Goal: Answer question/provide support: Share knowledge or assist other users

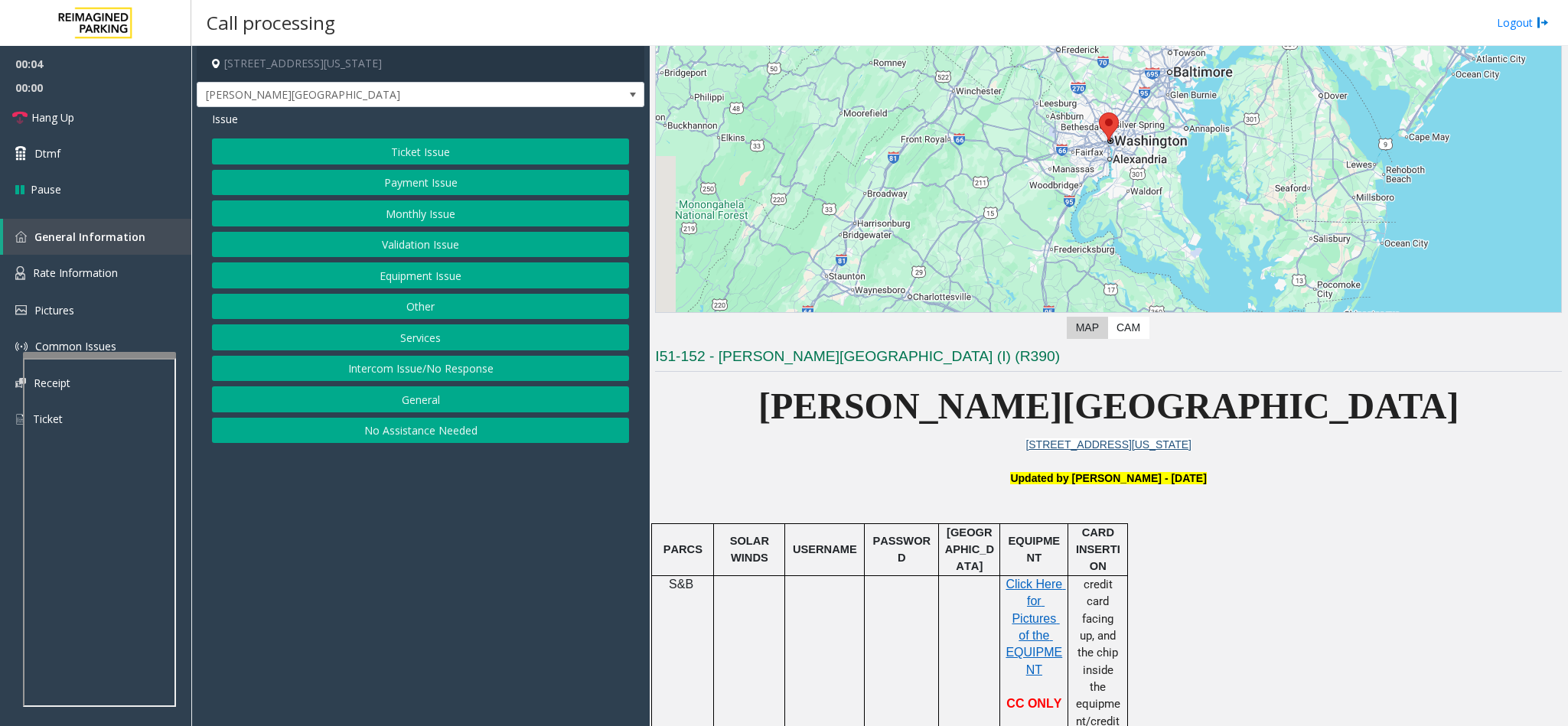
scroll to position [344, 0]
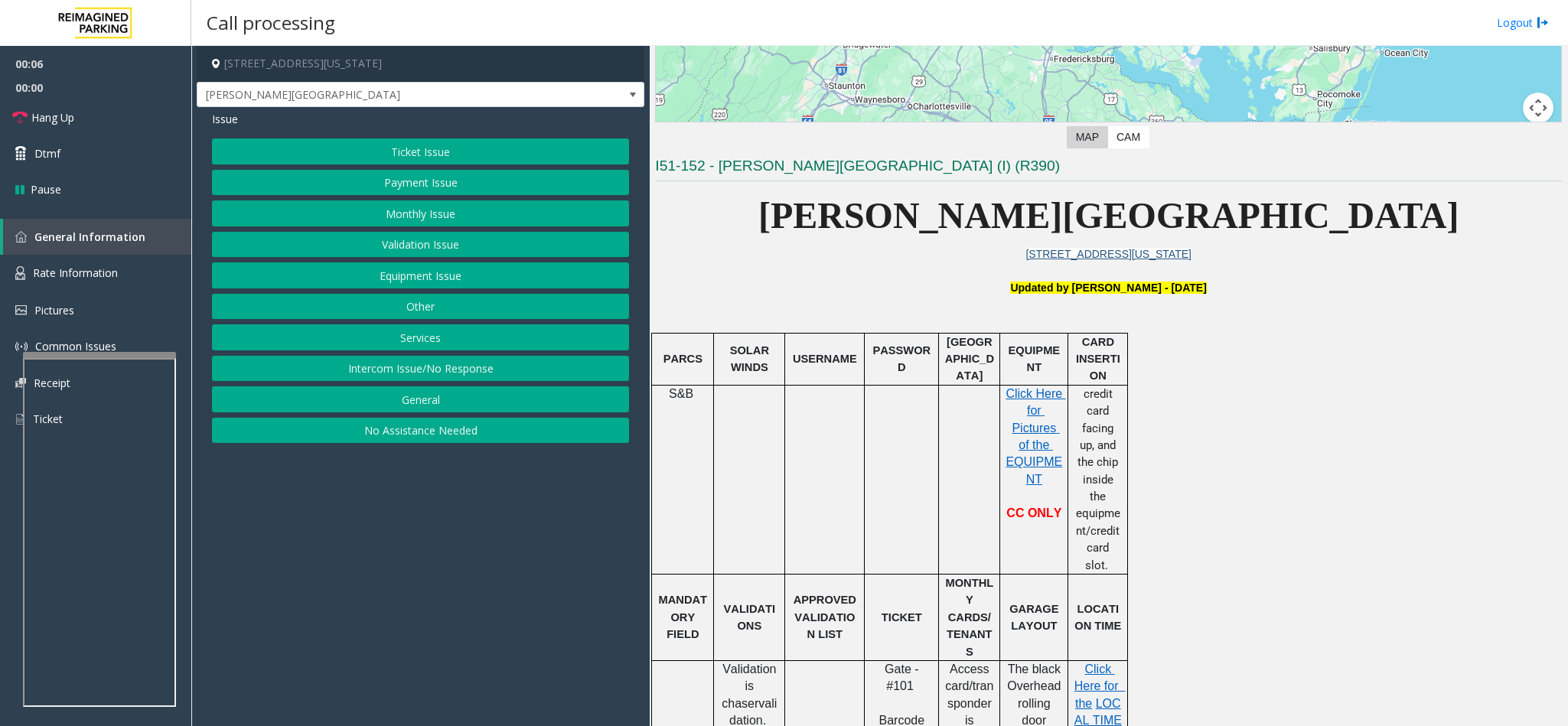
click at [414, 443] on button "No Assistance Needed" at bounding box center [420, 431] width 417 height 26
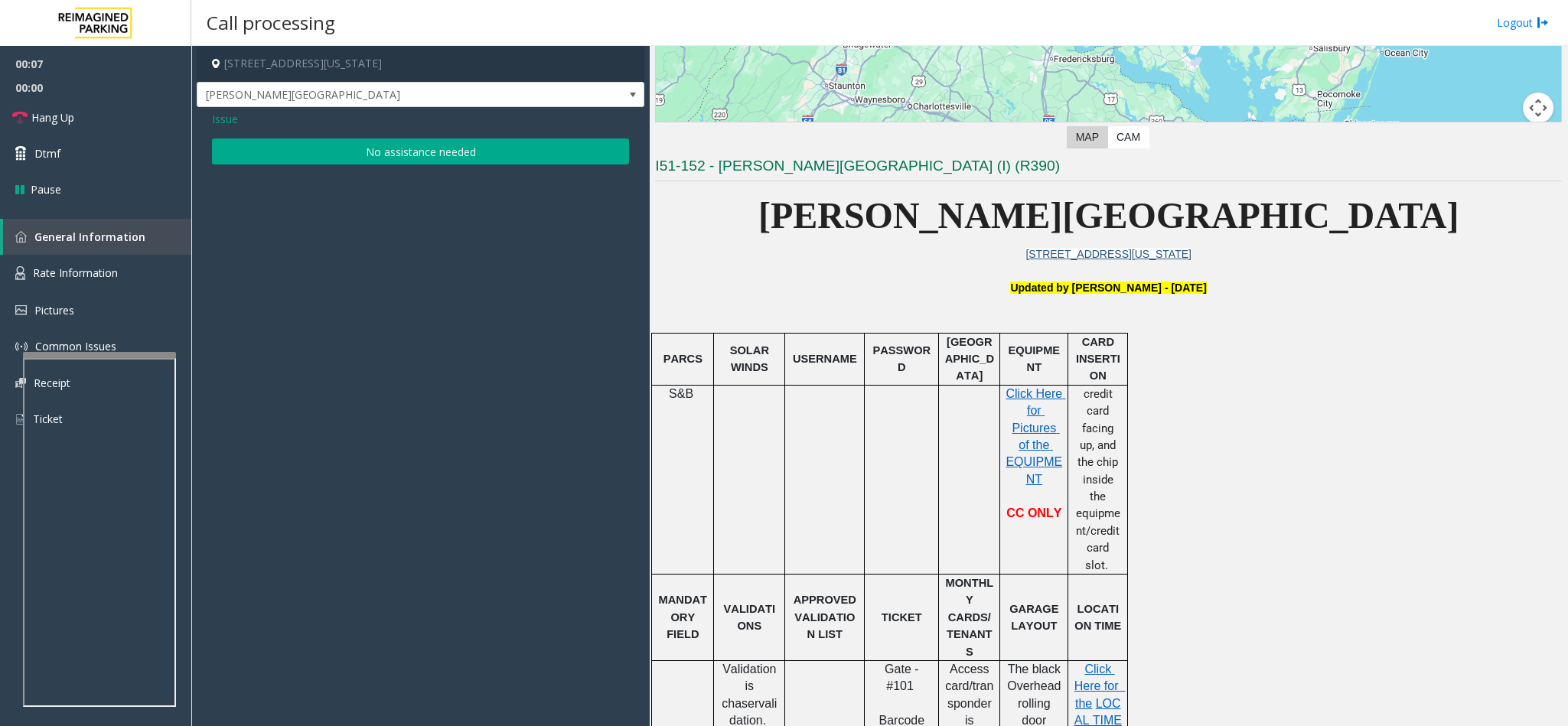
click at [379, 155] on button "No assistance needed" at bounding box center [420, 152] width 417 height 26
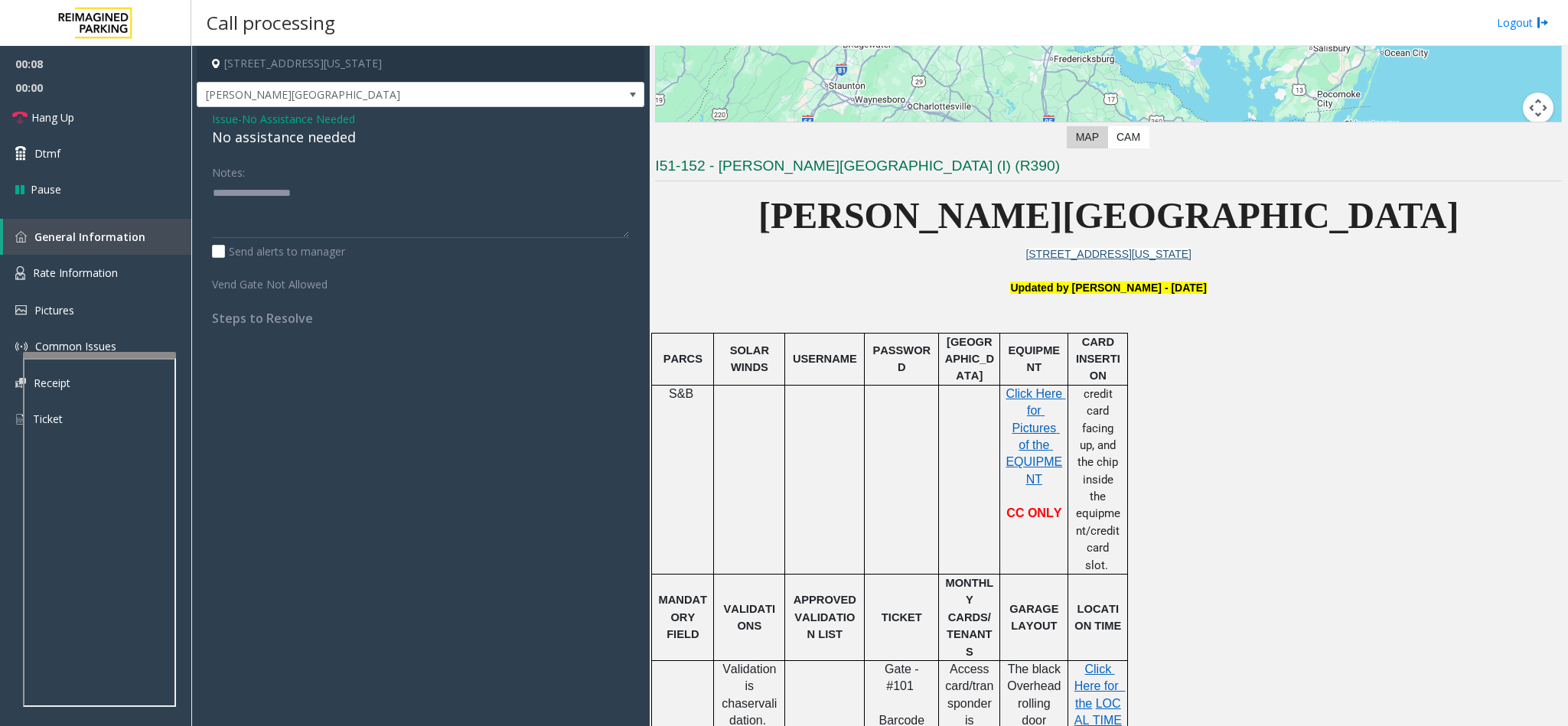
click at [336, 140] on div "No assistance needed" at bounding box center [420, 137] width 417 height 21
click at [353, 189] on textarea at bounding box center [420, 209] width 417 height 58
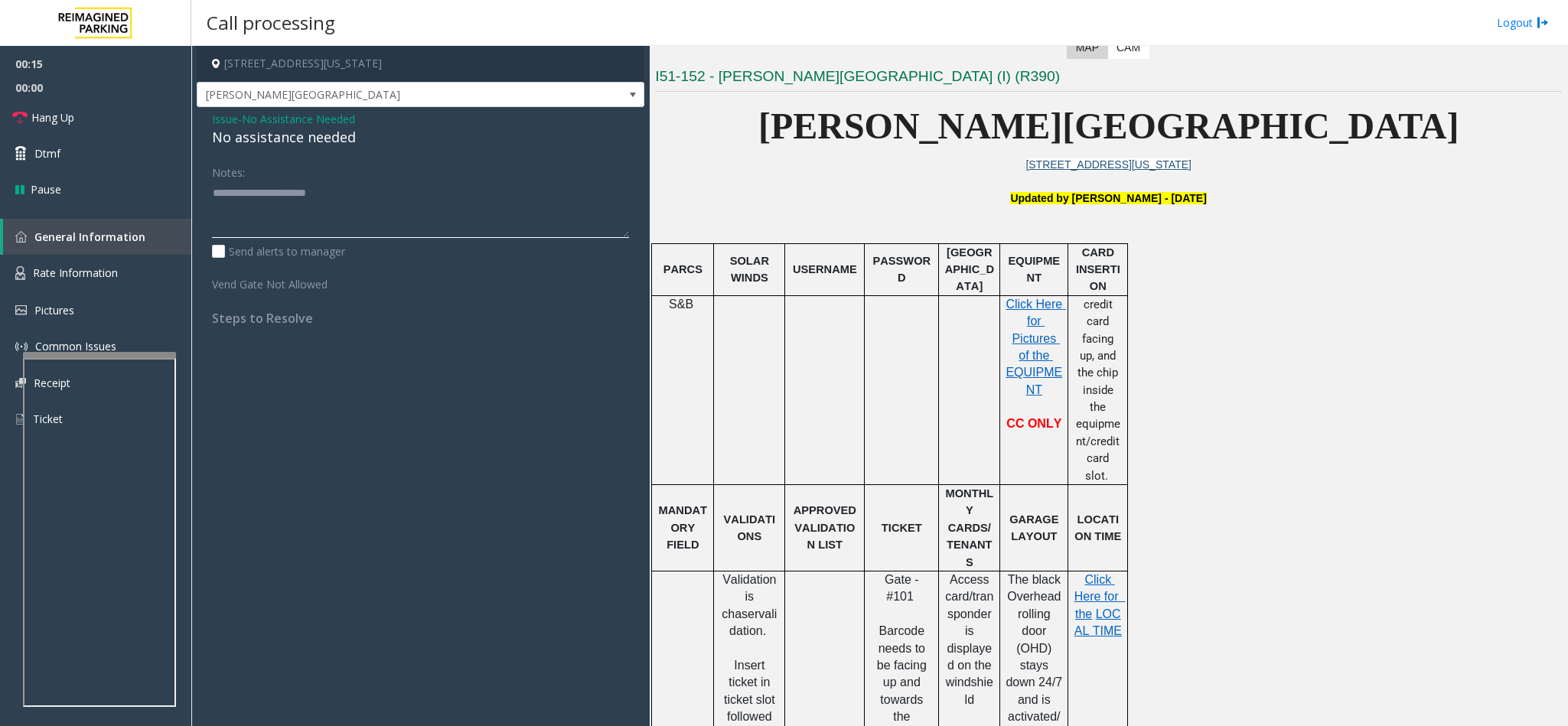
scroll to position [574, 0]
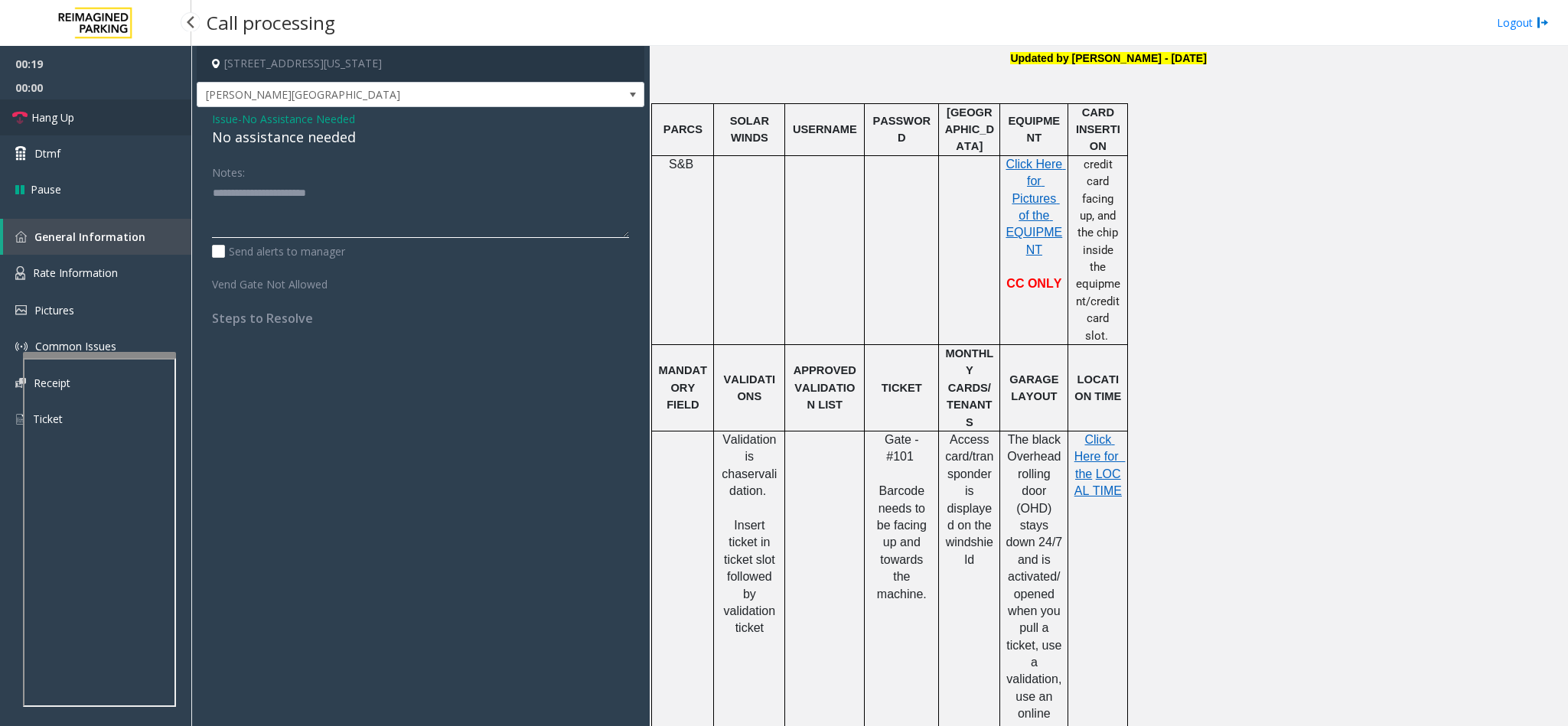
type textarea "**********"
click at [117, 125] on link "Hang Up" at bounding box center [95, 117] width 191 height 36
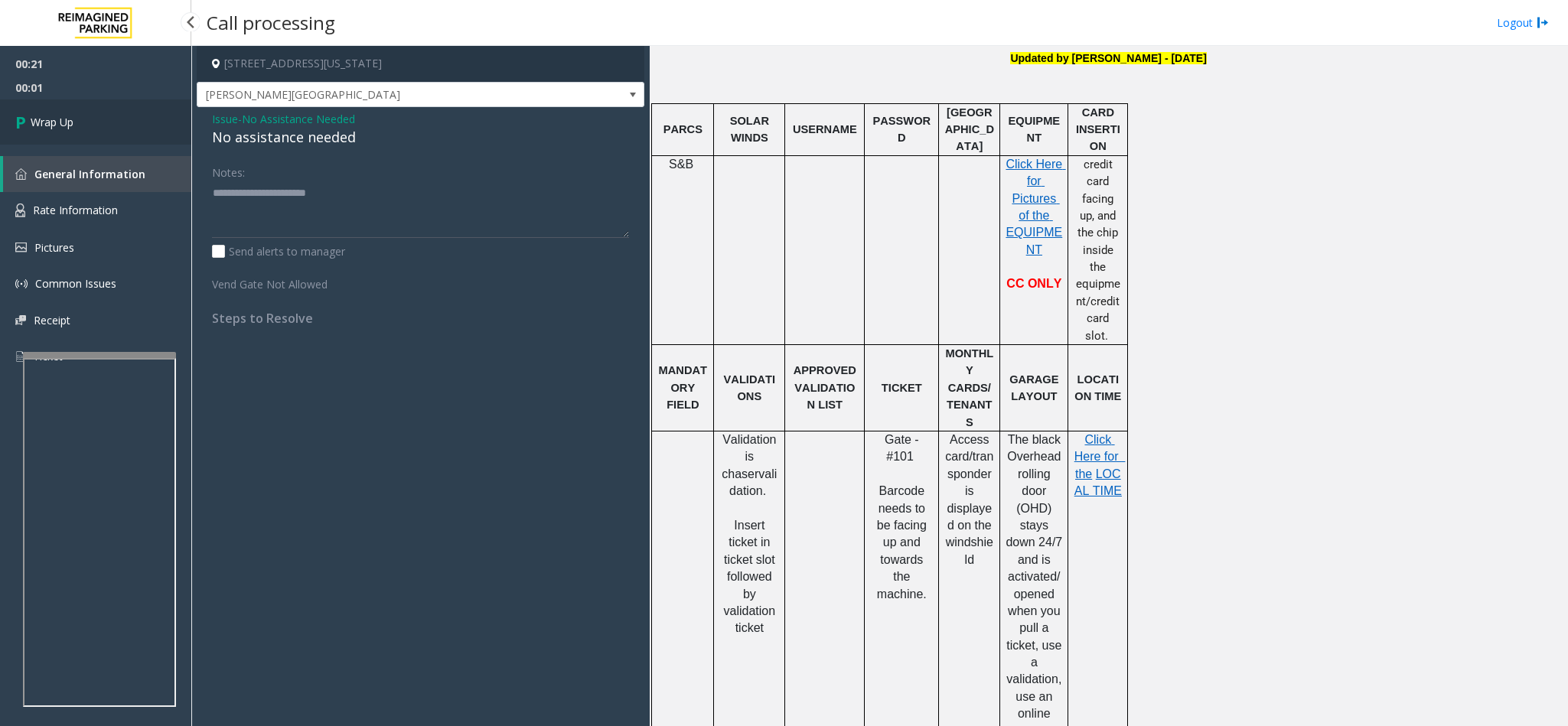
click at [117, 125] on link "Wrap Up" at bounding box center [95, 122] width 191 height 45
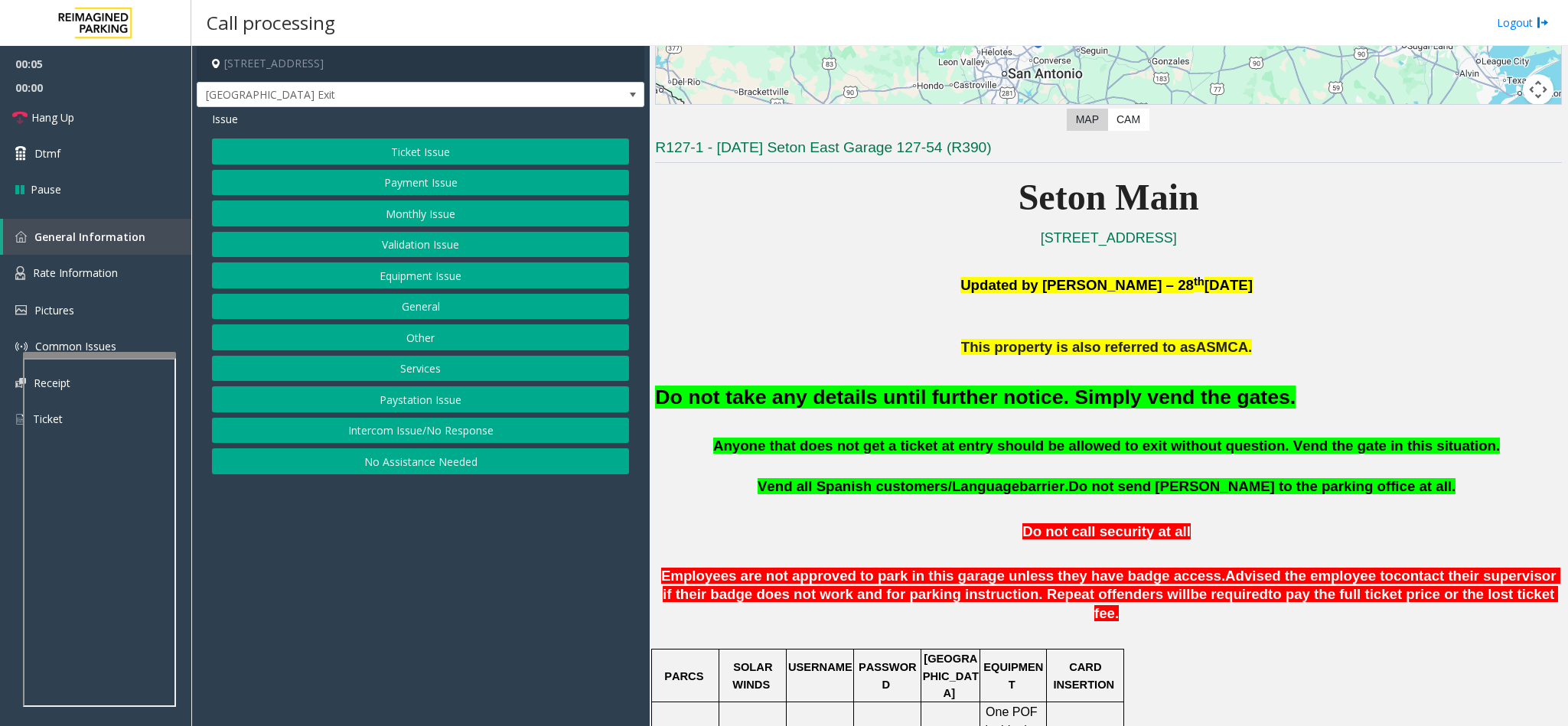
scroll to position [459, 0]
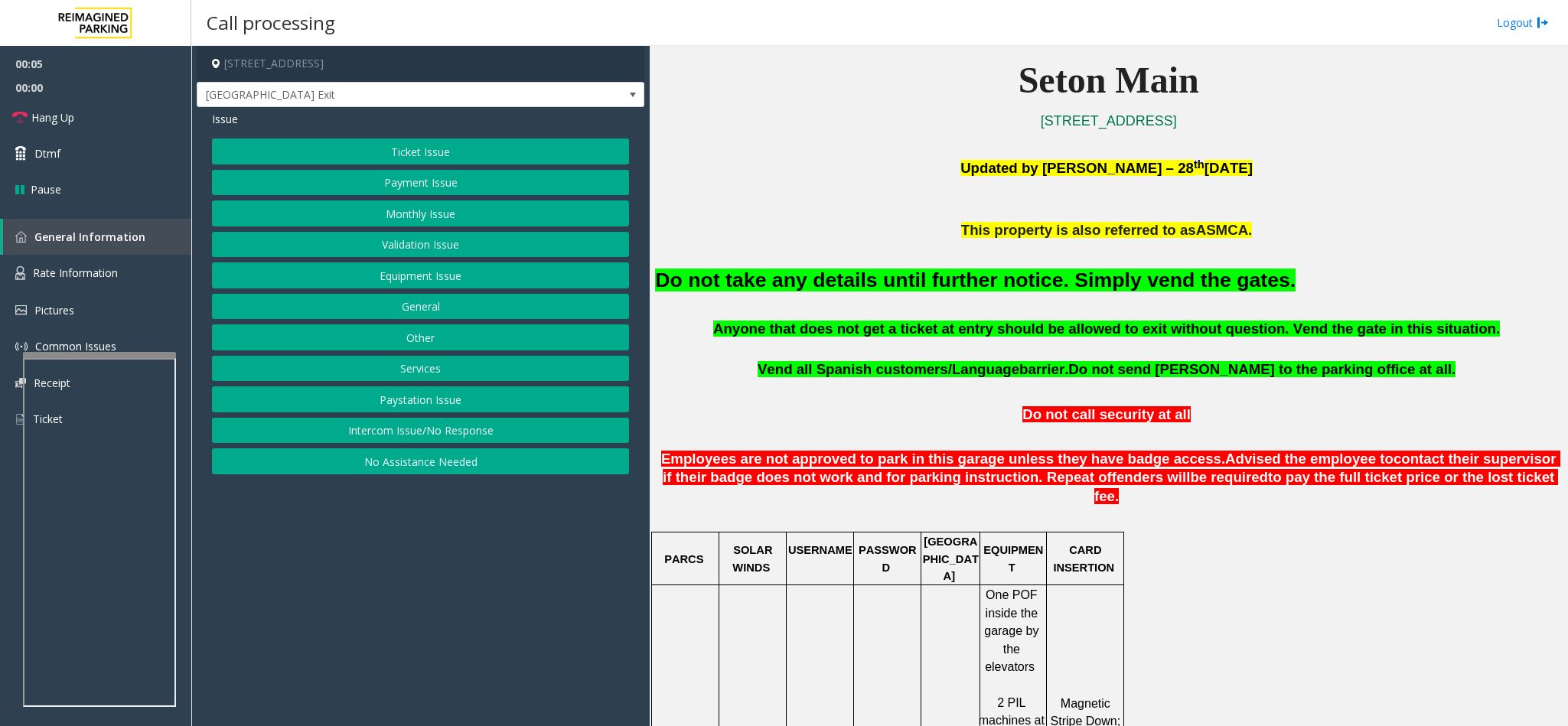
click at [464, 431] on button "Intercom Issue/No Response" at bounding box center [420, 431] width 417 height 26
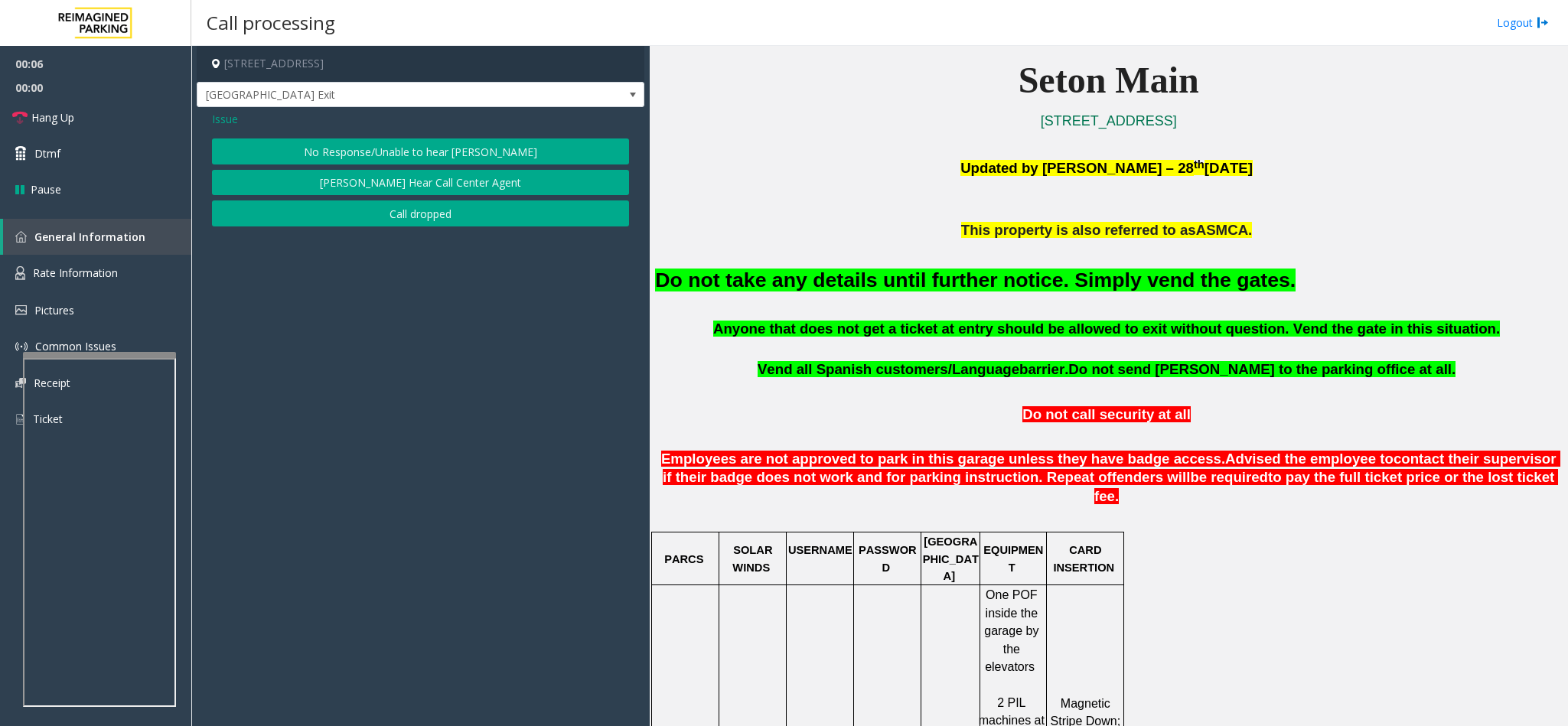
click at [410, 152] on button "No Response/Unable to hear [PERSON_NAME]" at bounding box center [420, 152] width 417 height 26
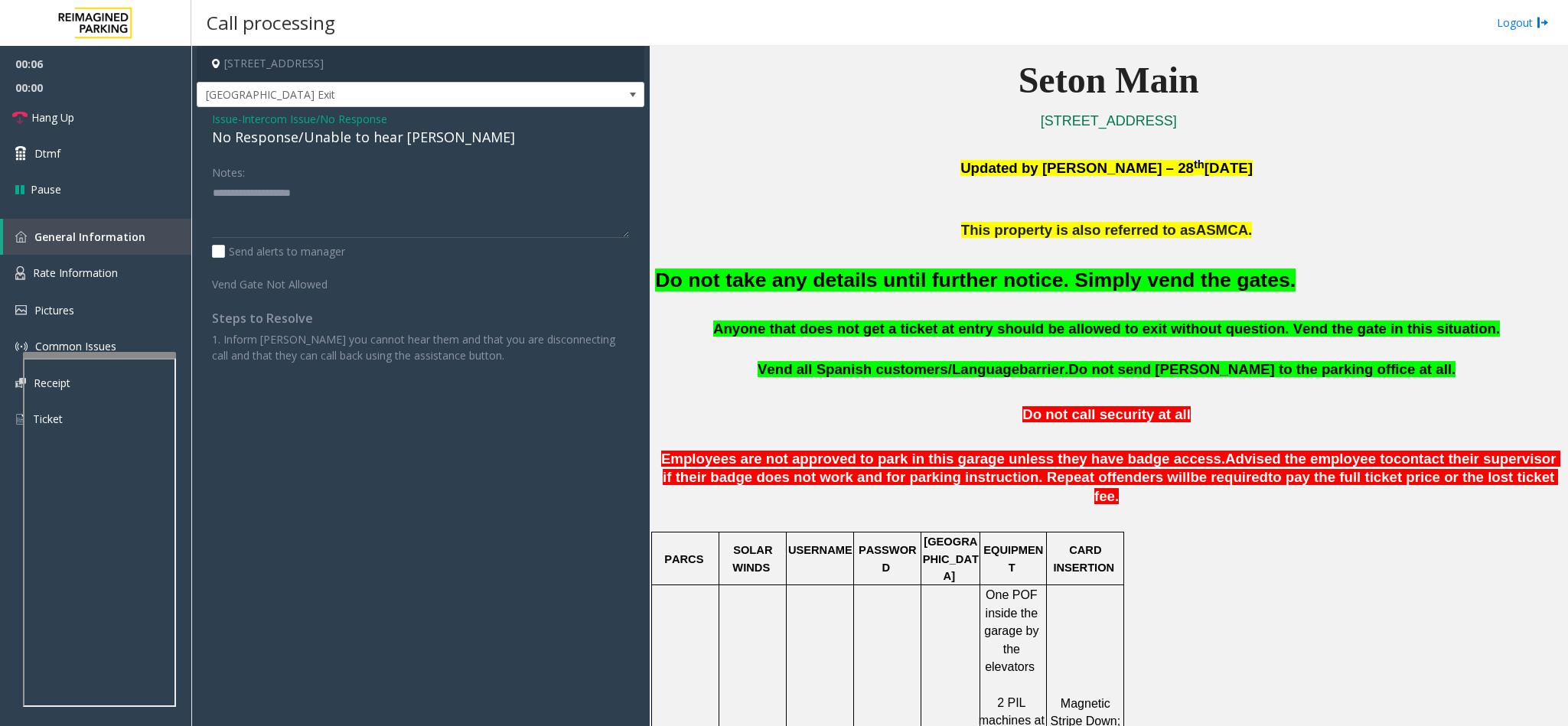
click at [337, 135] on div "No Response/Unable to hear [PERSON_NAME]" at bounding box center [420, 137] width 417 height 21
click at [455, 200] on textarea at bounding box center [420, 209] width 417 height 58
type textarea "**********"
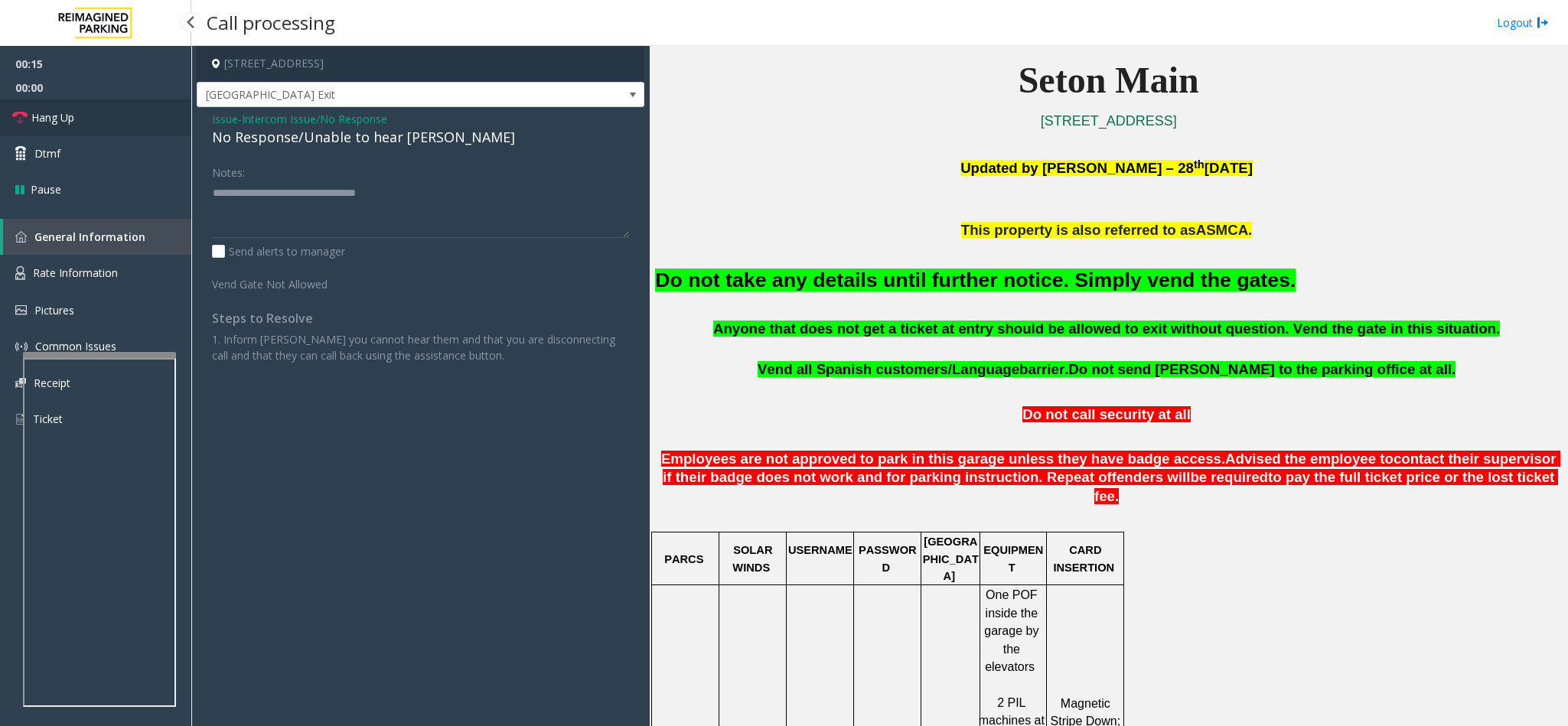
click at [136, 125] on link "Hang Up" at bounding box center [95, 117] width 191 height 36
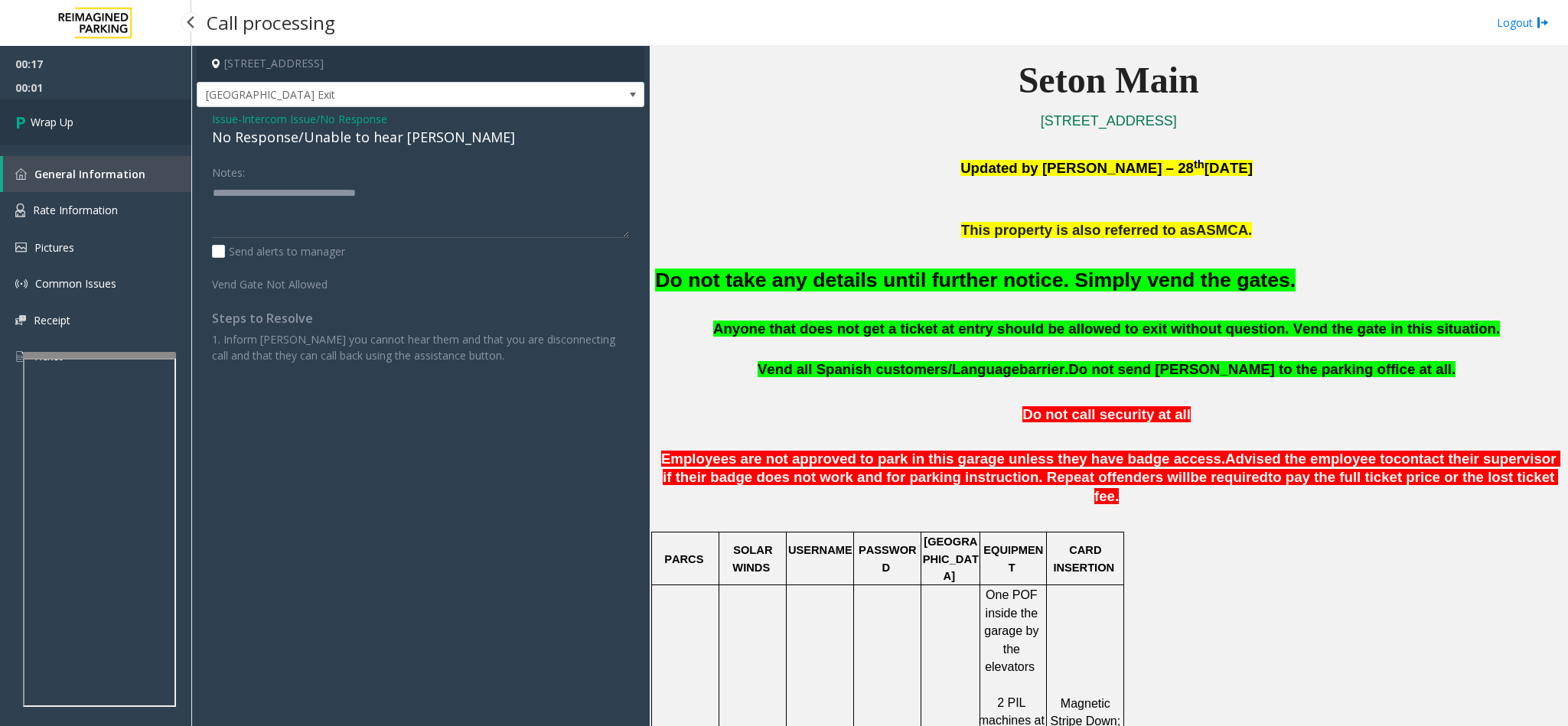
click at [134, 115] on link "Wrap Up" at bounding box center [95, 122] width 191 height 45
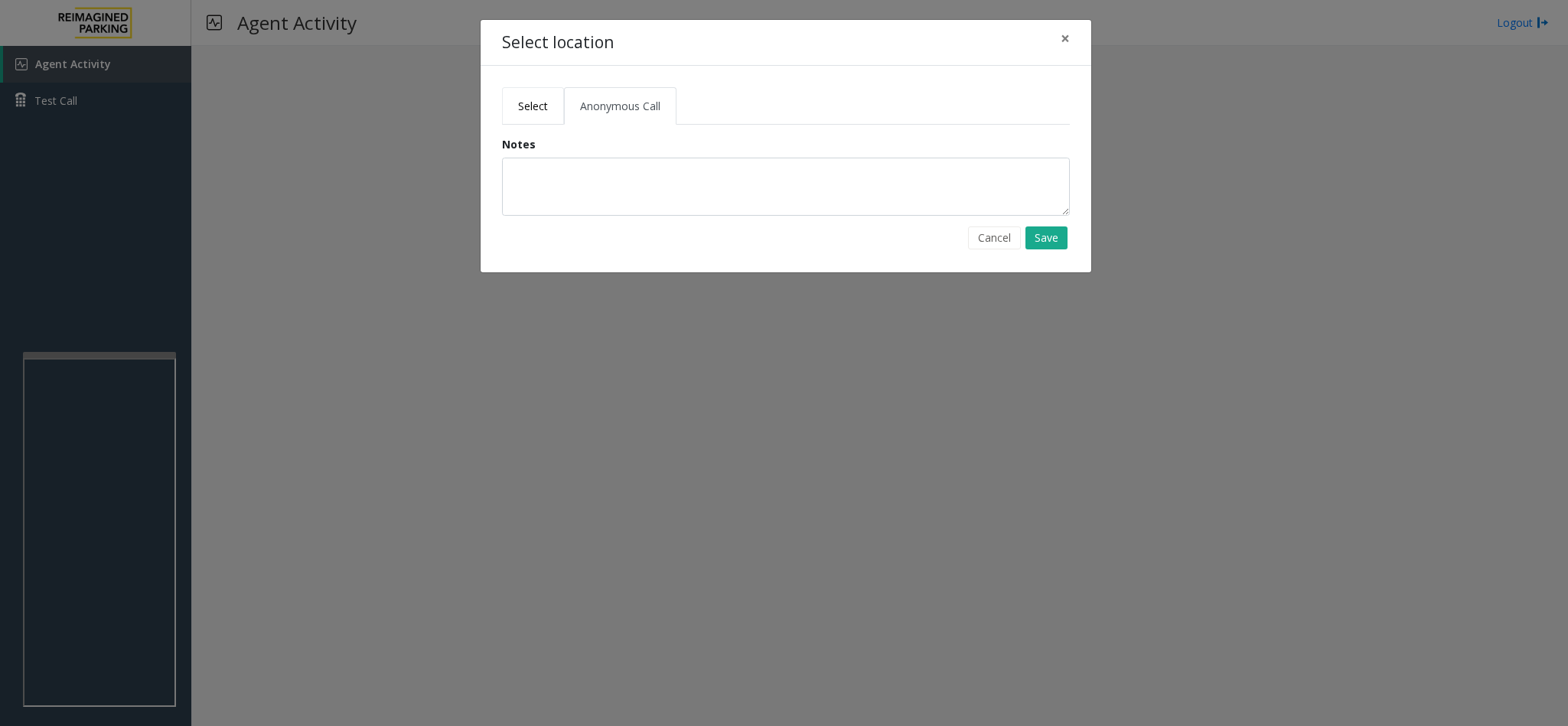
click at [540, 106] on span "Select" at bounding box center [533, 105] width 30 height 15
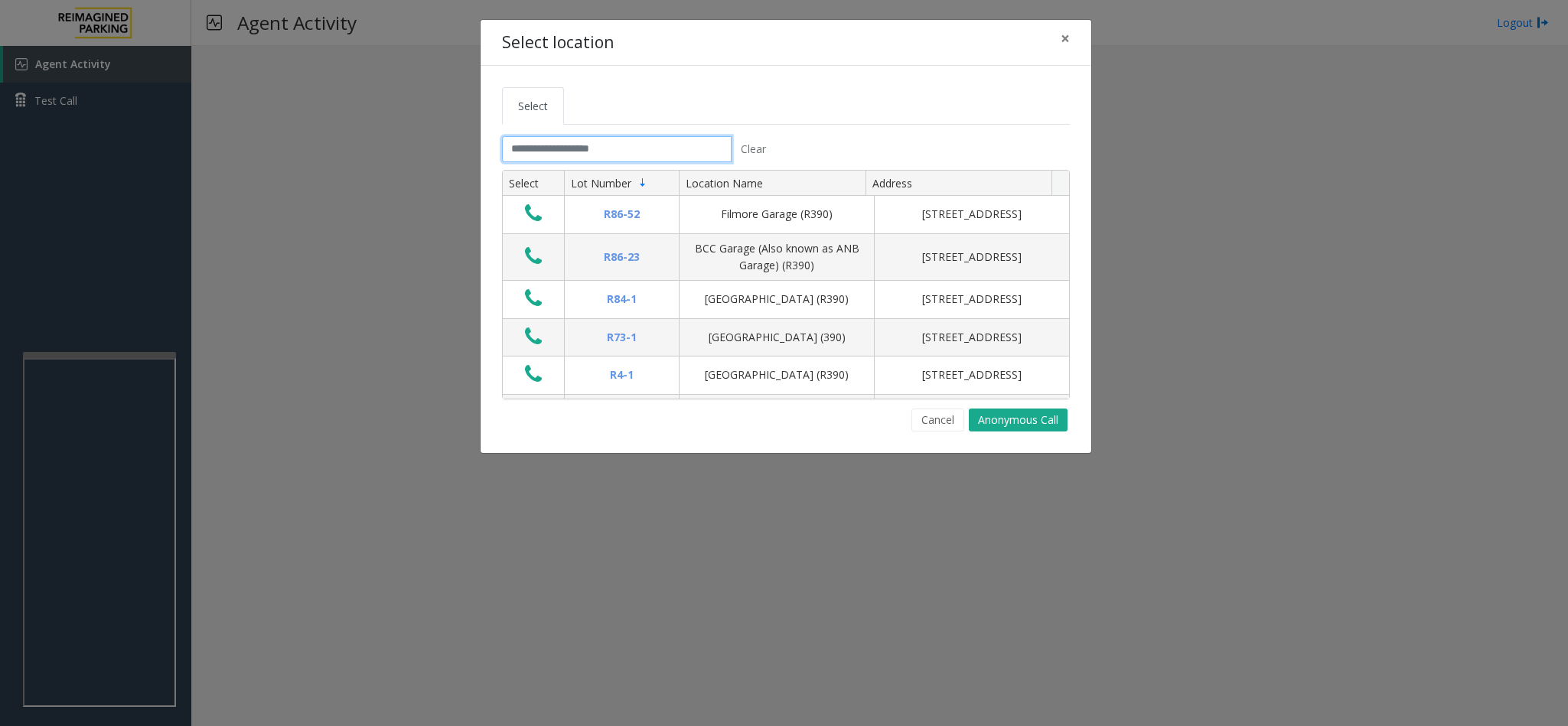
click at [547, 149] on input "text" at bounding box center [617, 149] width 230 height 26
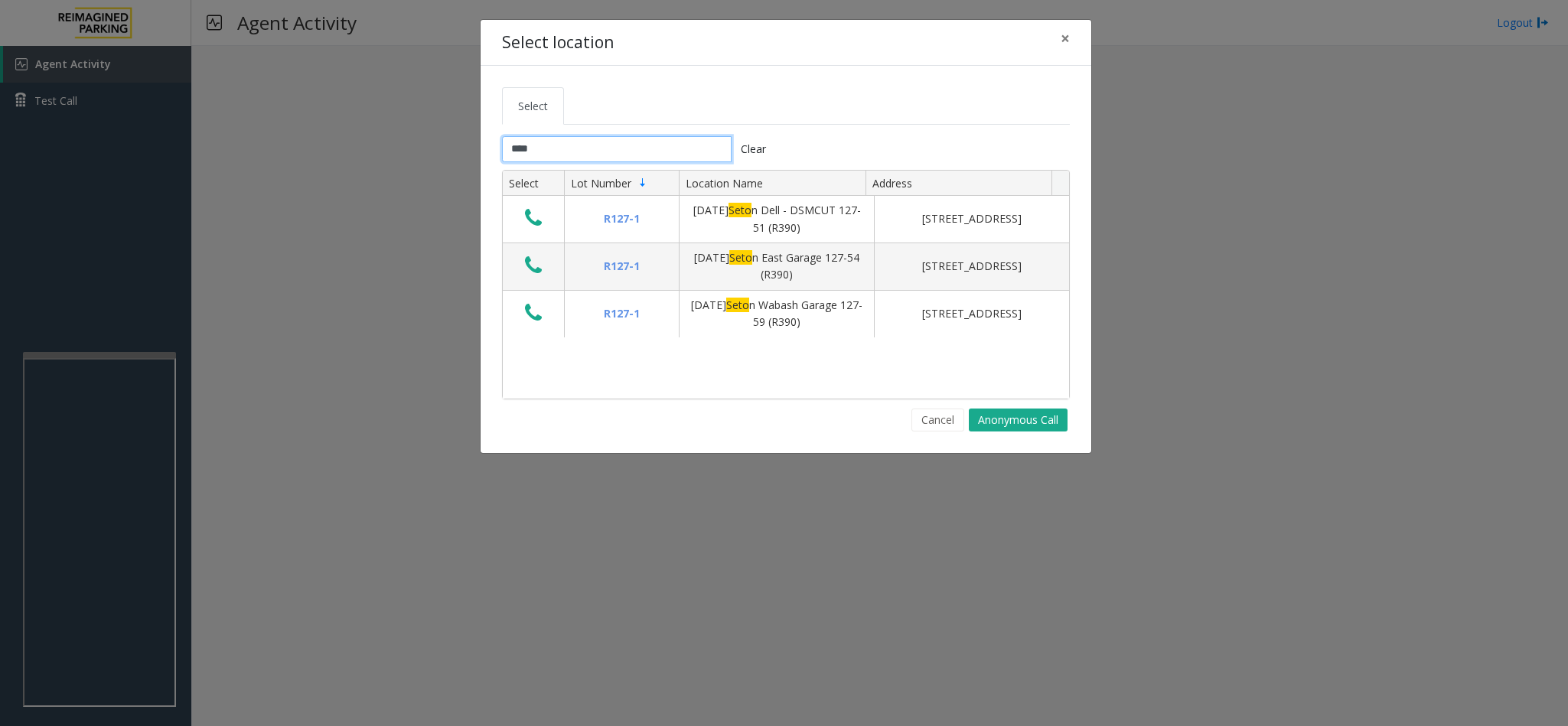
type input "****"
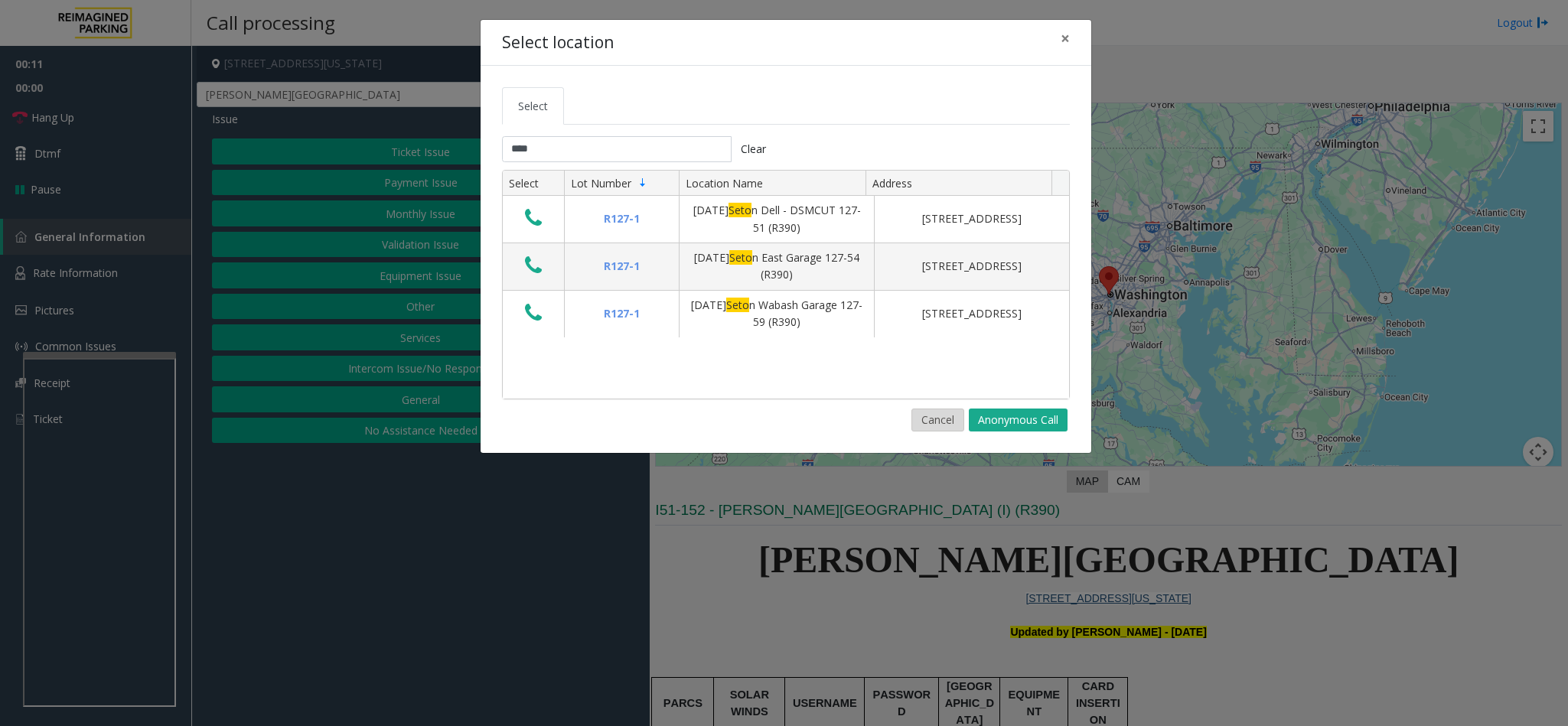
click at [921, 425] on button "Cancel" at bounding box center [937, 420] width 53 height 23
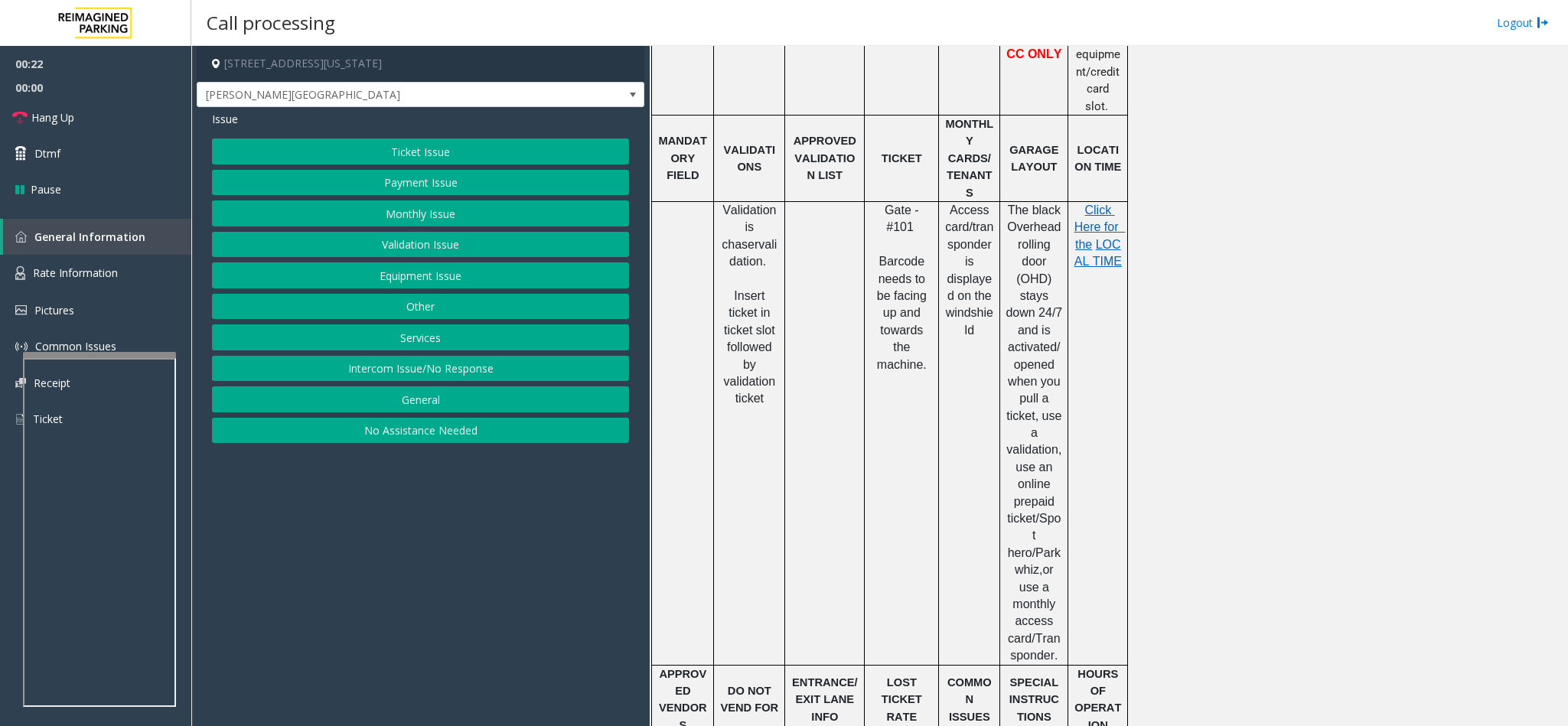
scroll to position [688, 0]
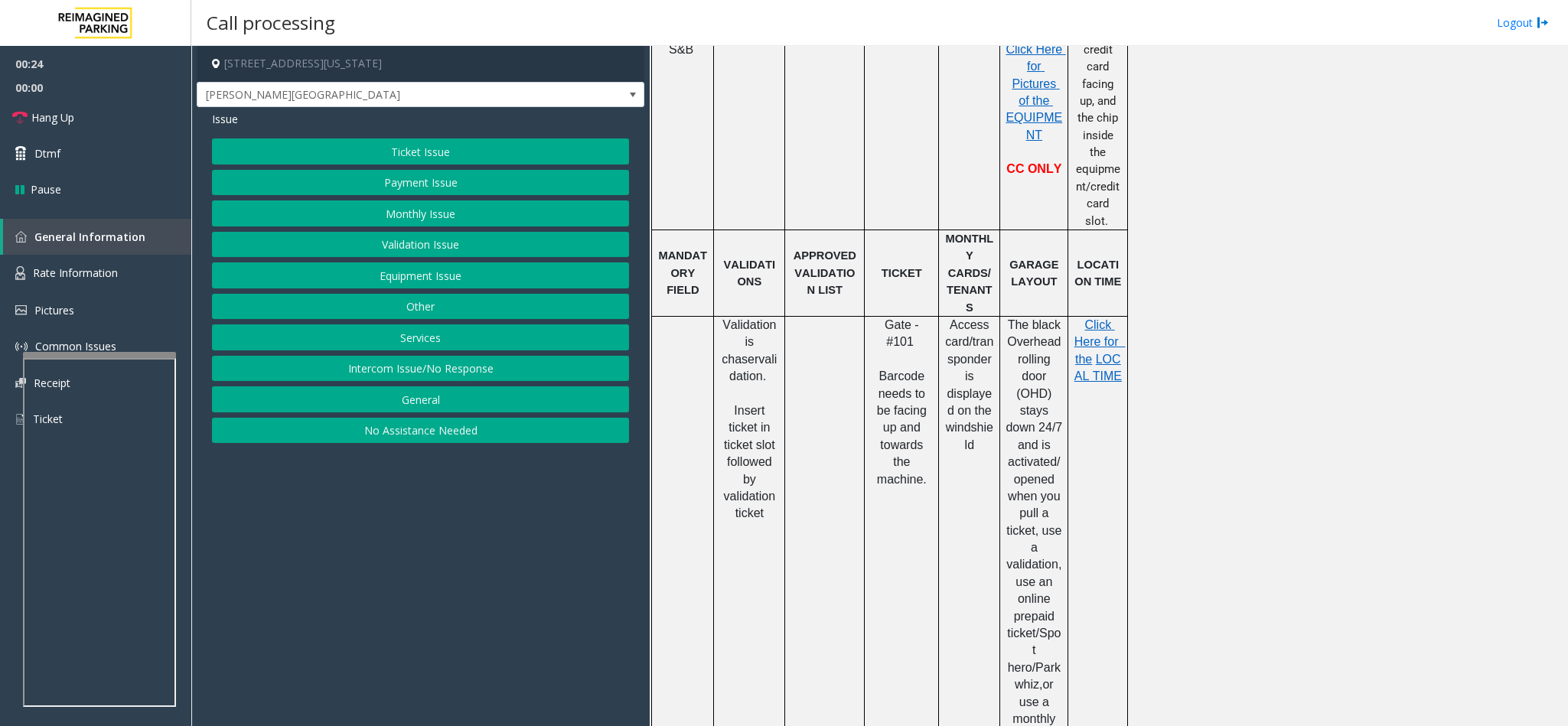
click at [407, 220] on button "Monthly Issue" at bounding box center [420, 213] width 417 height 26
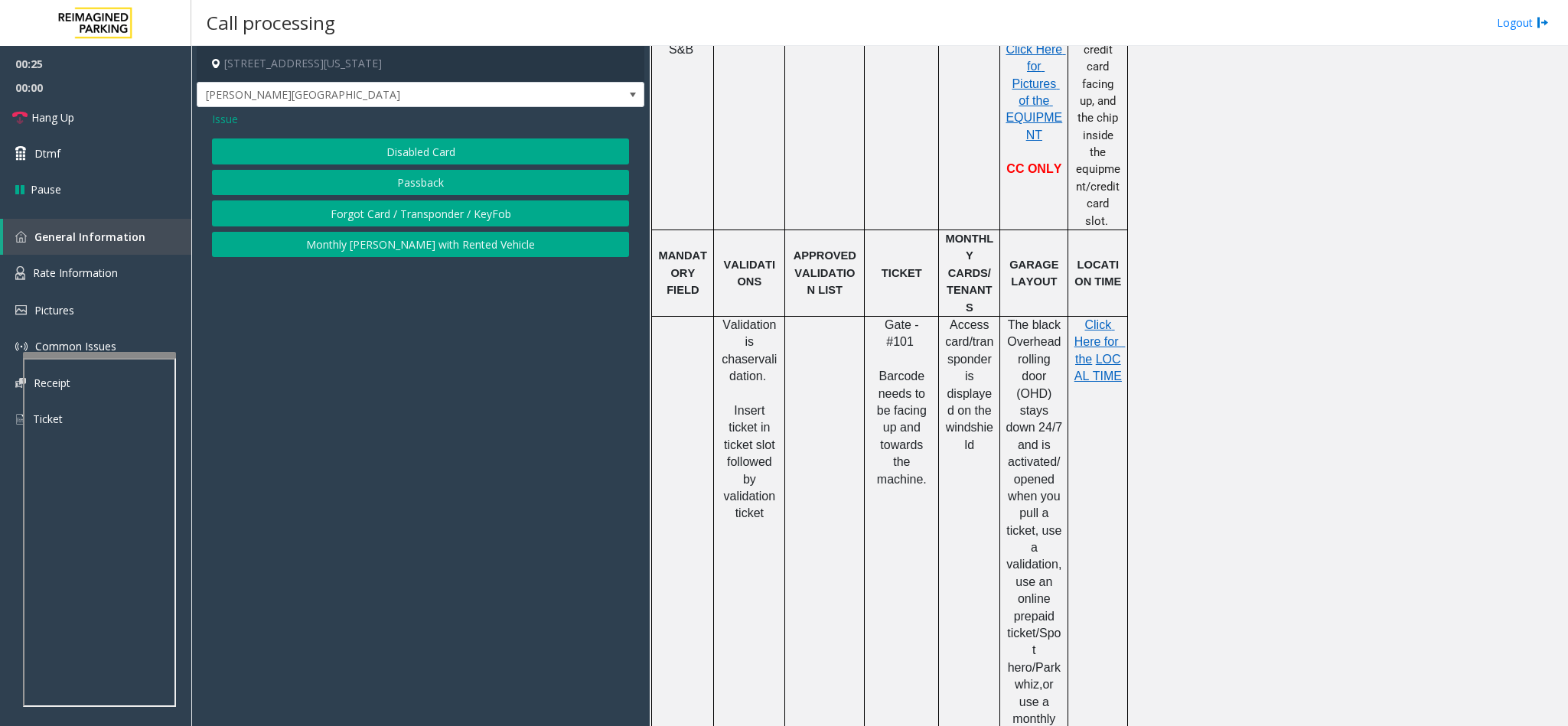
click at [391, 149] on button "Disabled Card" at bounding box center [420, 152] width 417 height 26
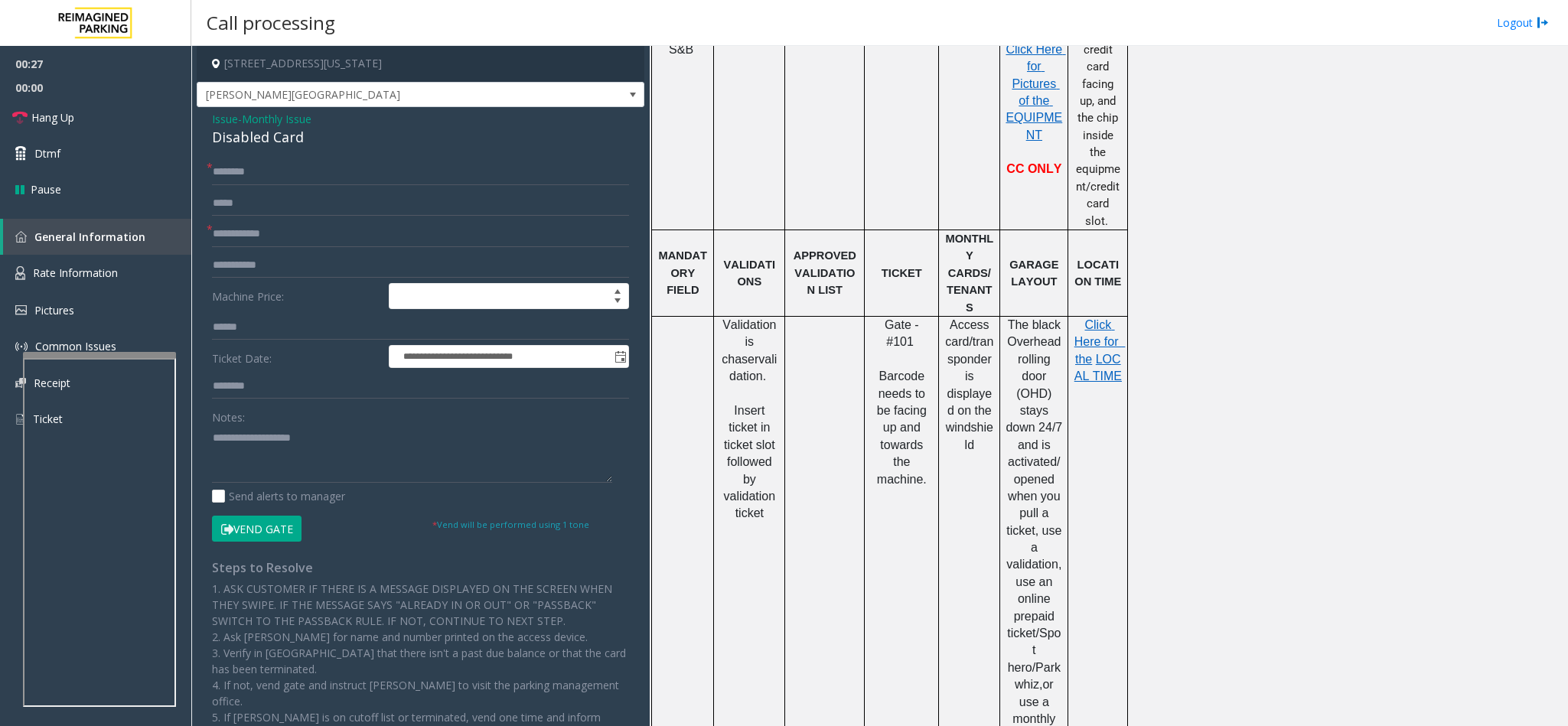
click at [264, 139] on div "Disabled Card" at bounding box center [420, 137] width 417 height 21
click at [248, 169] on input "text" at bounding box center [420, 172] width 417 height 26
type input "**********"
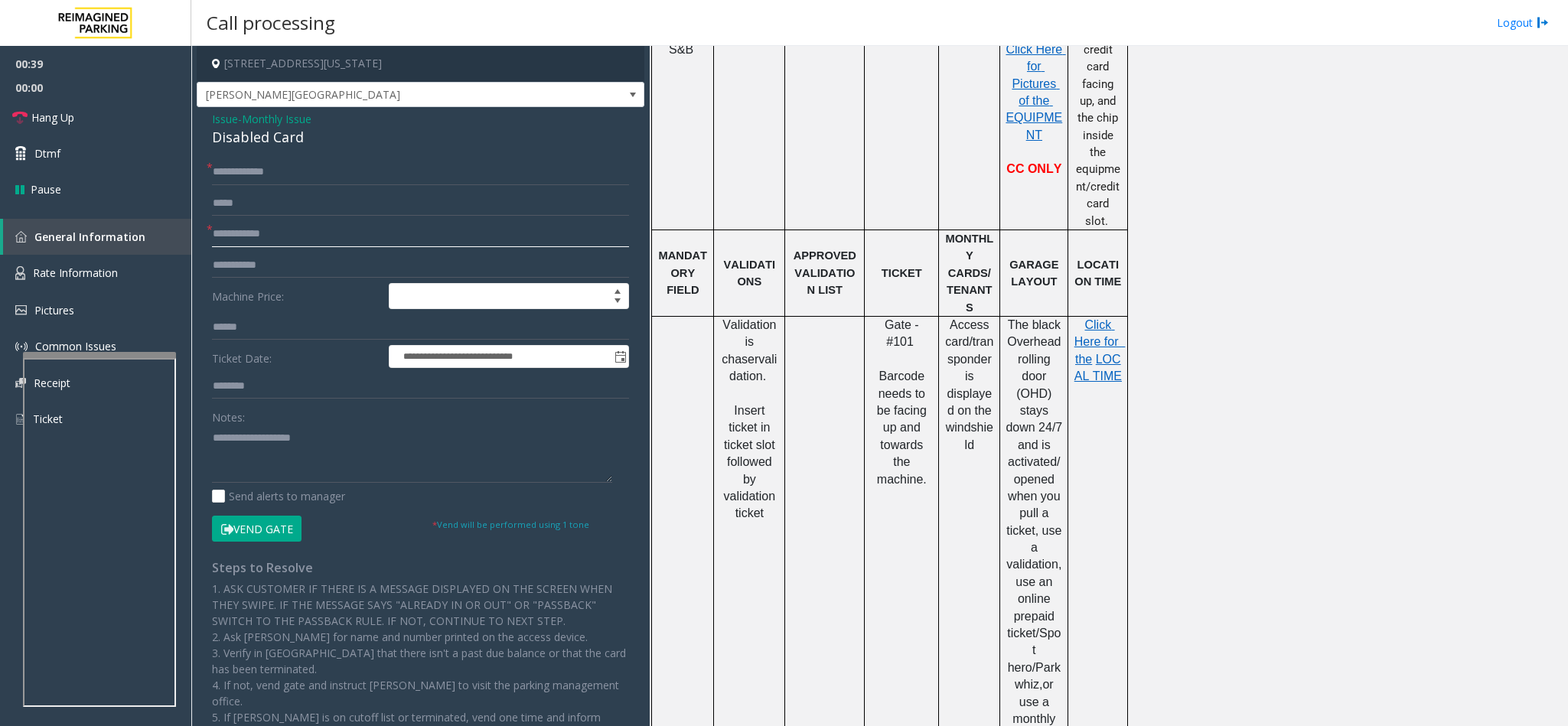
click at [246, 221] on input "text" at bounding box center [420, 234] width 417 height 26
type input "*****"
click at [249, 468] on textarea at bounding box center [412, 453] width 400 height 58
click at [274, 531] on button "Vend Gate" at bounding box center [256, 529] width 89 height 26
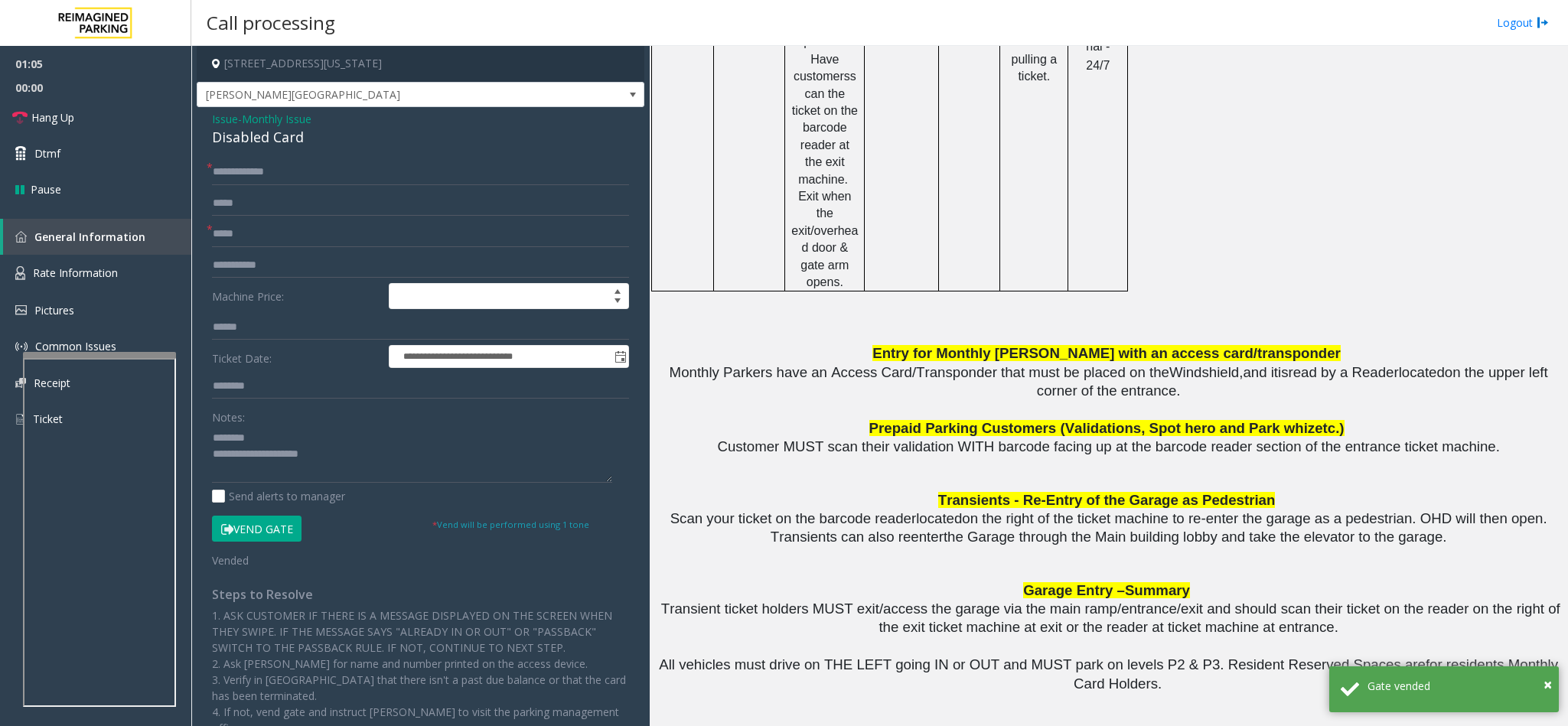
scroll to position [1711, 0]
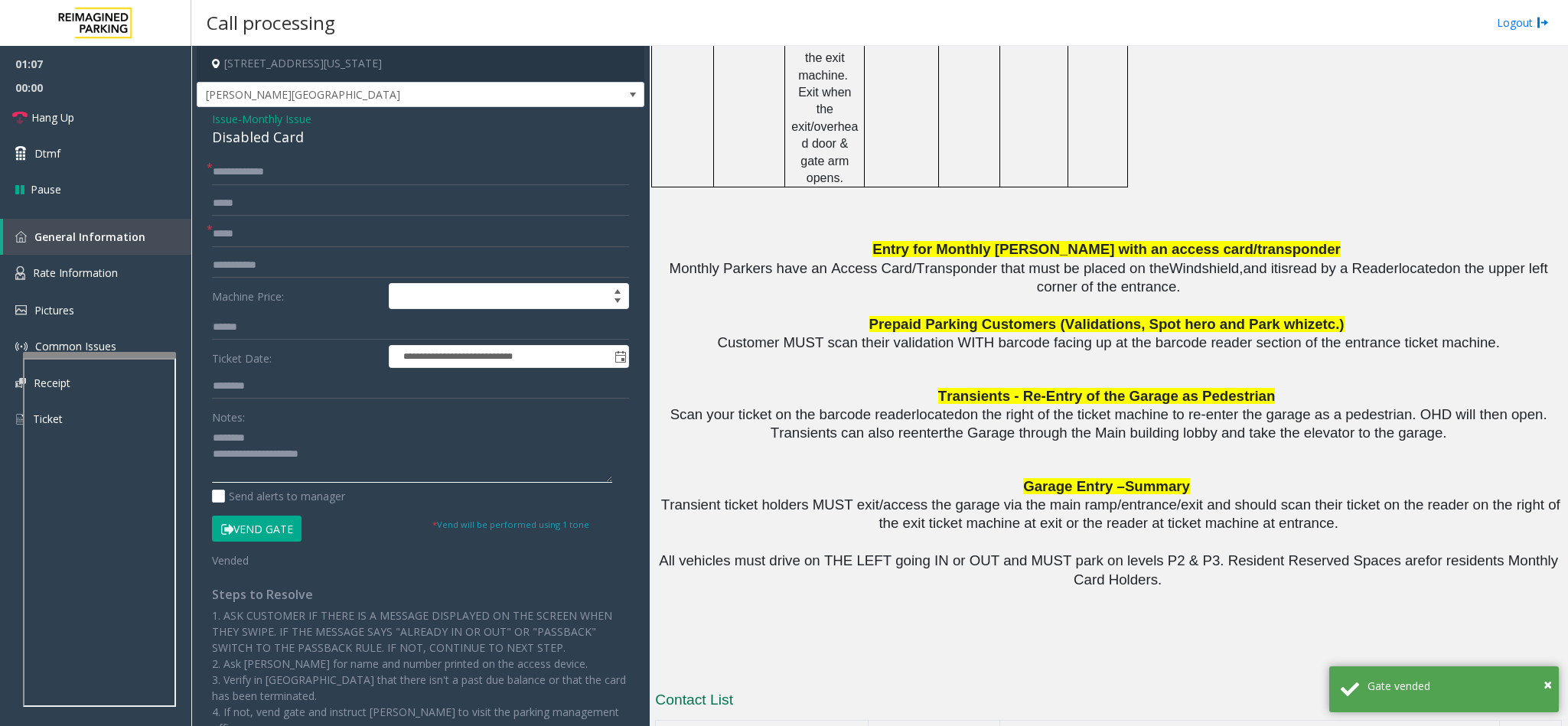
click at [274, 437] on textarea at bounding box center [412, 453] width 400 height 58
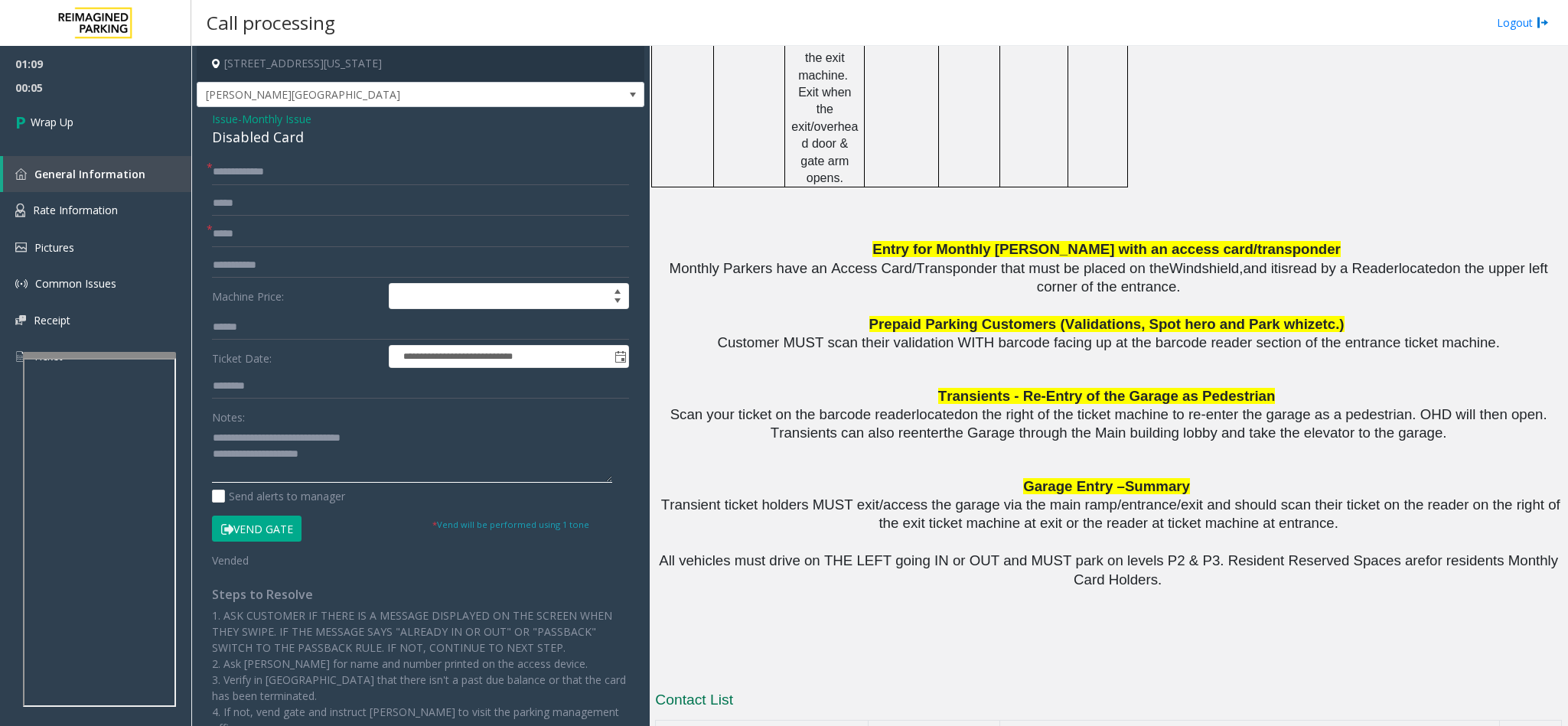
click at [350, 452] on textarea at bounding box center [412, 453] width 400 height 58
type textarea "**********"
click at [38, 118] on span "Wrap Up" at bounding box center [52, 122] width 43 height 16
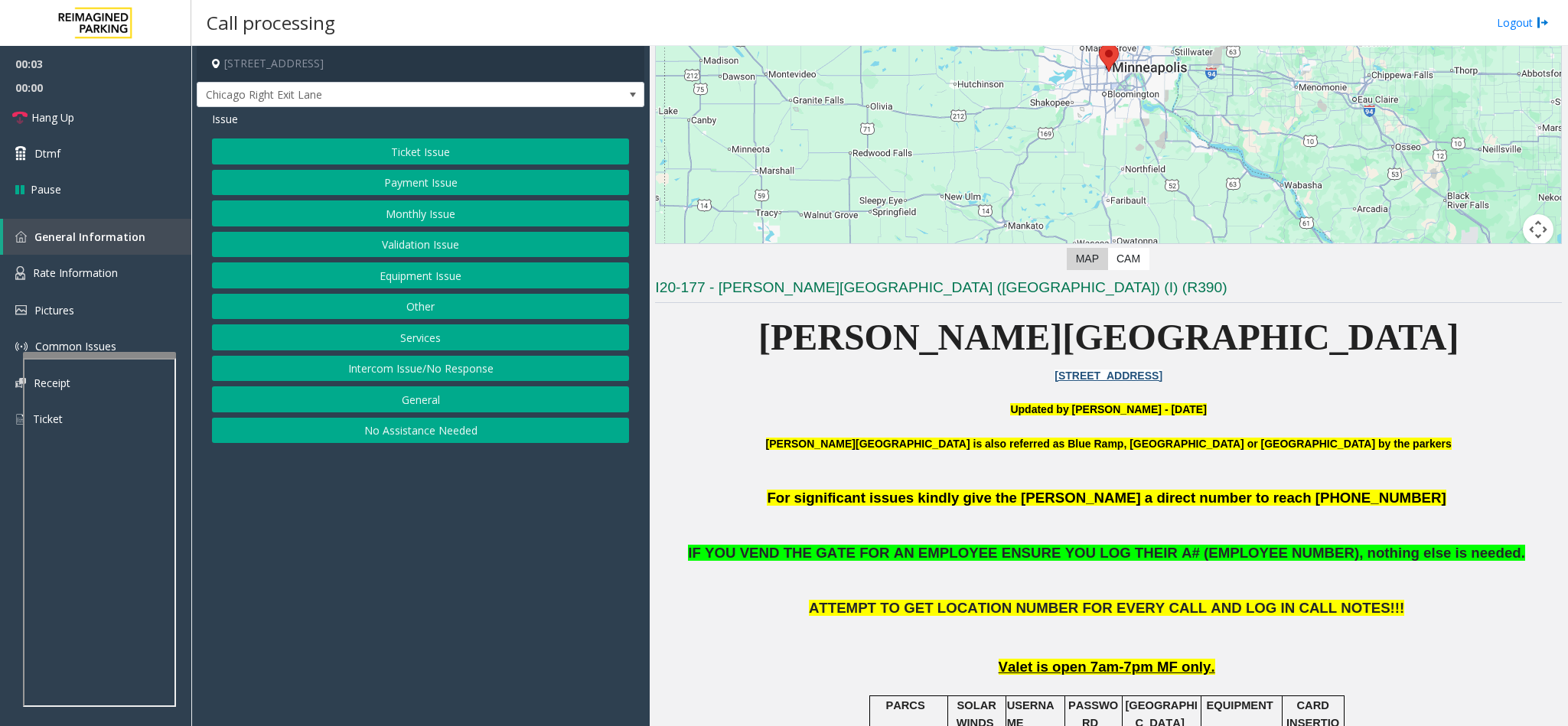
scroll to position [229, 0]
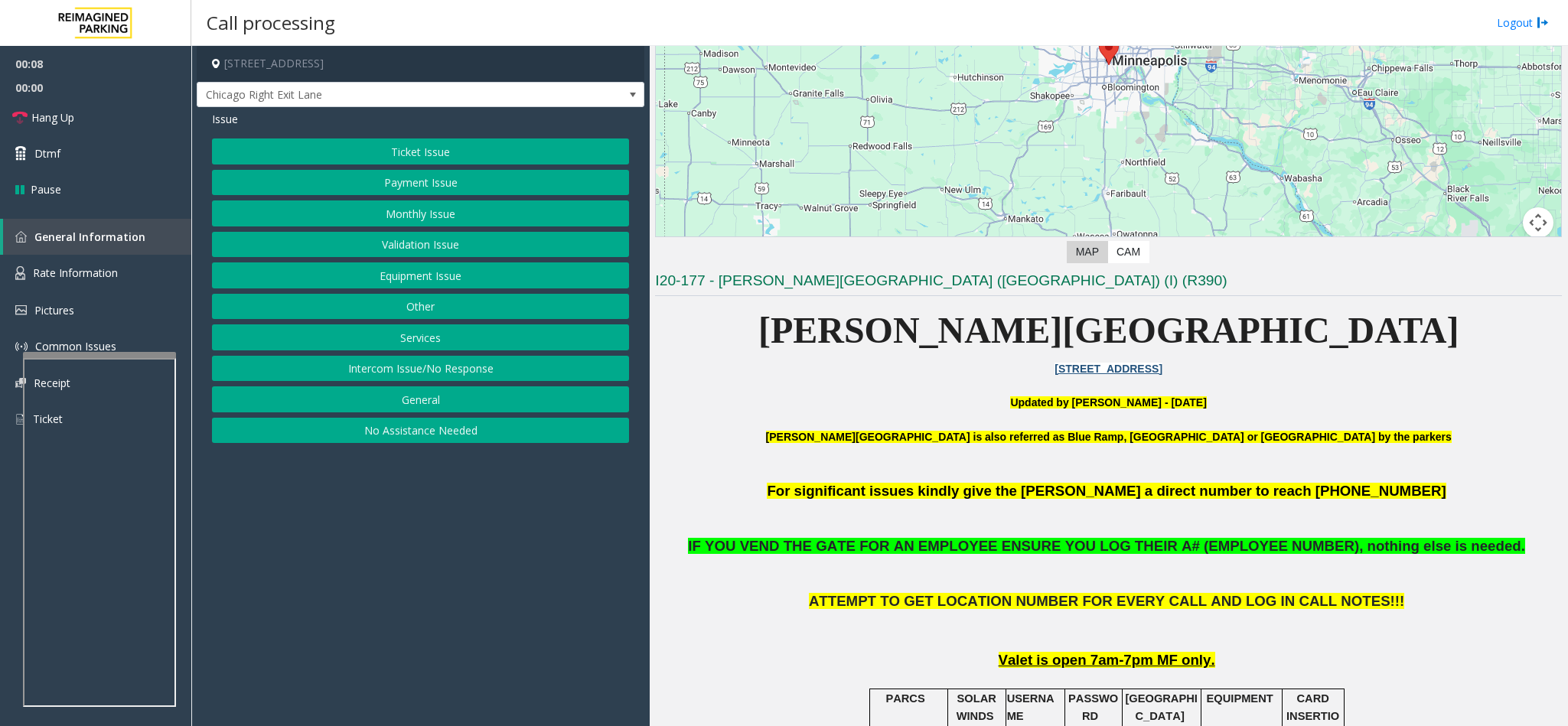
click at [398, 212] on button "Monthly Issue" at bounding box center [420, 213] width 417 height 26
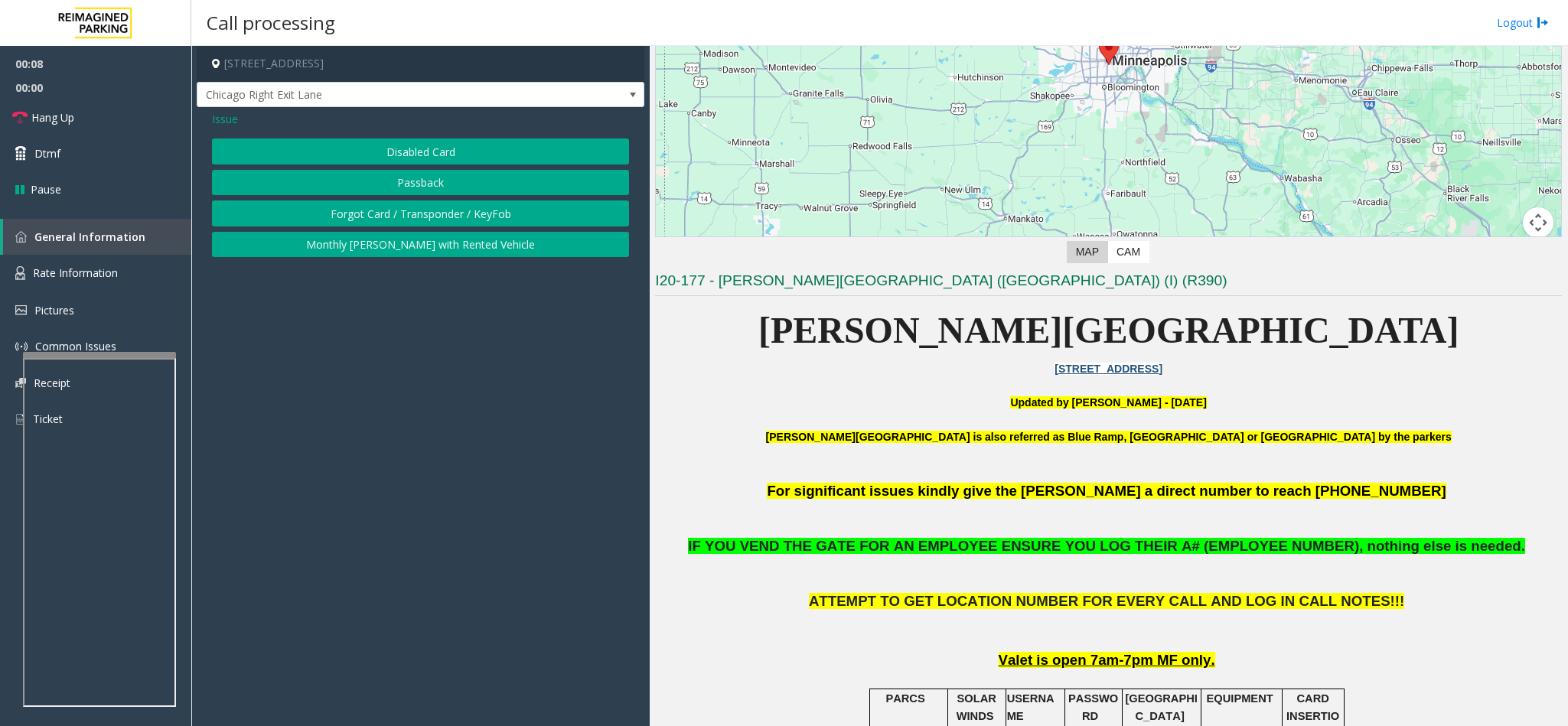
click at [398, 212] on button "Forgot Card / Transponder / KeyFob" at bounding box center [420, 213] width 417 height 26
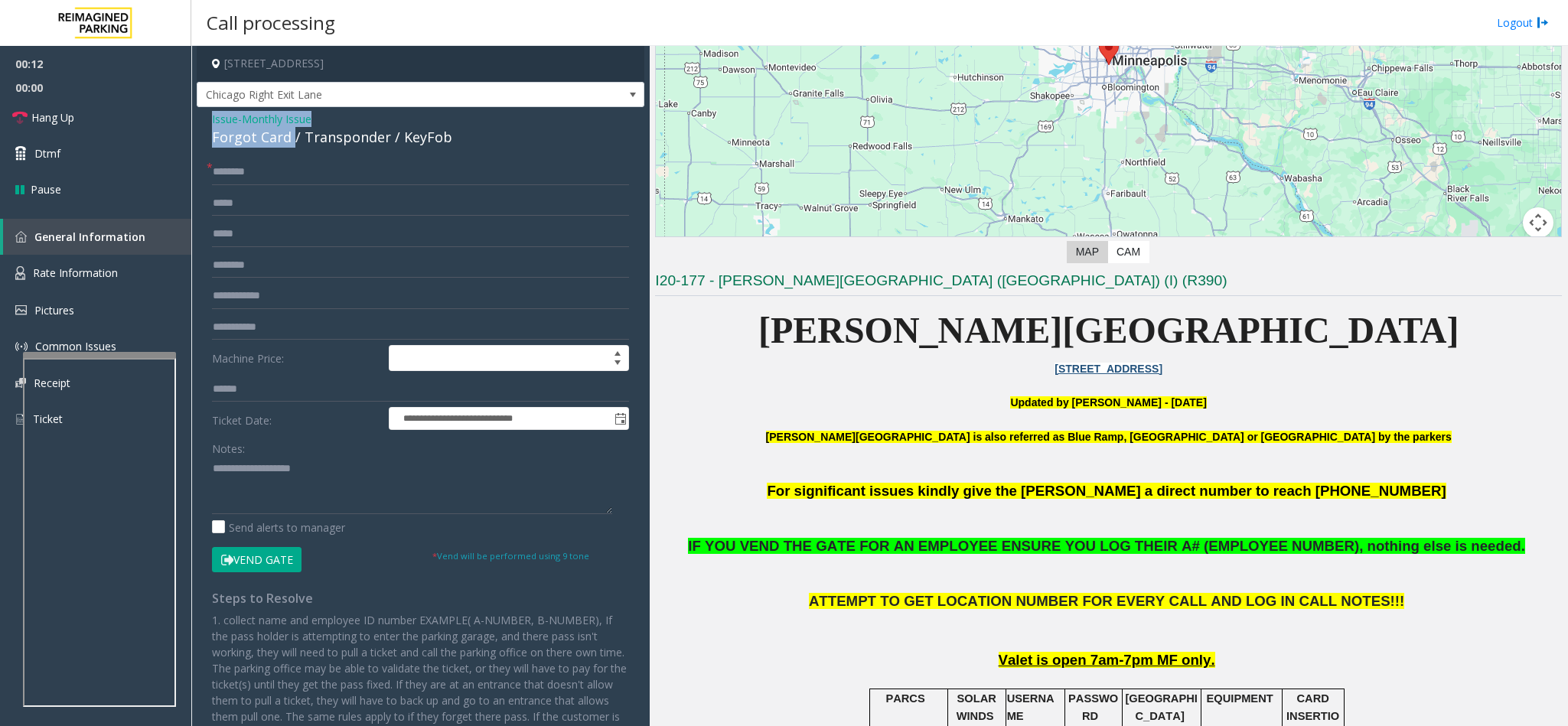
drag, startPoint x: 290, startPoint y: 136, endPoint x: 199, endPoint y: 126, distance: 91.5
click at [199, 126] on div "**********" at bounding box center [420, 463] width 447 height 712
click at [335, 470] on textarea at bounding box center [412, 485] width 400 height 58
click at [212, 489] on textarea at bounding box center [412, 485] width 400 height 58
type textarea "**********"
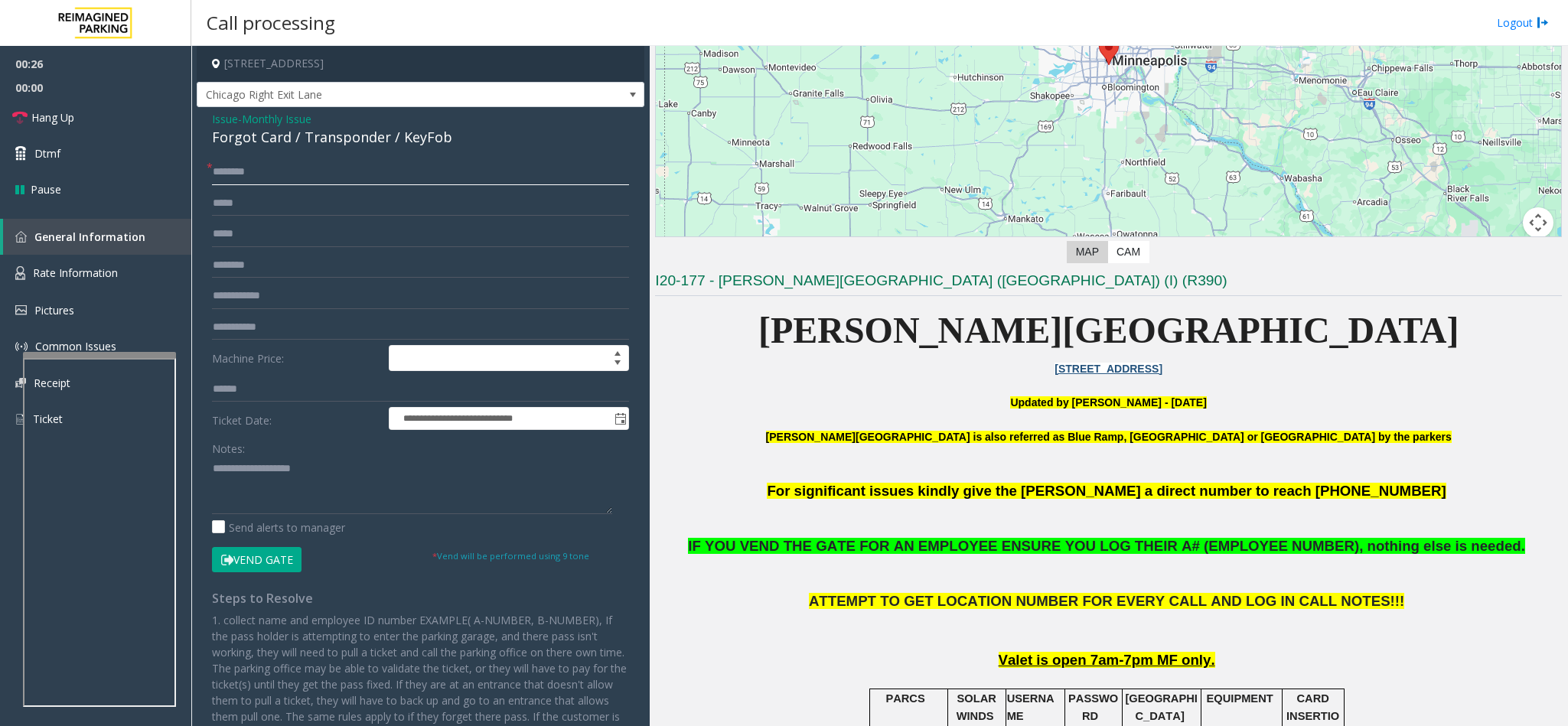
click at [228, 178] on input "text" at bounding box center [420, 172] width 417 height 26
type input "**"
click at [253, 567] on button "Vend Gate" at bounding box center [256, 560] width 89 height 26
drag, startPoint x: 338, startPoint y: 482, endPoint x: 323, endPoint y: 459, distance: 27.5
click at [338, 480] on textarea at bounding box center [412, 485] width 400 height 58
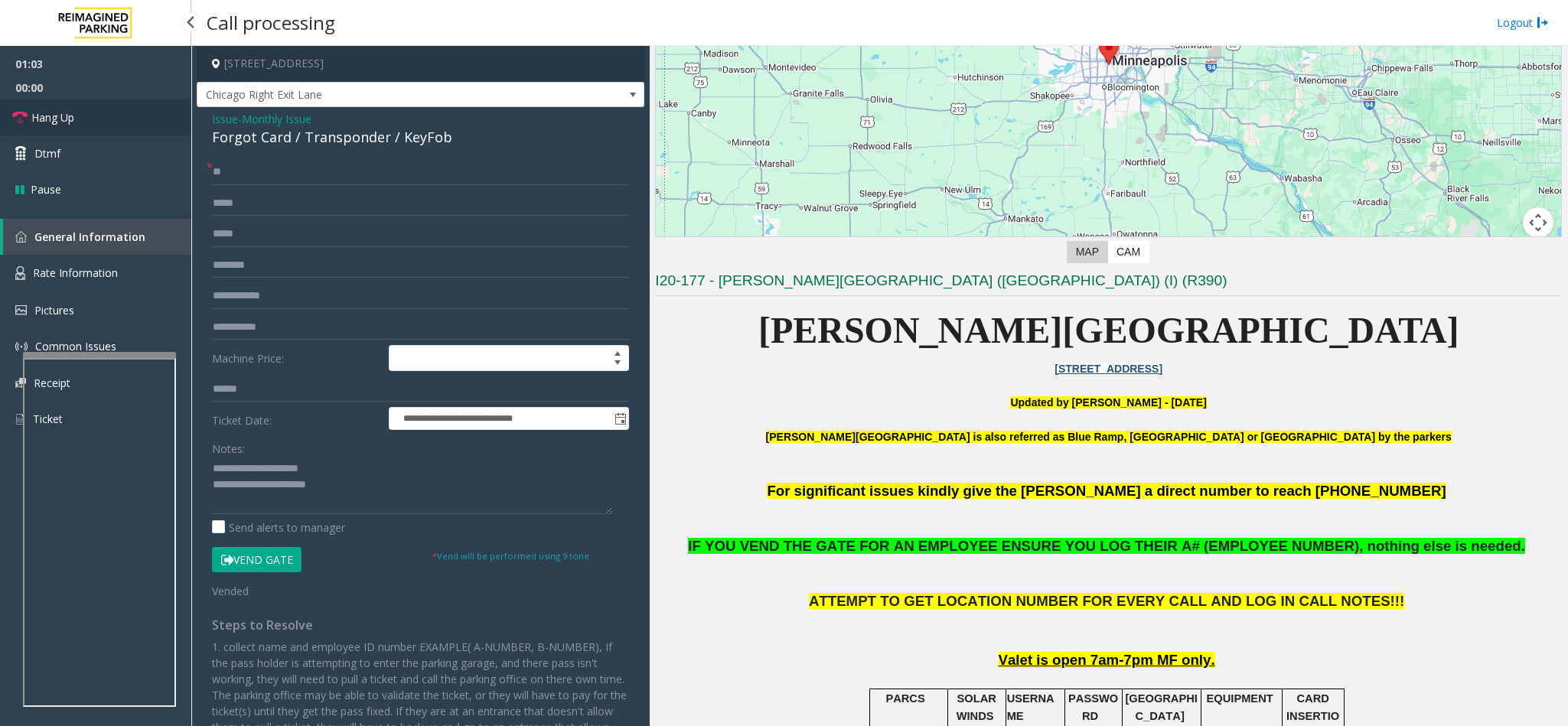
click at [113, 126] on link "Hang Up" at bounding box center [95, 117] width 191 height 36
drag, startPoint x: 365, startPoint y: 480, endPoint x: 354, endPoint y: 482, distance: 11.2
click at [366, 480] on textarea at bounding box center [412, 485] width 400 height 58
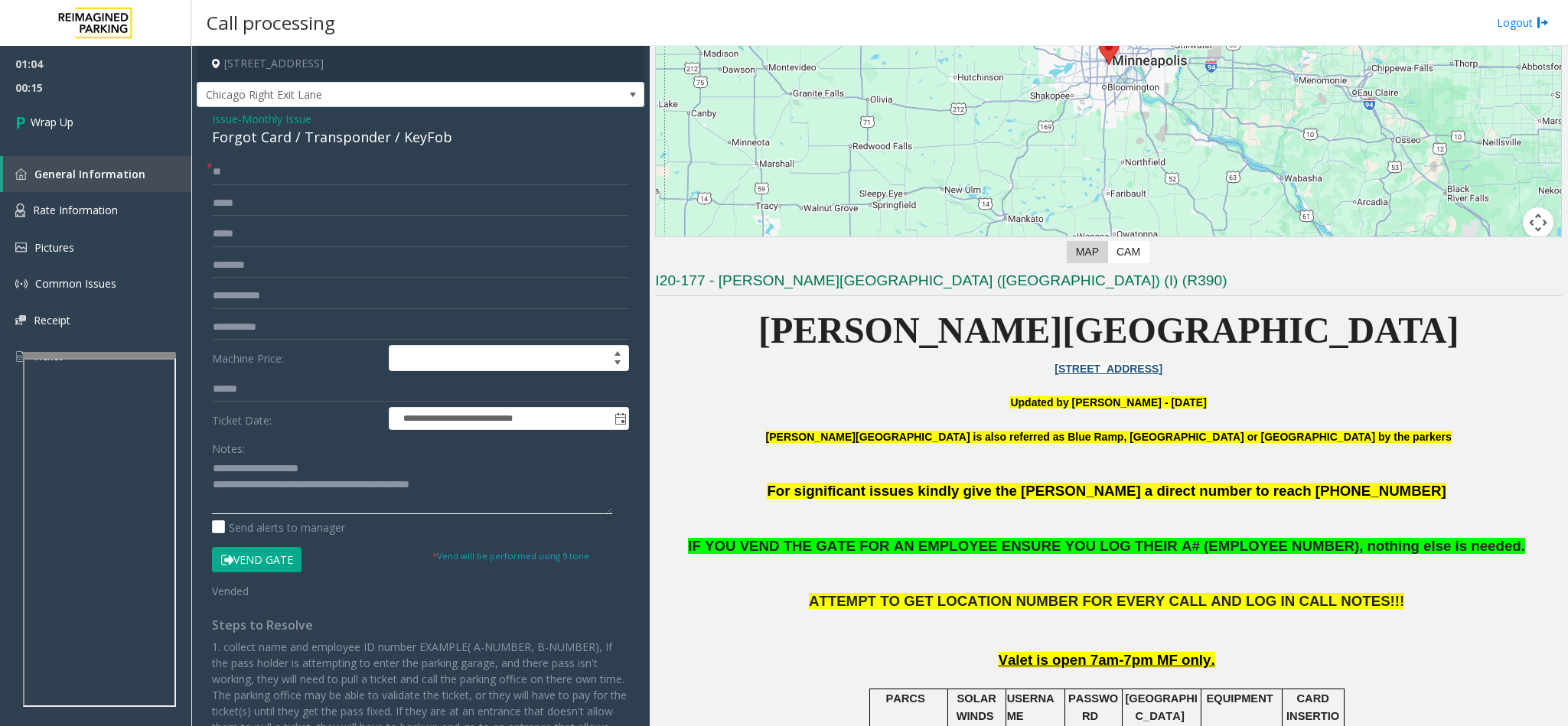
click at [358, 484] on textarea at bounding box center [412, 485] width 400 height 58
type textarea "**********"
click at [88, 124] on link "Wrap Up" at bounding box center [95, 122] width 191 height 45
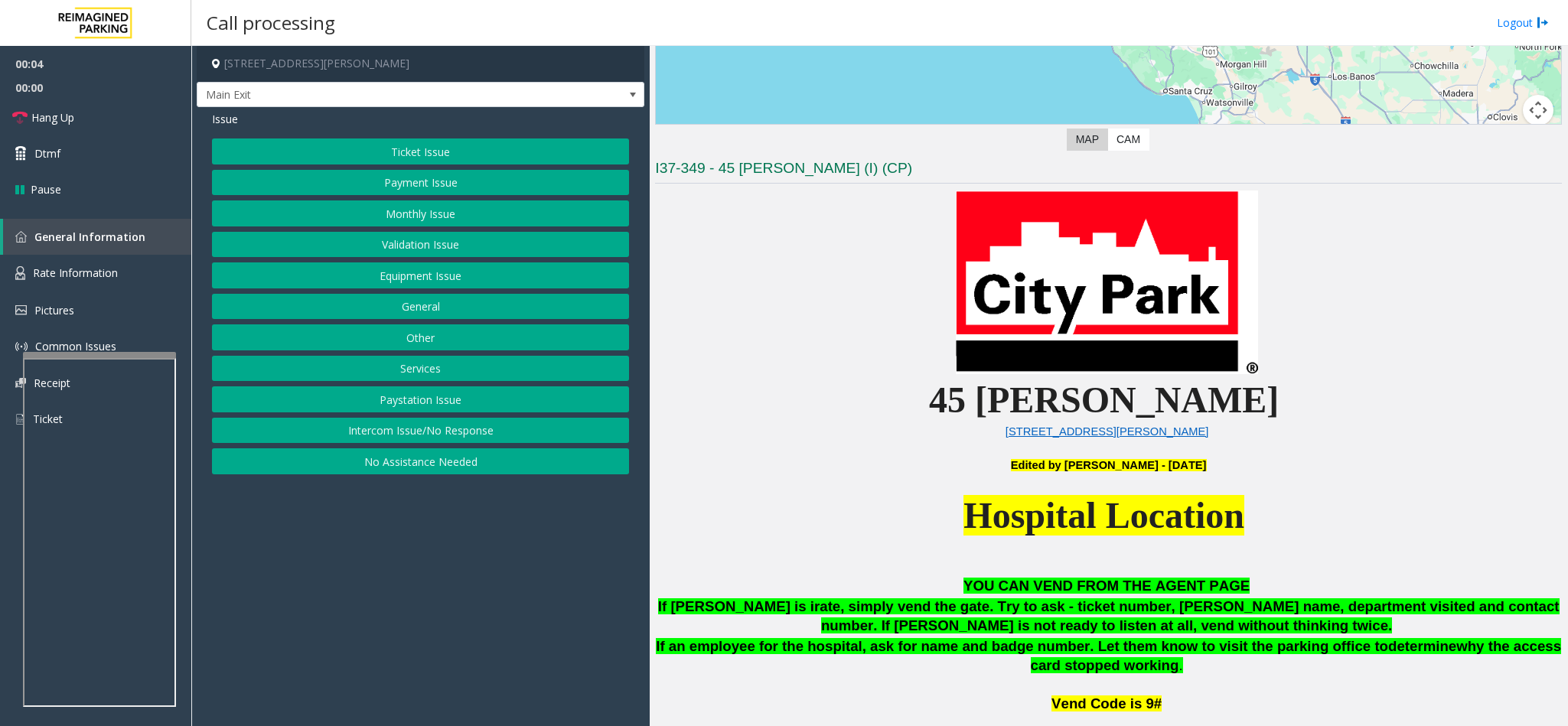
scroll to position [574, 0]
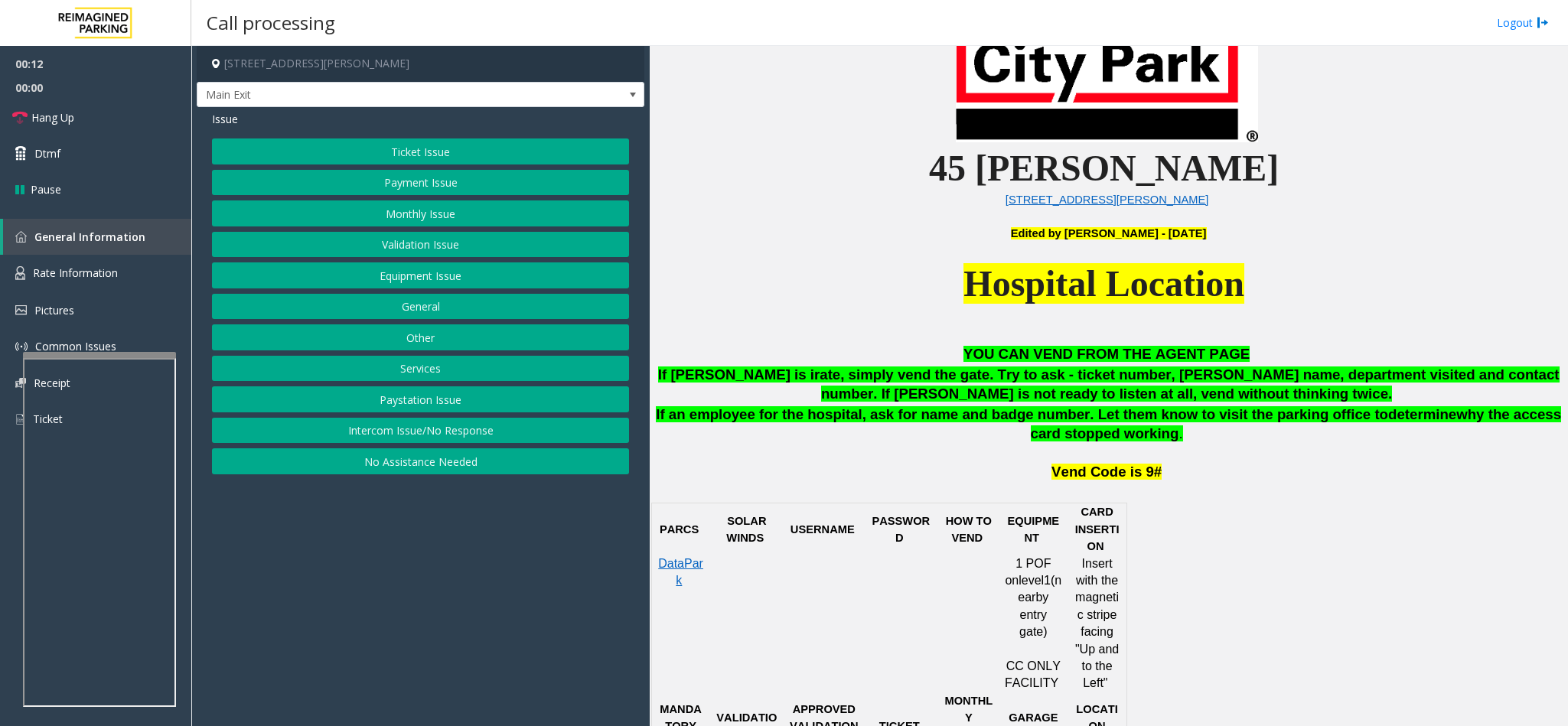
click at [436, 376] on button "Services" at bounding box center [420, 369] width 417 height 26
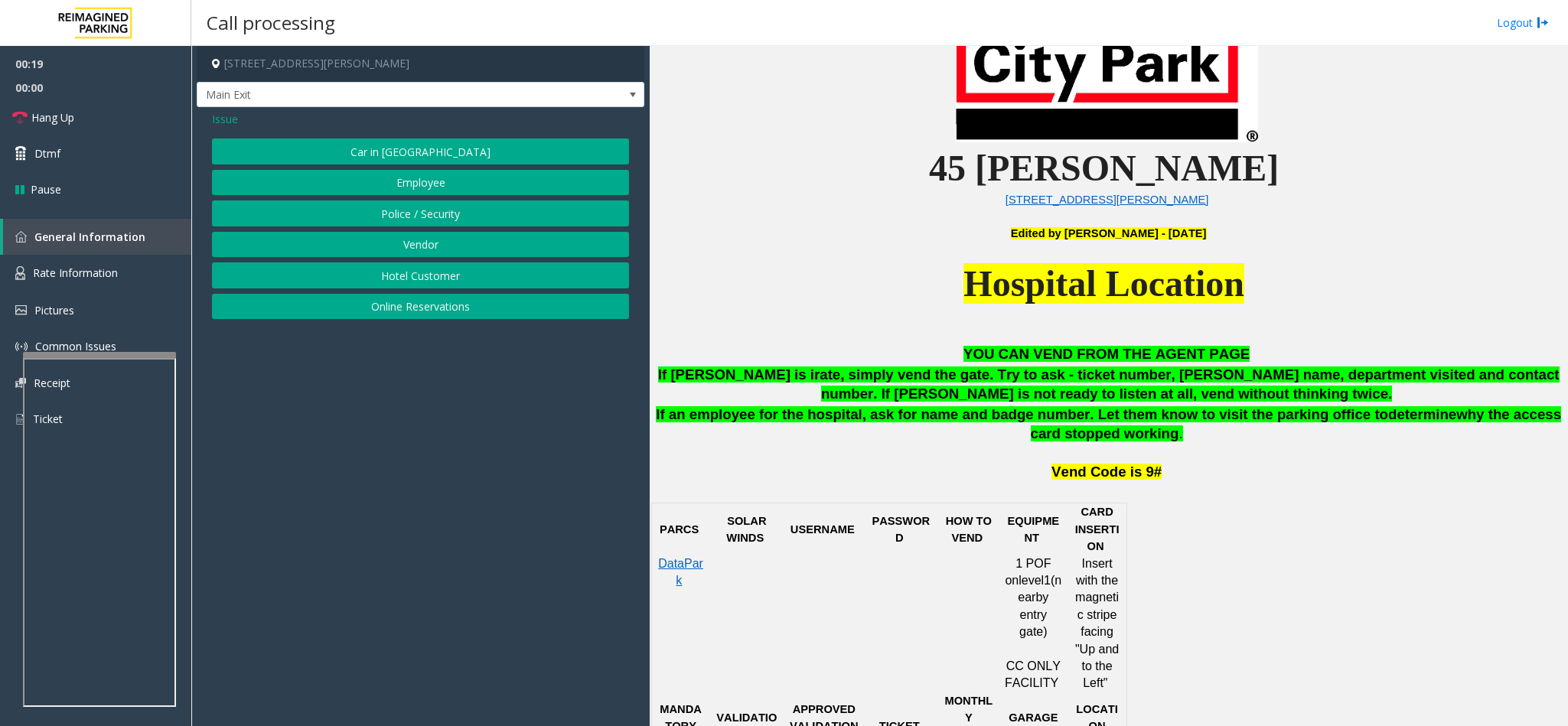
click at [391, 214] on button "Police / Security" at bounding box center [420, 213] width 417 height 26
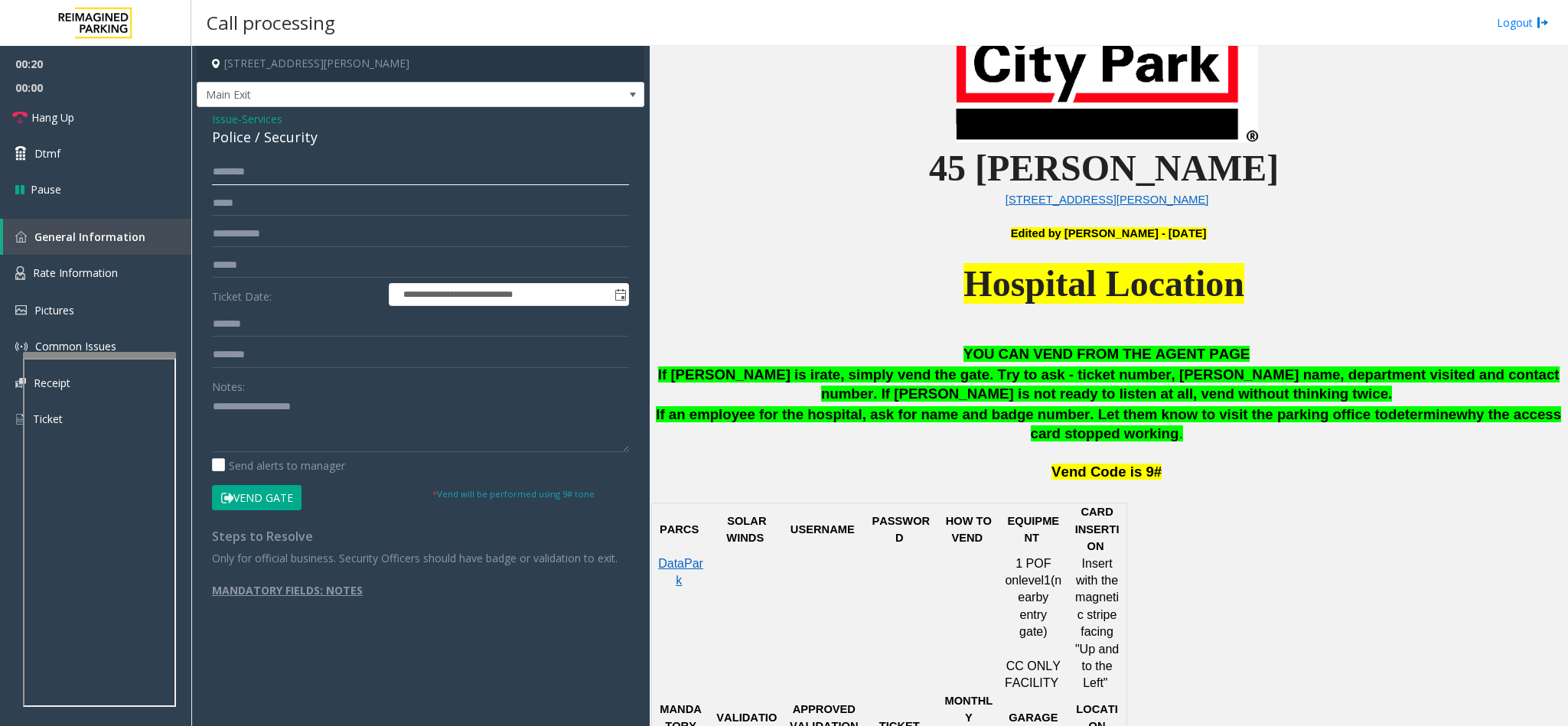
click at [248, 170] on input "text" at bounding box center [420, 172] width 417 height 26
click at [223, 170] on input "********" at bounding box center [420, 172] width 417 height 26
click at [212, 170] on input "********" at bounding box center [420, 172] width 417 height 26
type input "**********"
click at [253, 236] on input "text" at bounding box center [420, 234] width 417 height 26
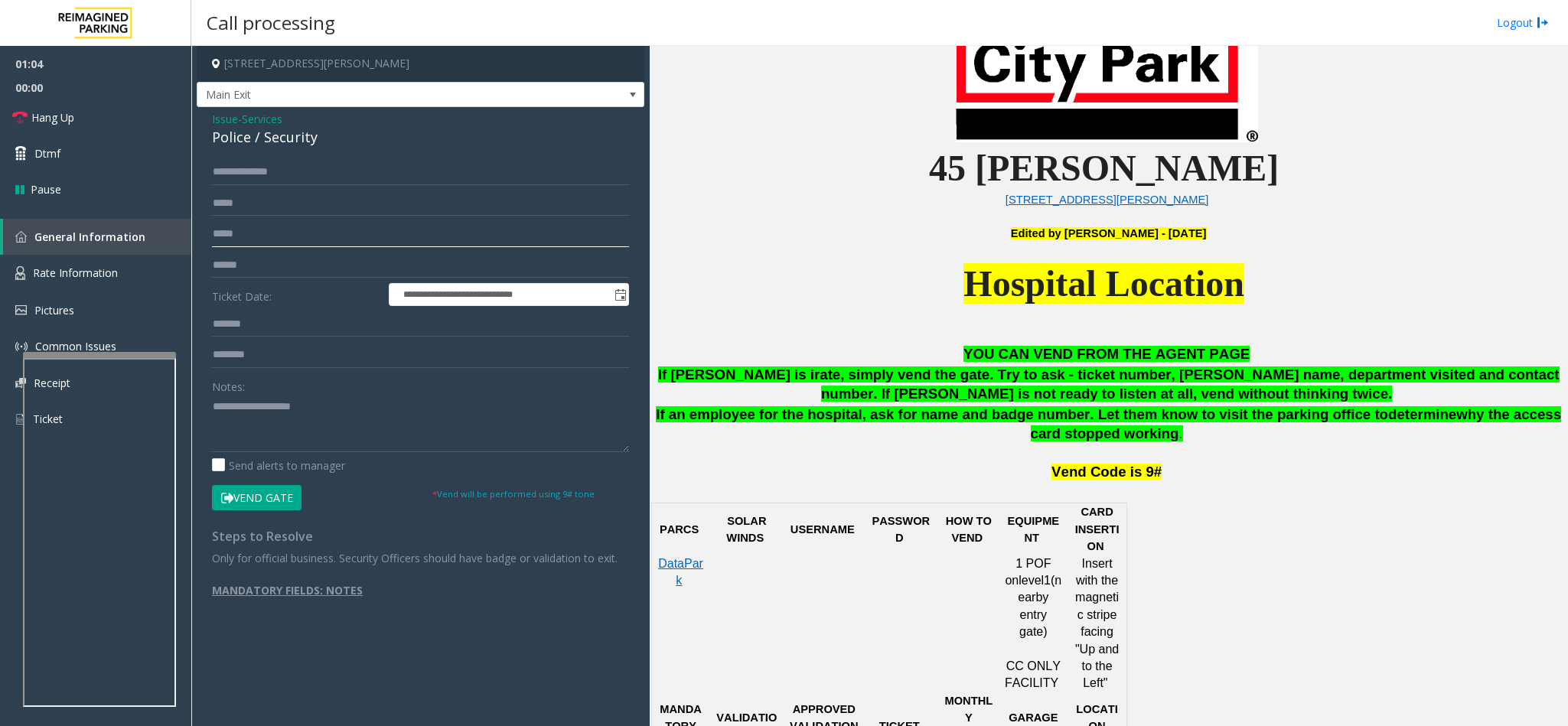
type input "*****"
click at [270, 496] on button "Vend Gate" at bounding box center [256, 498] width 89 height 26
click at [269, 430] on textarea at bounding box center [420, 423] width 417 height 58
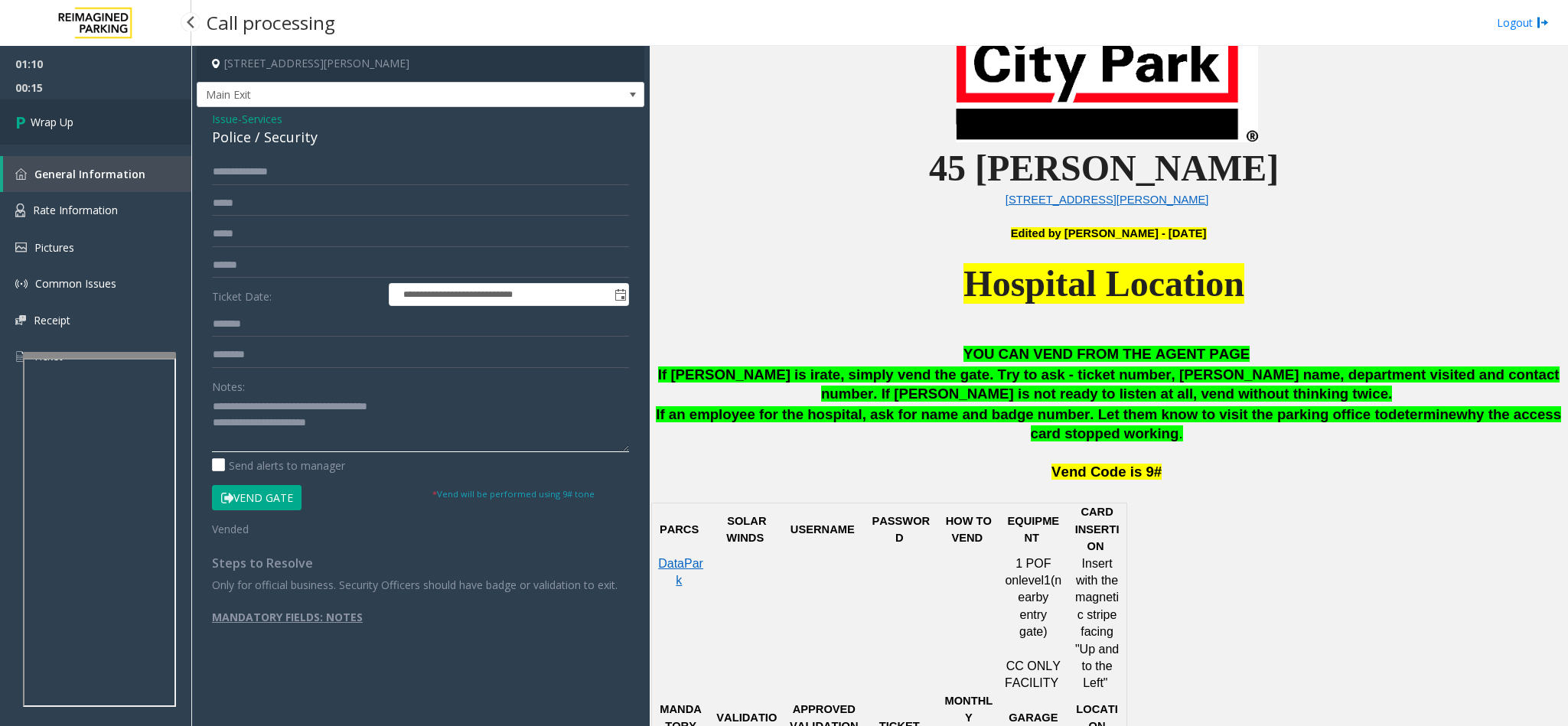
type textarea "**********"
click at [96, 122] on link "Wrap Up" at bounding box center [95, 122] width 191 height 45
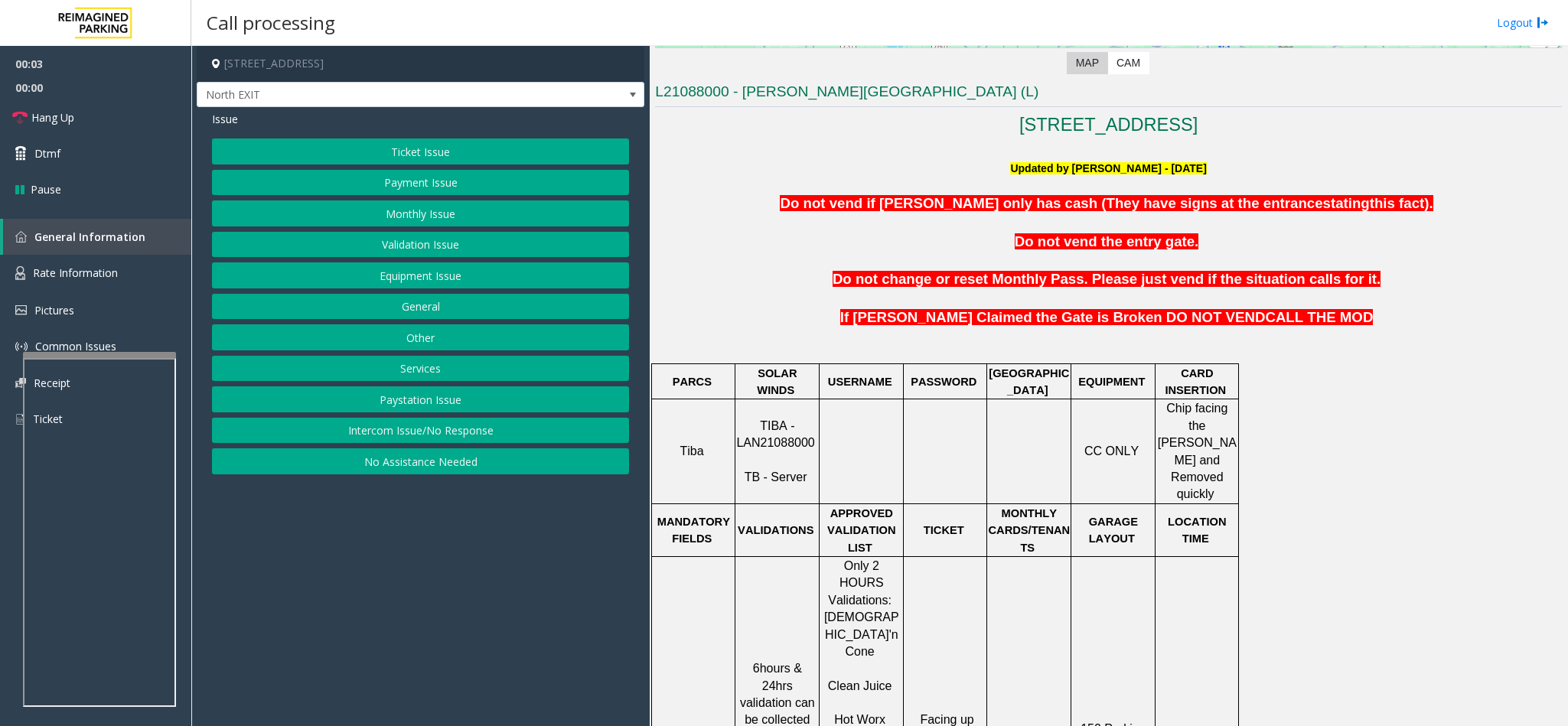
scroll to position [459, 0]
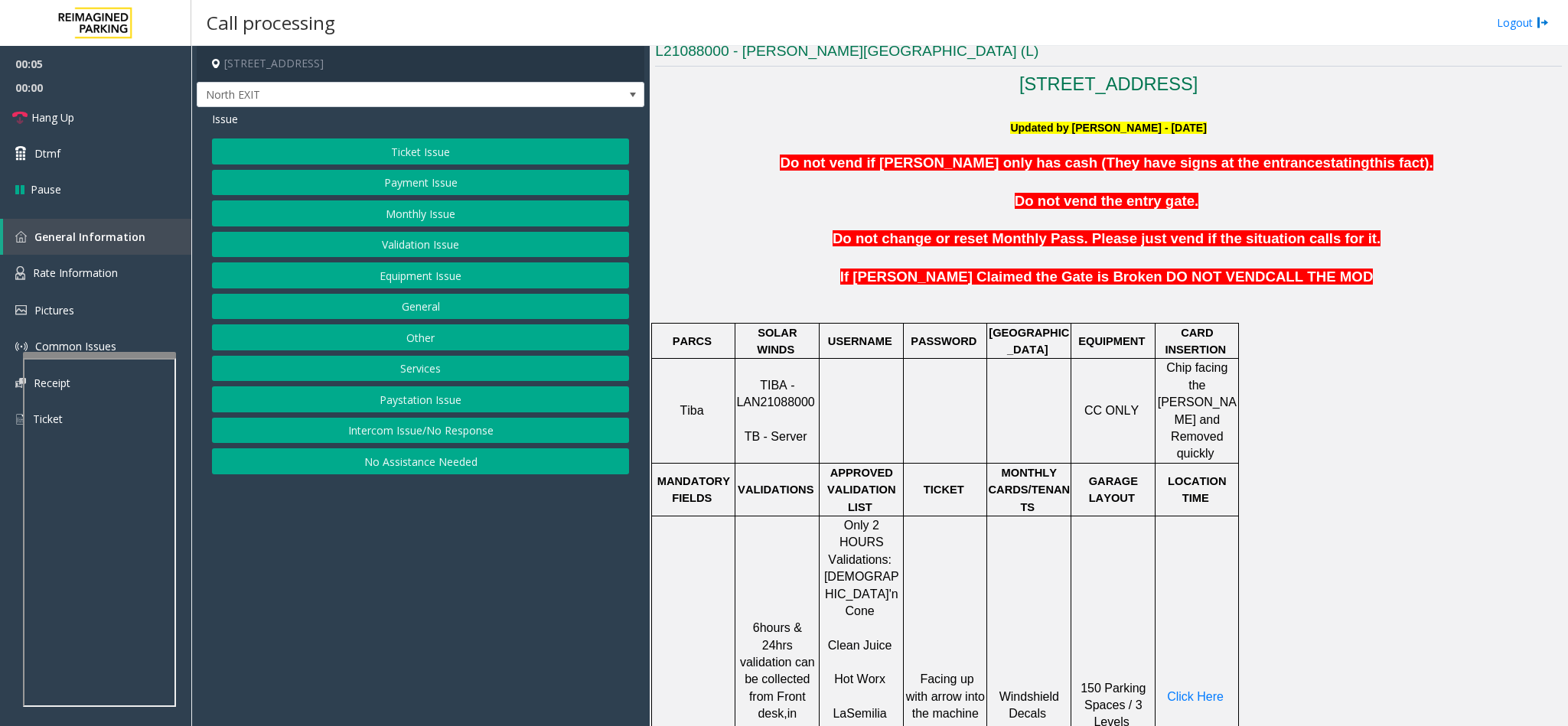
click at [767, 400] on p "TIBA - LAN21088000 TB - Server" at bounding box center [777, 411] width 82 height 69
copy p "LAN21088000"
click at [503, 467] on button "No Assistance Needed" at bounding box center [420, 461] width 417 height 26
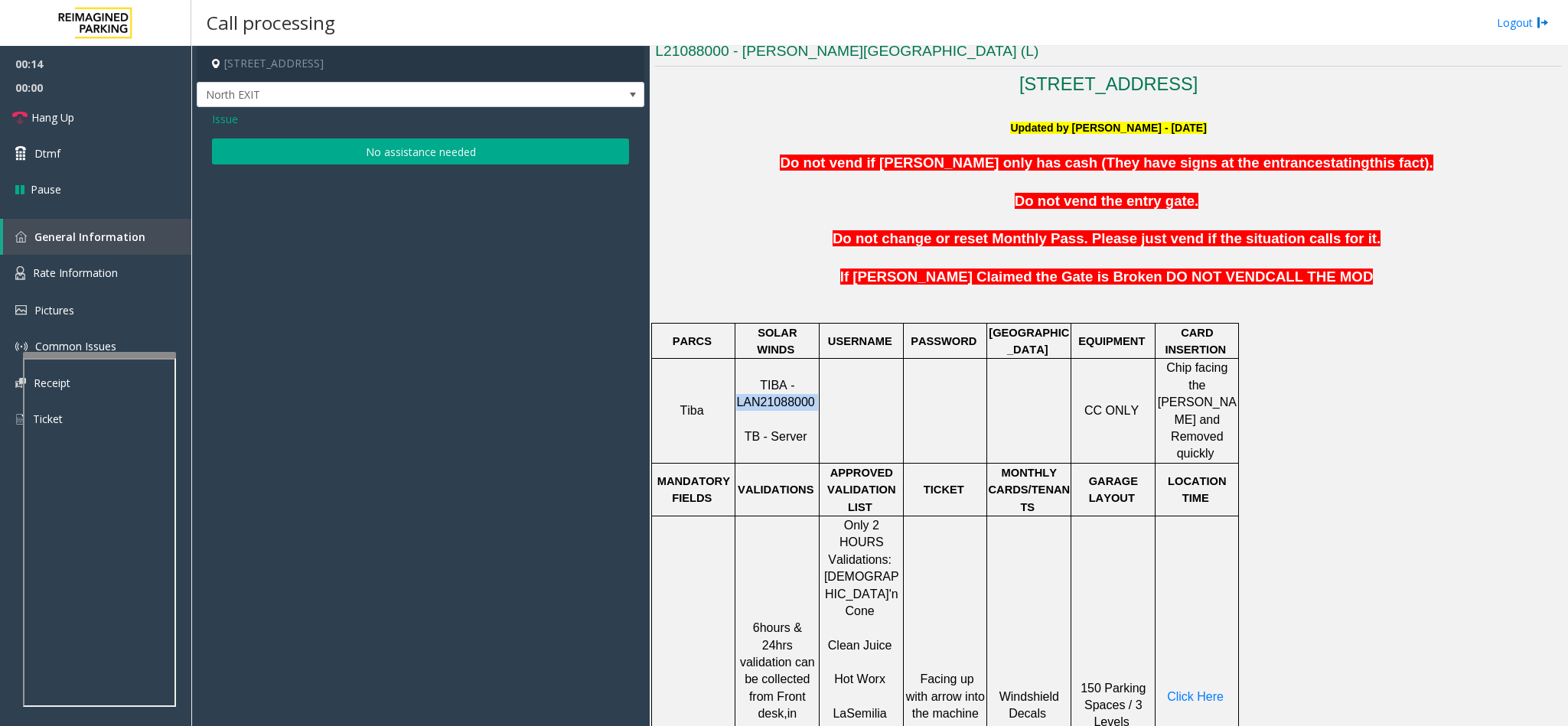
click at [398, 152] on button "No assistance needed" at bounding box center [420, 152] width 417 height 26
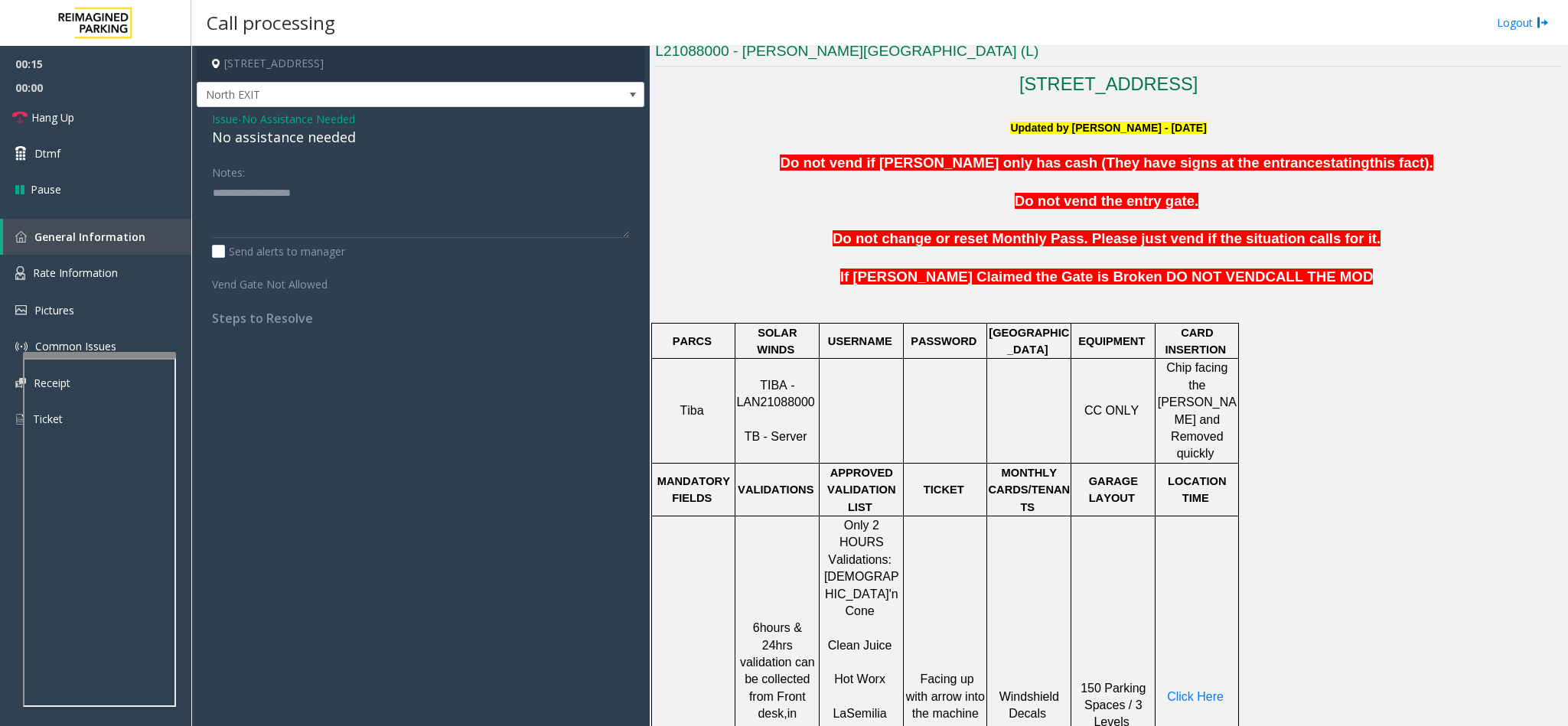
click at [286, 138] on div "No assistance needed" at bounding box center [420, 137] width 417 height 21
type textarea "**********"
click at [124, 113] on link "Hang Up" at bounding box center [95, 117] width 191 height 36
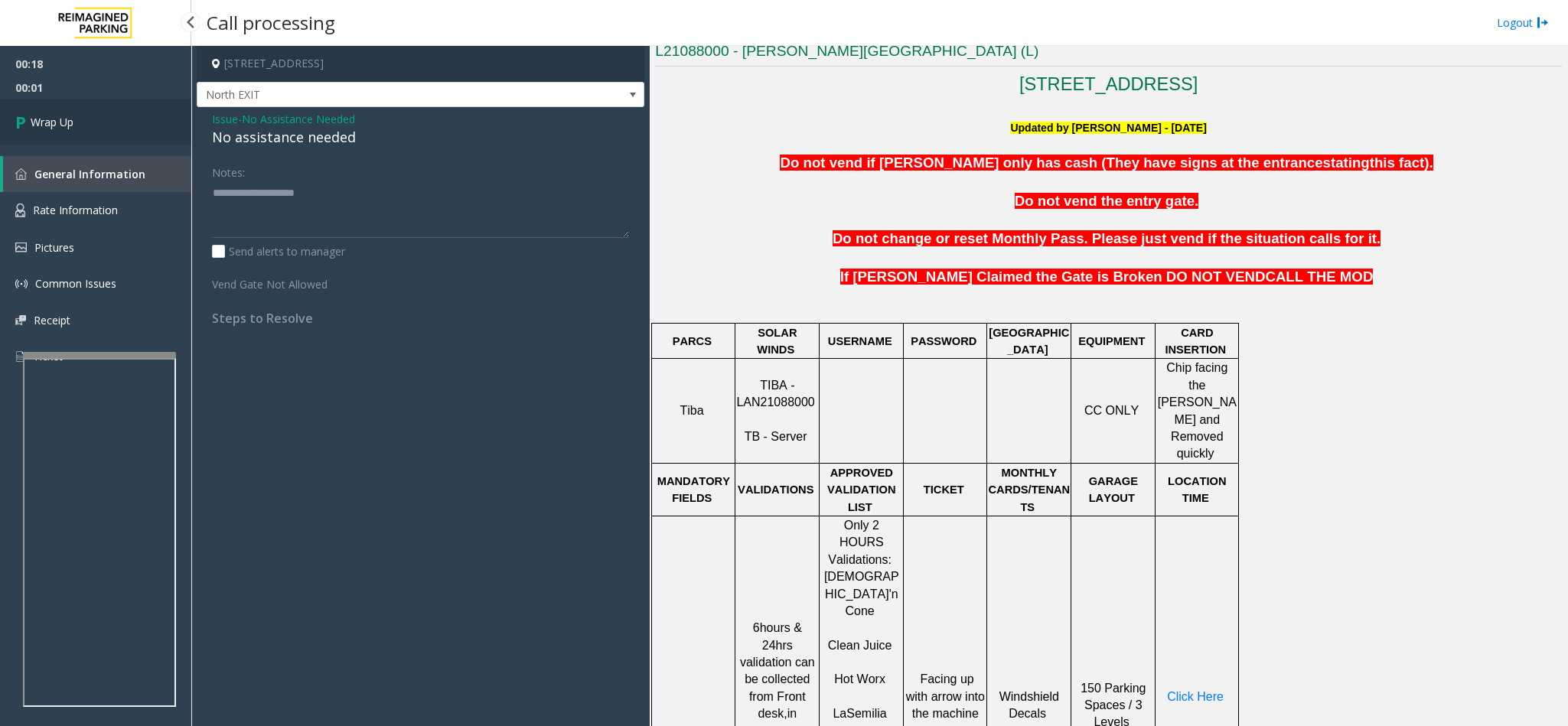
click at [124, 113] on link "Wrap Up" at bounding box center [95, 122] width 191 height 45
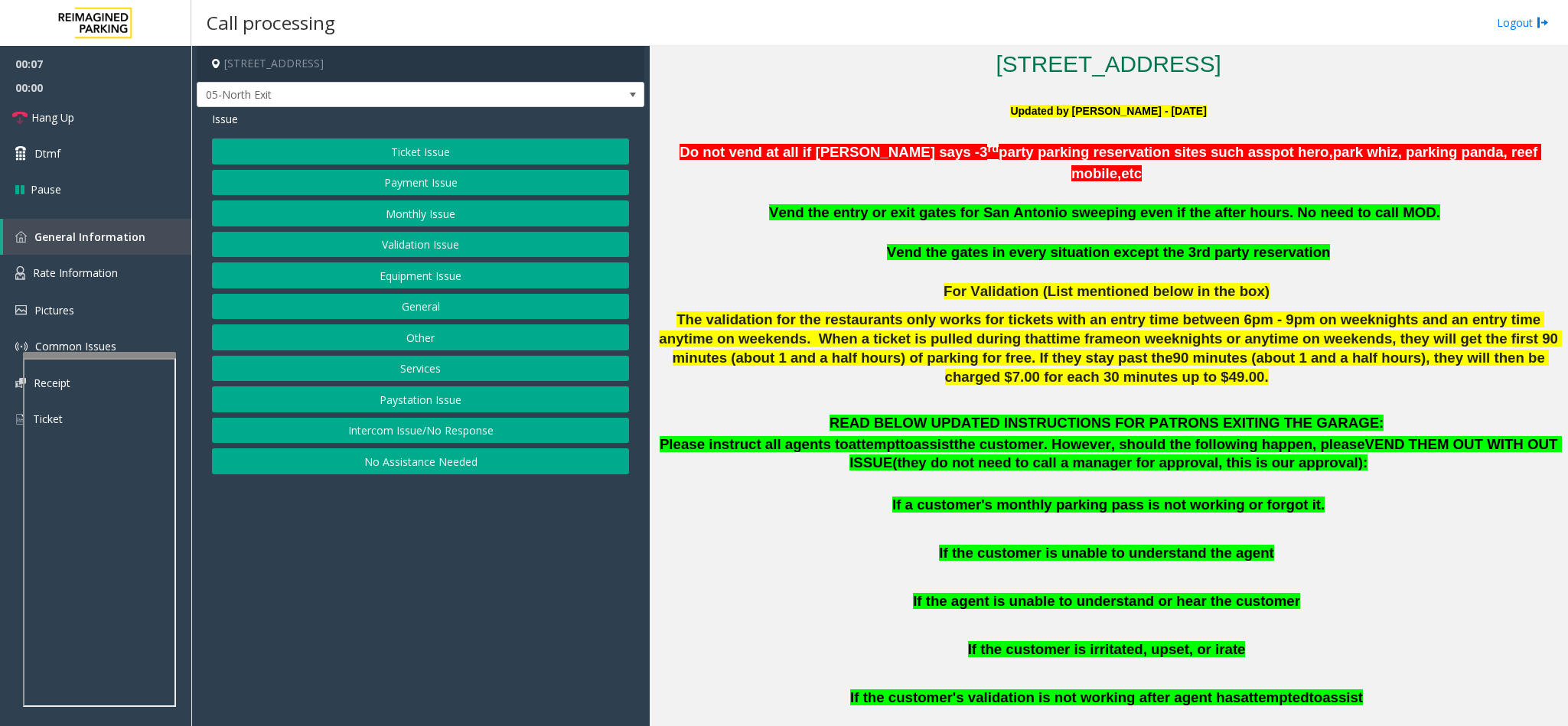
scroll to position [574, 0]
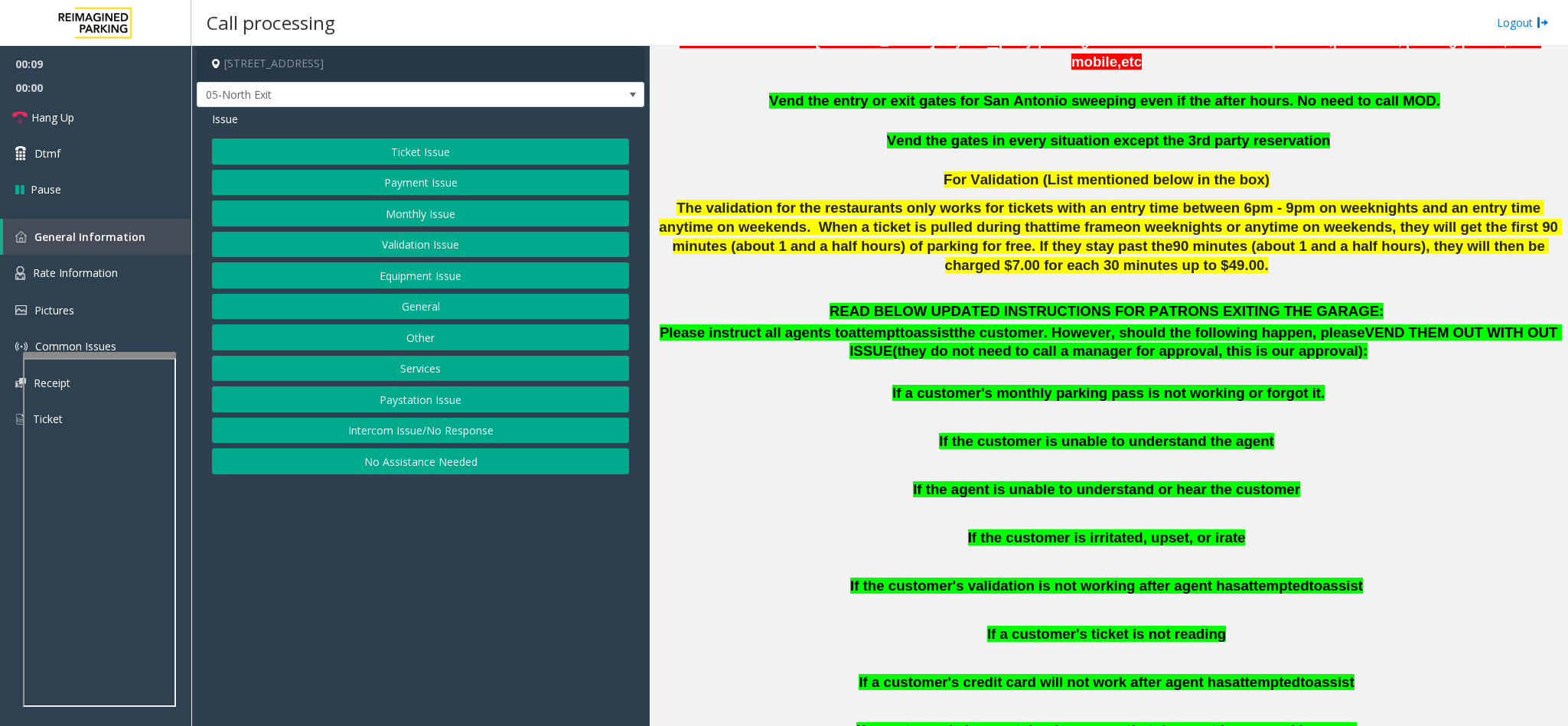
click at [405, 152] on button "Ticket Issue" at bounding box center [420, 152] width 417 height 26
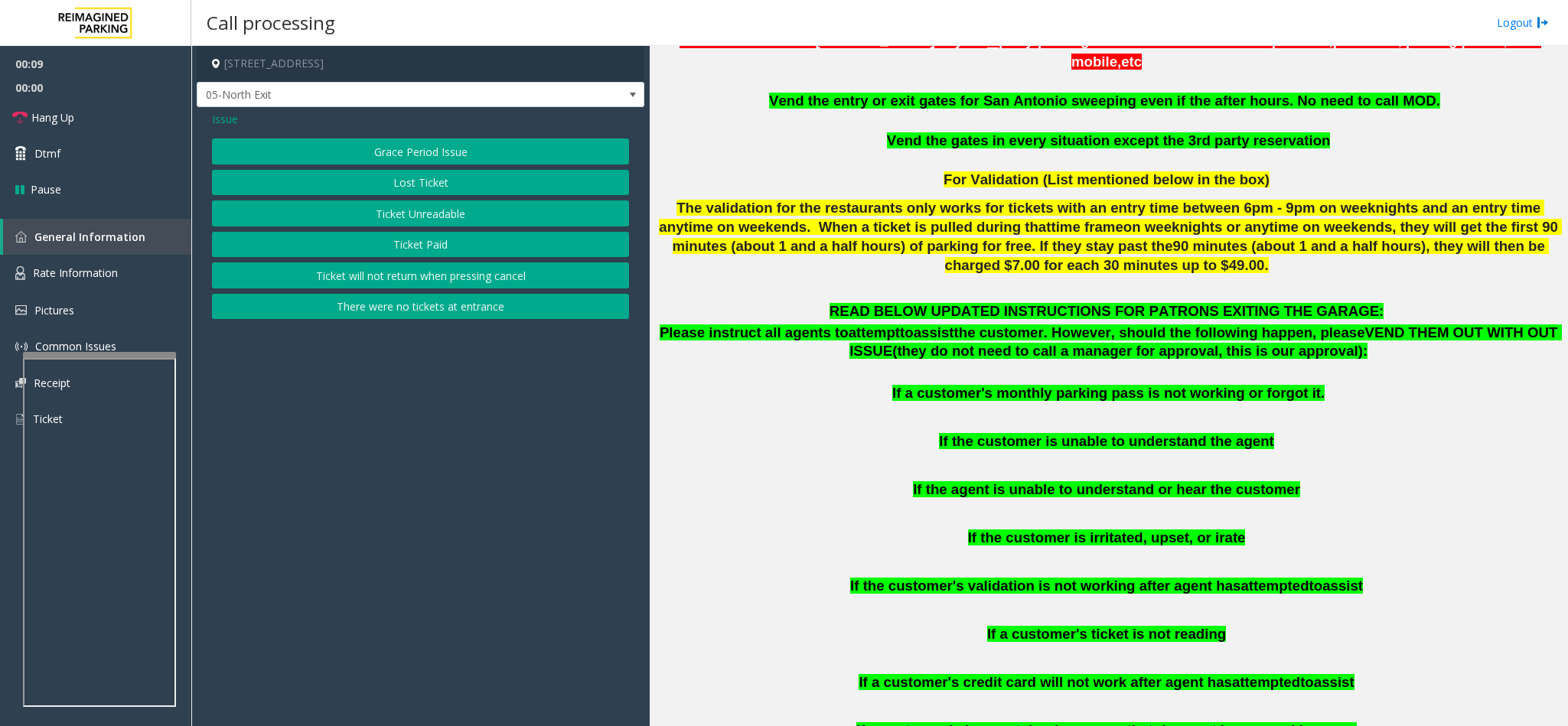
click at [414, 207] on button "Ticket Unreadable" at bounding box center [420, 213] width 417 height 26
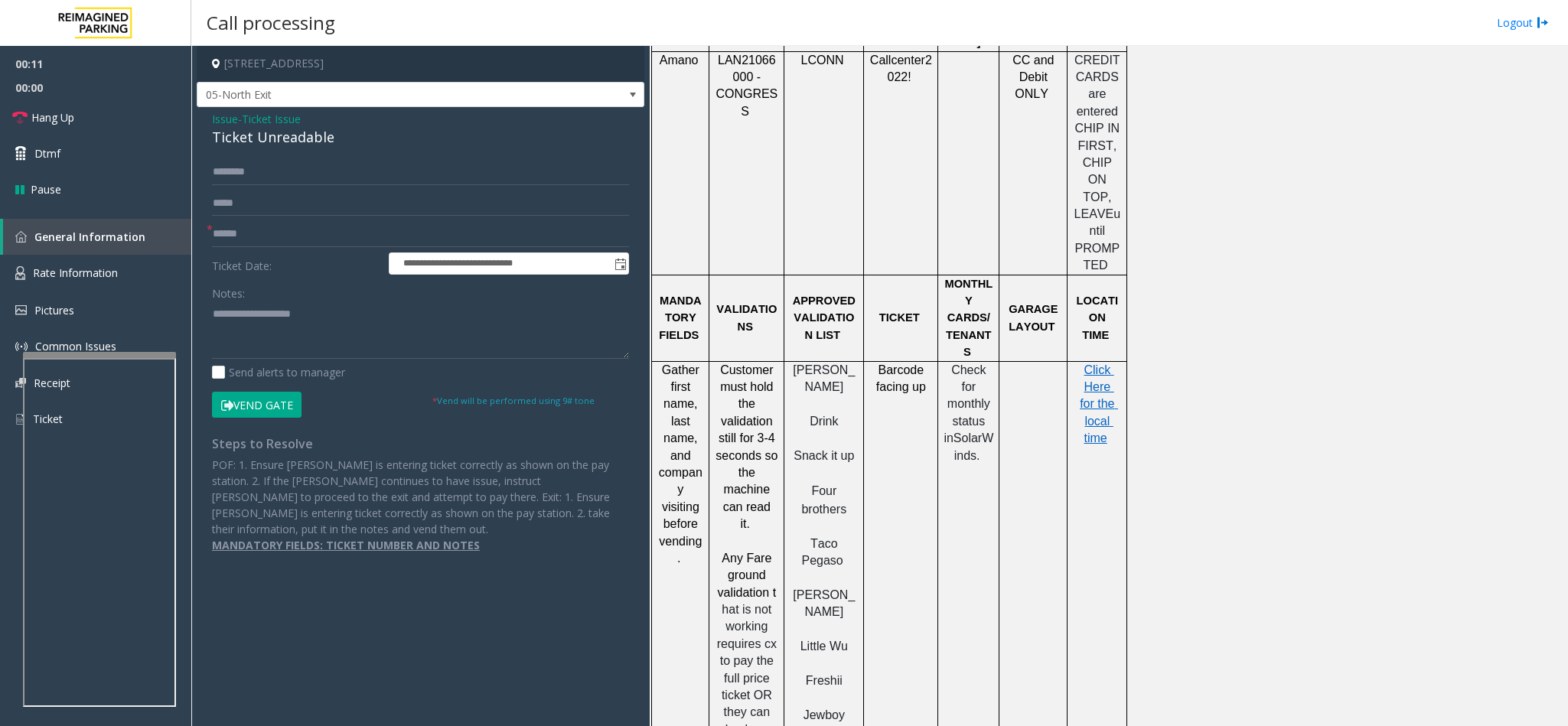
scroll to position [1377, 0]
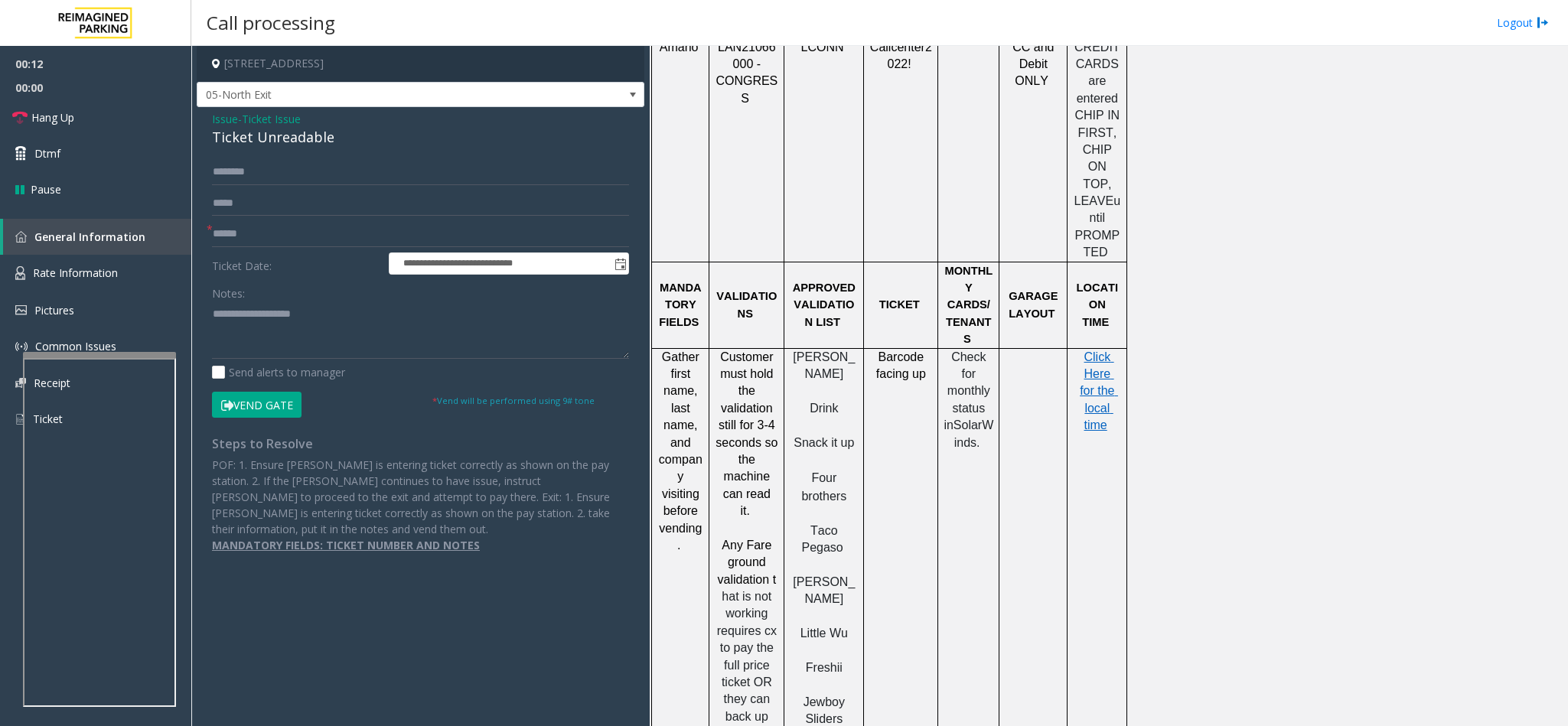
click at [290, 145] on div "Ticket Unreadable" at bounding box center [420, 137] width 417 height 21
click at [212, 317] on textarea at bounding box center [420, 330] width 417 height 58
click at [377, 312] on textarea at bounding box center [420, 330] width 417 height 58
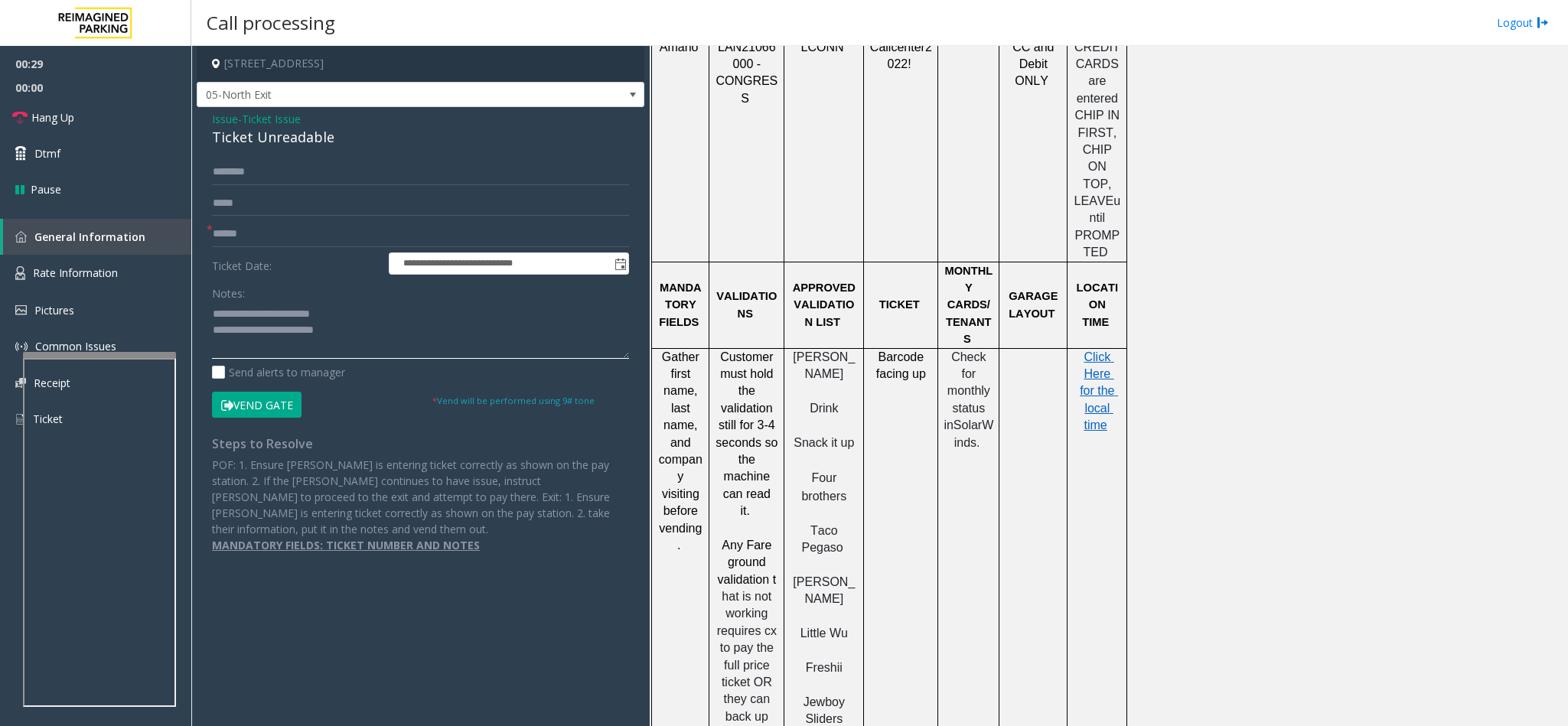
type textarea "**********"
click at [241, 225] on input "text" at bounding box center [420, 234] width 417 height 26
type input "********"
click at [251, 405] on button "Vend Gate" at bounding box center [256, 405] width 89 height 26
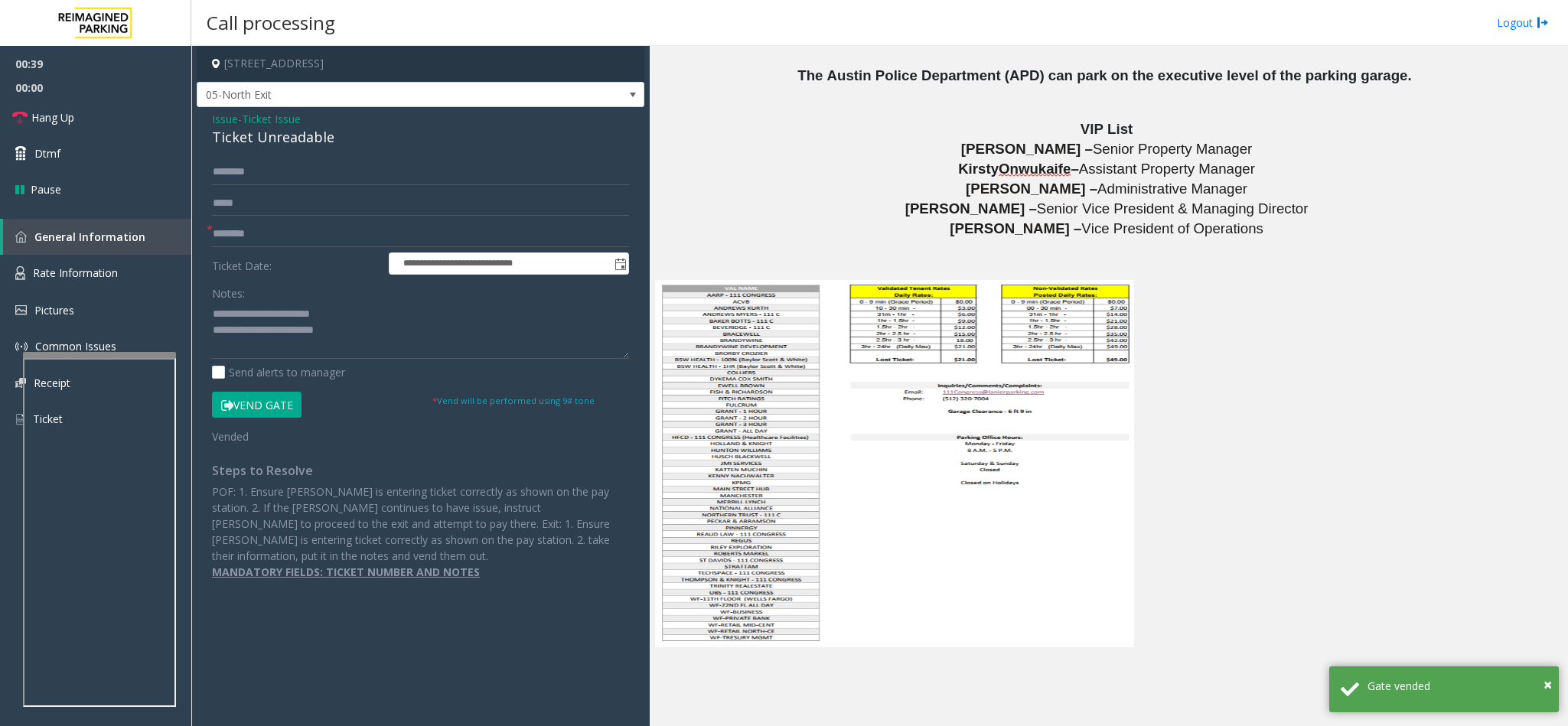
scroll to position [3675, 0]
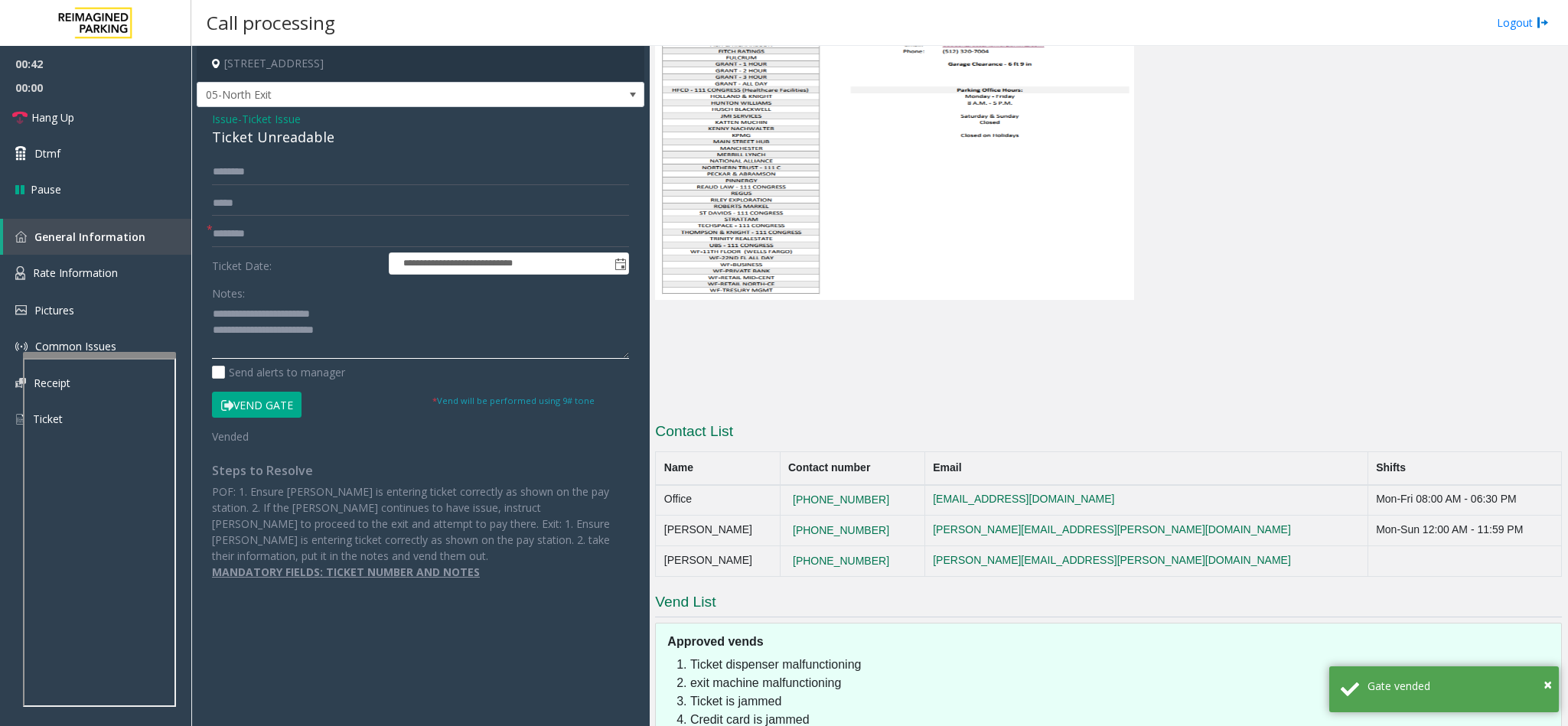
click at [350, 333] on textarea at bounding box center [420, 330] width 417 height 58
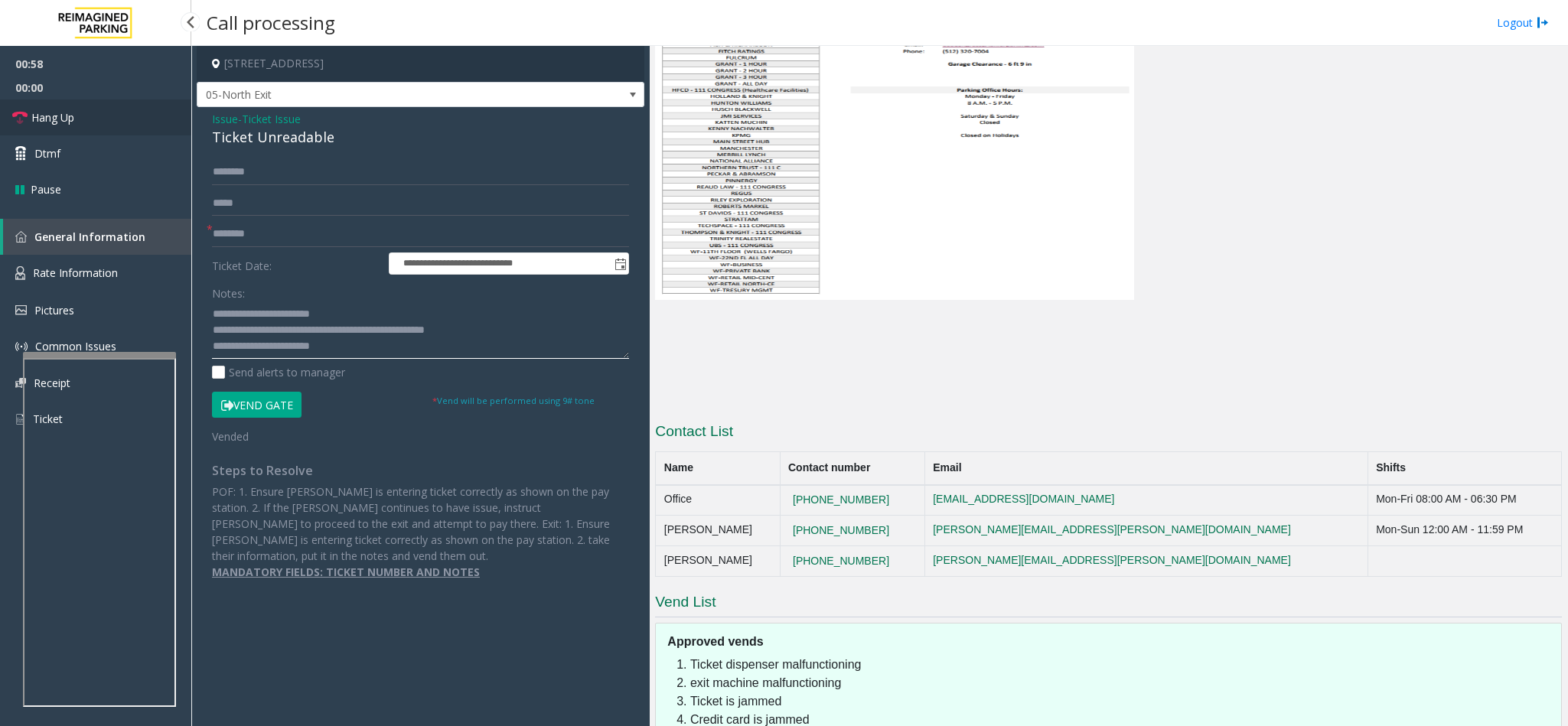
type textarea "**********"
click at [119, 120] on link "Hang Up" at bounding box center [95, 117] width 191 height 36
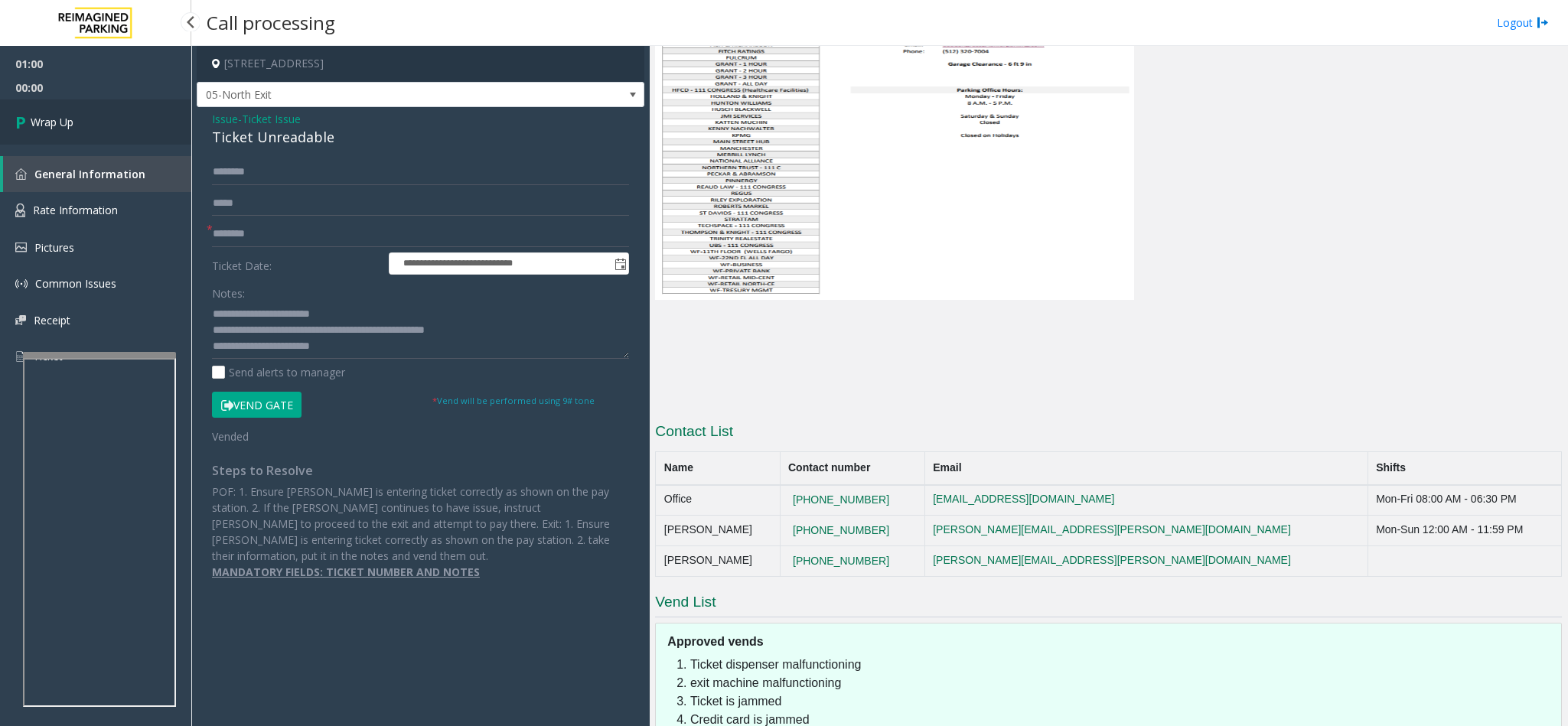
click at [119, 120] on link "Wrap Up" at bounding box center [95, 122] width 191 height 45
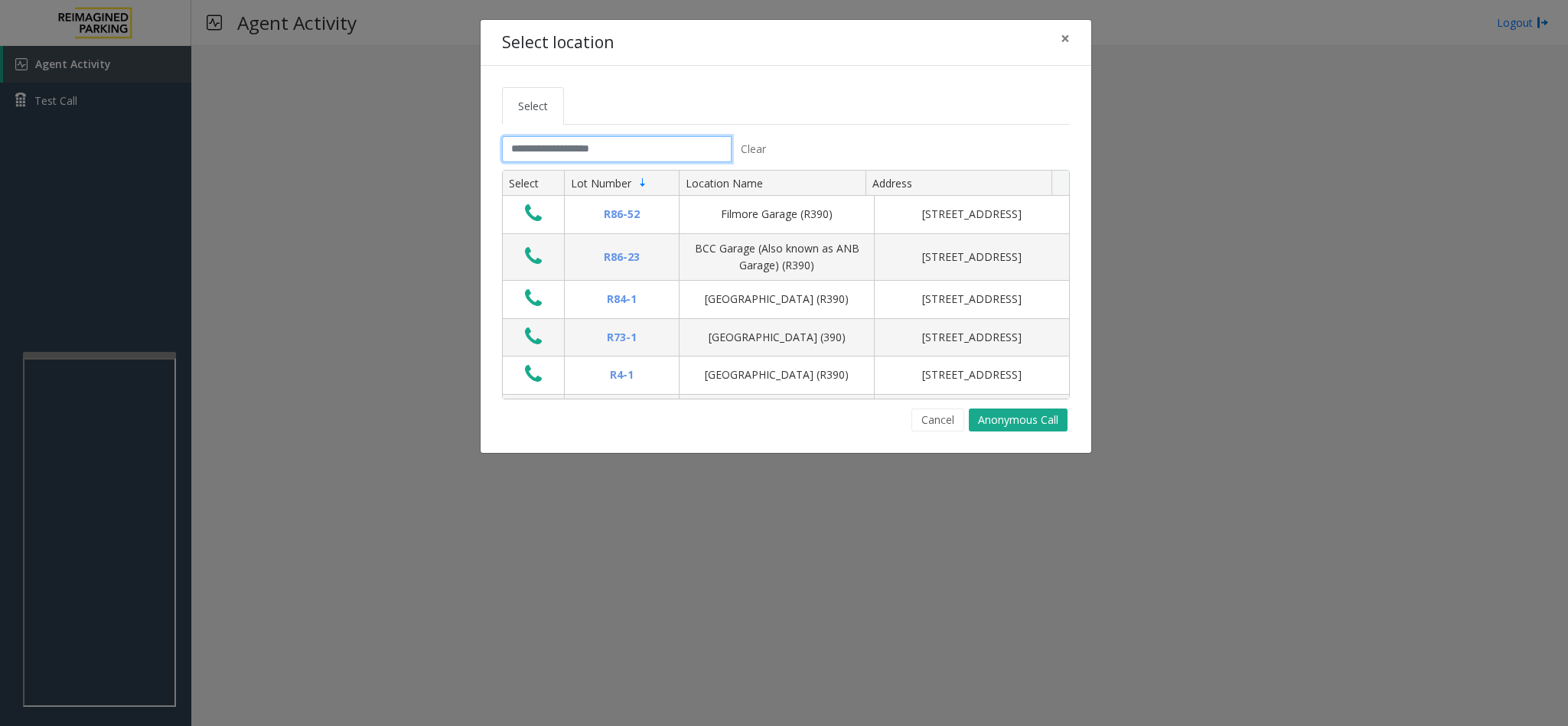
click at [565, 139] on input "text" at bounding box center [617, 149] width 230 height 26
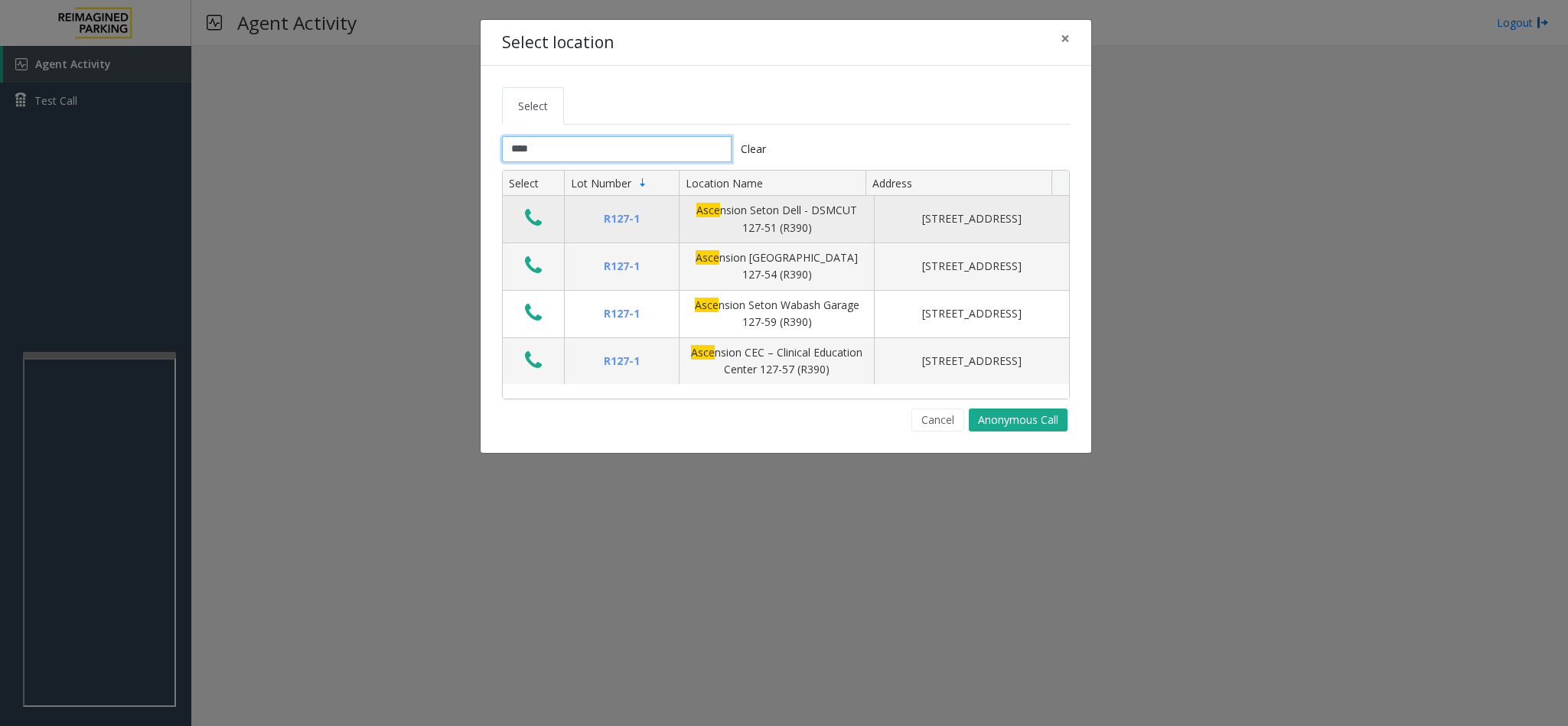
type input "****"
click at [525, 220] on icon "Data table" at bounding box center [534, 218] width 17 height 22
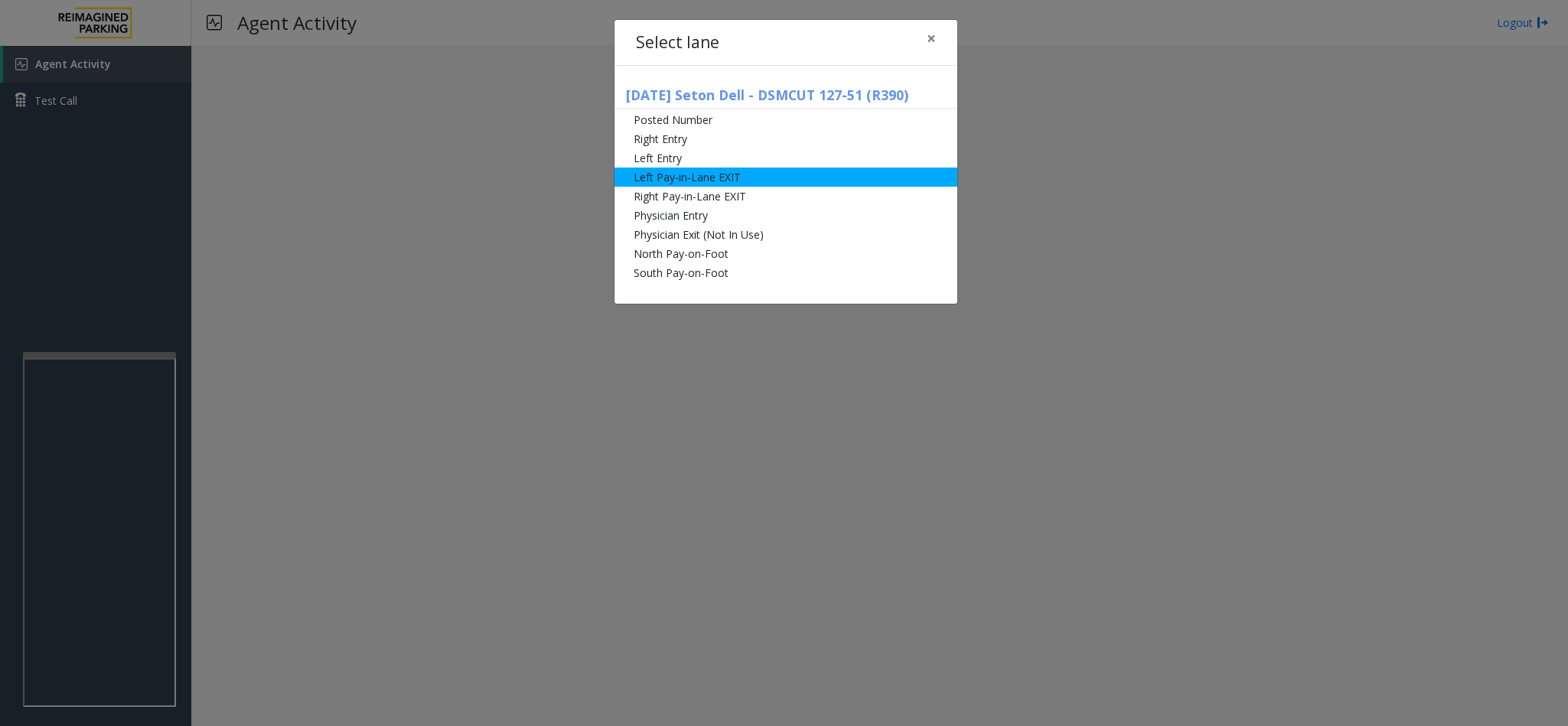
click at [660, 179] on li "Left Pay-in-Lane EXIT" at bounding box center [786, 177] width 343 height 19
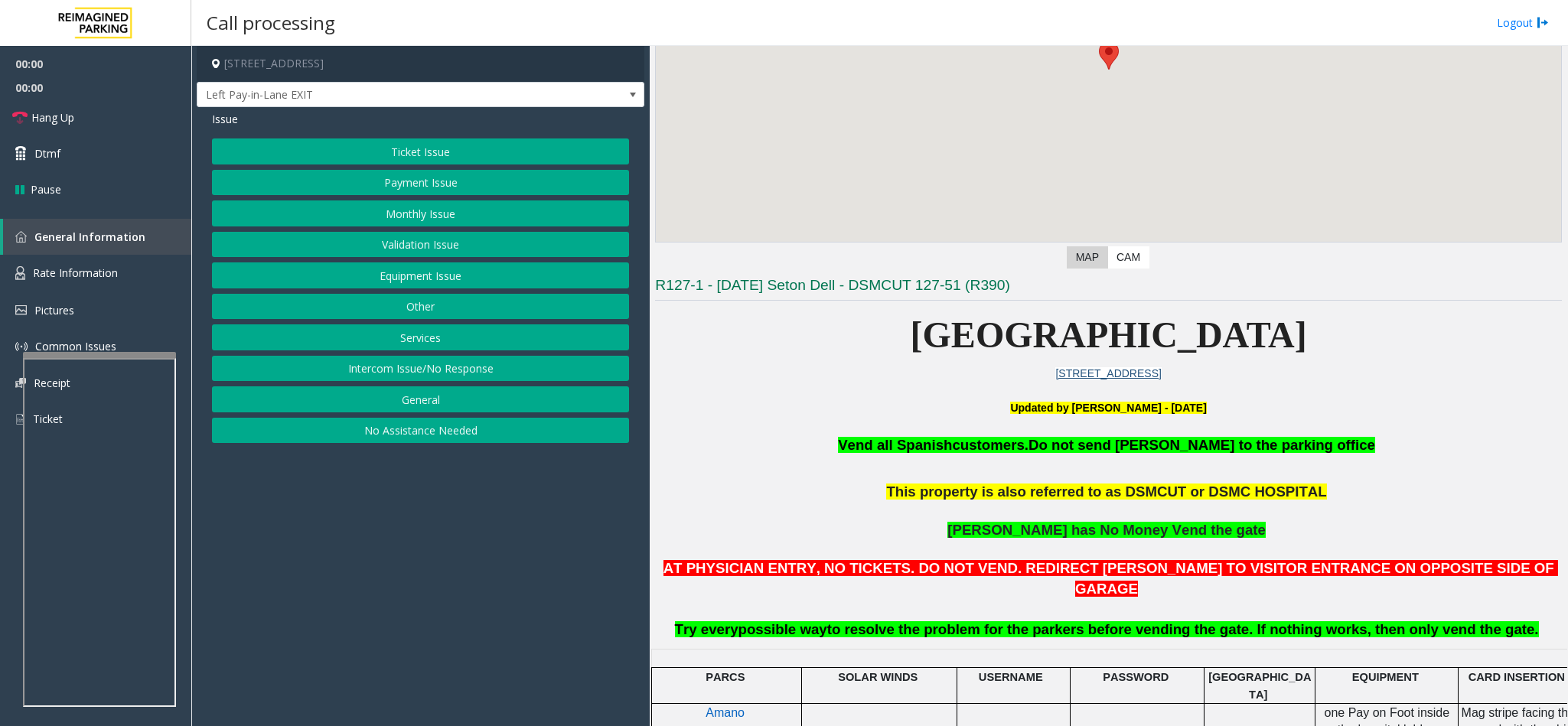
scroll to position [229, 0]
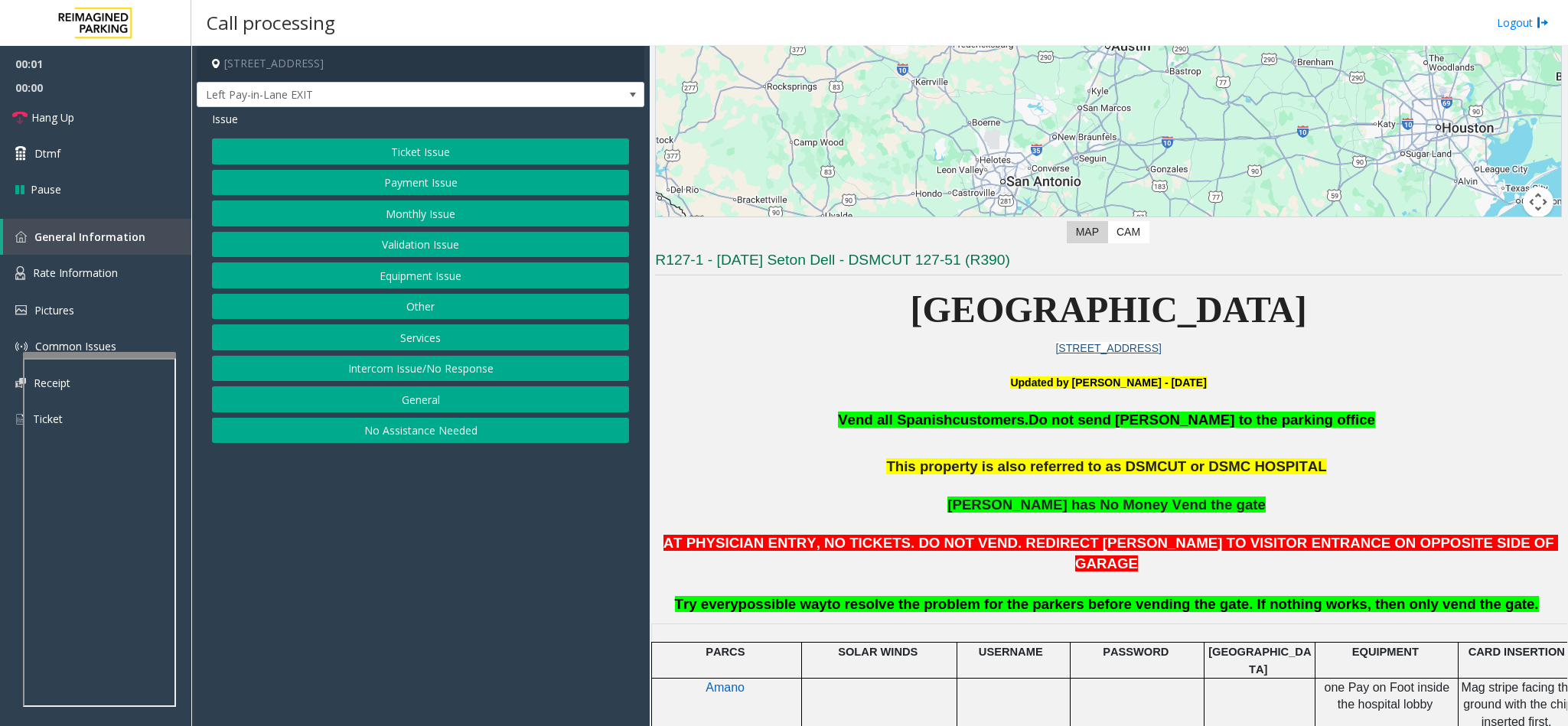
click at [432, 283] on button "Equipment Issue" at bounding box center [420, 276] width 417 height 26
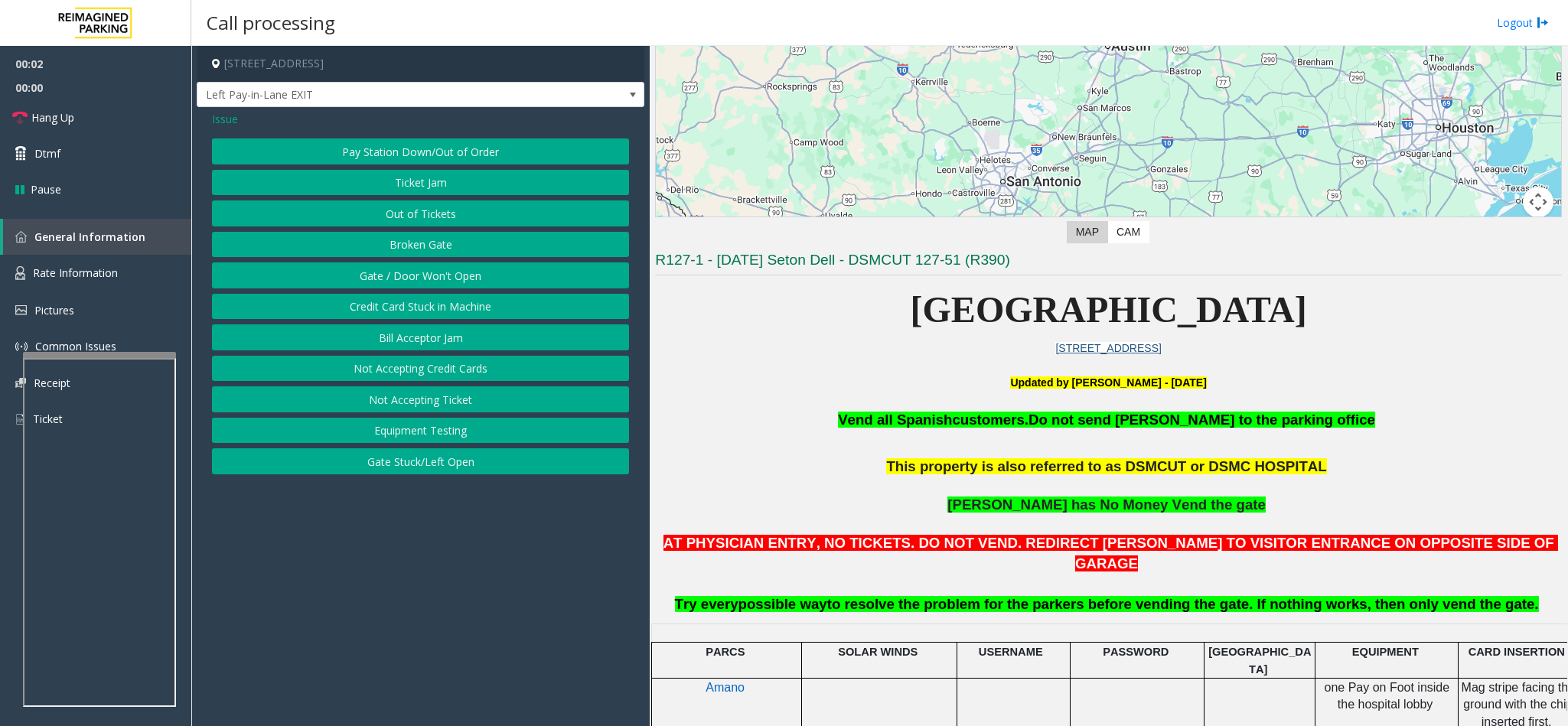
click at [429, 283] on button "Gate / Door Won't Open" at bounding box center [420, 276] width 417 height 26
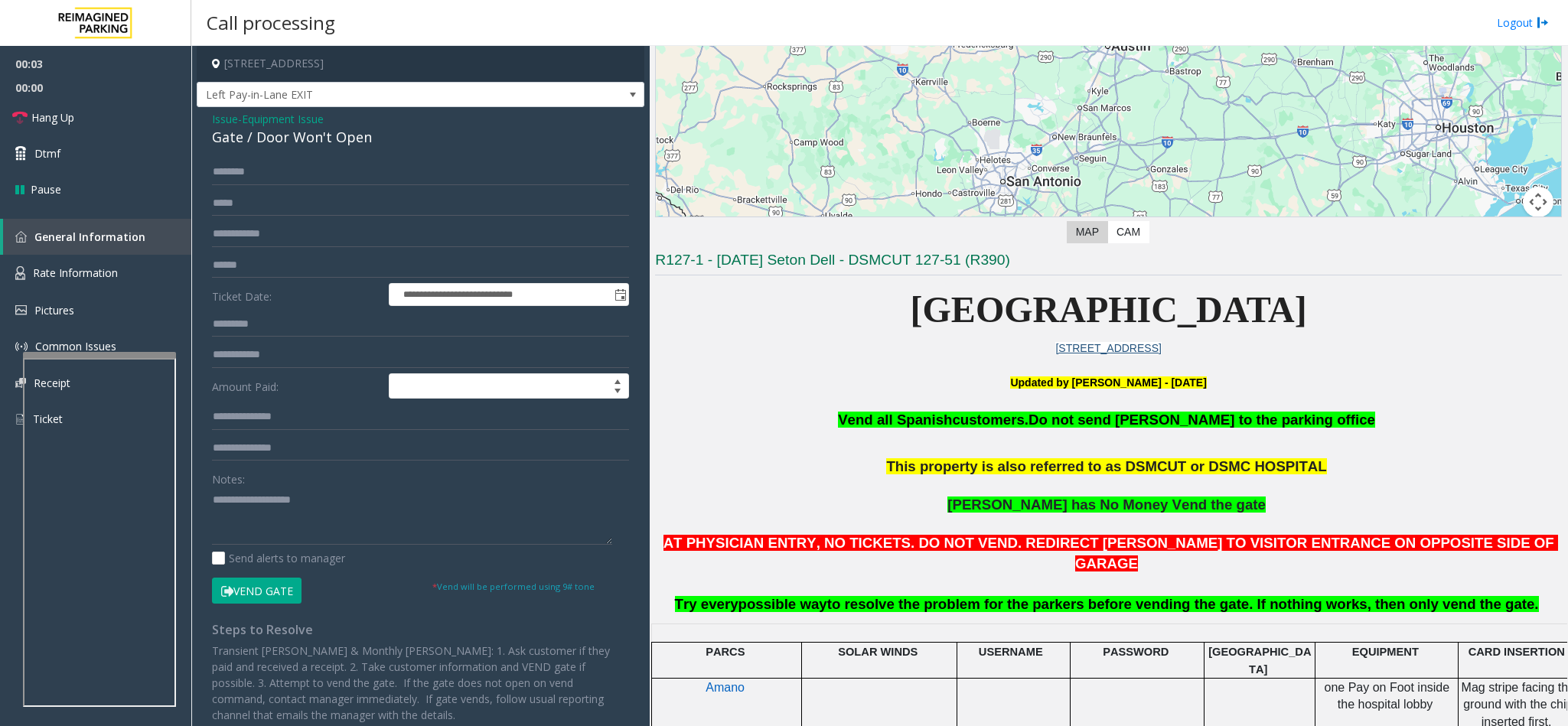
click at [270, 585] on button "Vend Gate" at bounding box center [256, 591] width 89 height 26
click at [276, 504] on textarea at bounding box center [412, 516] width 400 height 58
click at [89, 118] on link "Hang Up" at bounding box center [95, 117] width 191 height 36
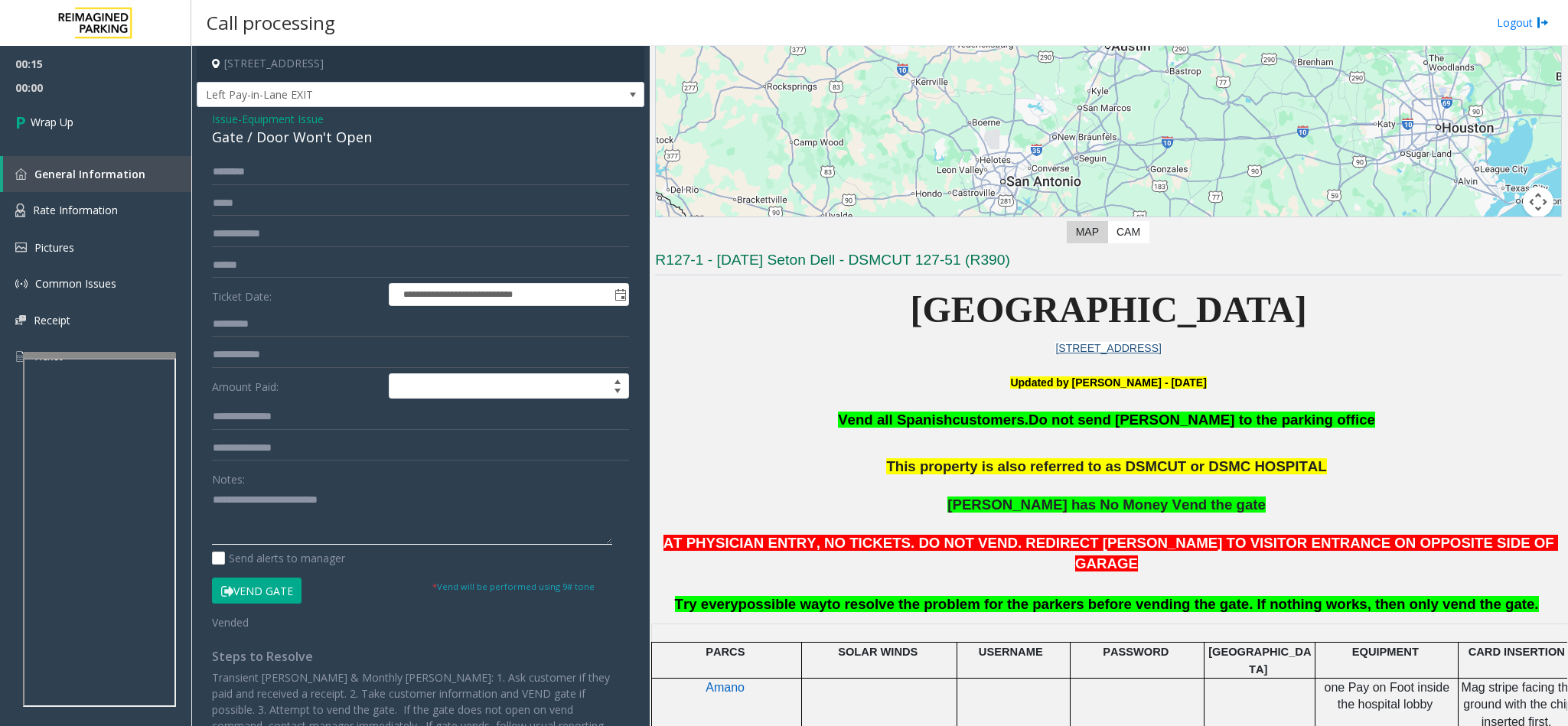
click at [249, 514] on textarea at bounding box center [412, 516] width 400 height 58
click at [952, 423] on span "Vend all Spanish" at bounding box center [895, 420] width 114 height 16
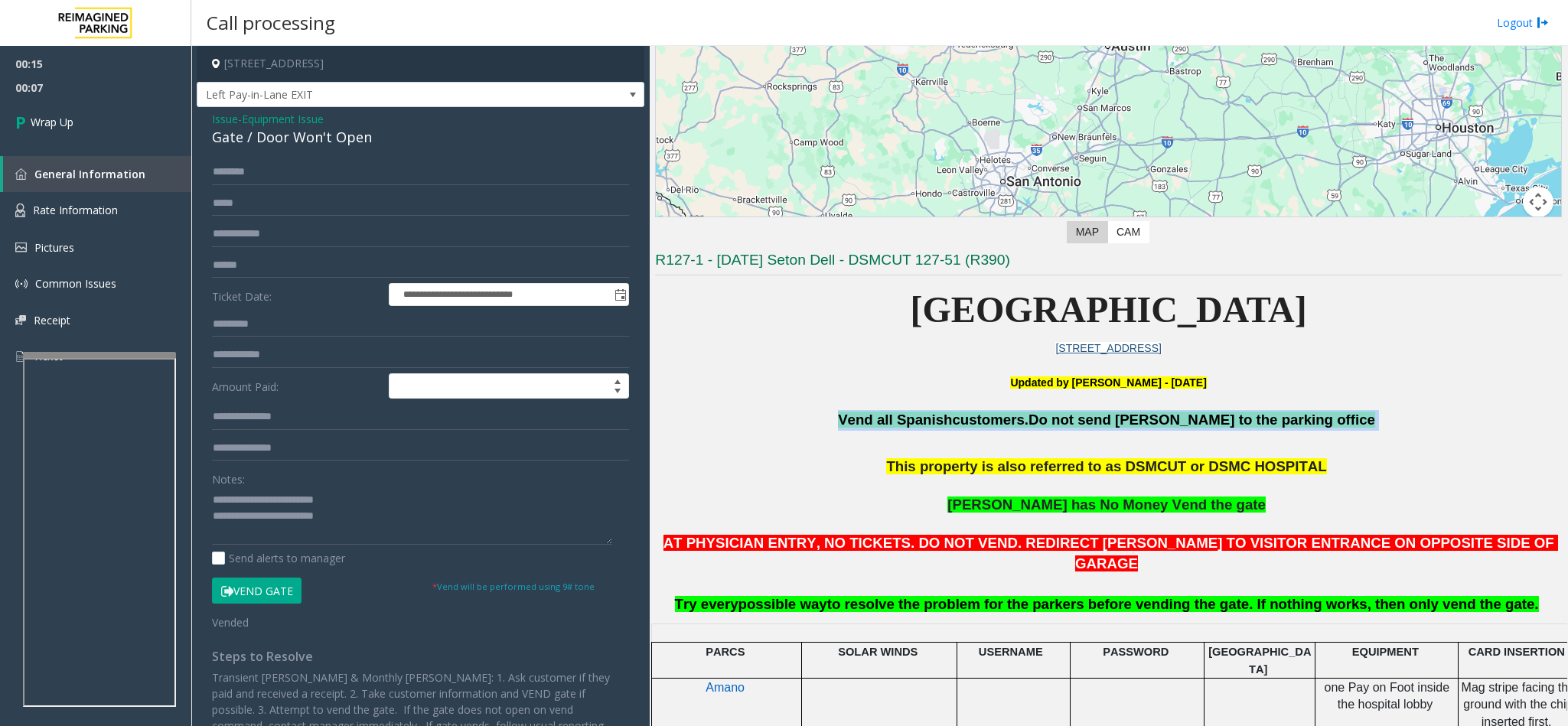
click at [952, 423] on span "Vend all Spanish" at bounding box center [895, 420] width 114 height 16
copy p "Vend all [DEMOGRAPHIC_DATA] customers. Do not send parkers to the parking office"
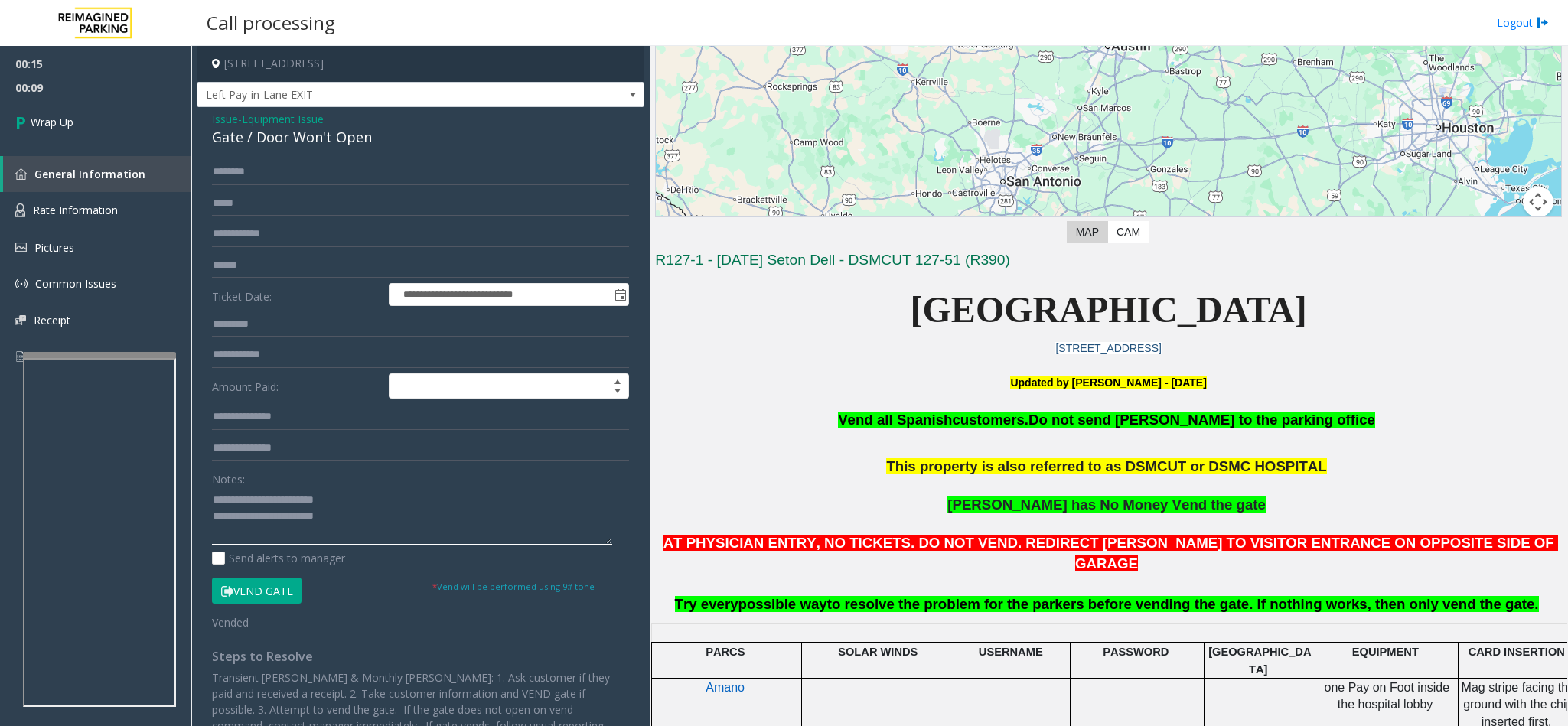
click at [364, 522] on textarea at bounding box center [412, 516] width 400 height 58
paste textarea "**********"
type textarea "**********"
click at [61, 126] on span "Wrap Up" at bounding box center [52, 122] width 43 height 16
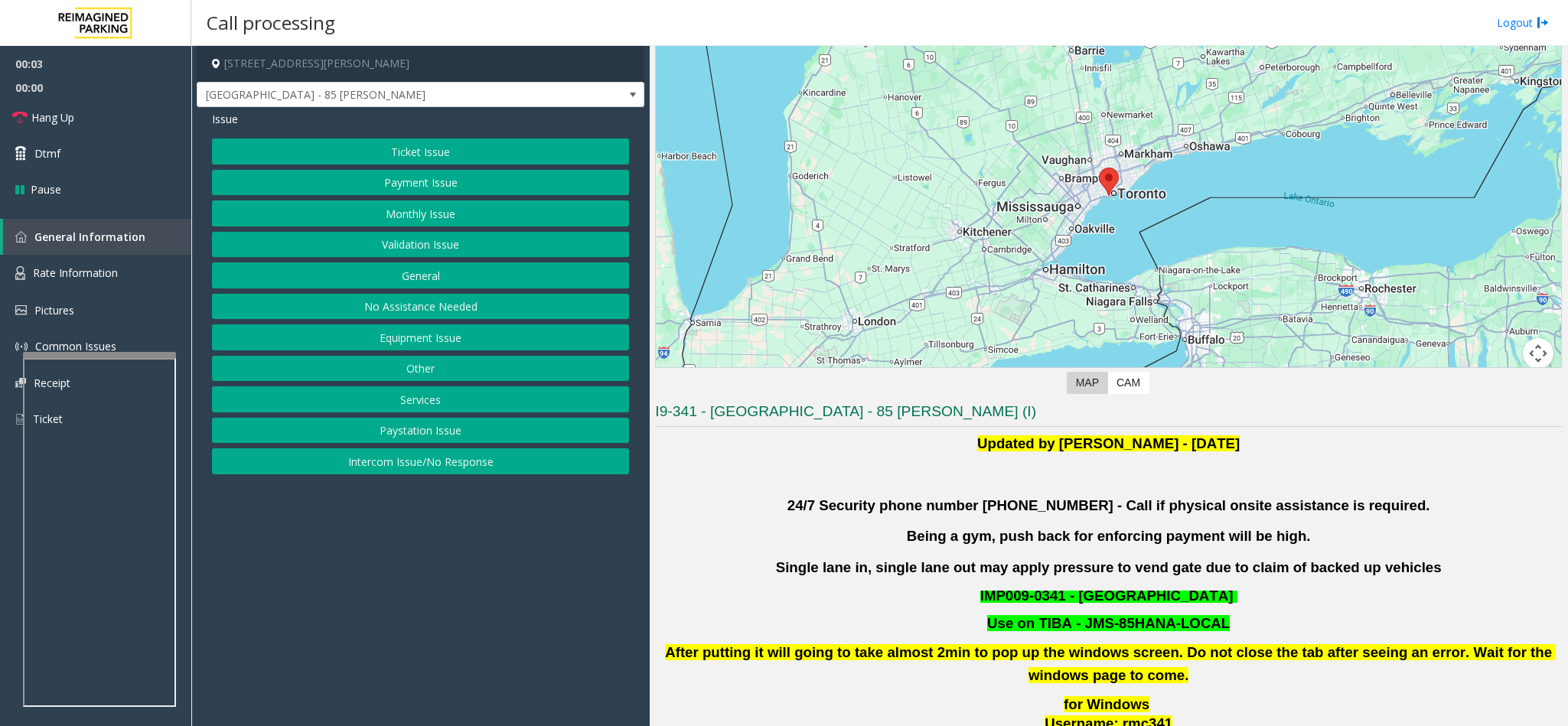
scroll to position [229, 0]
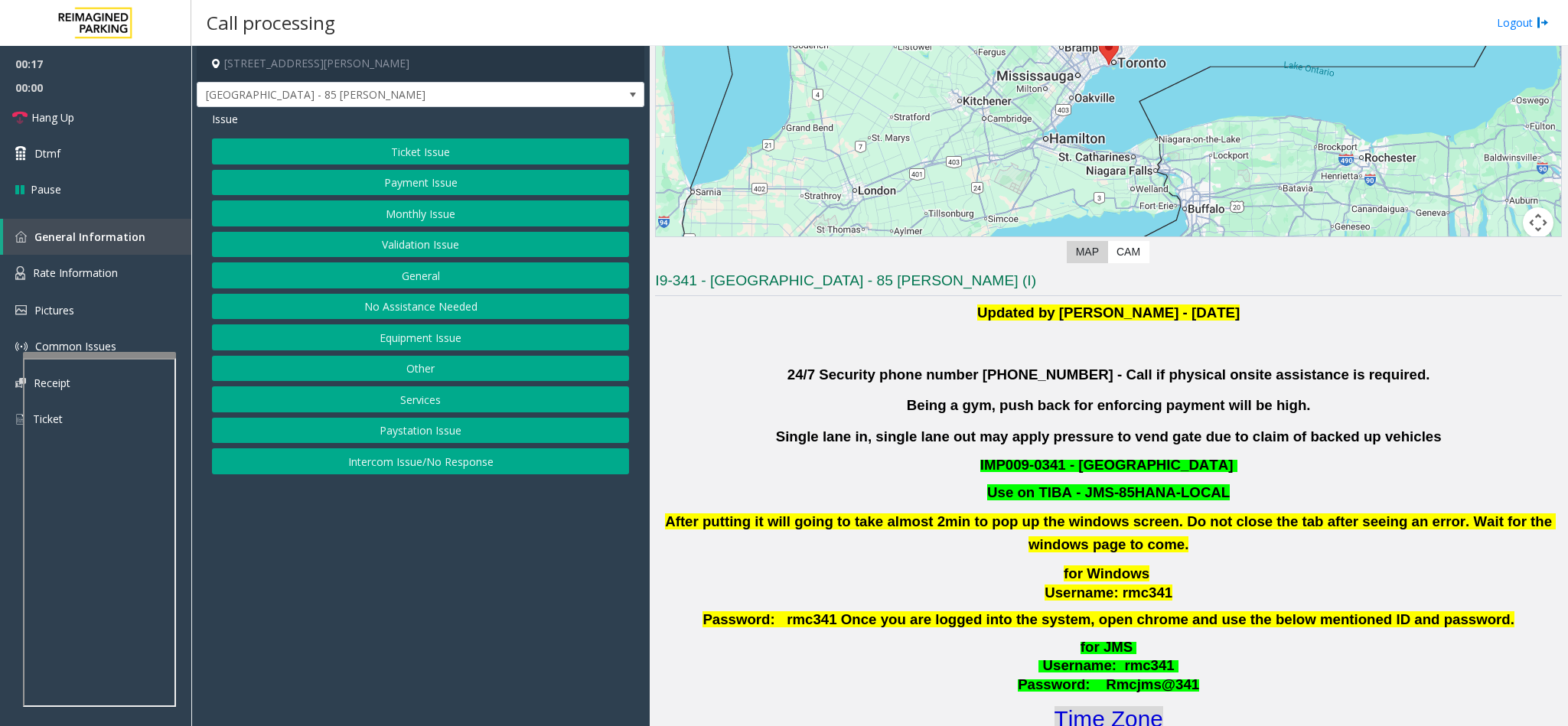
click at [1063, 710] on font "Time Zone" at bounding box center [1108, 718] width 109 height 25
click at [504, 249] on button "Validation Issue" at bounding box center [420, 245] width 417 height 26
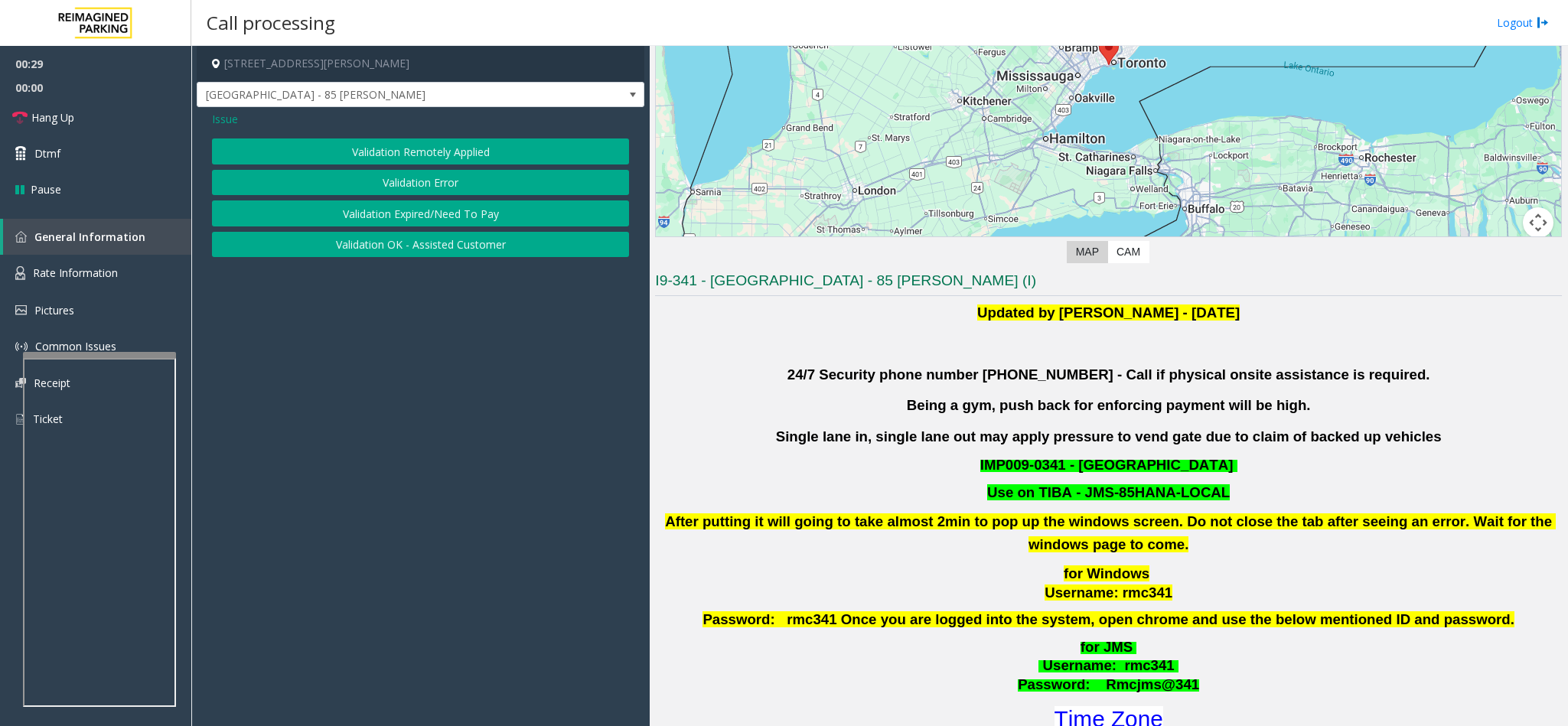
click at [444, 179] on button "Validation Error" at bounding box center [420, 183] width 417 height 26
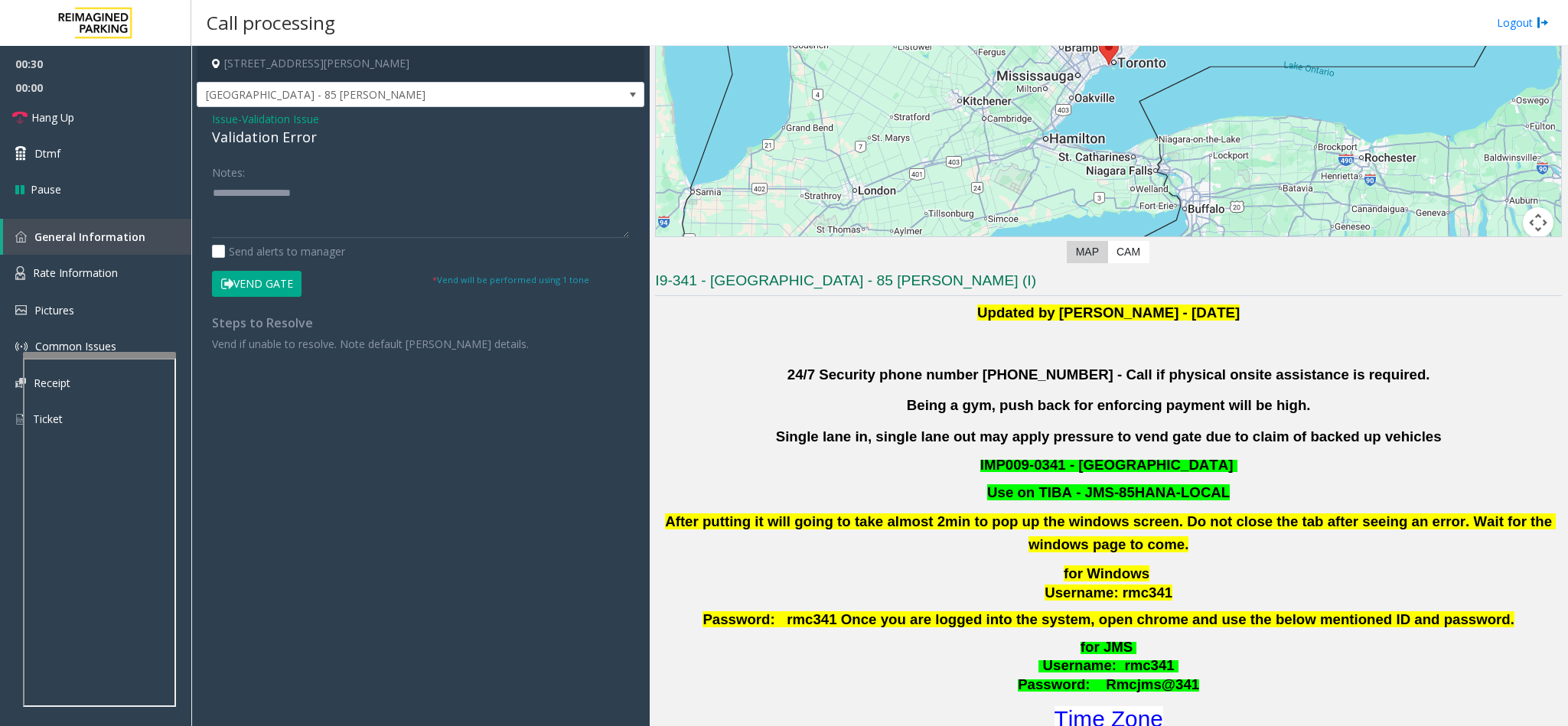
click at [248, 134] on div "Validation Error" at bounding box center [420, 137] width 417 height 21
click at [214, 190] on textarea at bounding box center [420, 209] width 417 height 58
click at [360, 193] on textarea at bounding box center [420, 209] width 417 height 58
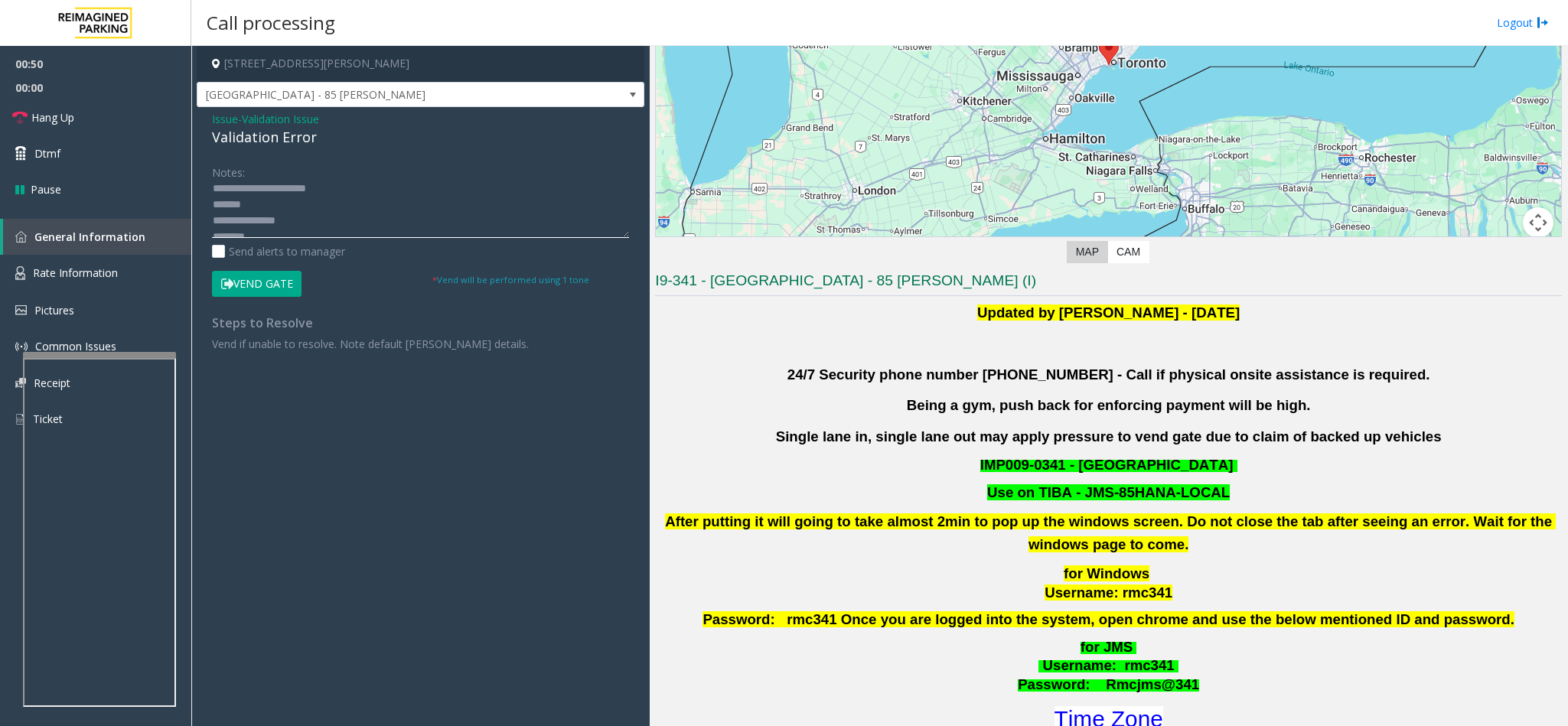
scroll to position [0, 0]
click at [260, 207] on textarea at bounding box center [420, 209] width 417 height 58
click at [343, 230] on textarea at bounding box center [420, 209] width 417 height 58
click at [271, 192] on textarea at bounding box center [420, 209] width 417 height 58
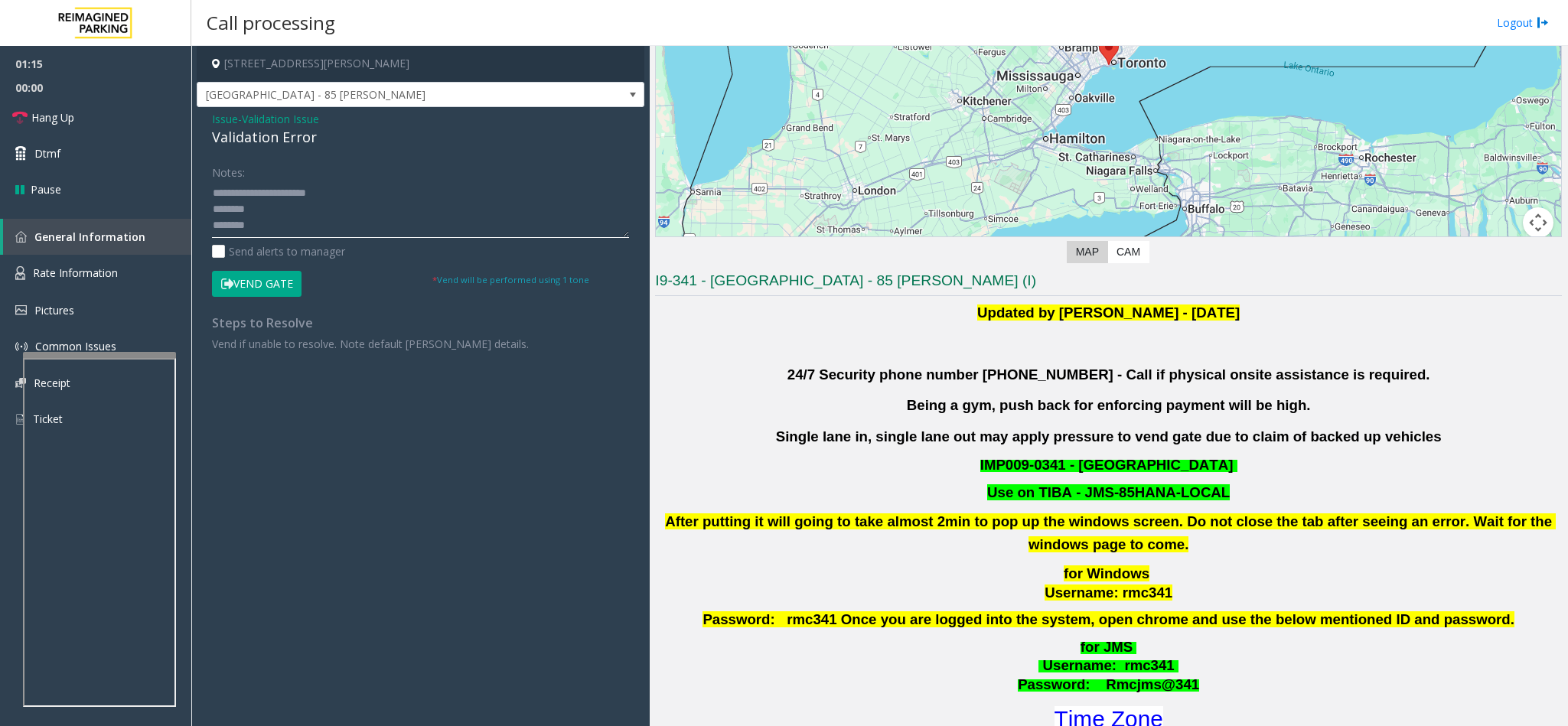
click at [253, 219] on textarea at bounding box center [420, 209] width 417 height 58
click at [317, 190] on textarea at bounding box center [420, 209] width 417 height 58
click at [333, 191] on textarea at bounding box center [420, 209] width 417 height 58
click at [310, 207] on textarea at bounding box center [420, 209] width 417 height 58
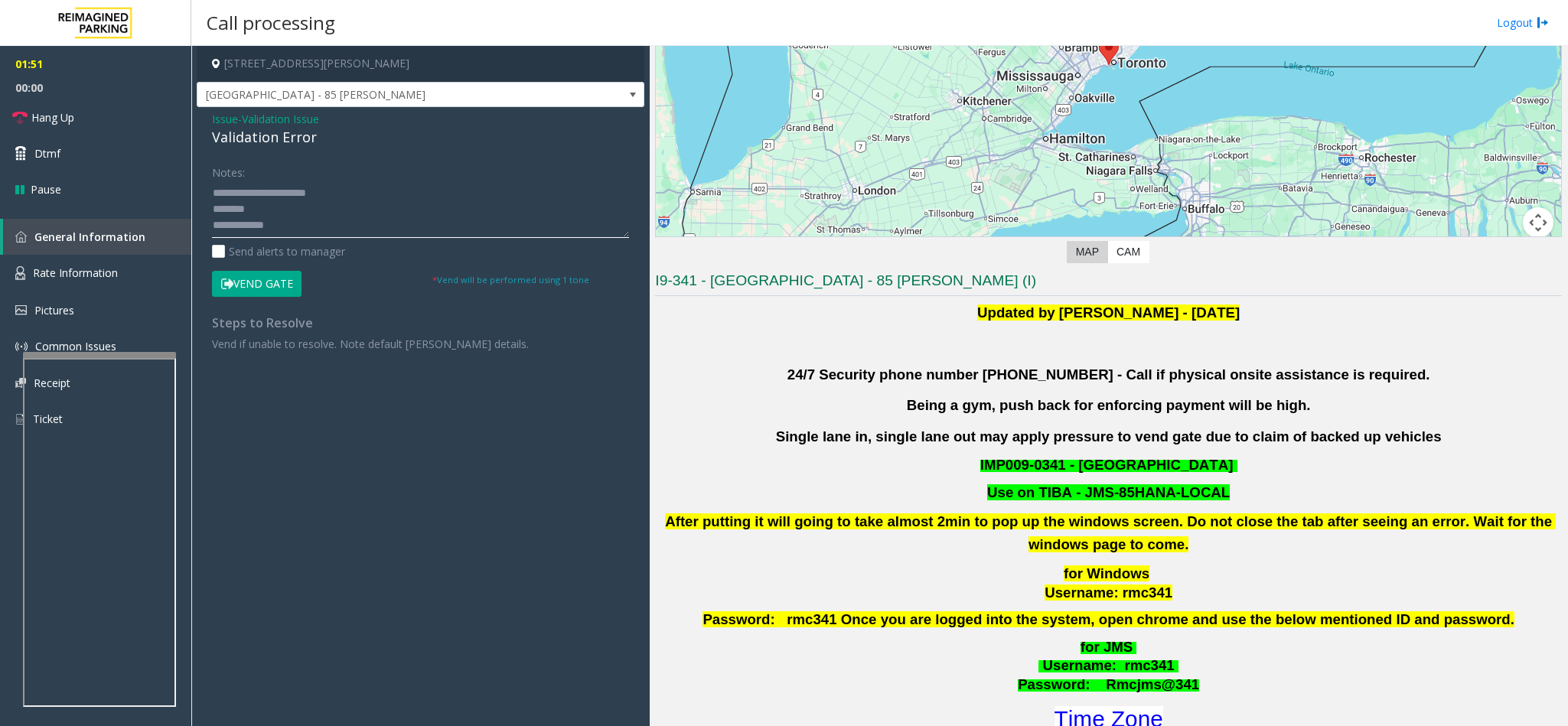
drag, startPoint x: 306, startPoint y: 216, endPoint x: 285, endPoint y: 242, distance: 33.4
click at [306, 216] on textarea at bounding box center [420, 209] width 417 height 58
click at [286, 220] on textarea at bounding box center [420, 209] width 417 height 58
click at [260, 192] on textarea at bounding box center [420, 209] width 417 height 58
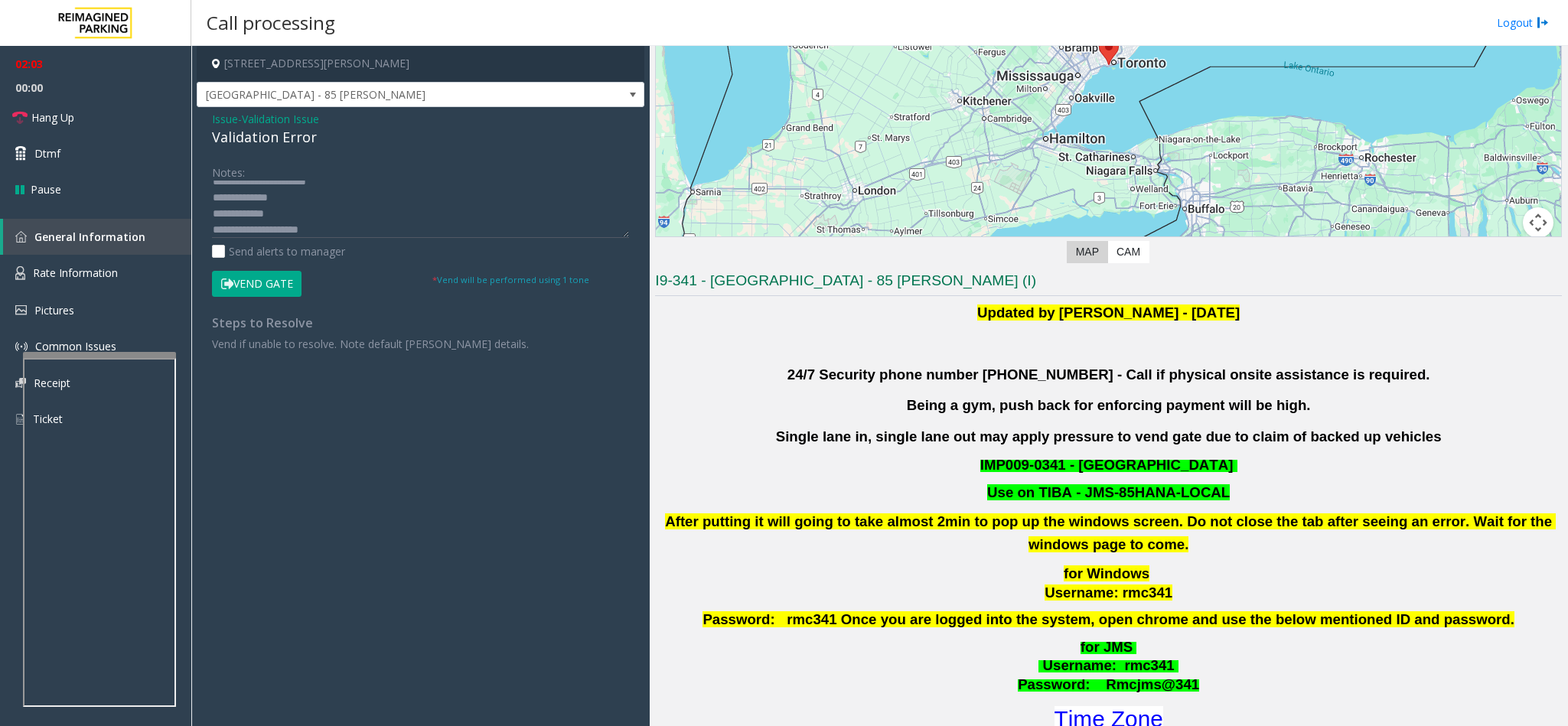
click at [251, 283] on button "Vend Gate" at bounding box center [256, 284] width 89 height 26
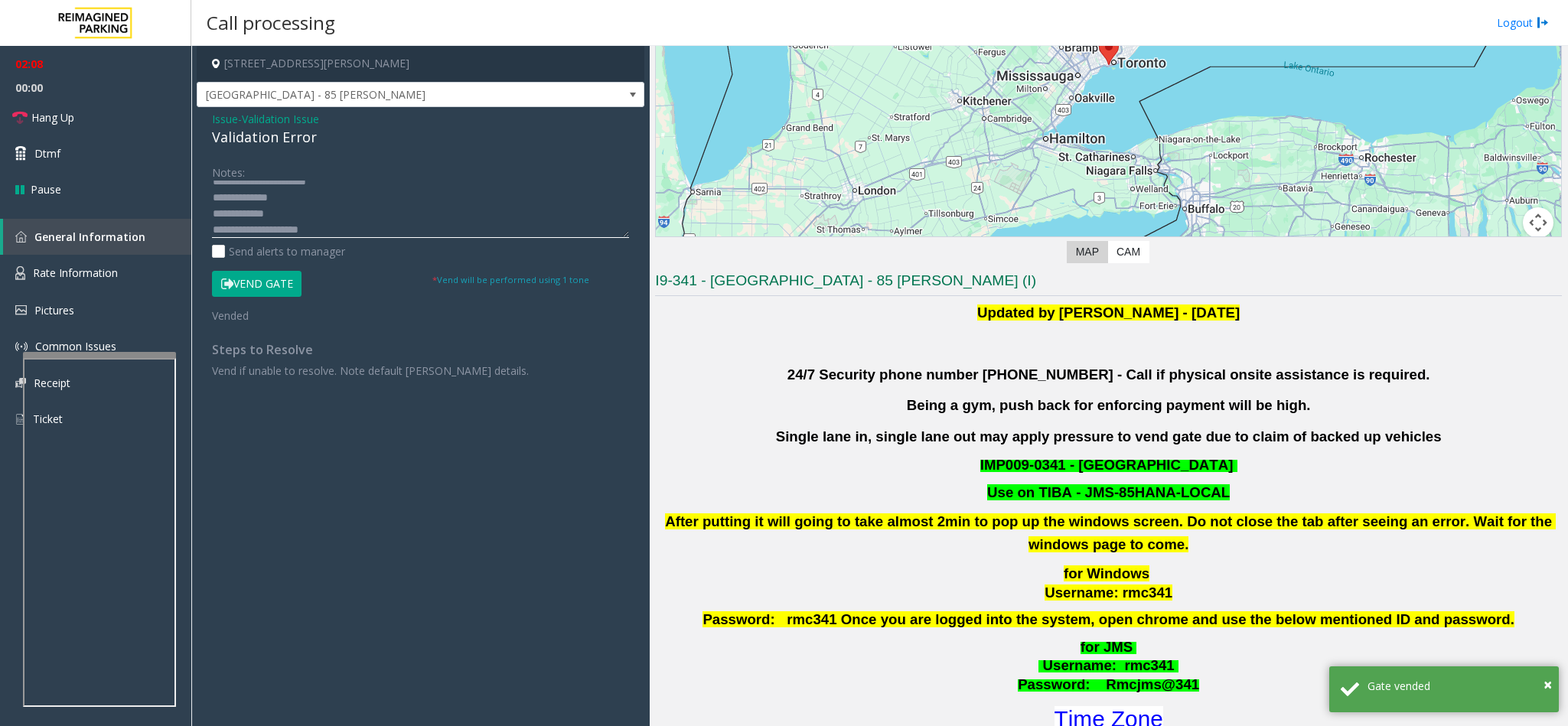
click at [324, 221] on textarea at bounding box center [420, 209] width 417 height 58
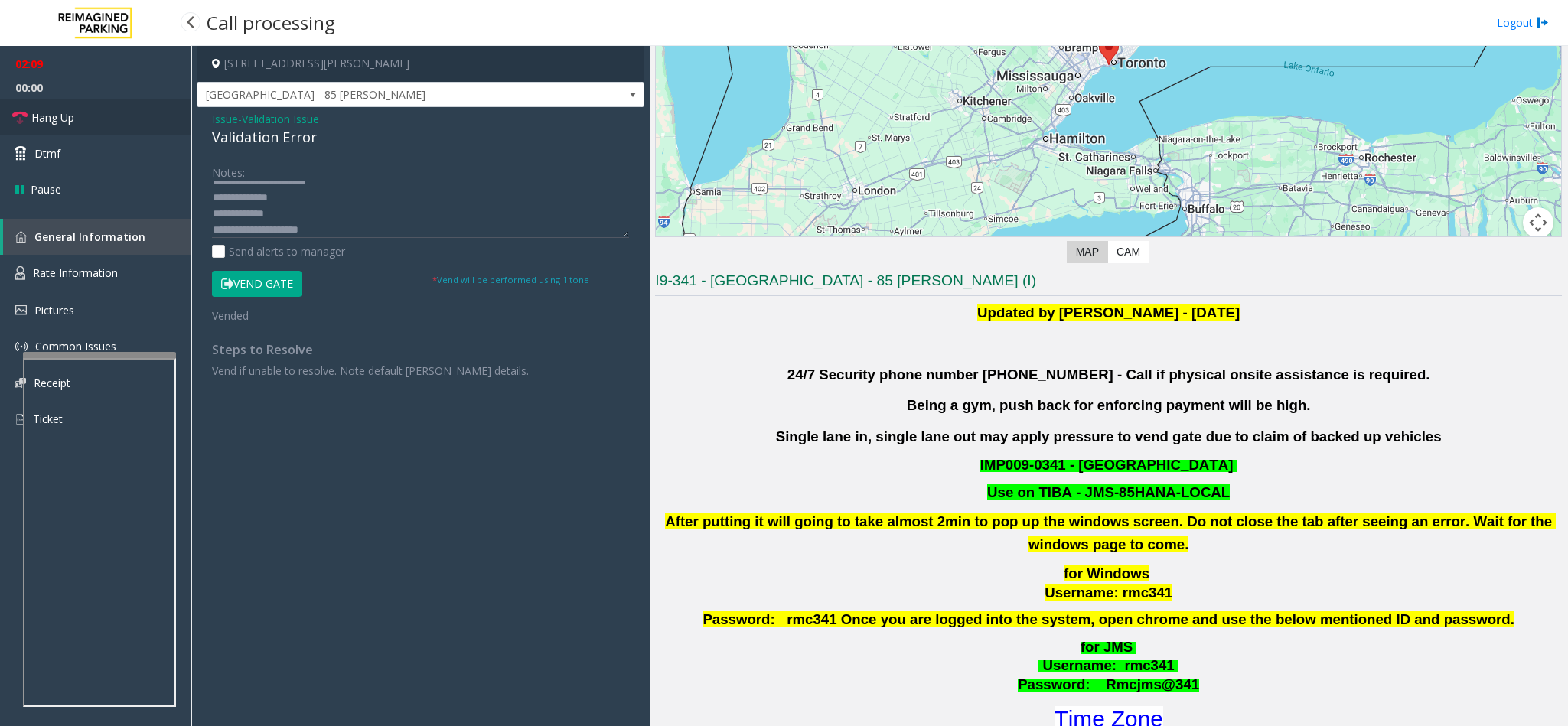
click at [131, 104] on link "Hang Up" at bounding box center [95, 117] width 191 height 36
click at [323, 234] on textarea at bounding box center [420, 209] width 417 height 58
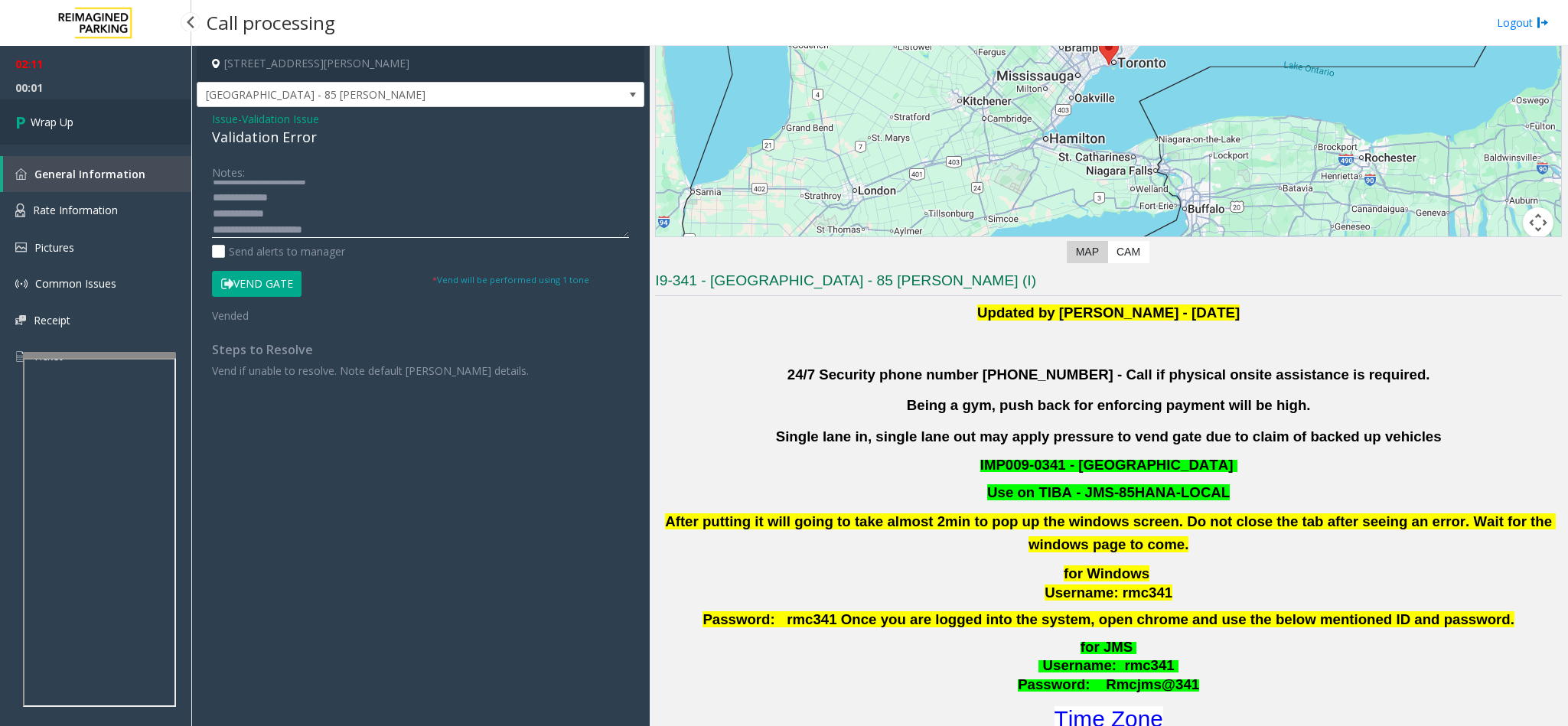
type textarea "**********"
click at [124, 110] on link "Wrap Up" at bounding box center [95, 122] width 191 height 45
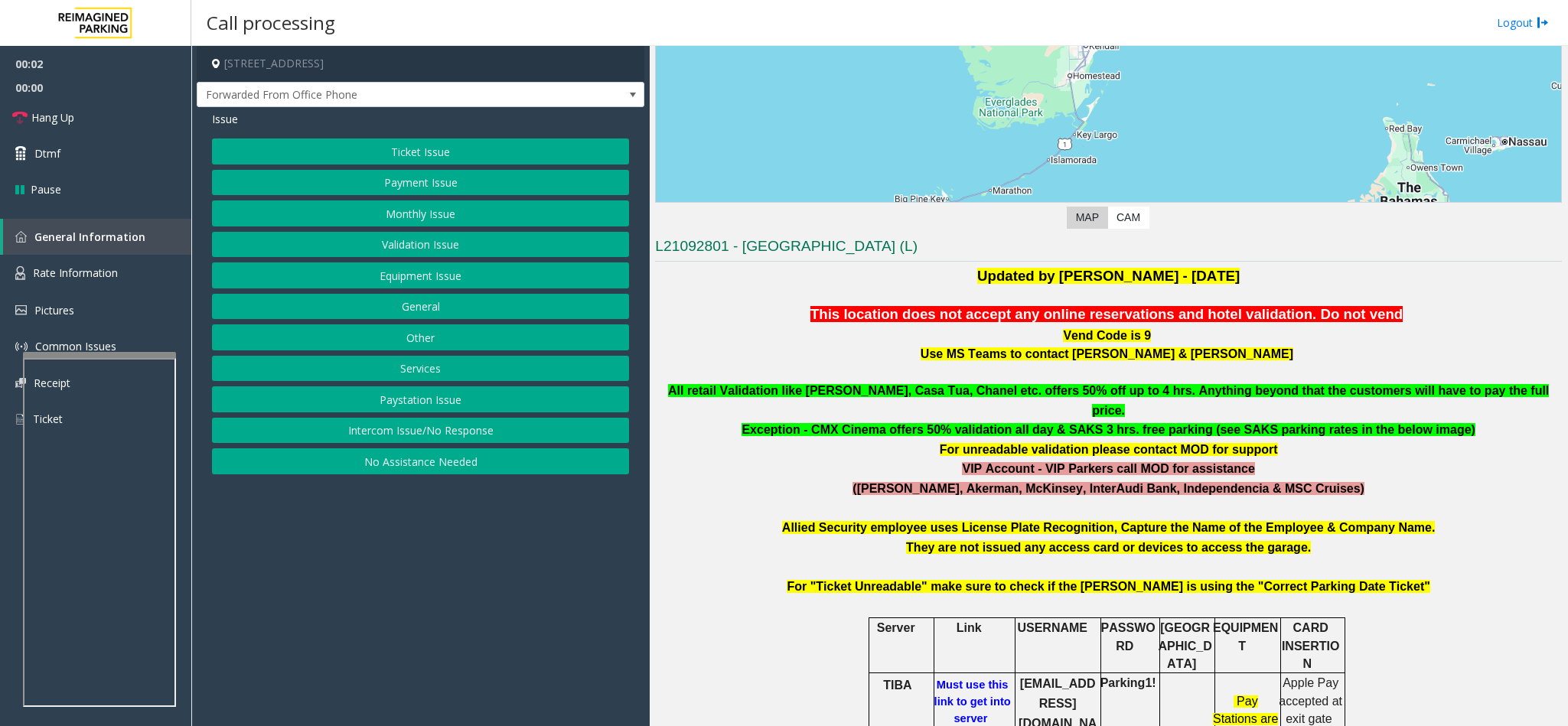
scroll to position [344, 0]
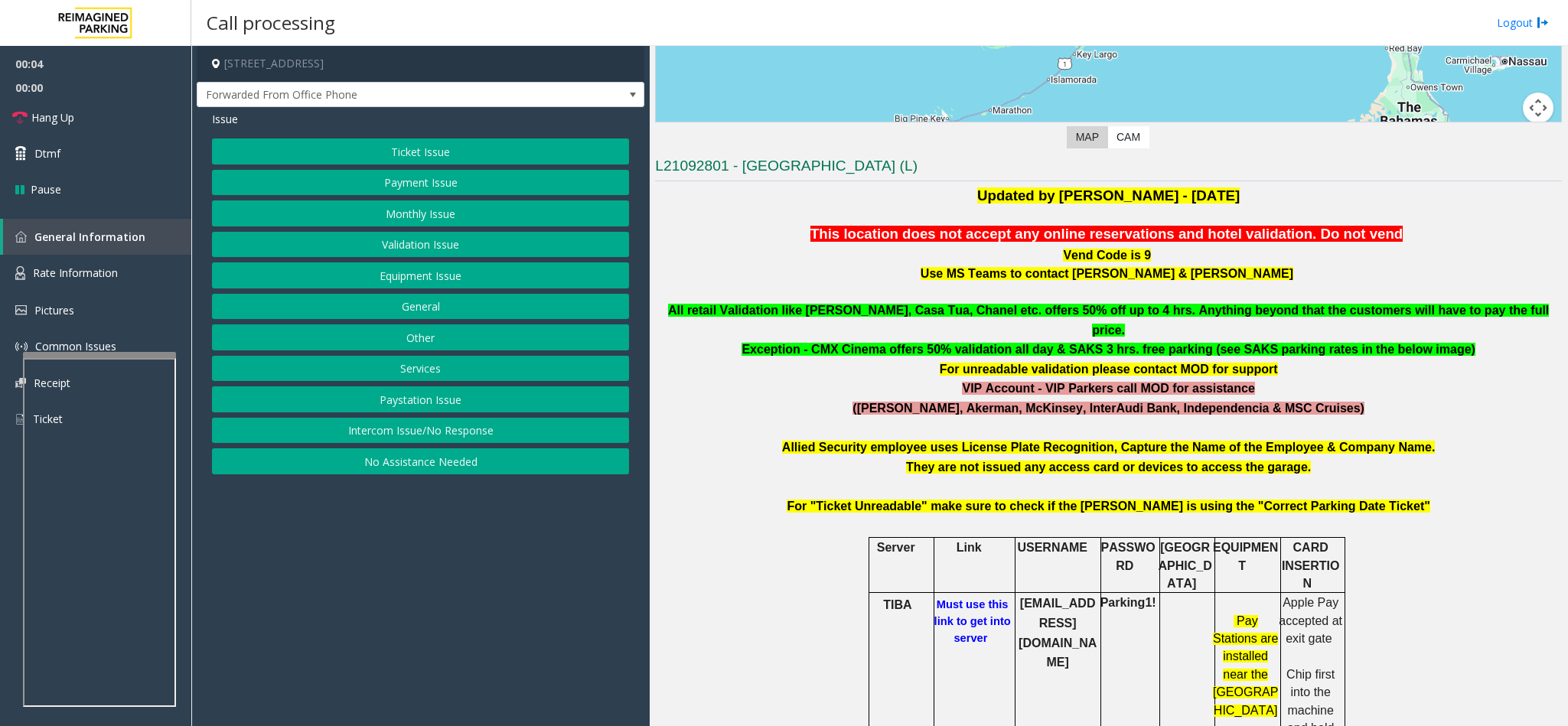
click at [455, 443] on button "Intercom Issue/No Response" at bounding box center [420, 431] width 417 height 26
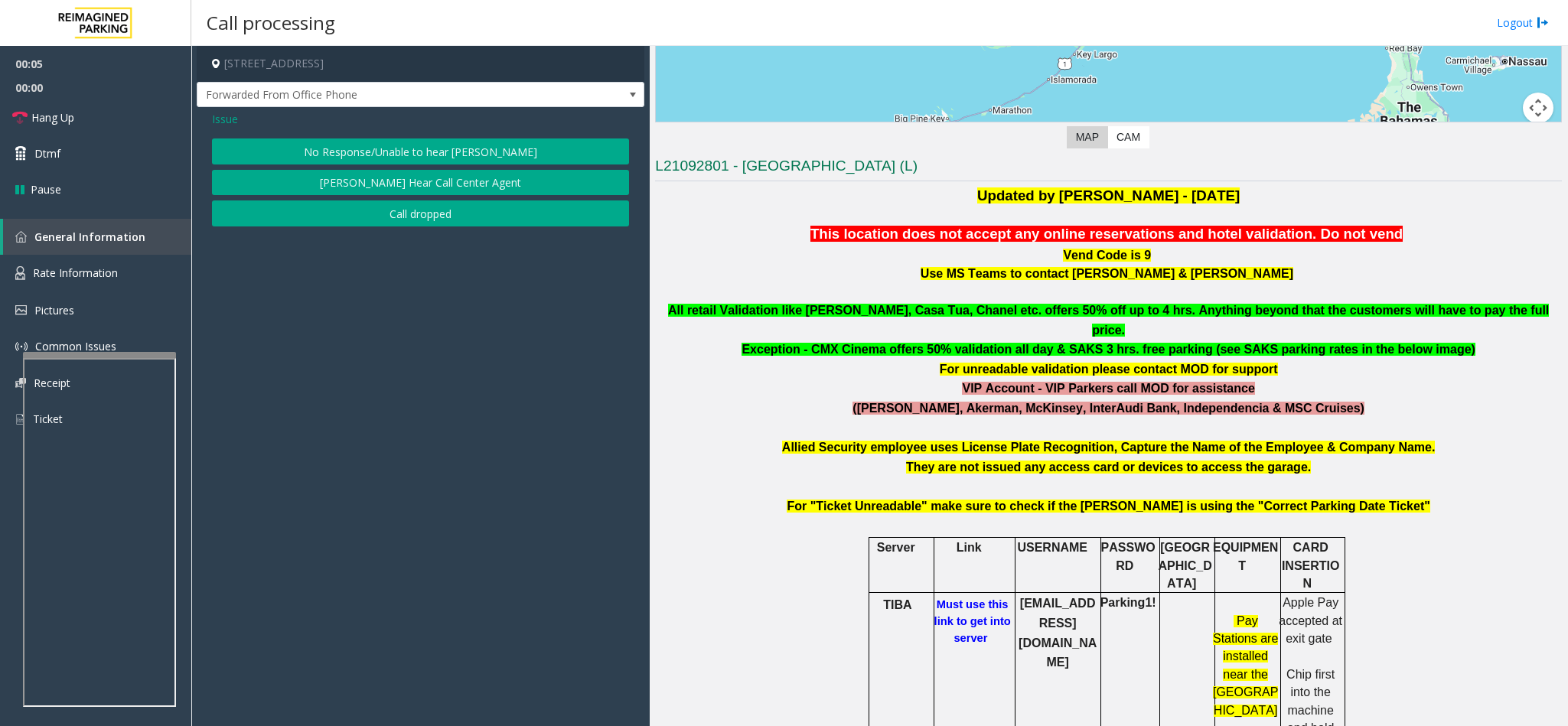
click at [396, 141] on button "No Response/Unable to hear [PERSON_NAME]" at bounding box center [420, 152] width 417 height 26
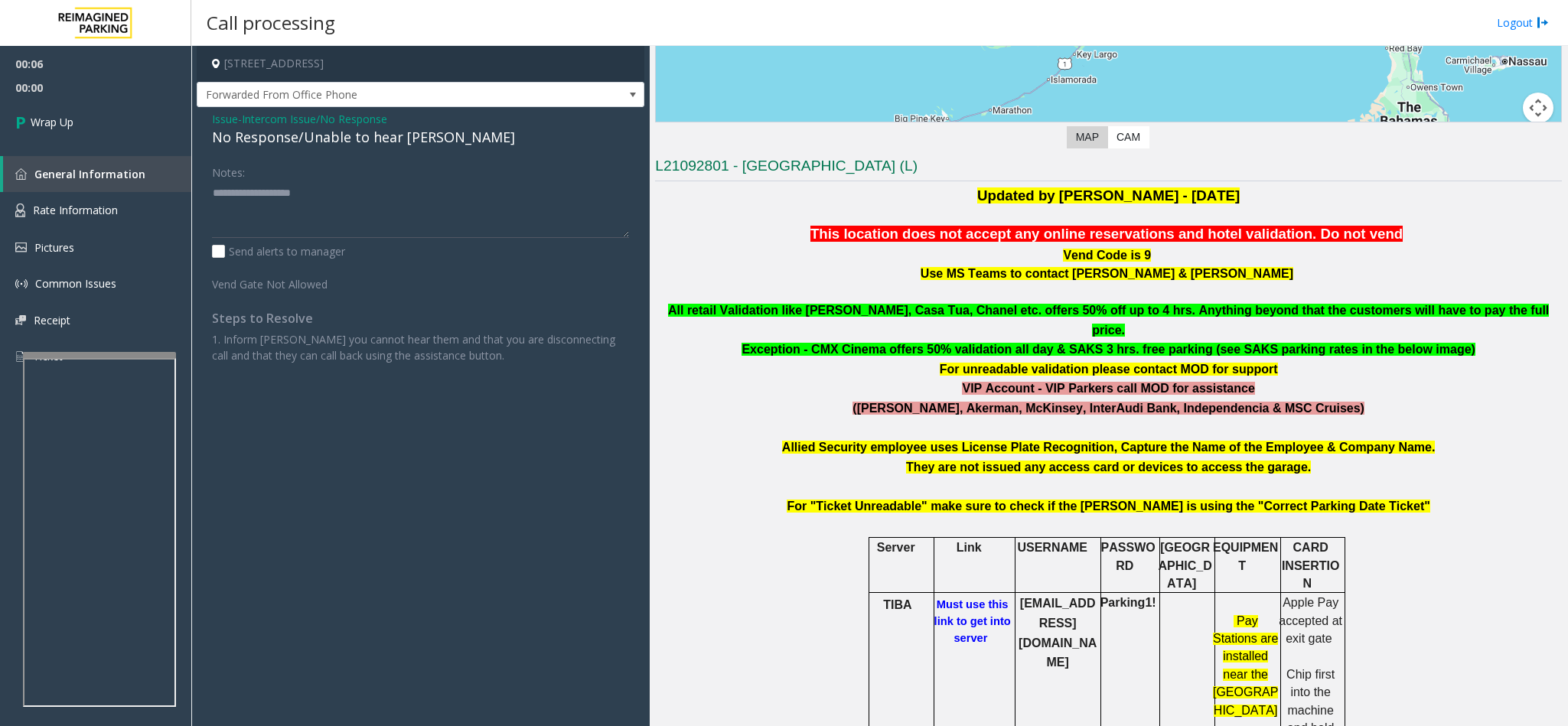
click at [328, 142] on div "No Response/Unable to hear [PERSON_NAME]" at bounding box center [420, 137] width 417 height 21
click at [230, 120] on span "Issue" at bounding box center [225, 119] width 26 height 16
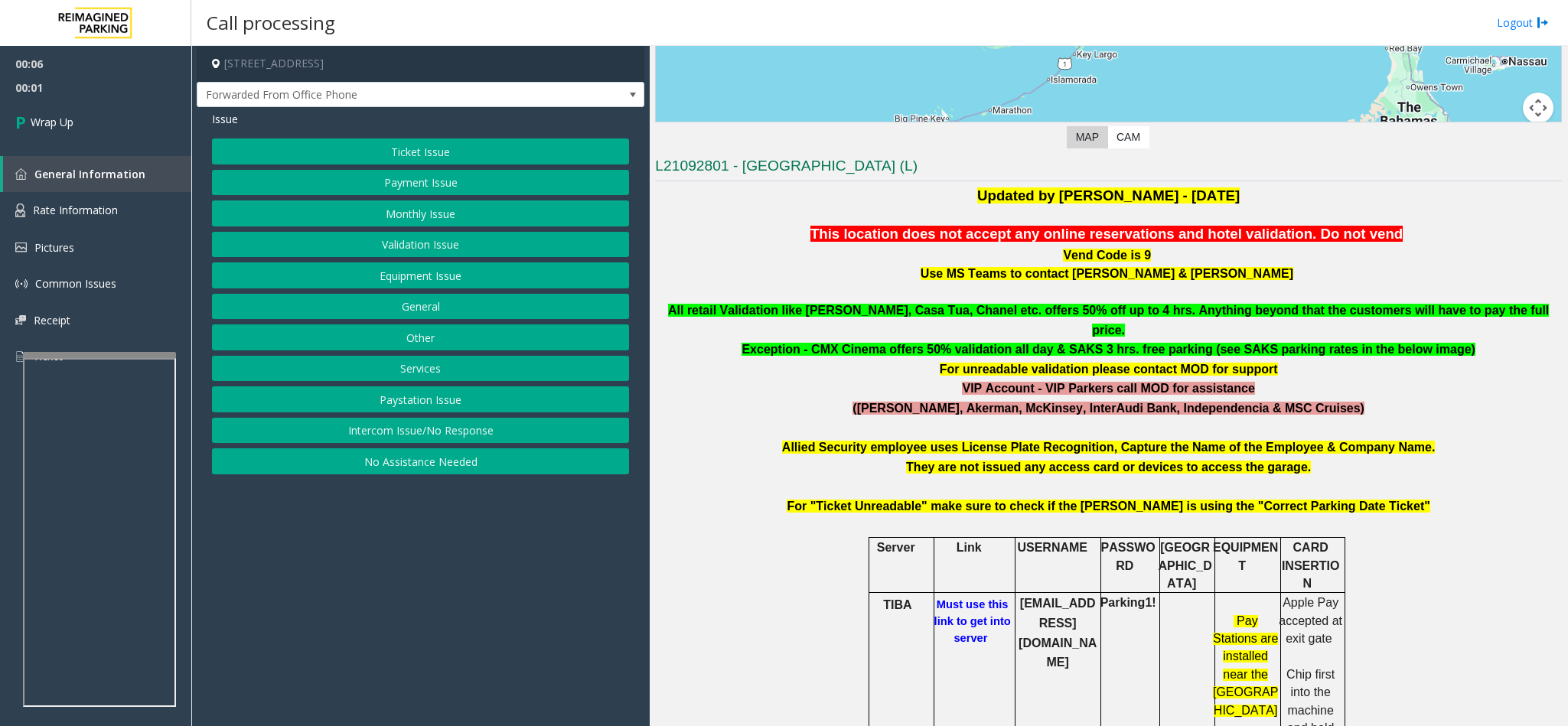
click at [469, 443] on button "Intercom Issue/No Response" at bounding box center [420, 431] width 417 height 26
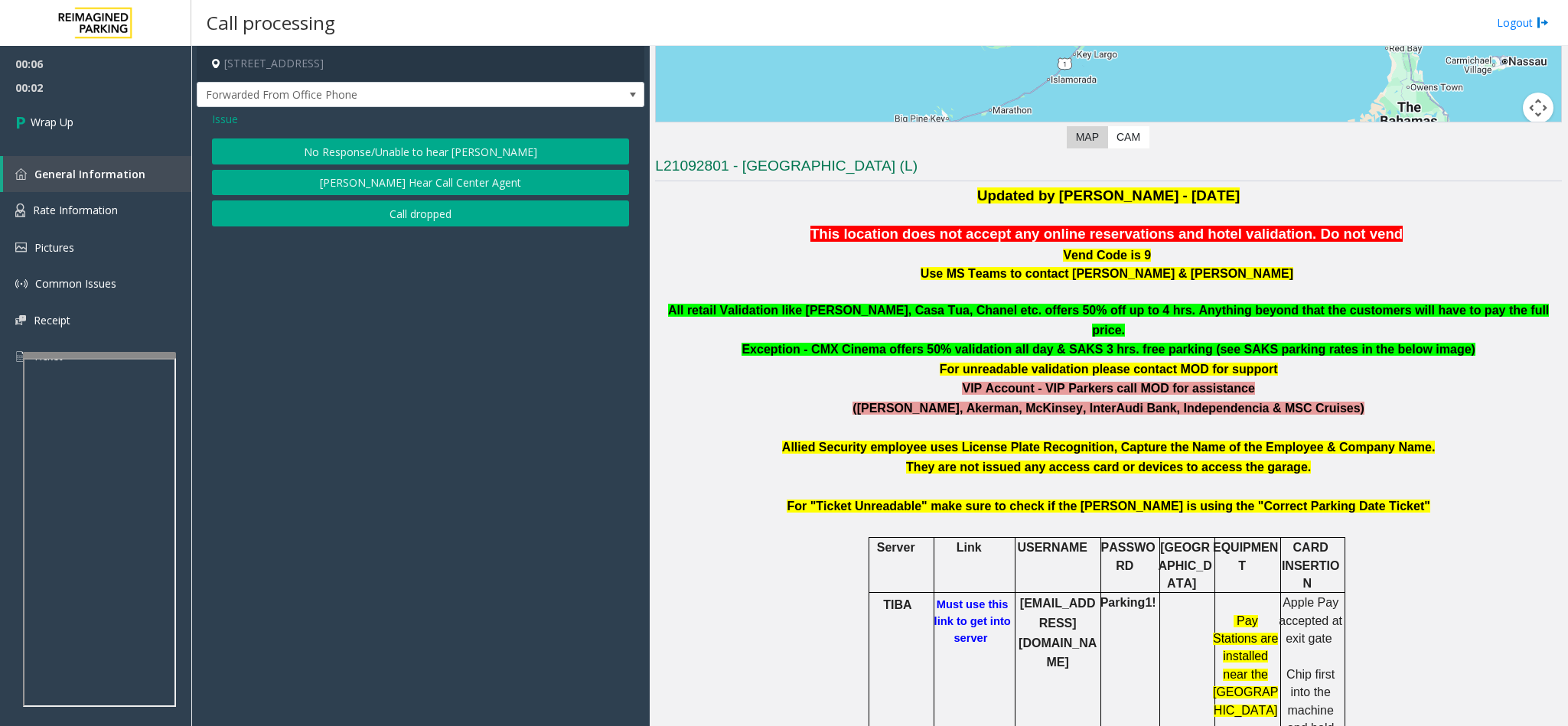
click at [358, 226] on button "Call dropped" at bounding box center [420, 213] width 417 height 26
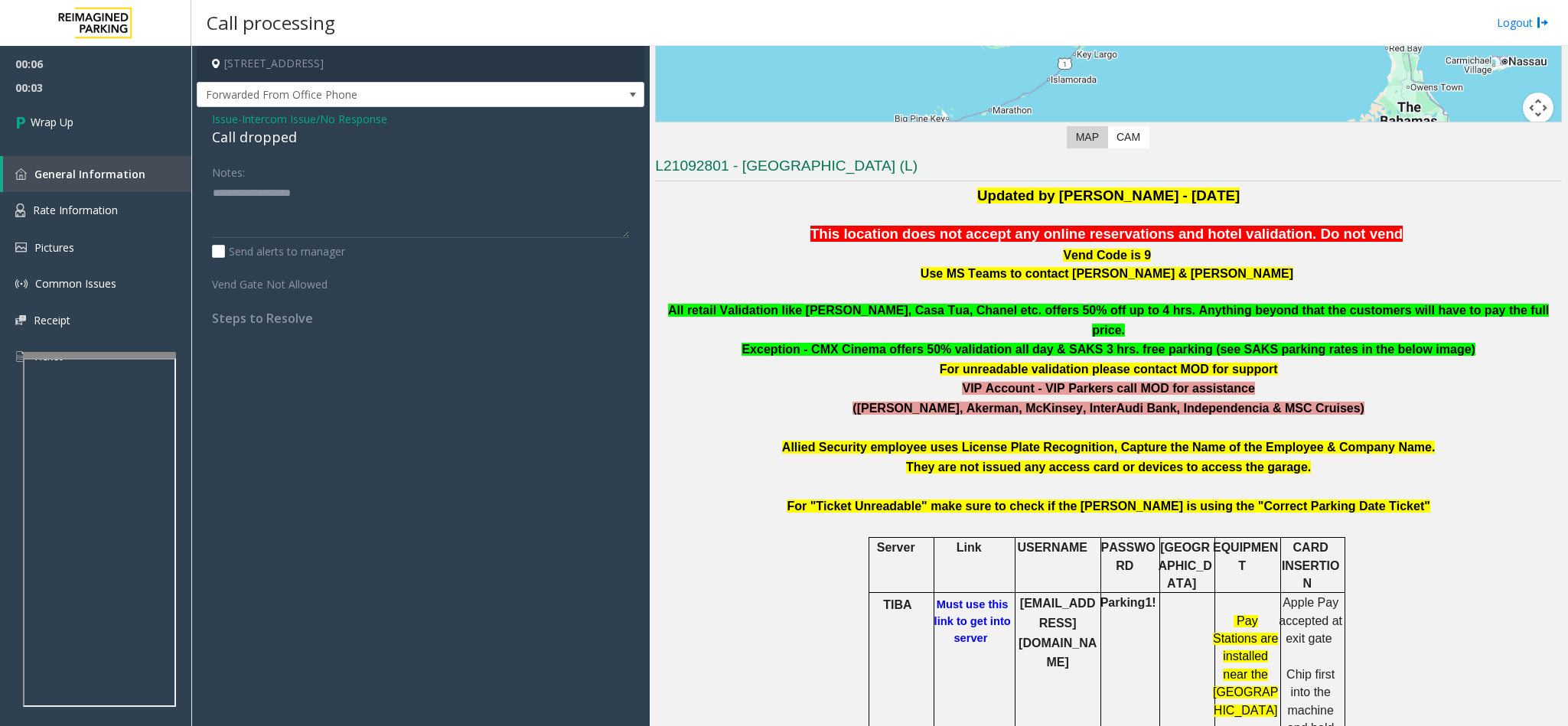
click at [246, 127] on div "Call dropped" at bounding box center [420, 137] width 417 height 21
type textarea "**********"
click at [159, 132] on link "Wrap Up" at bounding box center [95, 122] width 191 height 45
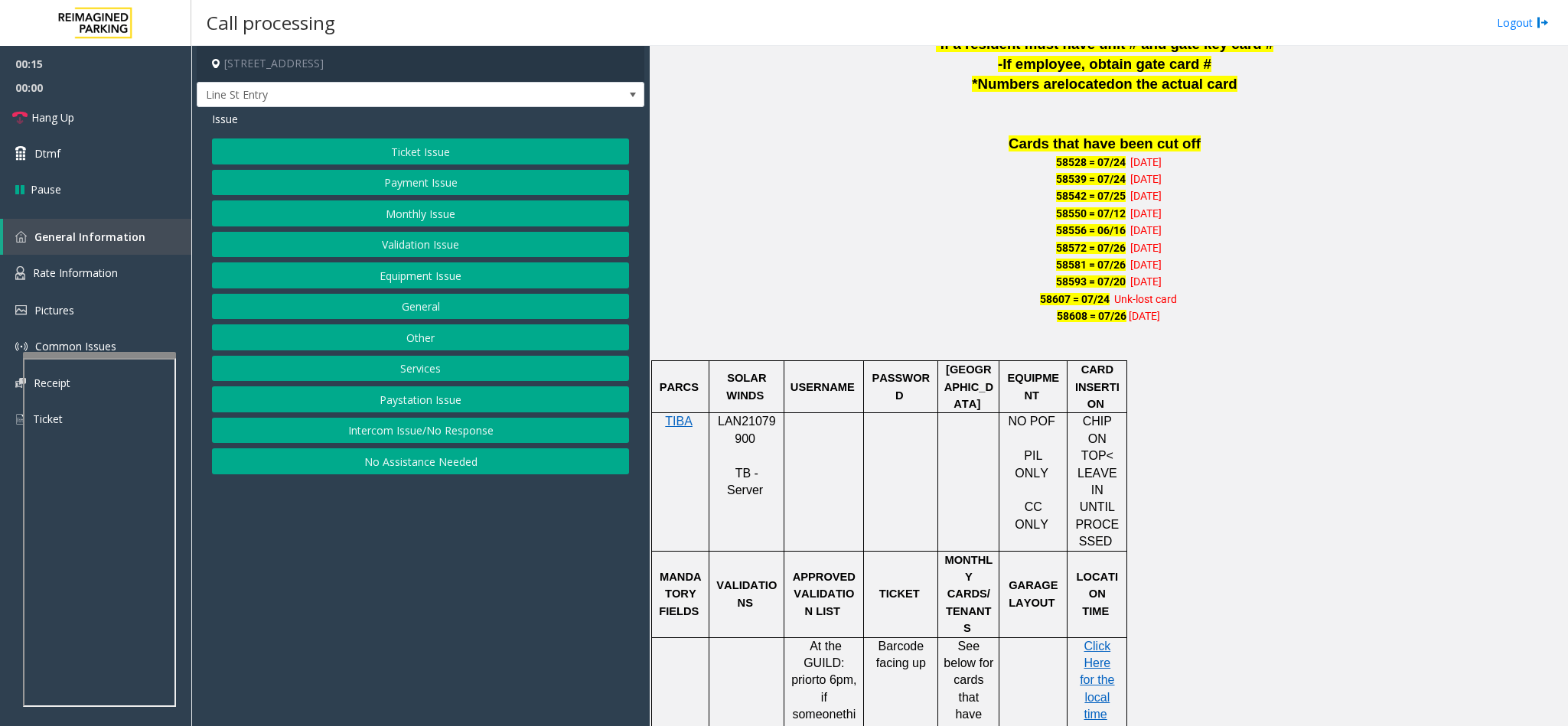
scroll to position [1032, 0]
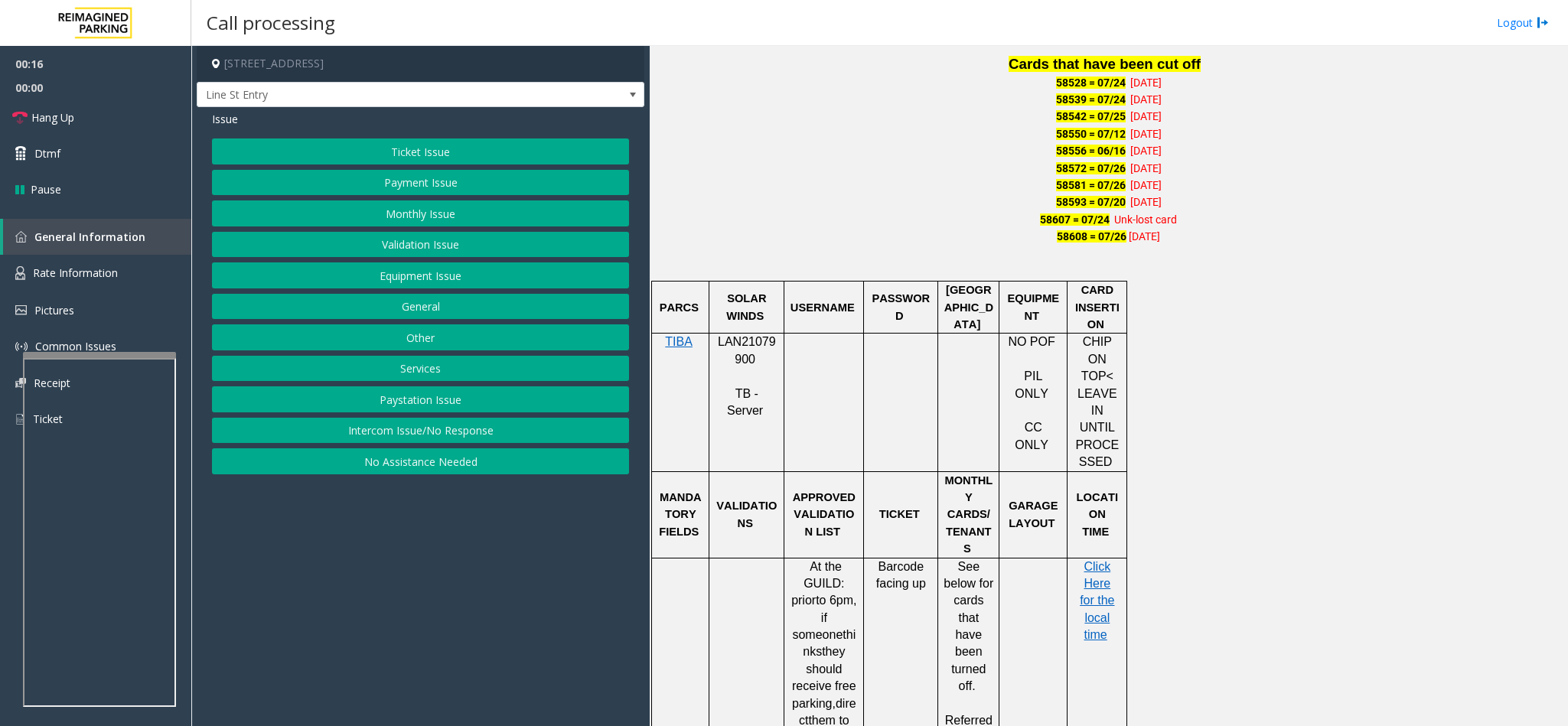
click at [746, 363] on span "LAN21079900" at bounding box center [747, 350] width 59 height 30
copy p "LAN21079900"
click at [432, 216] on button "Monthly Issue" at bounding box center [420, 213] width 417 height 26
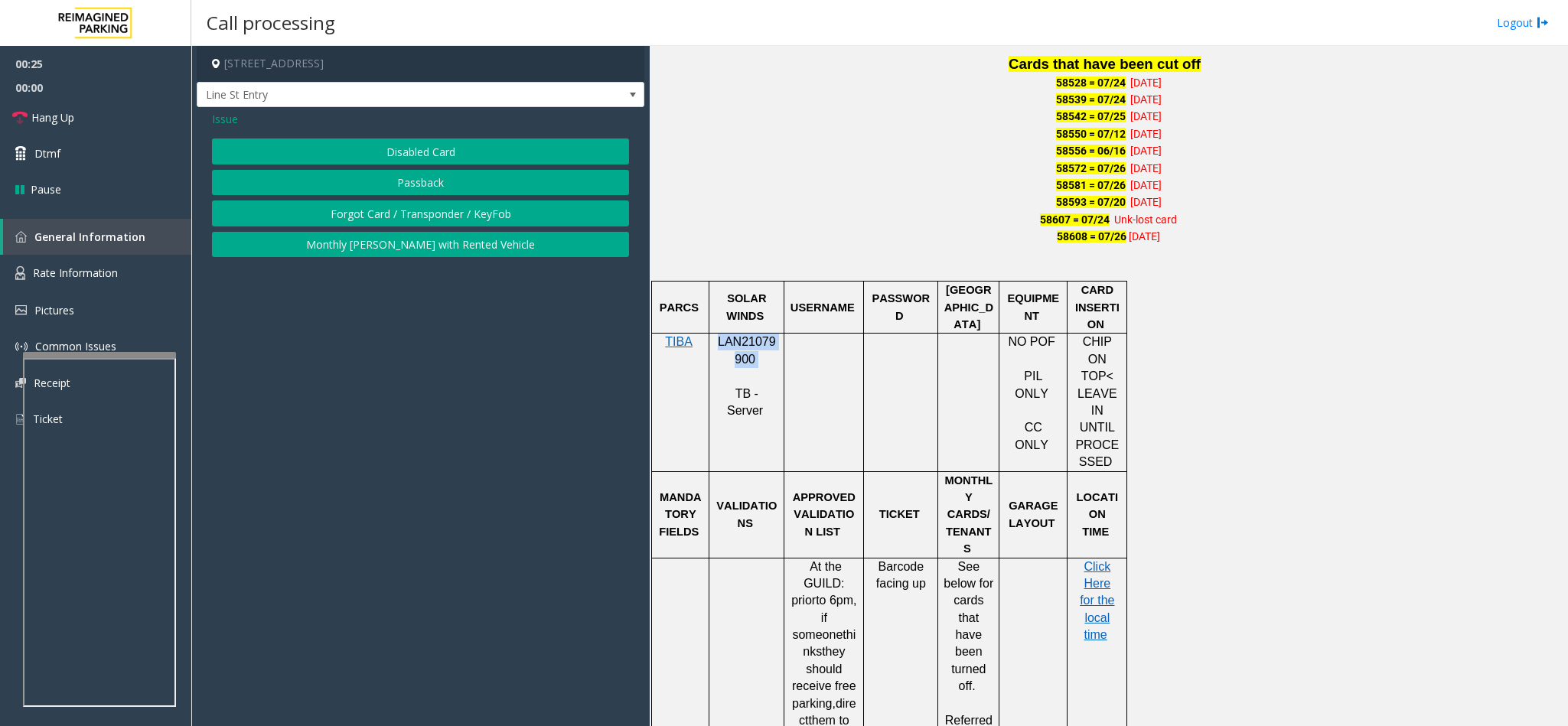
click at [403, 164] on button "Disabled Card" at bounding box center [420, 152] width 417 height 26
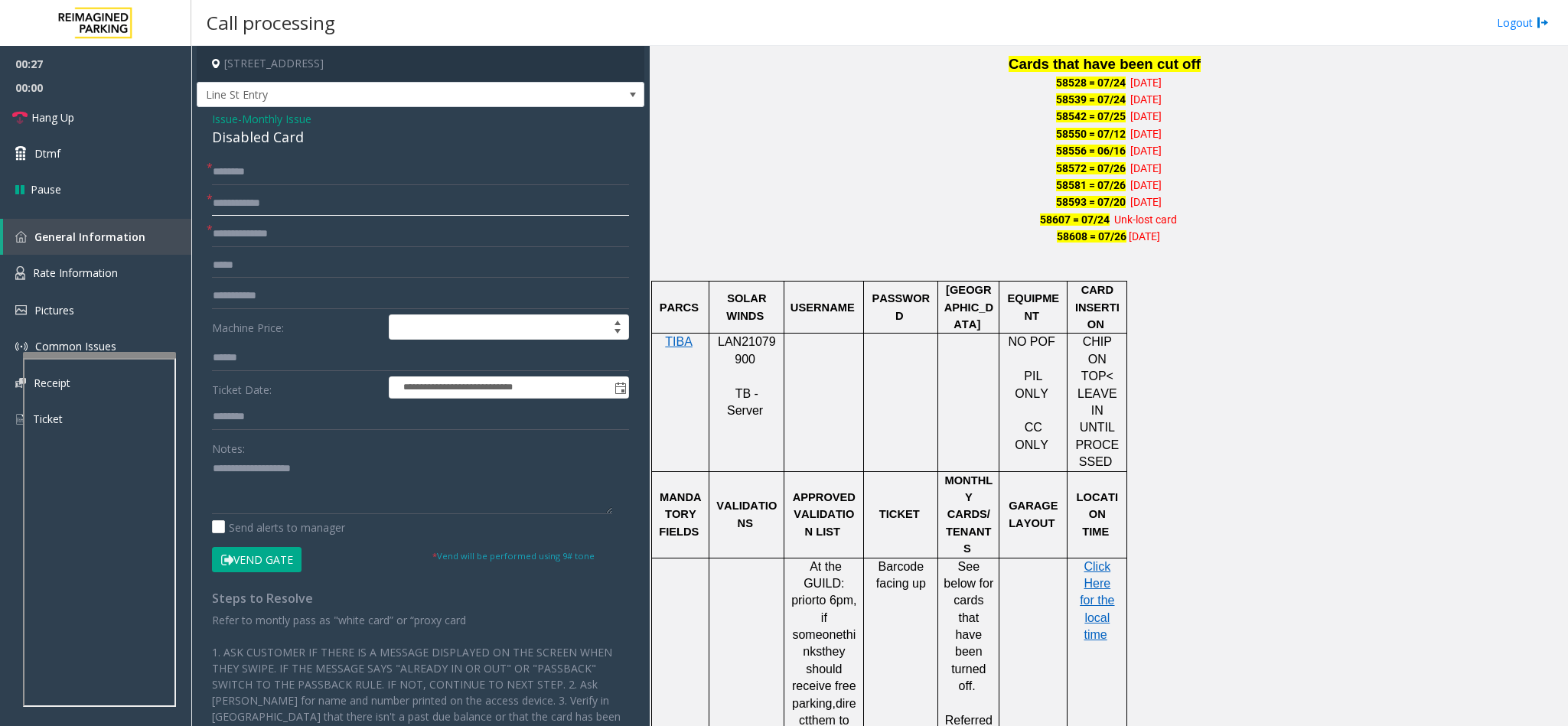
click at [246, 202] on input "text" at bounding box center [420, 203] width 417 height 26
click at [246, 454] on div "Notes:" at bounding box center [420, 474] width 417 height 79
click at [253, 463] on textarea at bounding box center [412, 485] width 400 height 58
type textarea "*"
click at [323, 470] on textarea at bounding box center [412, 485] width 400 height 58
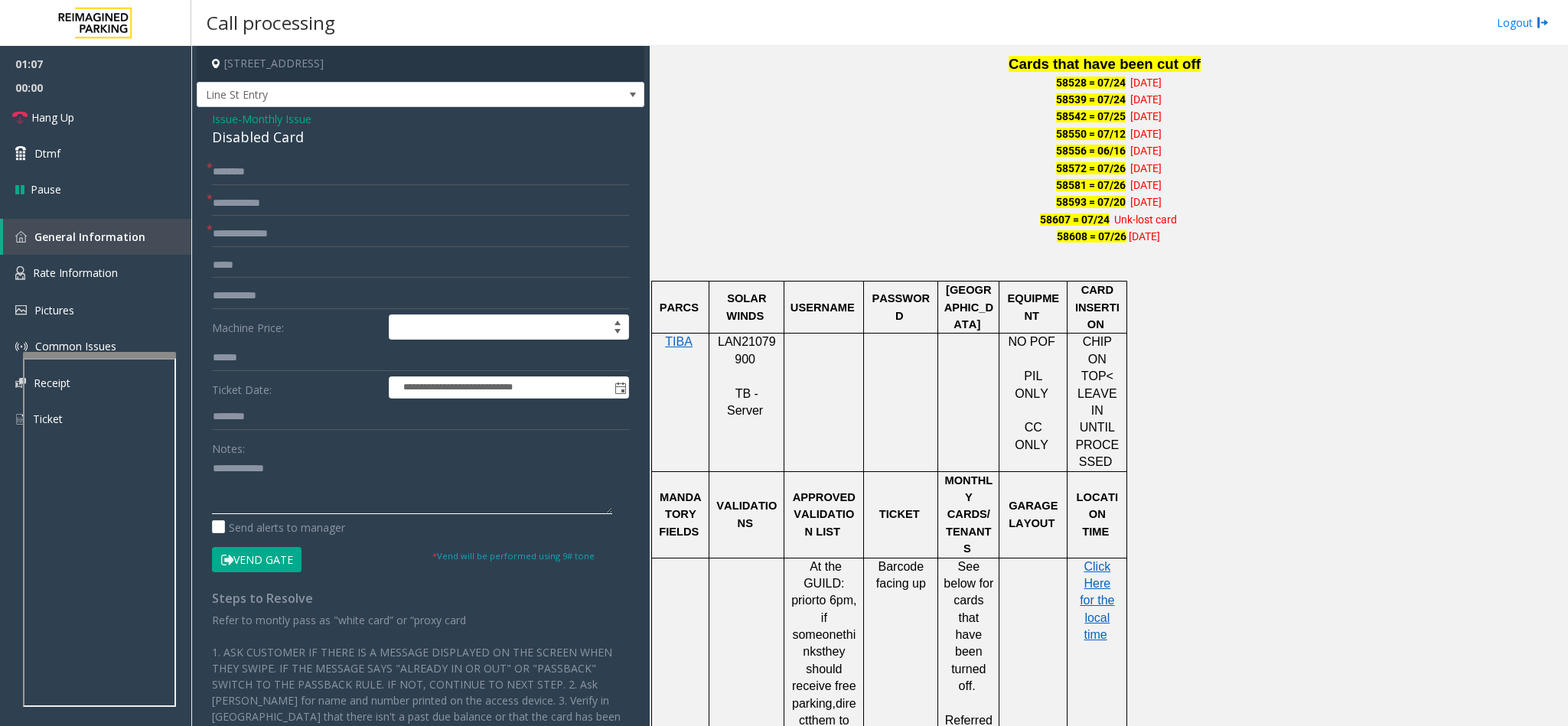
type textarea "**********"
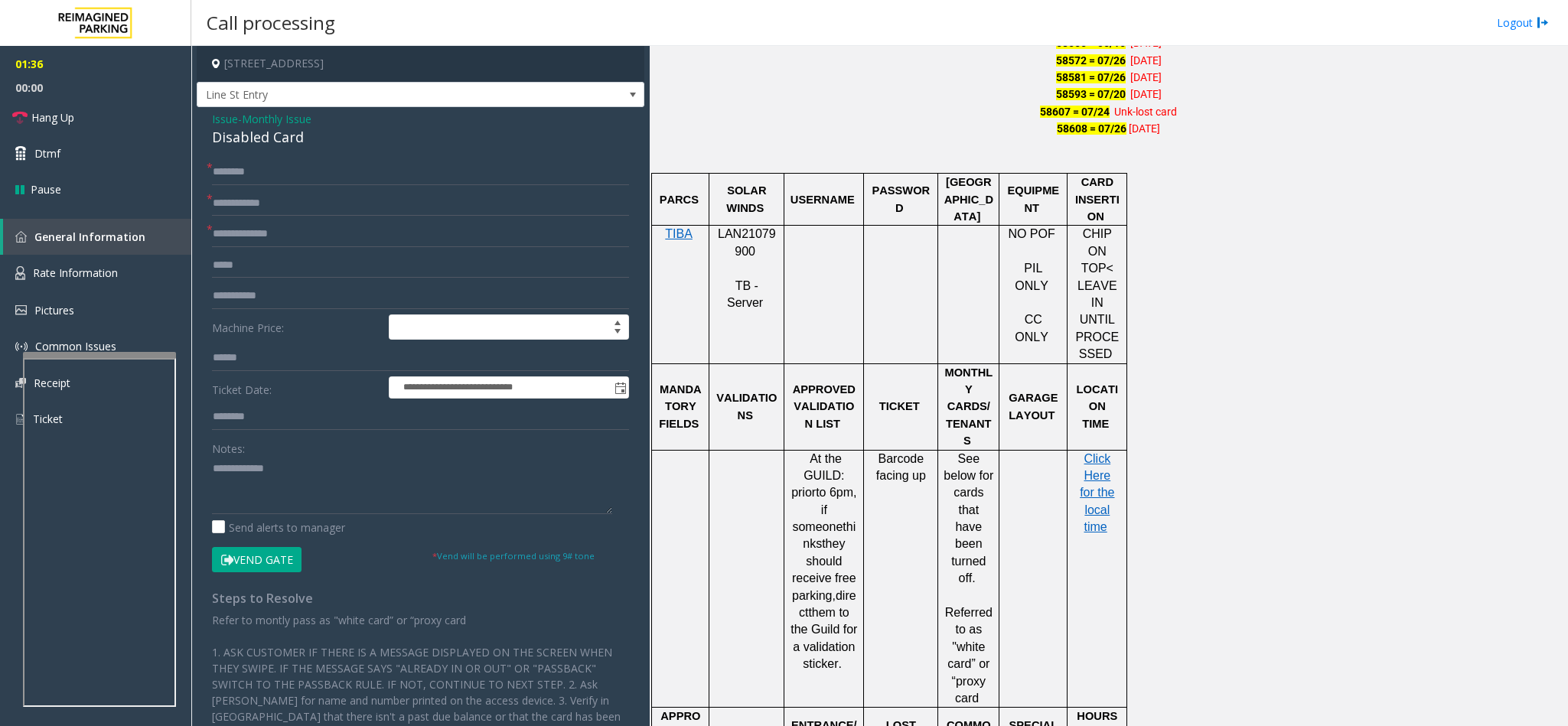
scroll to position [1148, 0]
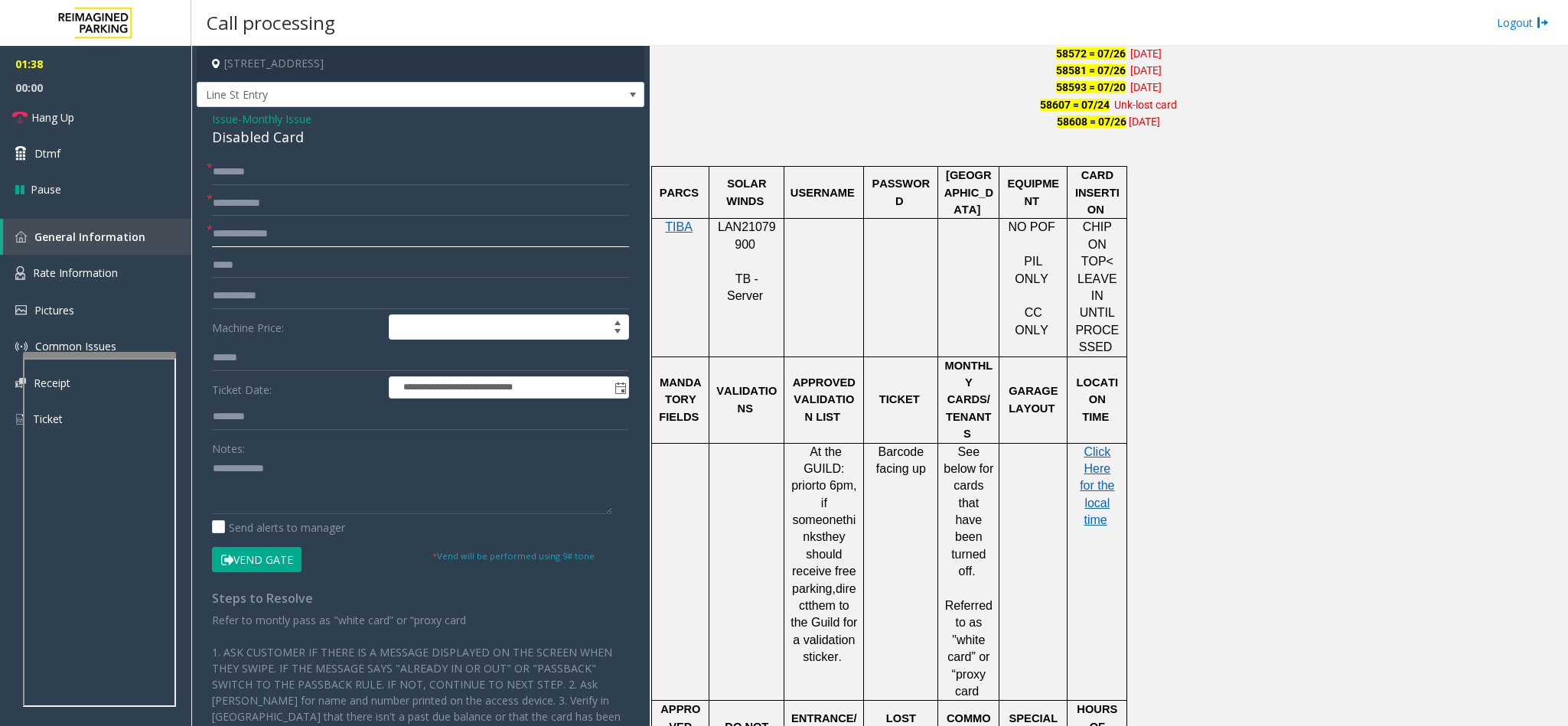
click at [263, 232] on input "text" at bounding box center [420, 234] width 417 height 26
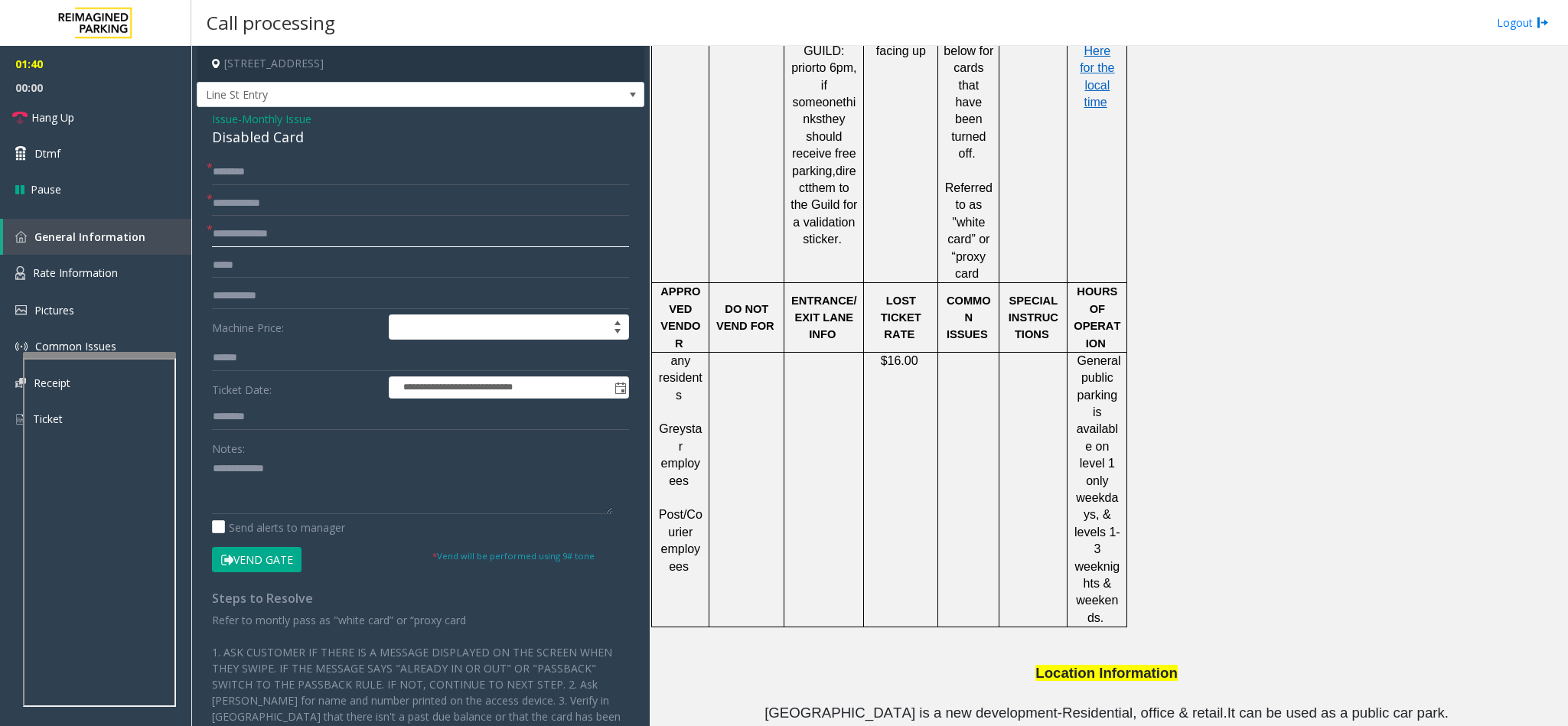
scroll to position [1758, 0]
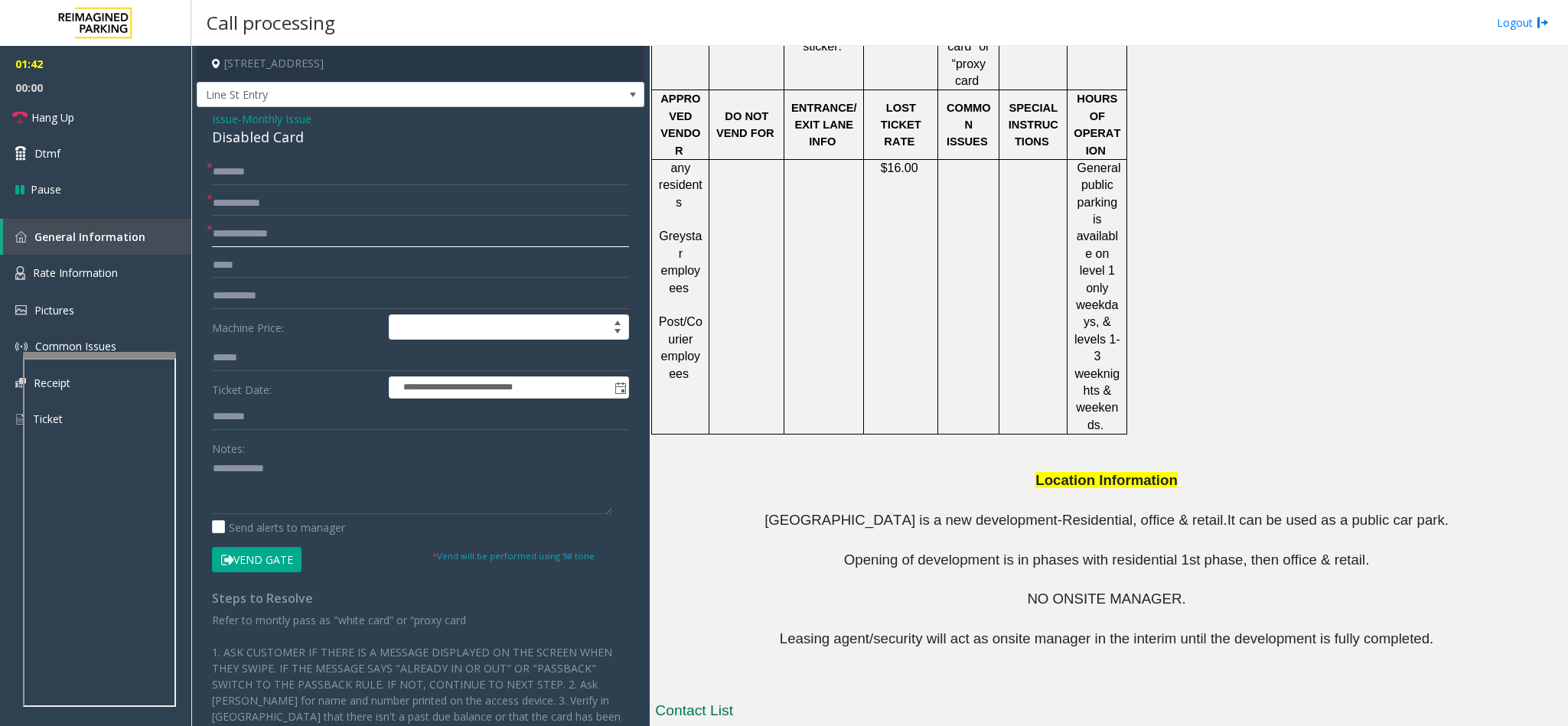
click at [226, 232] on input "text" at bounding box center [420, 234] width 417 height 26
type input "**"
click at [239, 558] on button "Vend Gate" at bounding box center [256, 560] width 89 height 26
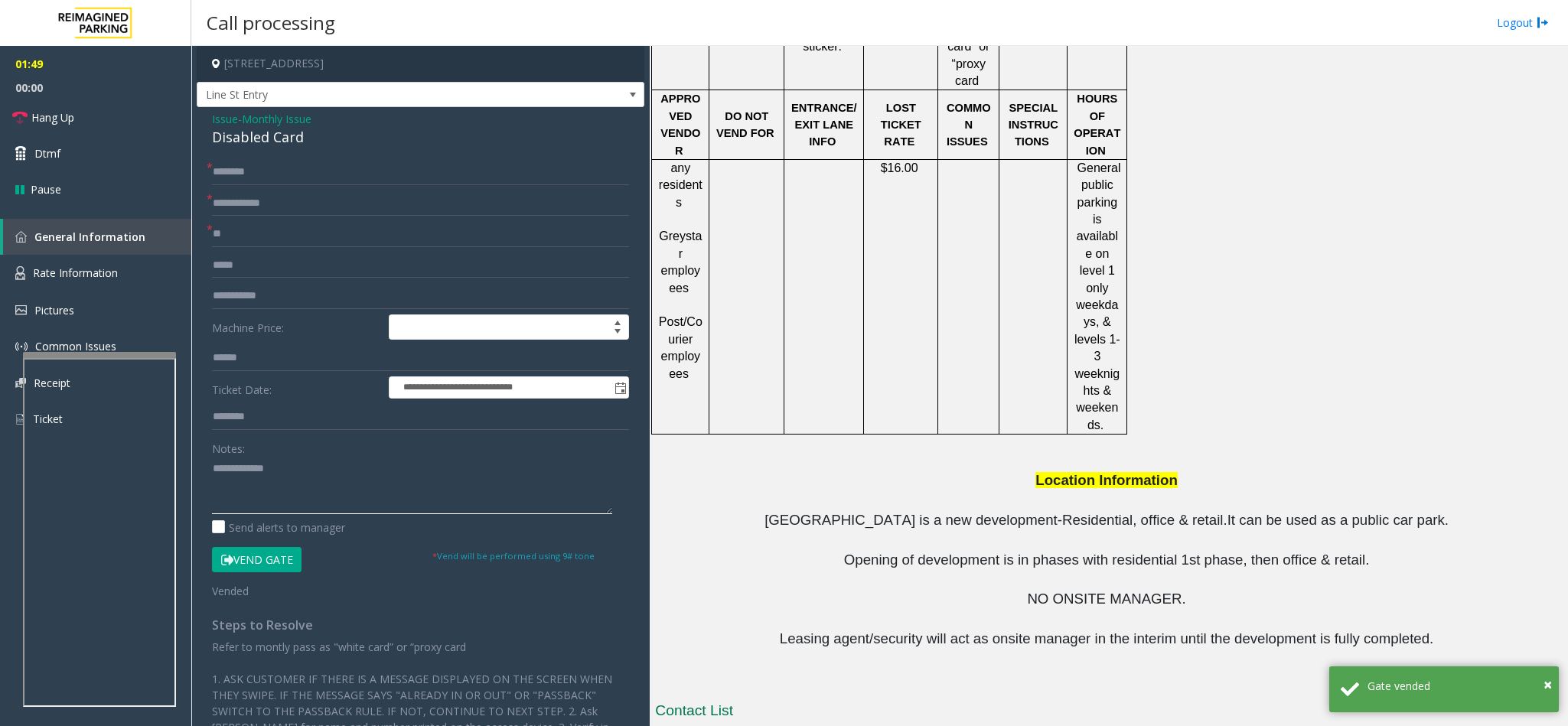
click at [212, 471] on textarea at bounding box center [412, 485] width 400 height 58
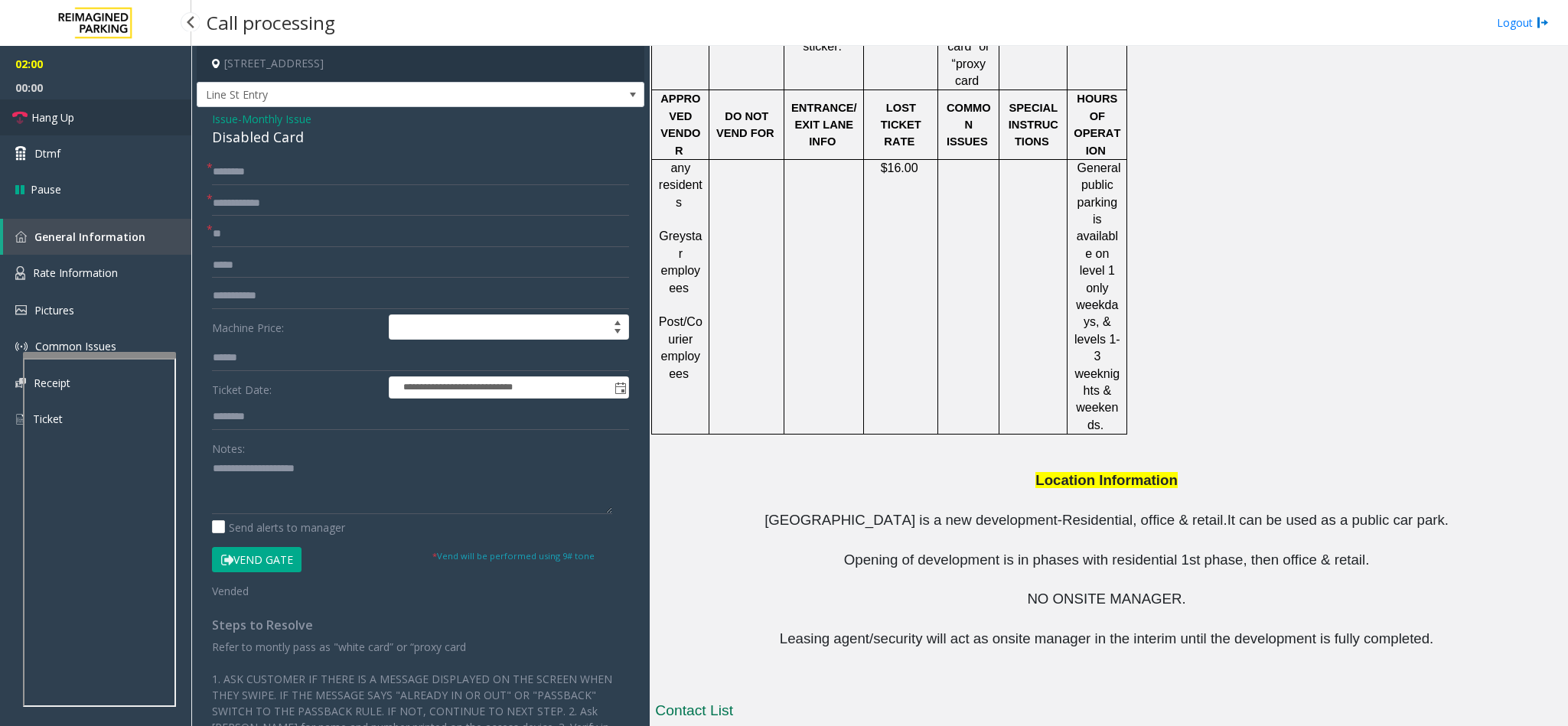
click at [89, 124] on link "Hang Up" at bounding box center [95, 117] width 191 height 36
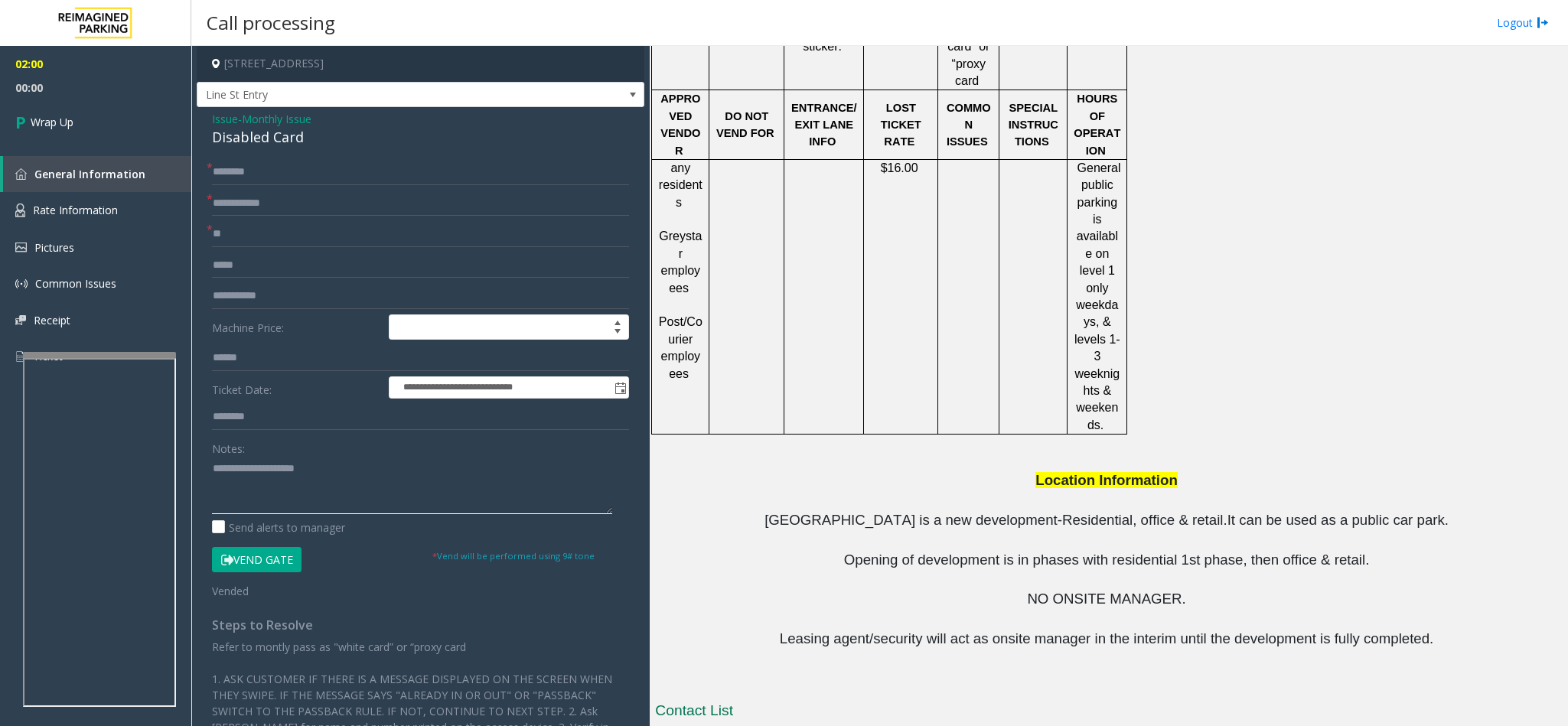
click at [249, 466] on textarea at bounding box center [412, 485] width 400 height 58
type textarea "**********"
click at [216, 180] on input "text" at bounding box center [420, 172] width 417 height 26
type input "**********"
click at [219, 198] on input "text" at bounding box center [420, 203] width 417 height 26
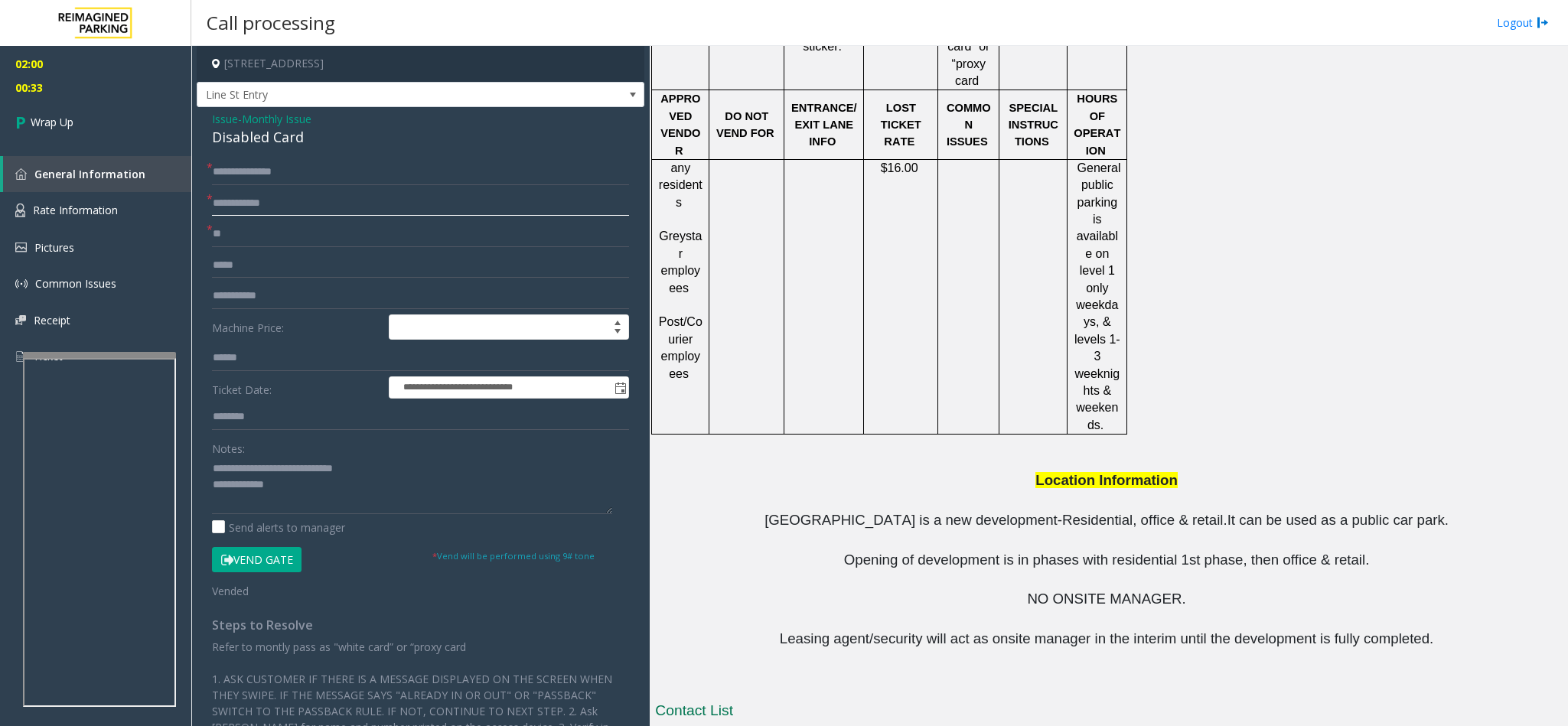
click at [225, 196] on input "text" at bounding box center [420, 203] width 417 height 26
type input "**"
click at [305, 503] on textarea at bounding box center [412, 485] width 400 height 58
type textarea "**********"
click at [64, 125] on span "Wrap Up" at bounding box center [52, 122] width 43 height 16
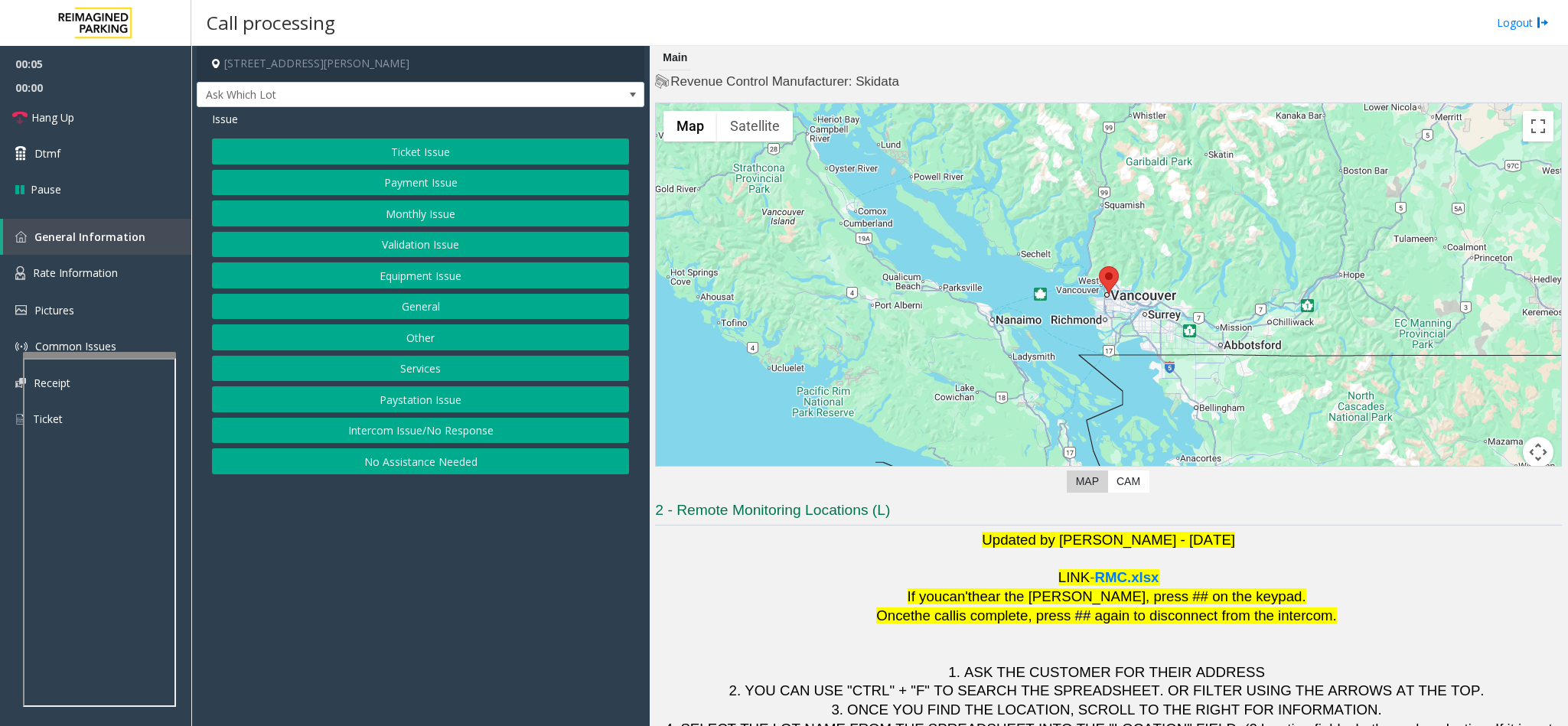
drag, startPoint x: 429, startPoint y: 439, endPoint x: 427, endPoint y: 427, distance: 12.2
click at [429, 439] on button "Intercom Issue/No Response" at bounding box center [420, 431] width 417 height 26
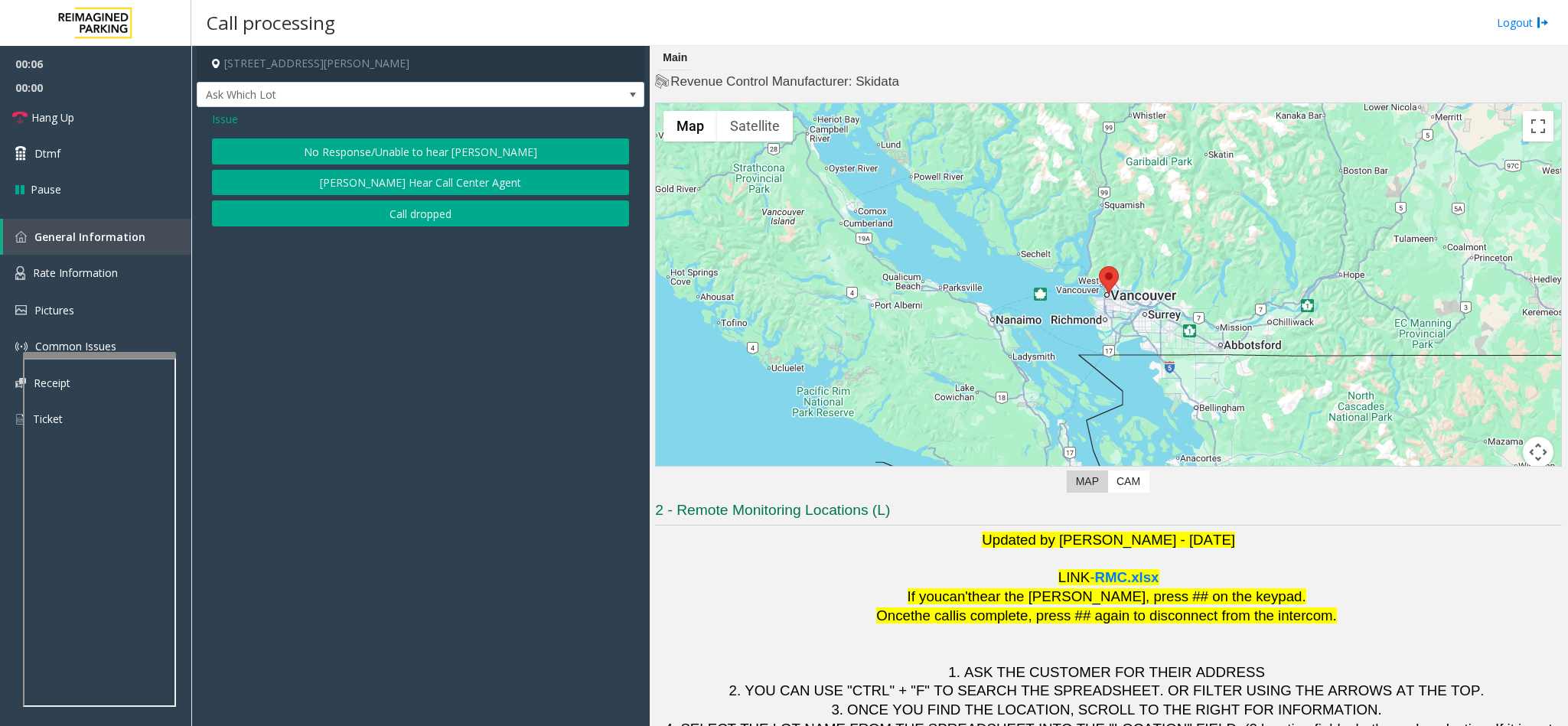
click at [366, 145] on button "No Response/Unable to hear [PERSON_NAME]" at bounding box center [420, 152] width 417 height 26
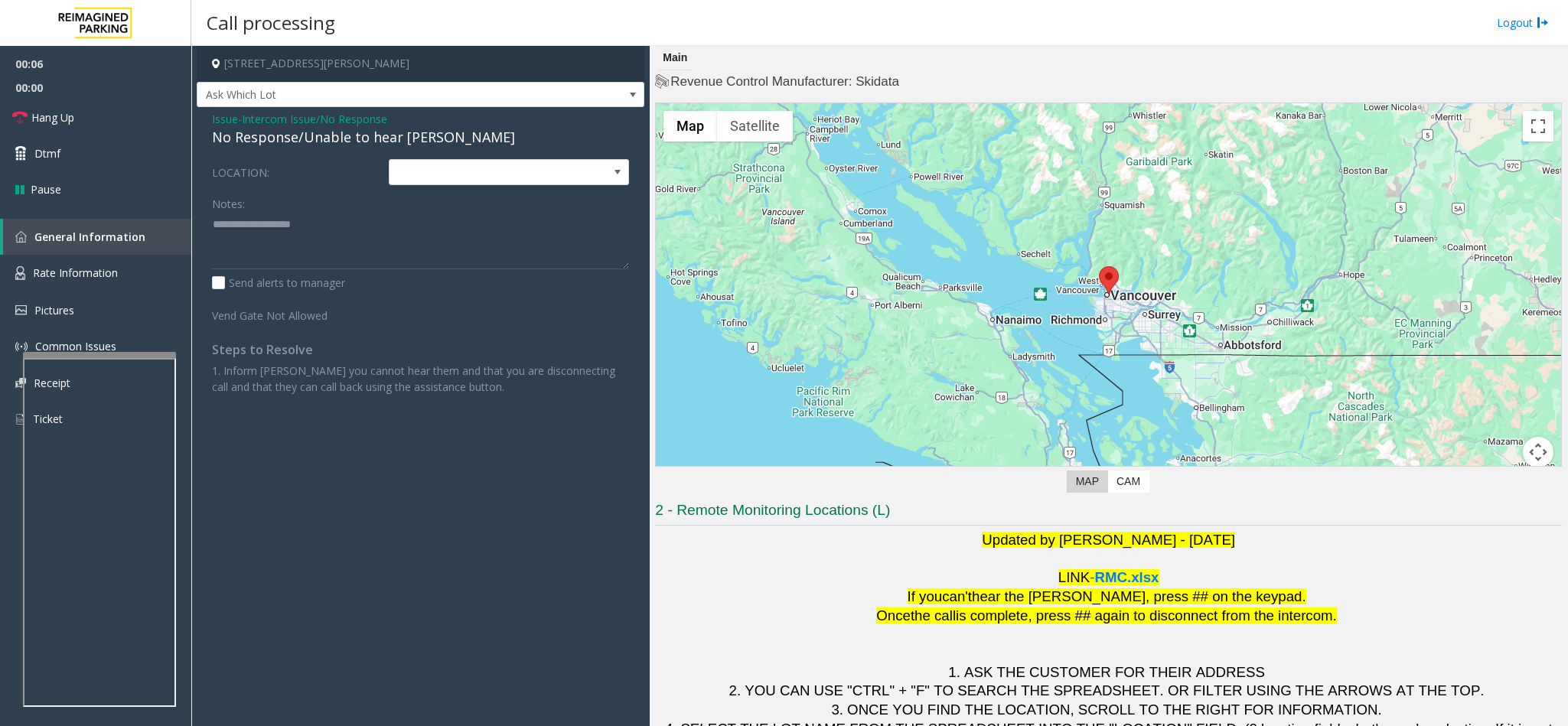
click at [317, 139] on div "No Response/Unable to hear [PERSON_NAME]" at bounding box center [420, 137] width 417 height 21
click at [395, 225] on textarea at bounding box center [420, 240] width 417 height 58
type textarea "**********"
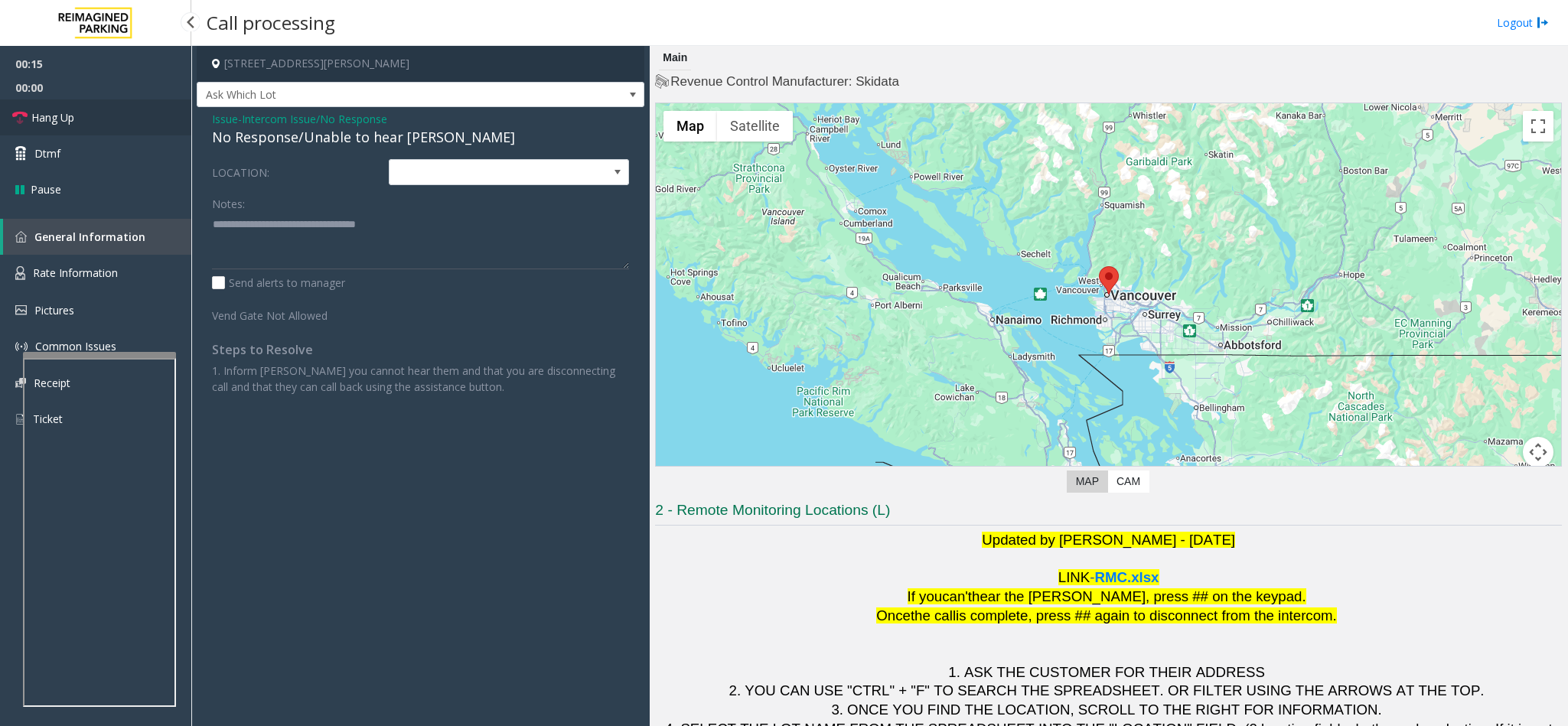
click at [164, 120] on link "Hang Up" at bounding box center [95, 117] width 191 height 36
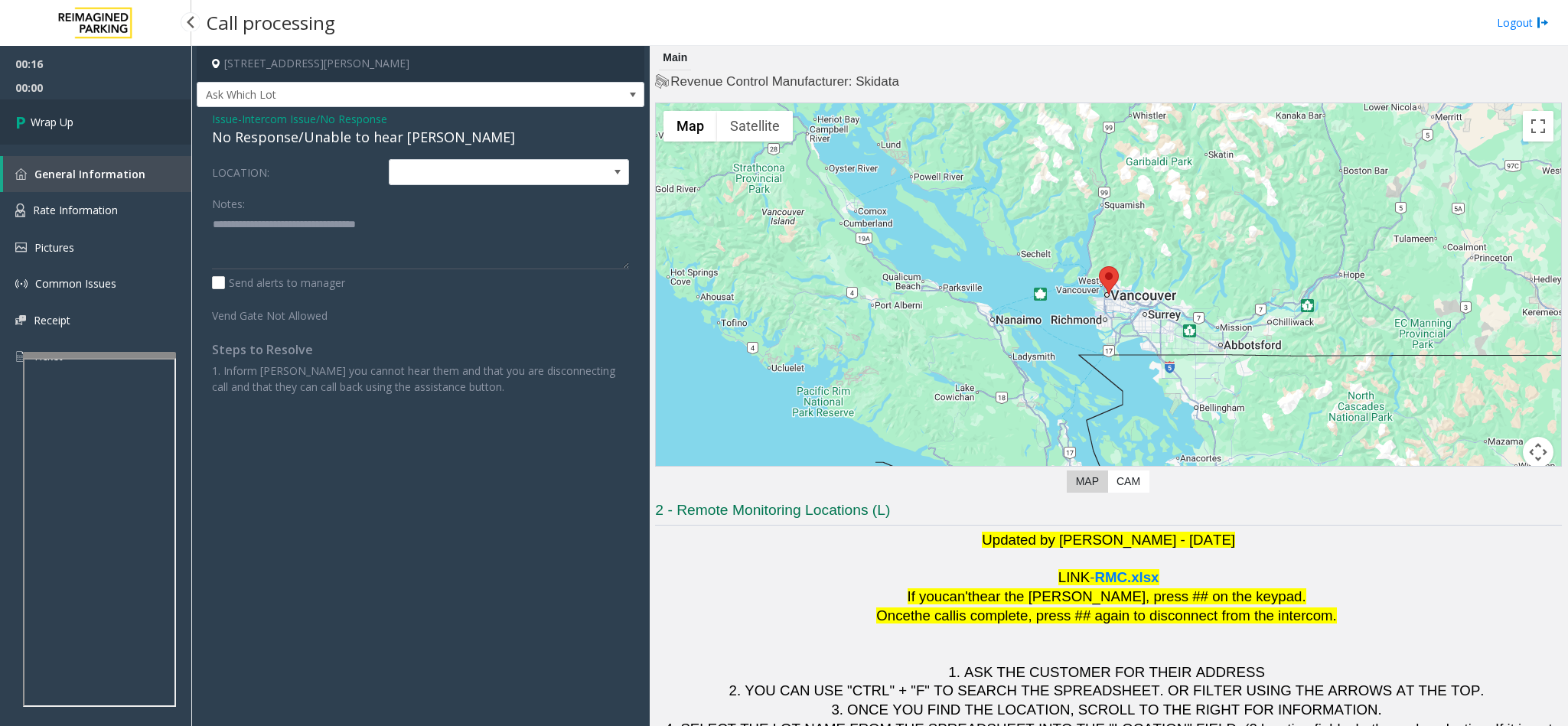
click at [164, 120] on link "Wrap Up" at bounding box center [95, 122] width 191 height 45
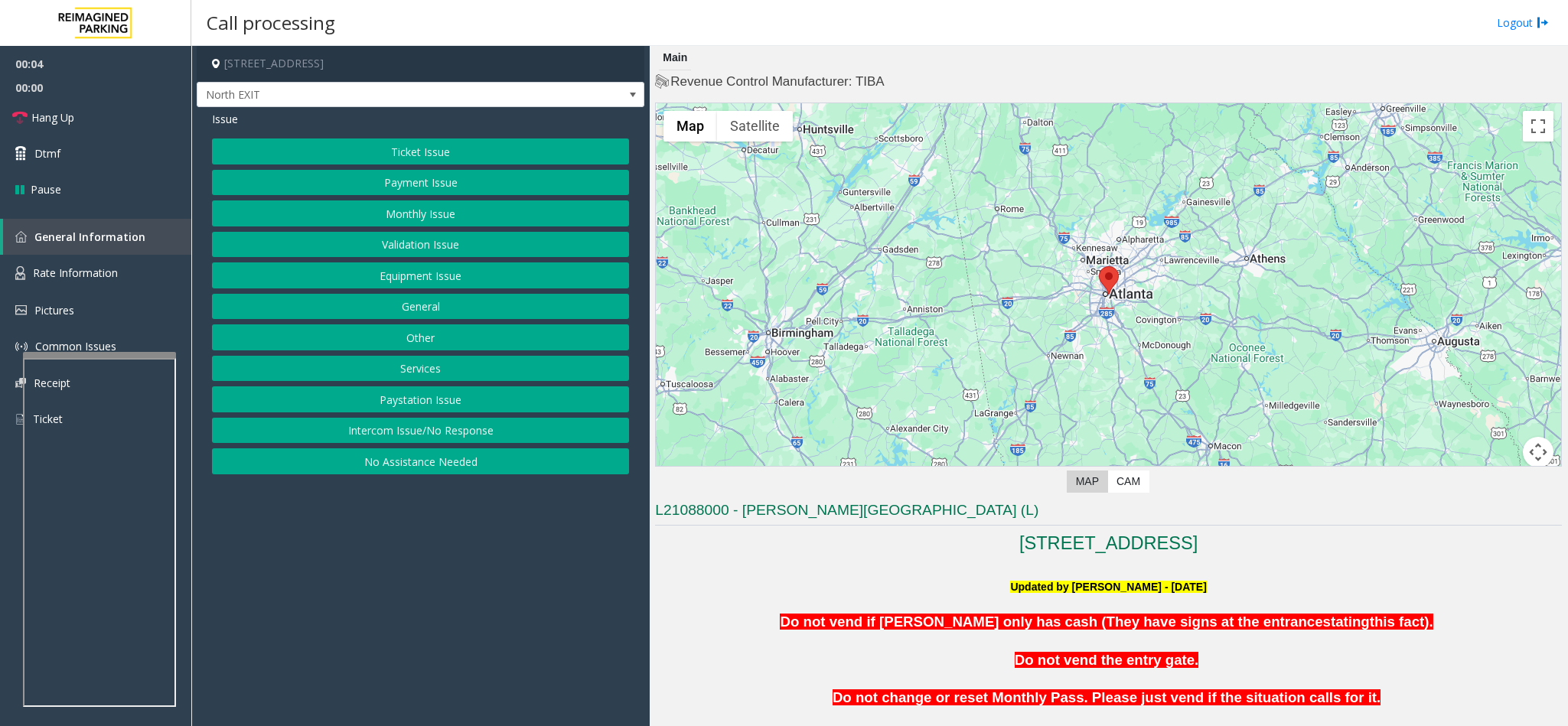
scroll to position [344, 0]
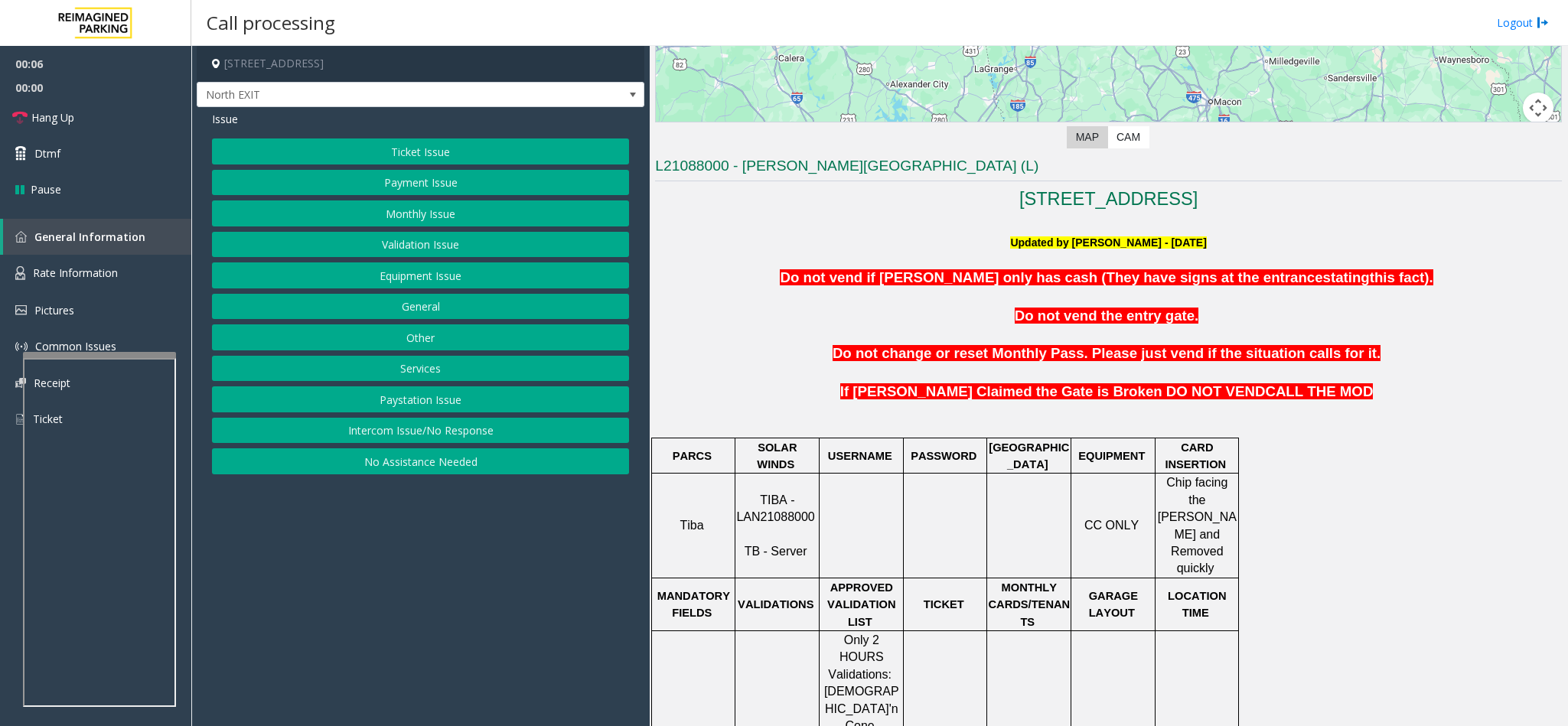
click at [744, 517] on p "TIBA - LAN21088000 TB - Server" at bounding box center [777, 526] width 82 height 69
click at [753, 505] on span "TIBA - LAN21088000" at bounding box center [775, 508] width 78 height 30
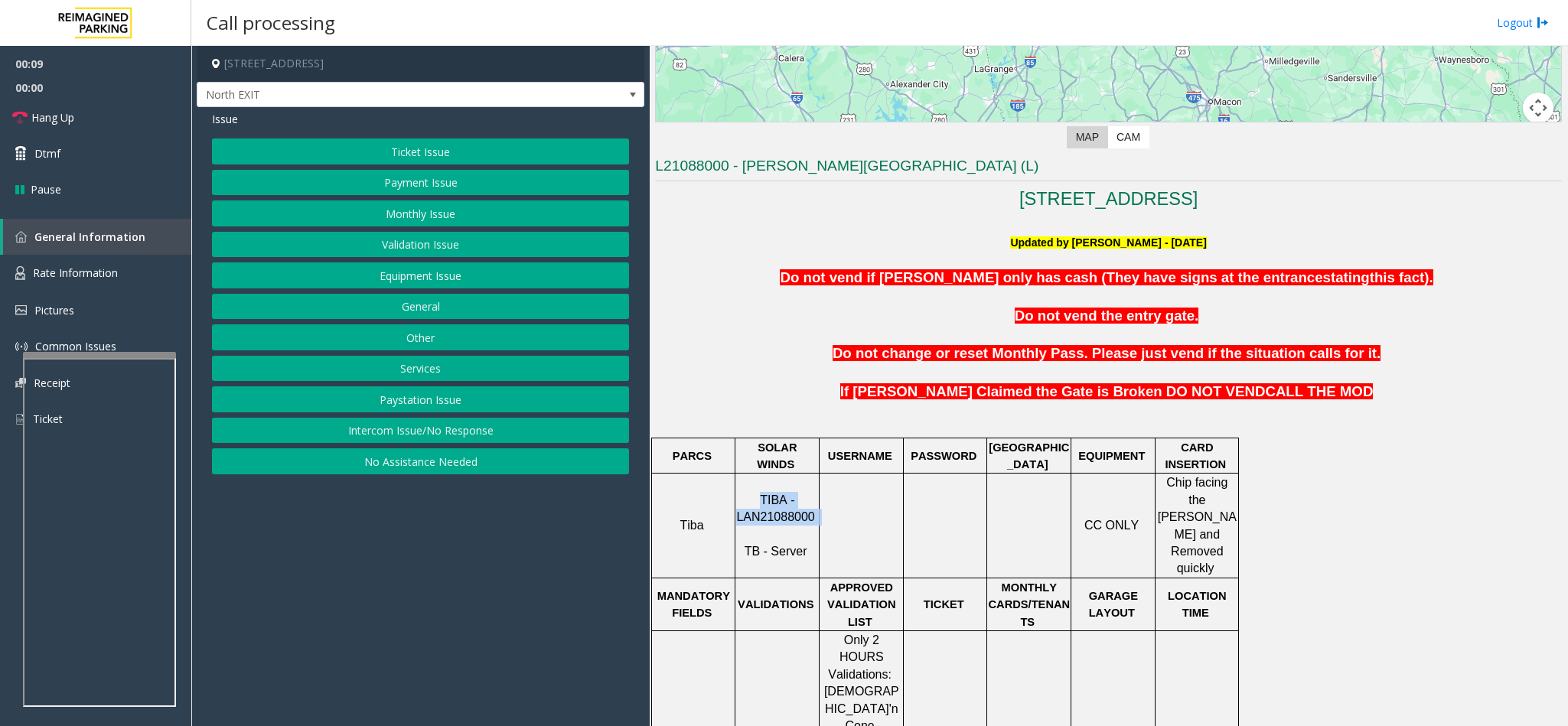
click at [753, 505] on span "TIBA - LAN21088000" at bounding box center [775, 508] width 78 height 30
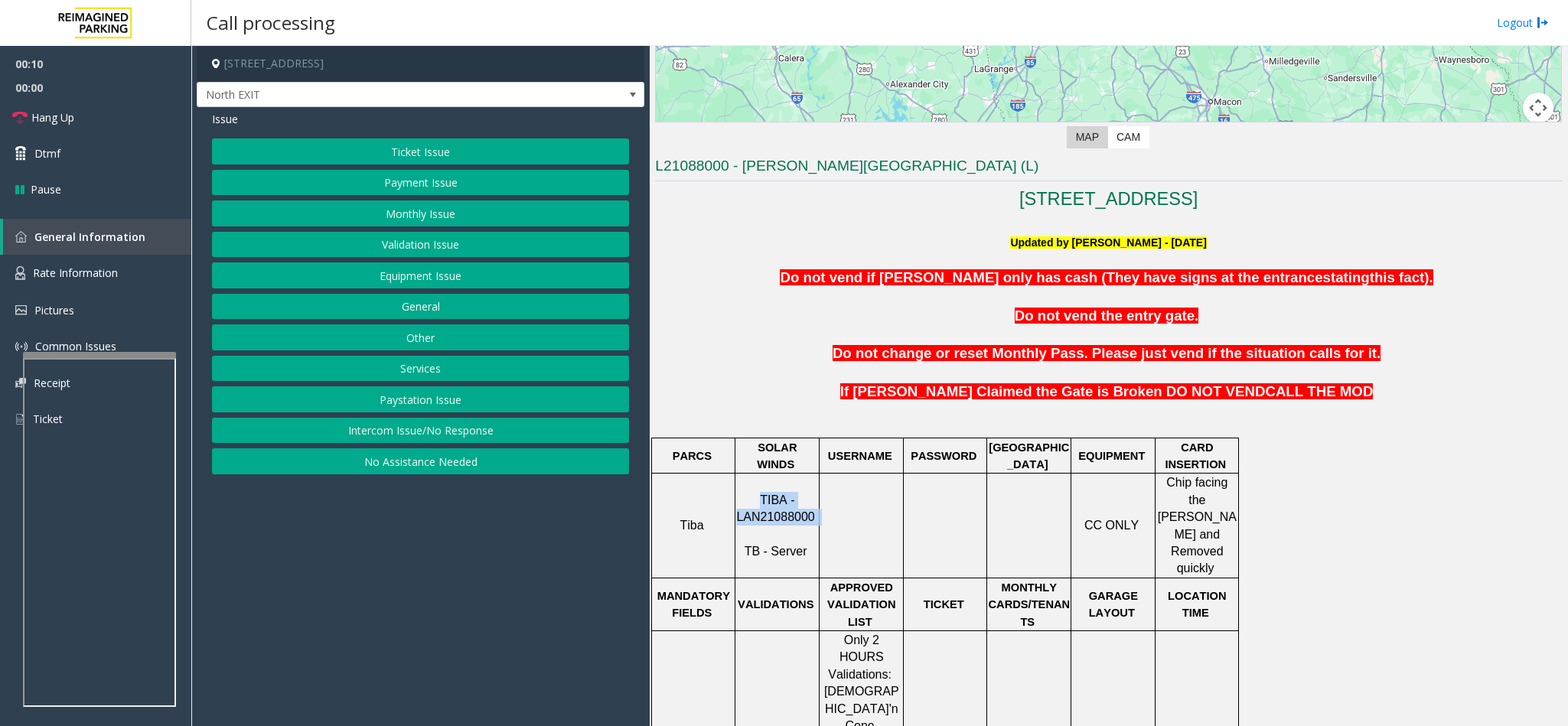
click at [753, 505] on span "TIBA - LAN21088000" at bounding box center [775, 508] width 78 height 30
click at [772, 505] on span "TIBA - LAN21088000" at bounding box center [775, 508] width 78 height 30
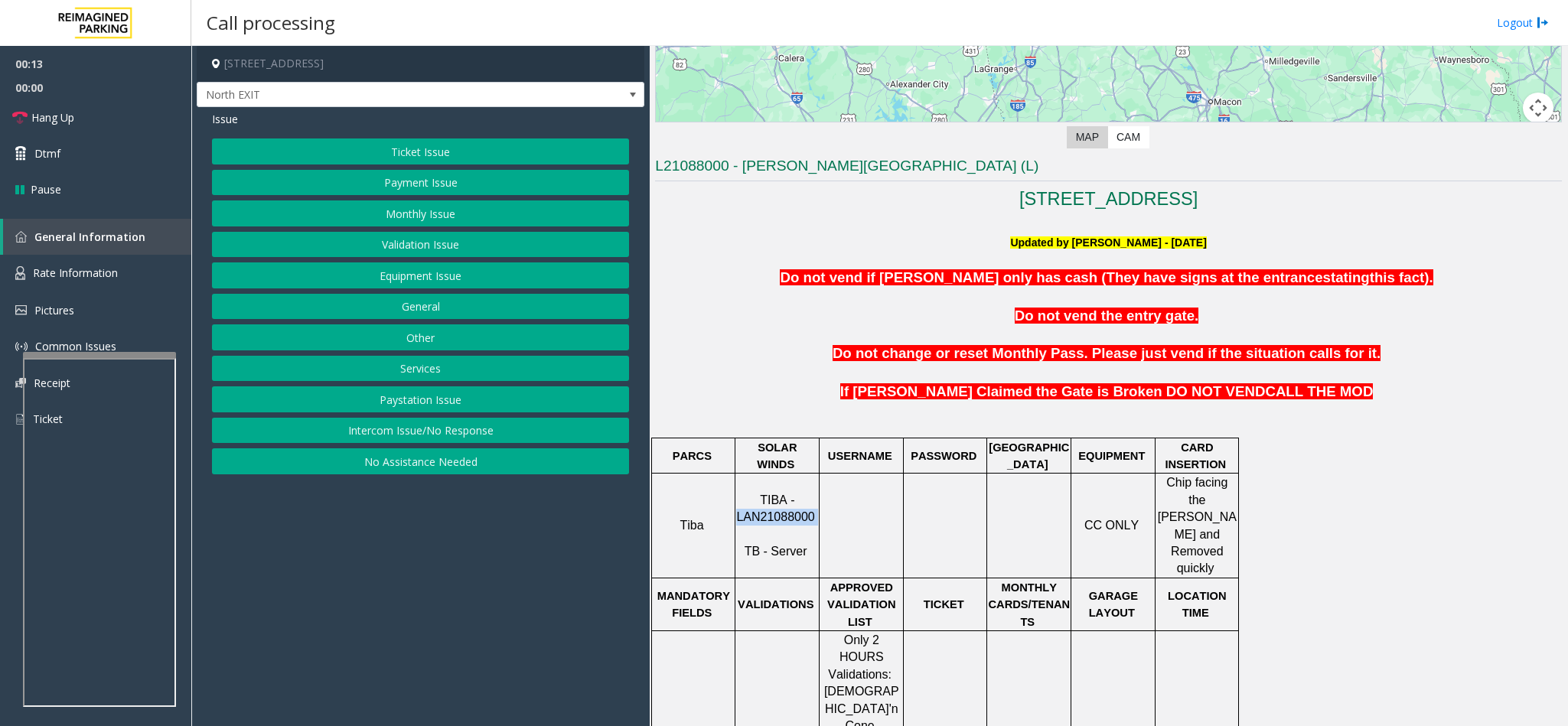
copy p "LAN21088000"
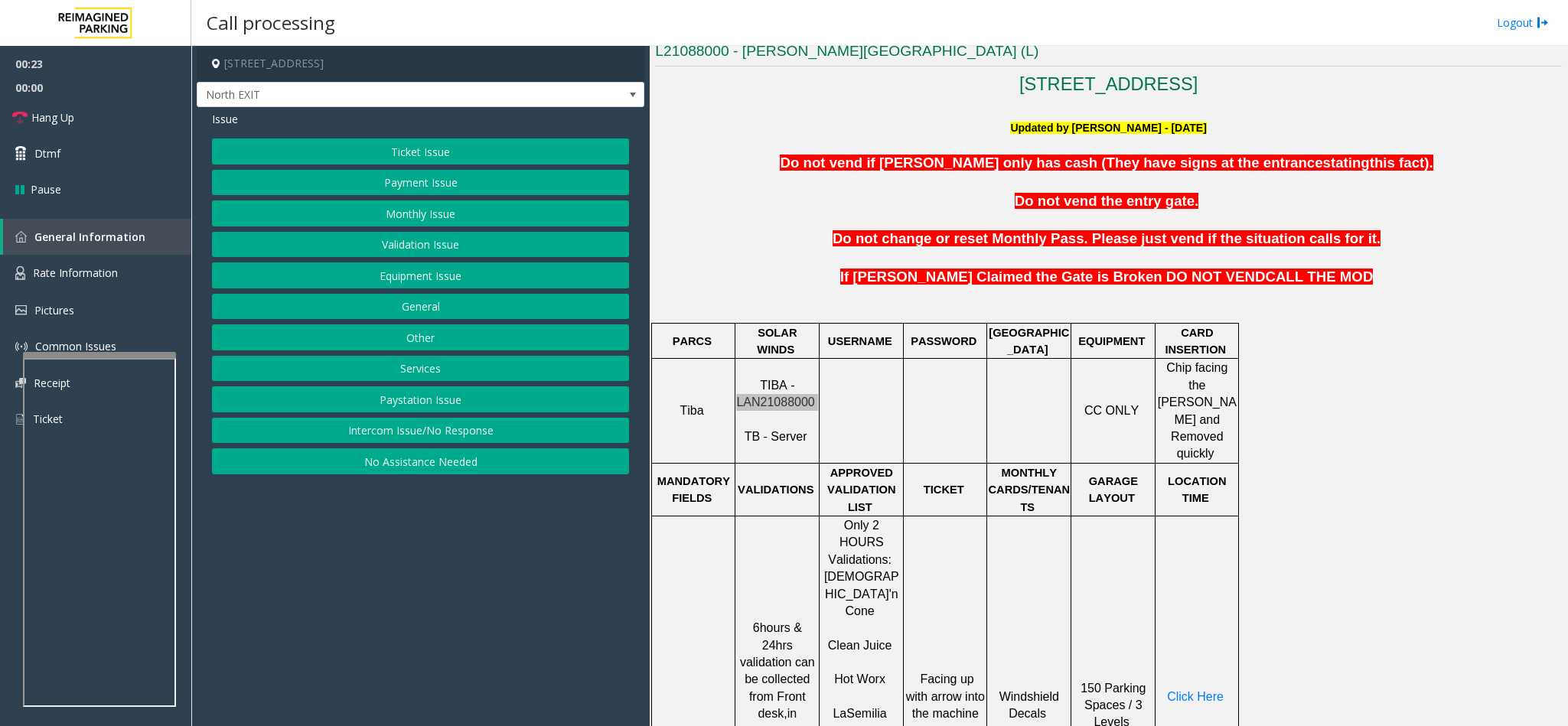
scroll to position [574, 0]
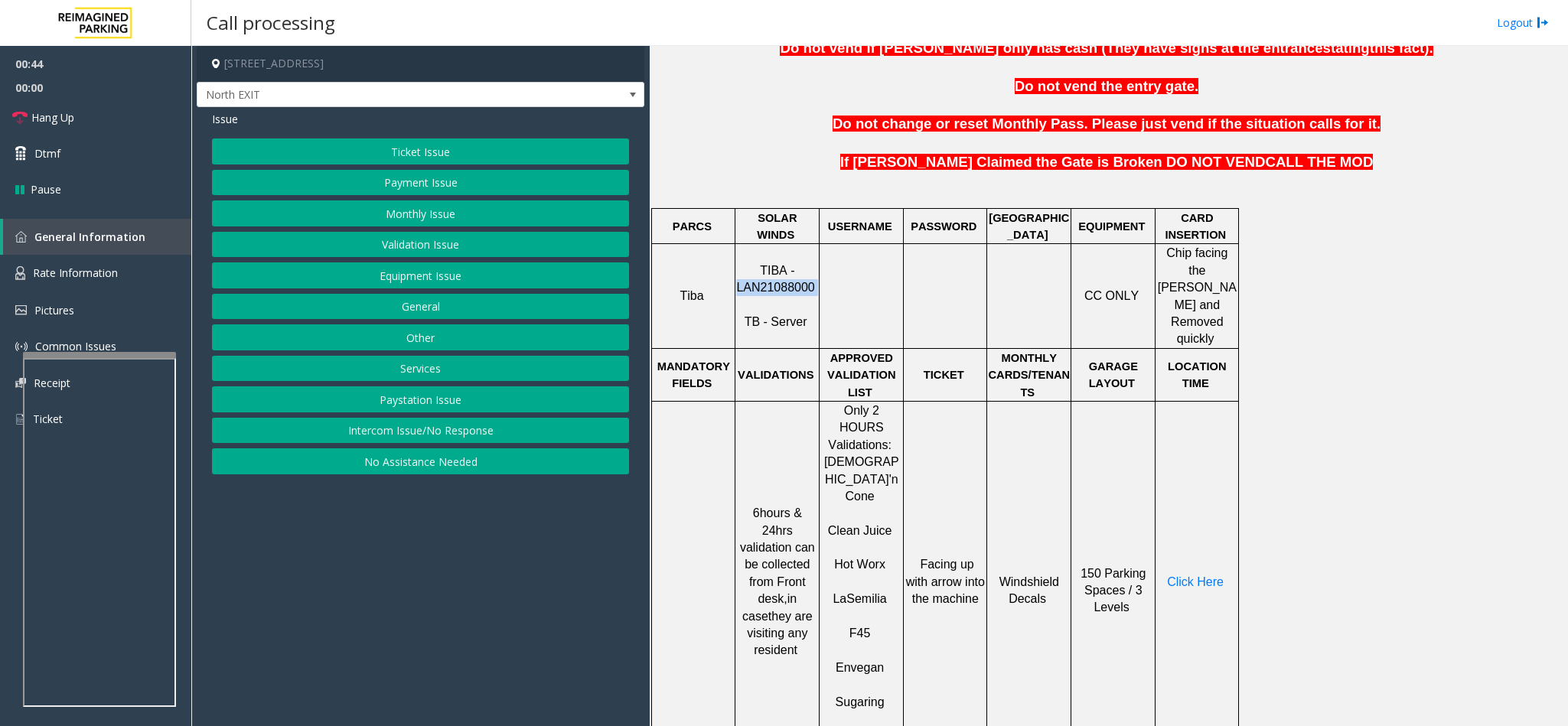
click at [437, 239] on button "Validation Issue" at bounding box center [420, 245] width 417 height 26
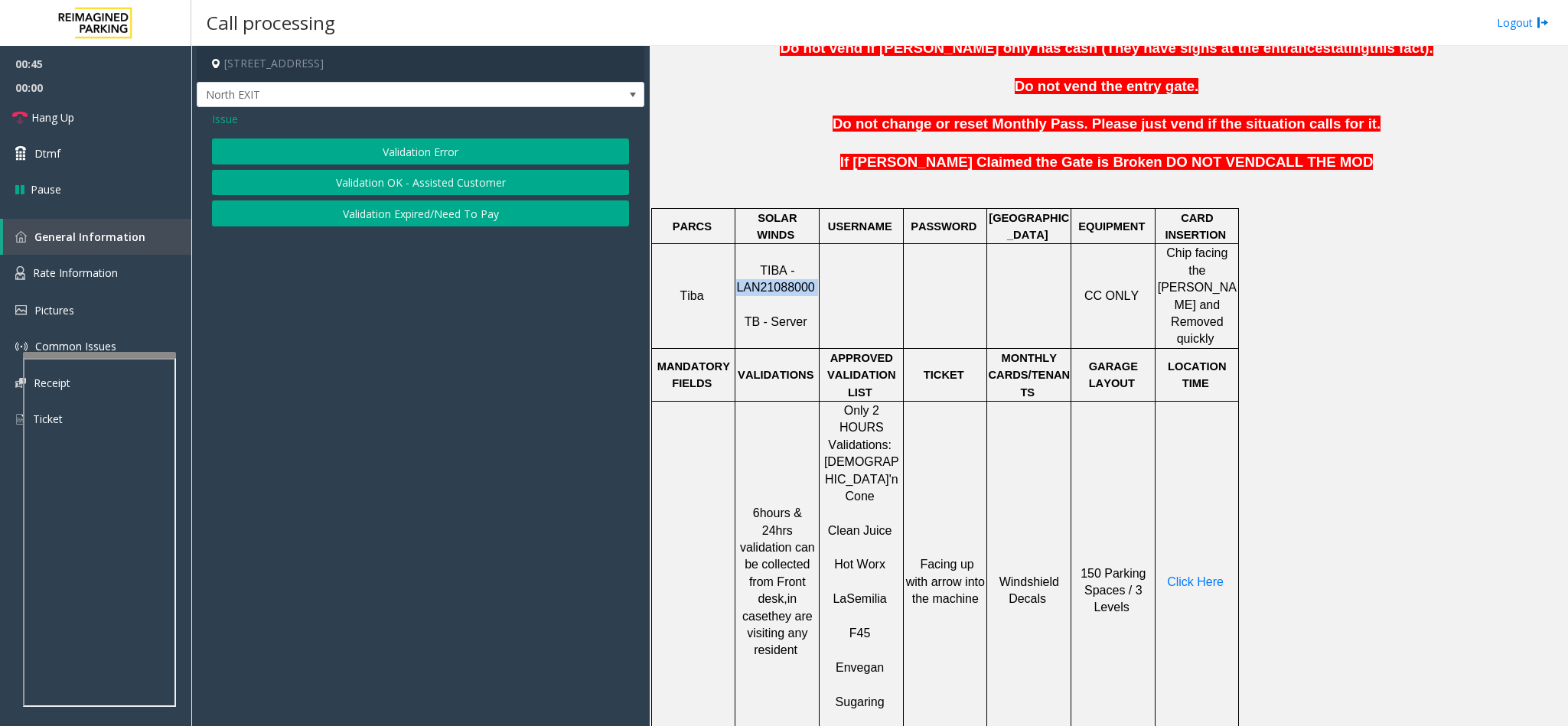
click at [393, 140] on button "Validation Error" at bounding box center [420, 152] width 417 height 26
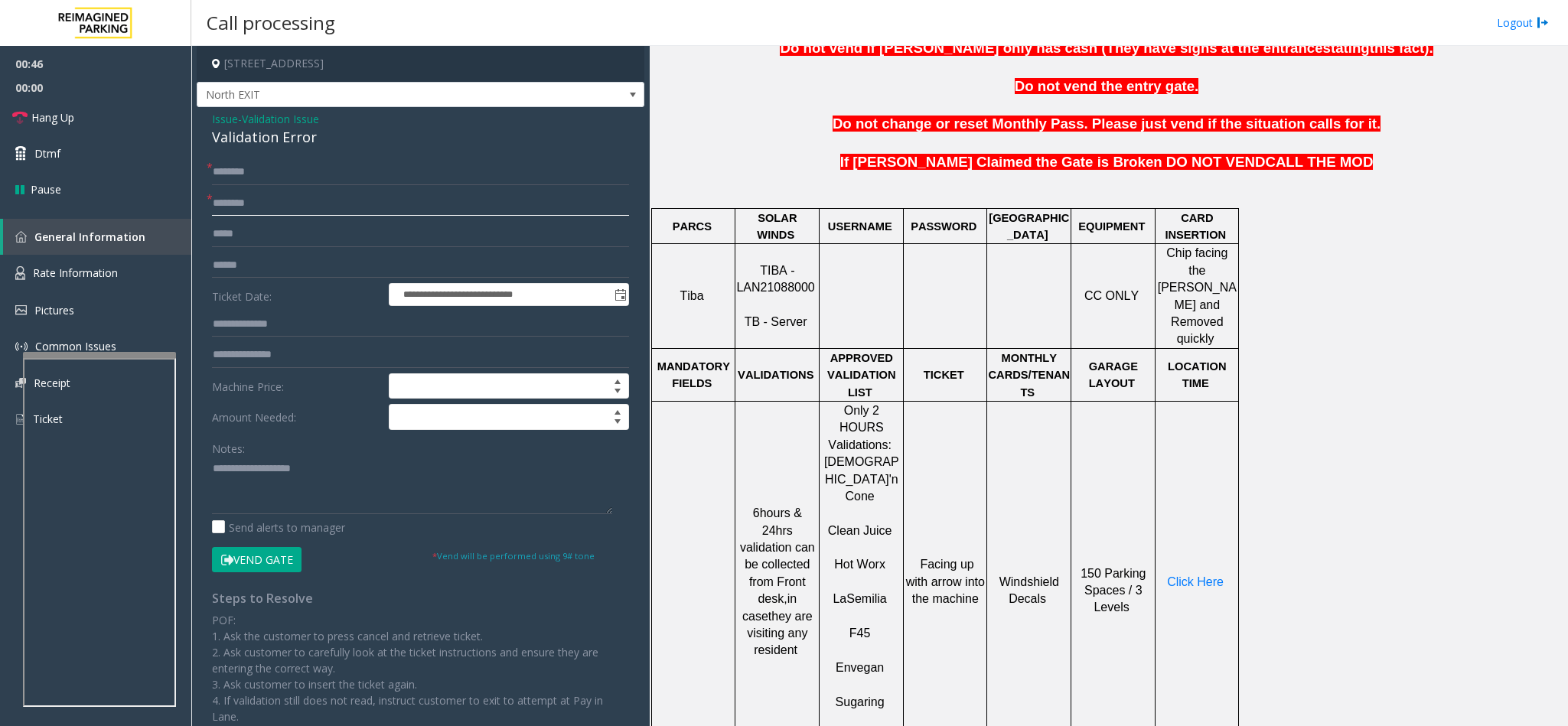
click at [243, 196] on input "text" at bounding box center [420, 203] width 417 height 26
type input "******"
click at [240, 183] on input "text" at bounding box center [420, 172] width 417 height 26
type input "****"
click at [251, 134] on div "Validation Error" at bounding box center [420, 137] width 417 height 21
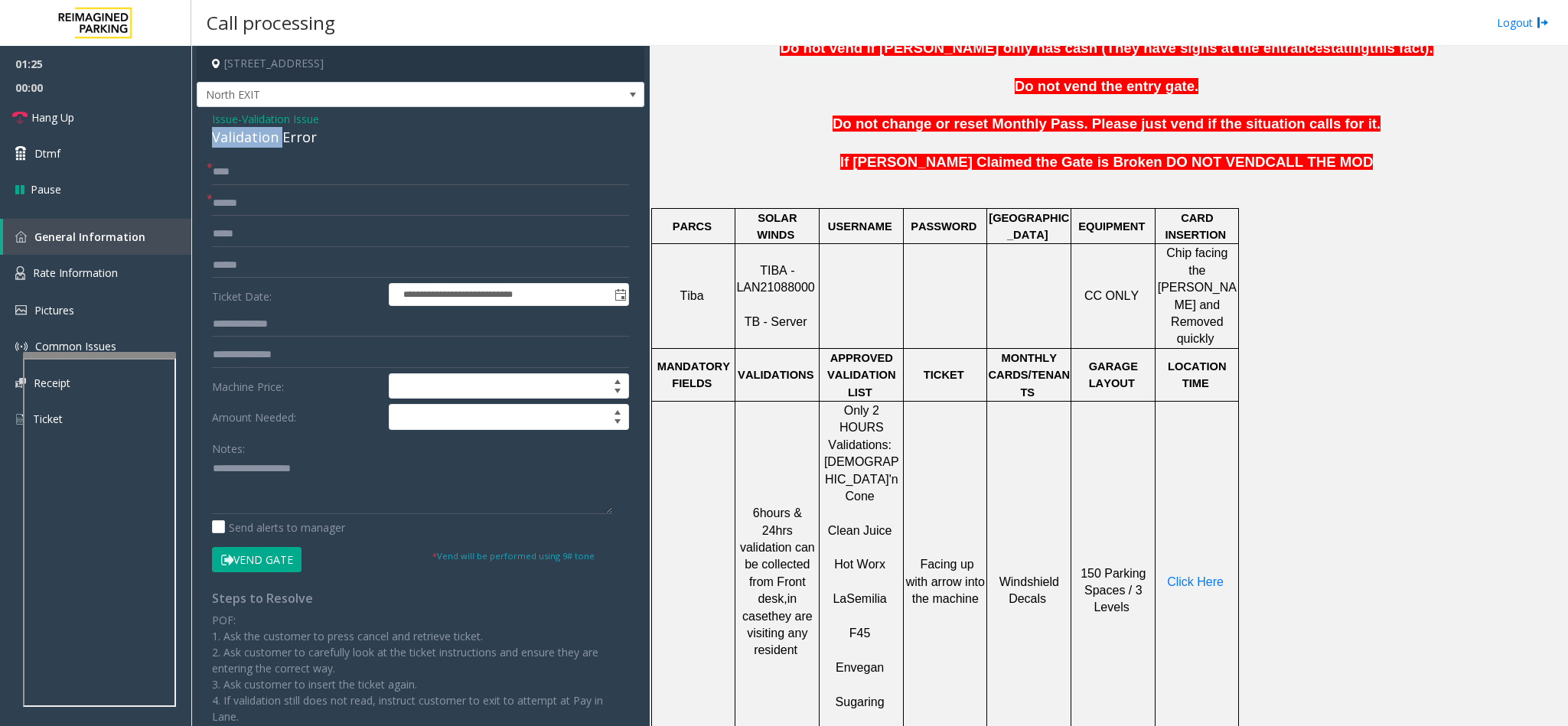
click at [251, 134] on div "Validation Error" at bounding box center [420, 137] width 417 height 21
click at [213, 473] on textarea at bounding box center [412, 485] width 400 height 58
click at [133, 115] on link "Hang Up" at bounding box center [95, 117] width 191 height 36
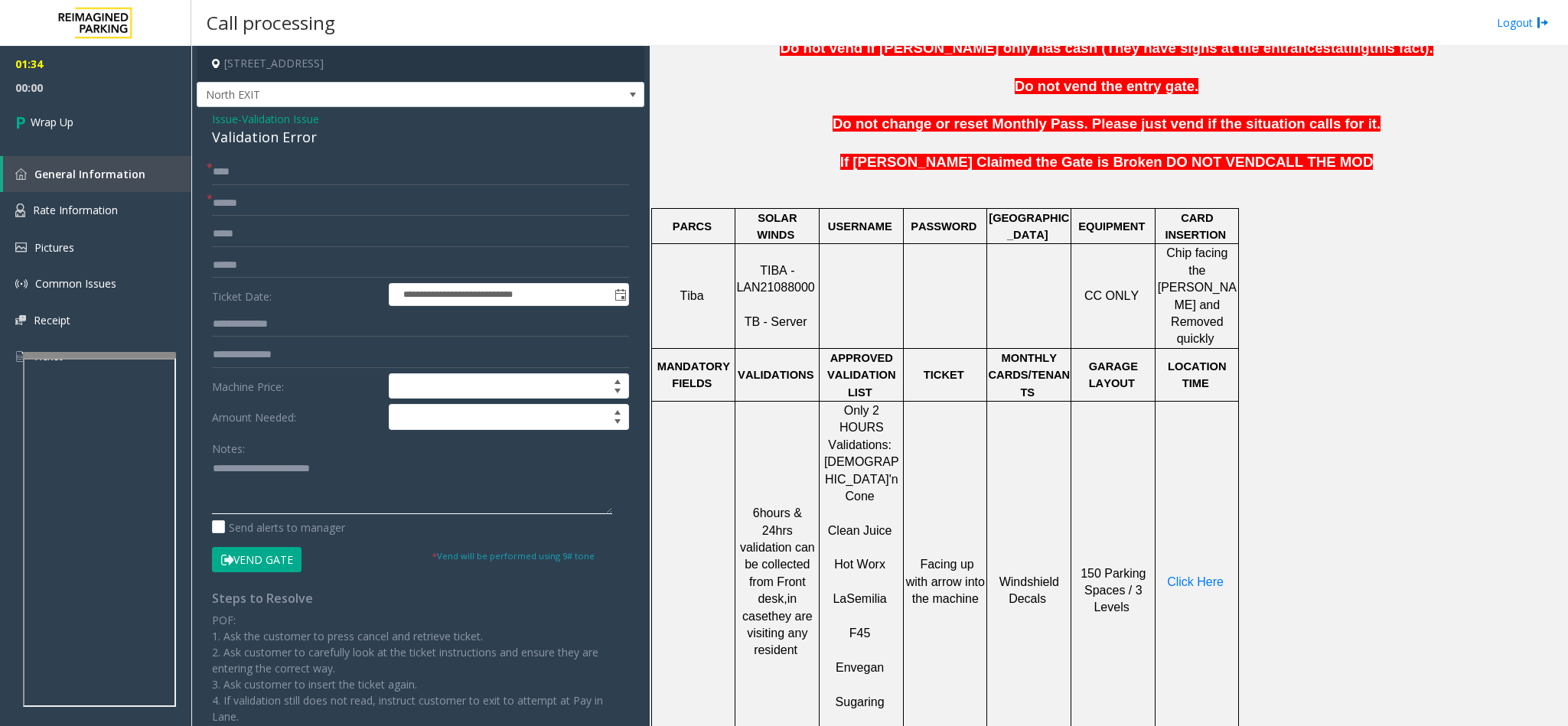
click at [347, 467] on textarea at bounding box center [412, 485] width 400 height 58
type textarea "**********"
click at [122, 129] on link "Wrap Up" at bounding box center [95, 122] width 191 height 45
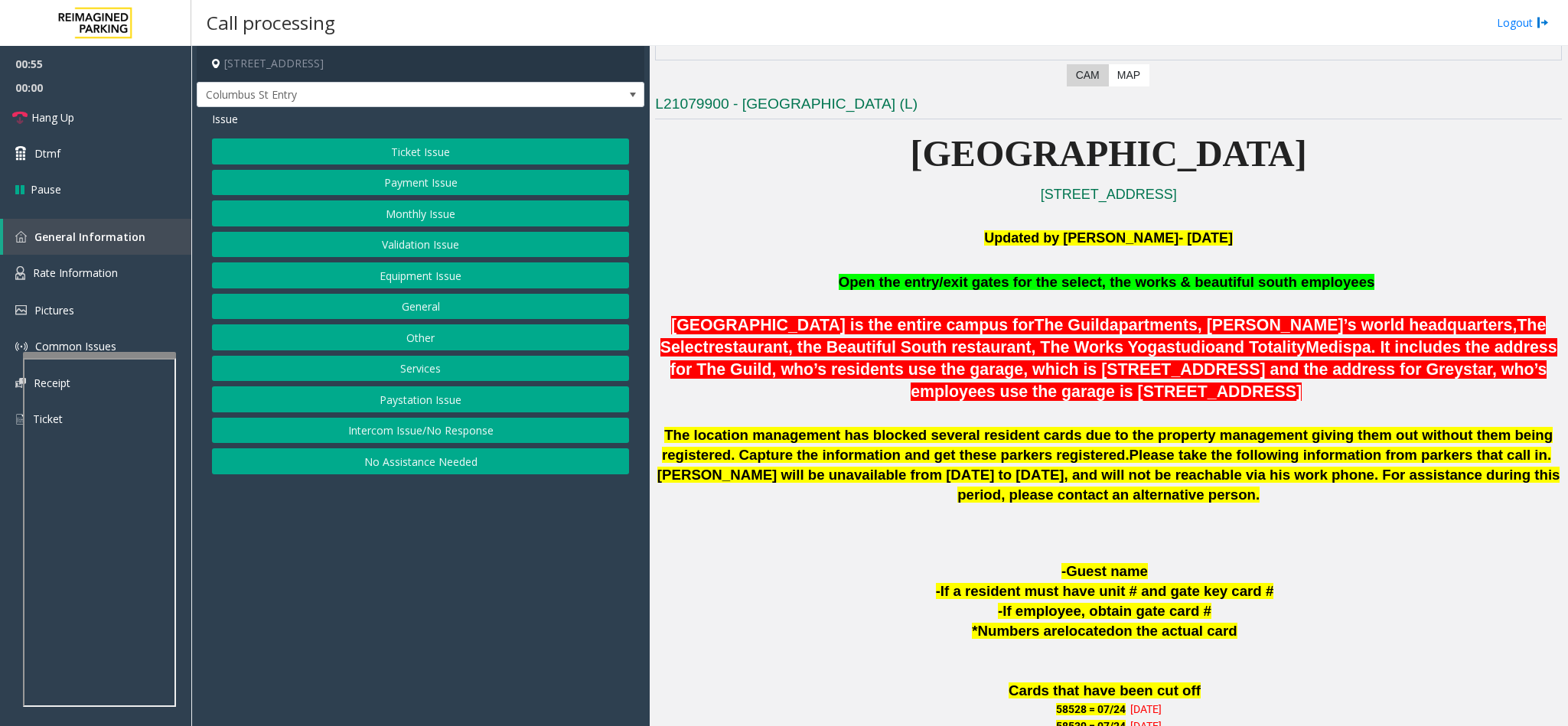
scroll to position [459, 0]
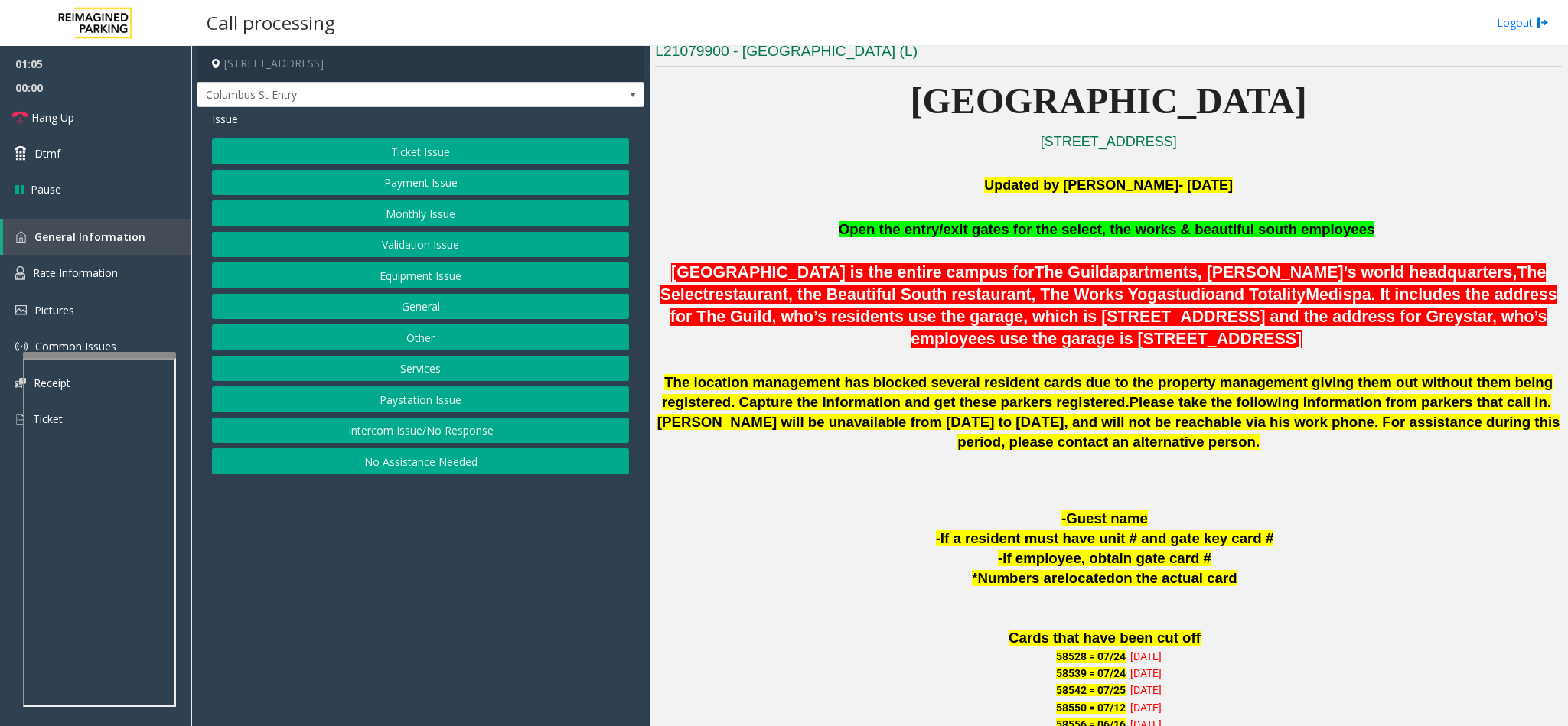
click at [473, 281] on button "Equipment Issue" at bounding box center [420, 276] width 417 height 26
click at [468, 281] on button "Gate / Door Won't Open" at bounding box center [420, 276] width 417 height 26
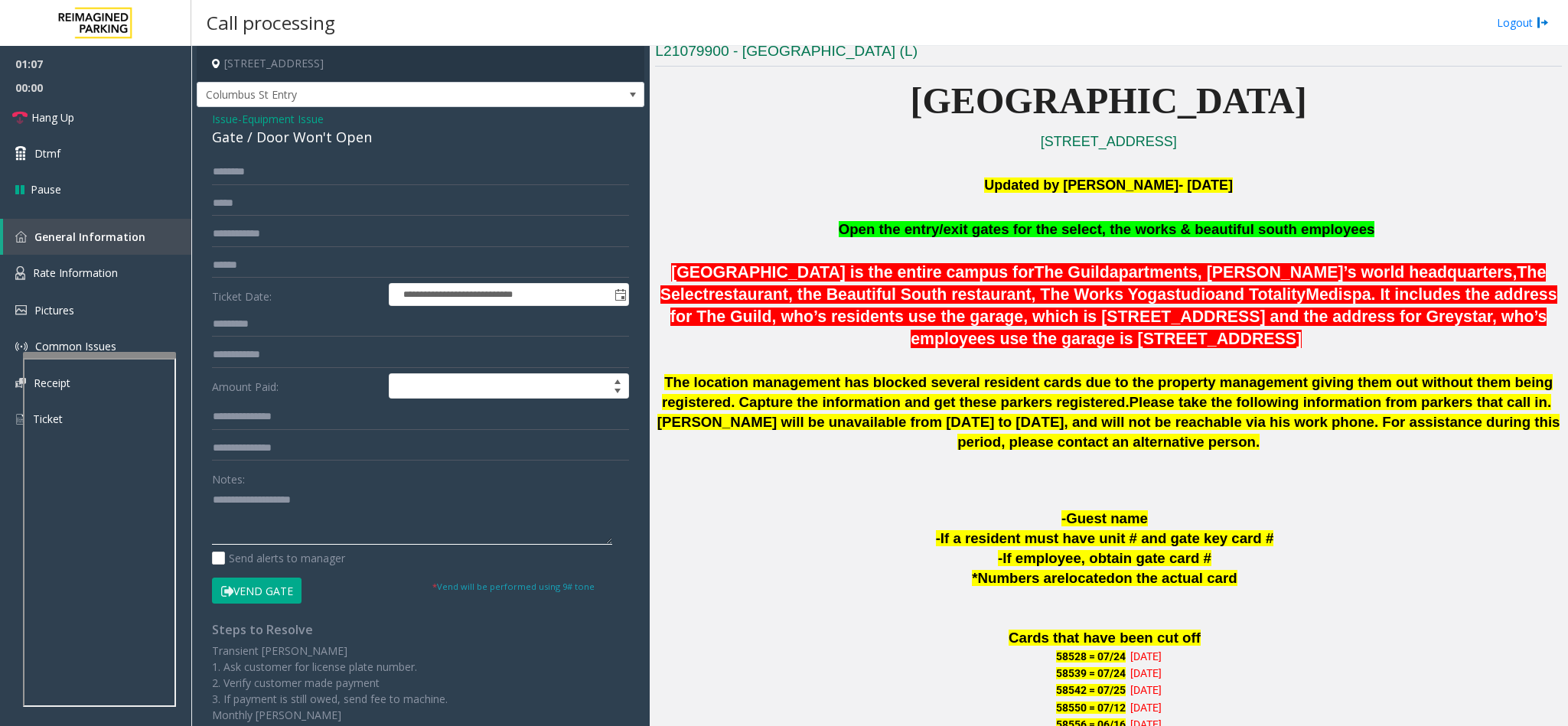
click at [249, 522] on textarea at bounding box center [412, 516] width 400 height 58
click at [109, 124] on link "Hang Up" at bounding box center [95, 117] width 191 height 36
click at [405, 521] on textarea at bounding box center [412, 516] width 400 height 58
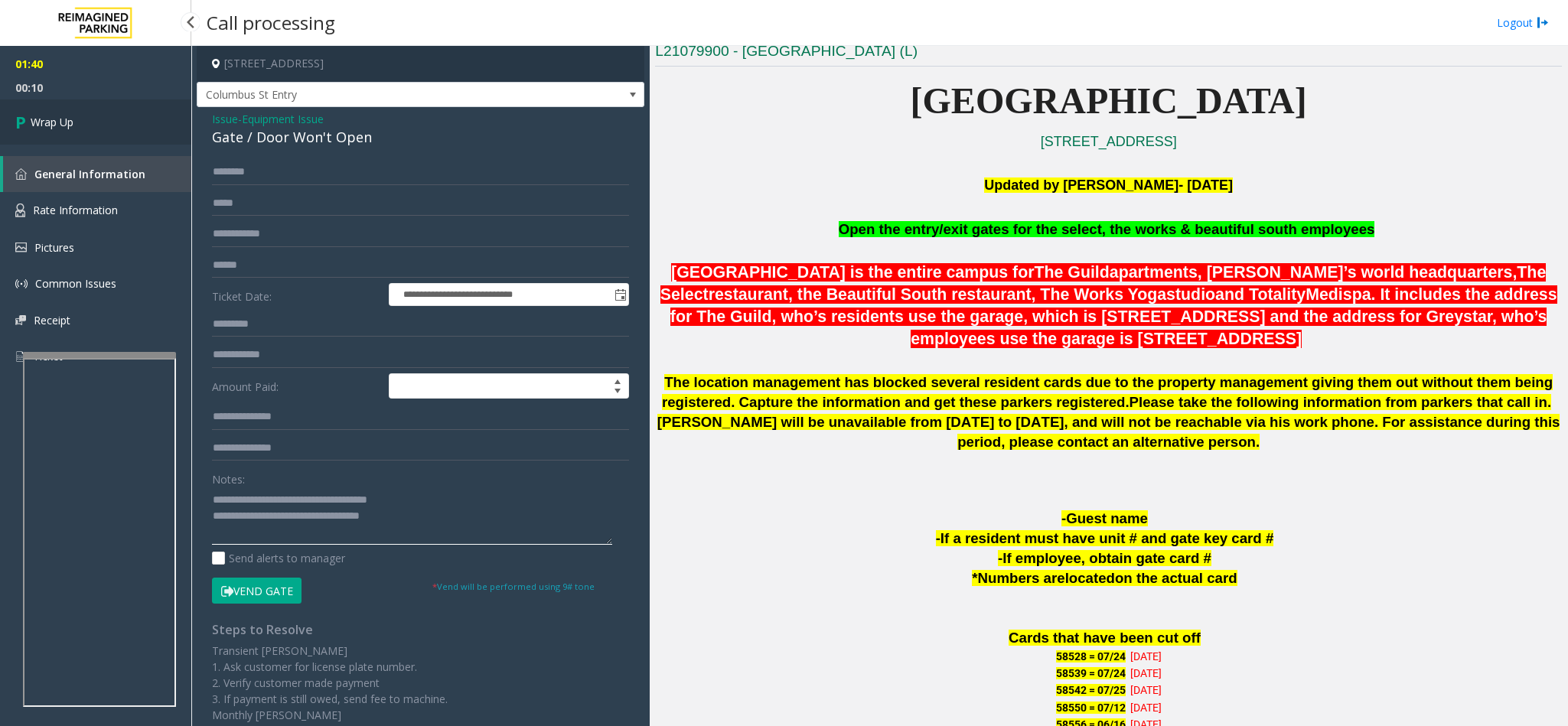
type textarea "**********"
click at [101, 118] on link "Wrap Up" at bounding box center [95, 122] width 191 height 45
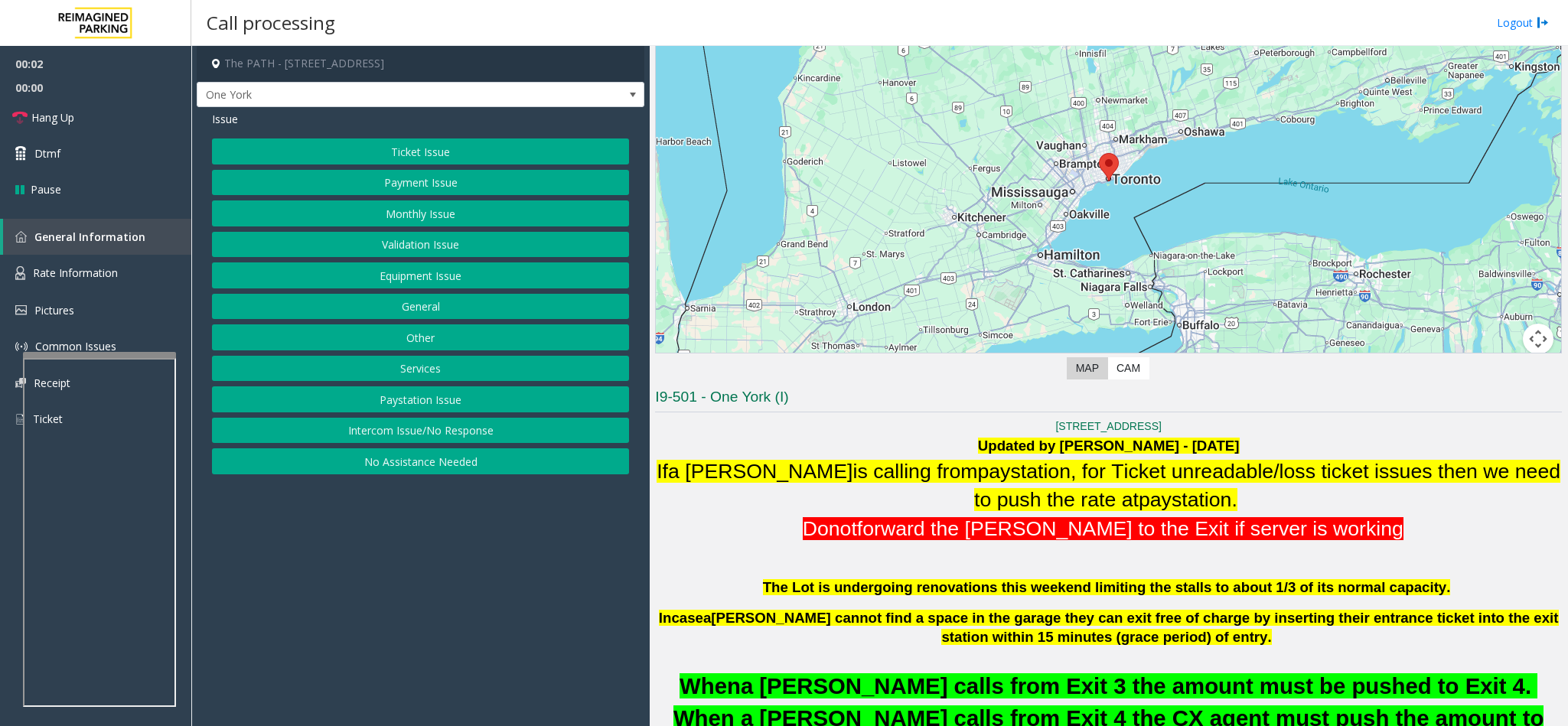
scroll to position [115, 0]
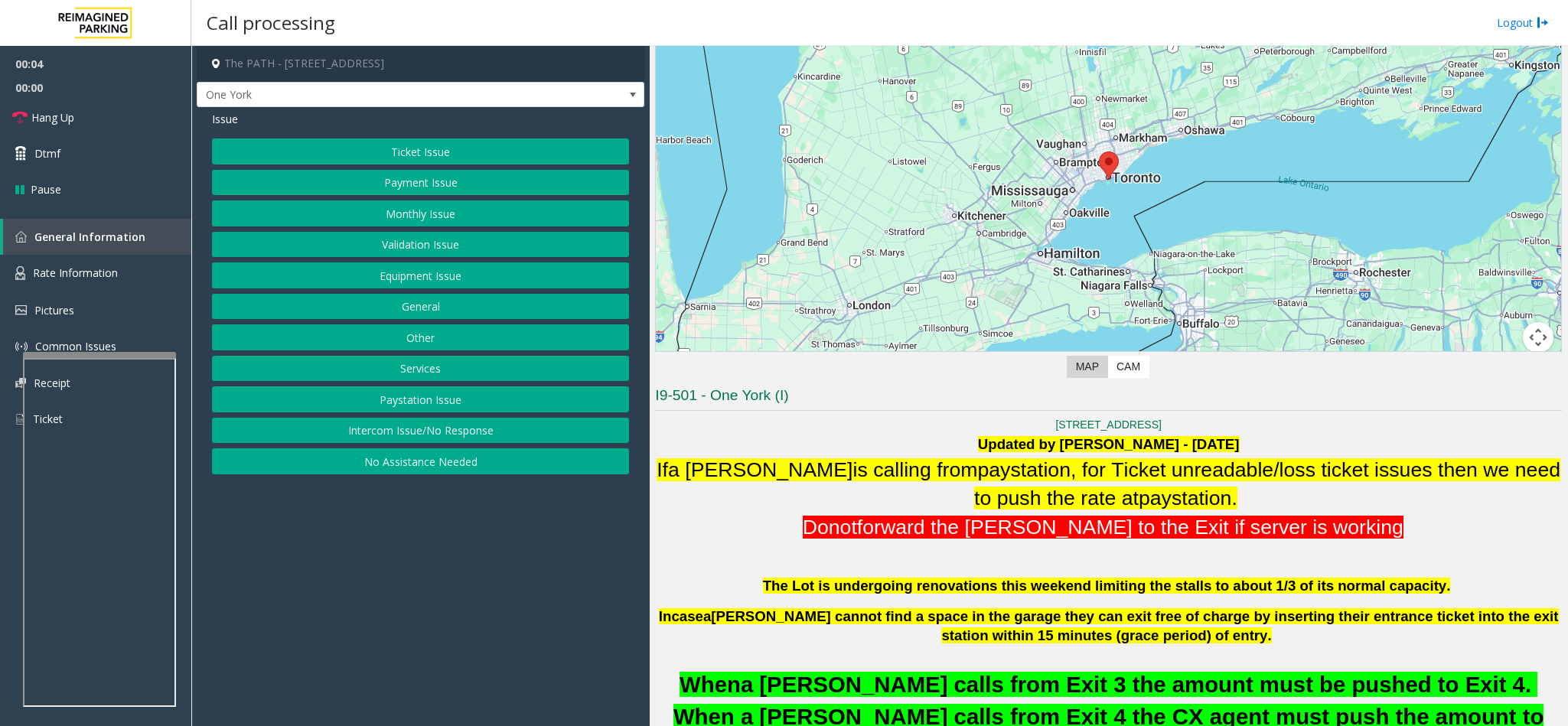
click at [414, 470] on button "No Assistance Needed" at bounding box center [420, 461] width 417 height 26
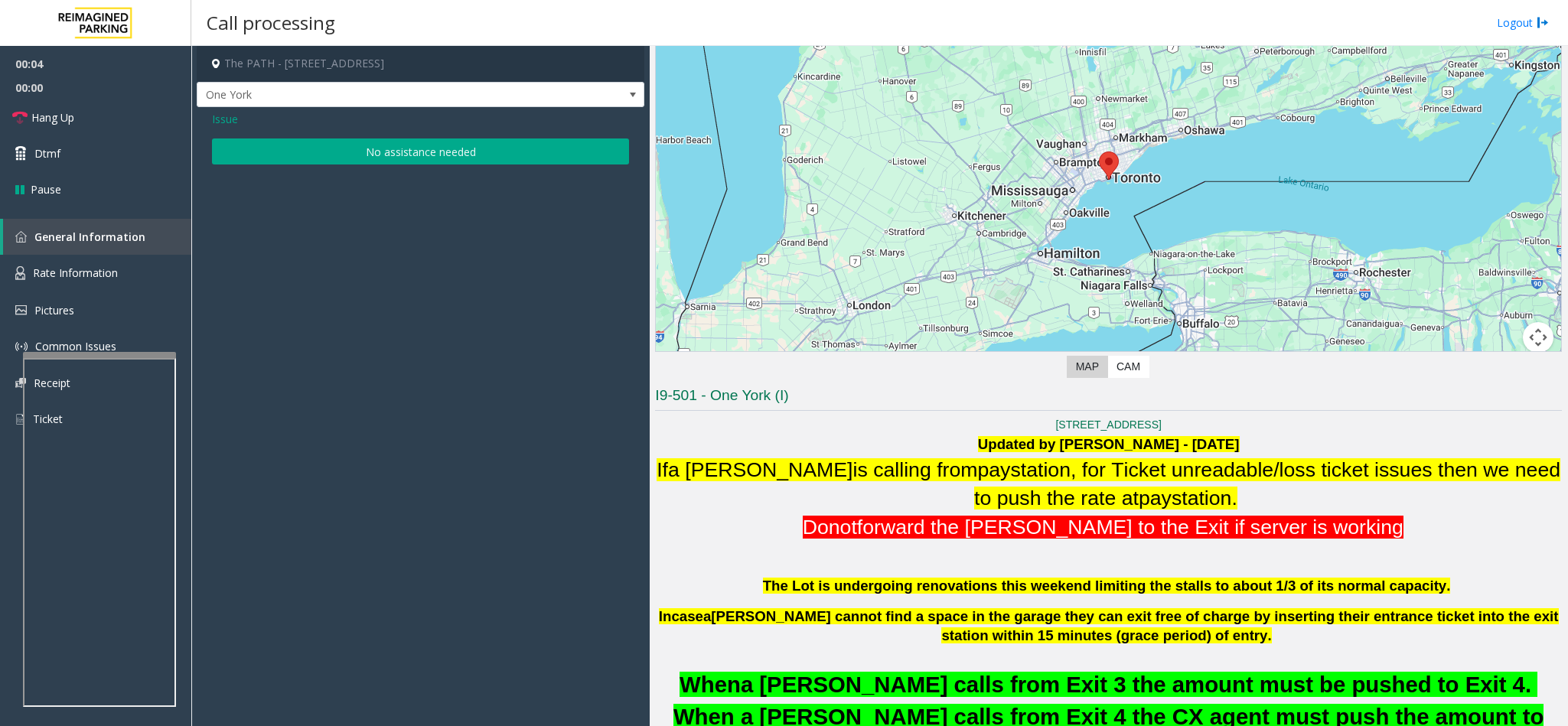
click at [336, 154] on button "No assistance needed" at bounding box center [420, 152] width 417 height 26
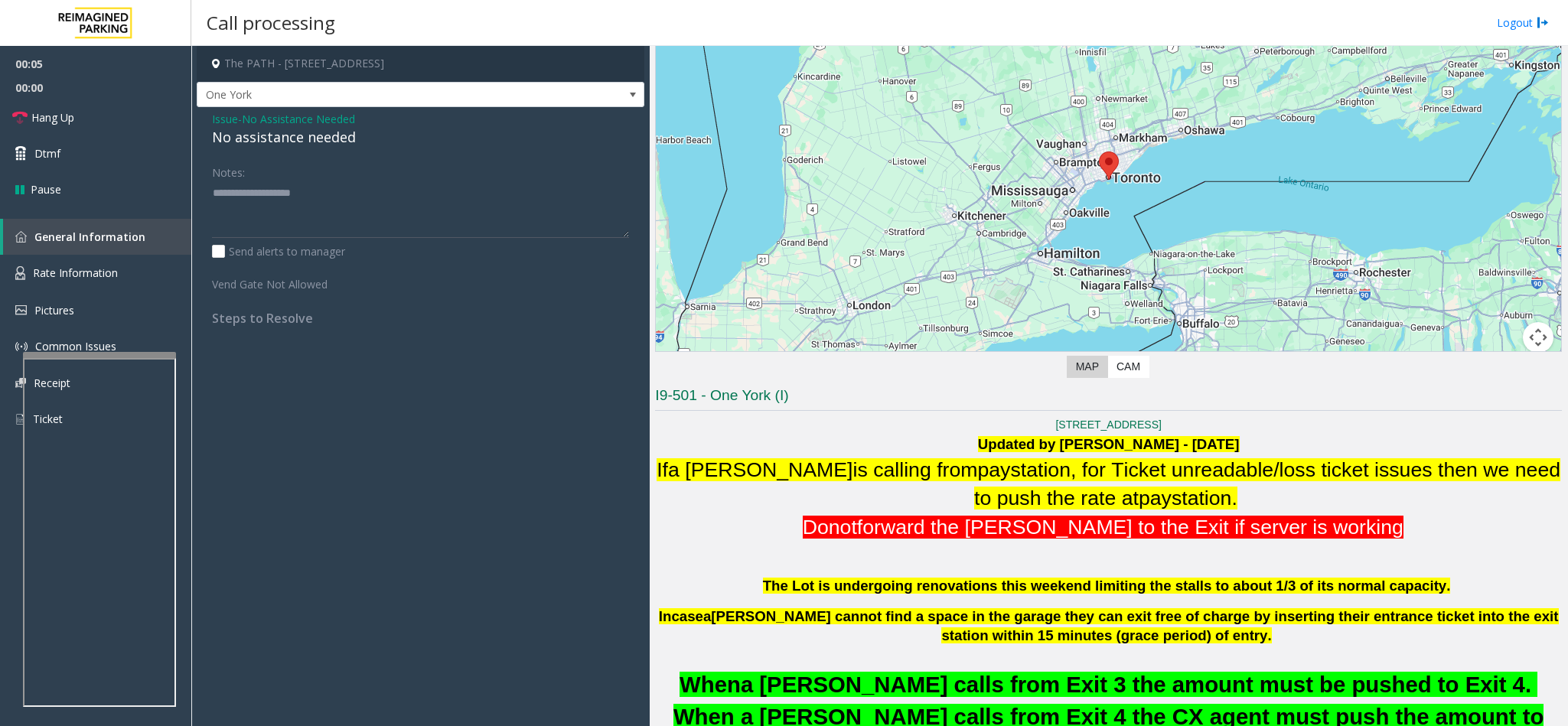
click at [312, 135] on div "No assistance needed" at bounding box center [420, 137] width 417 height 21
type textarea "**********"
click at [155, 125] on link "Hang Up" at bounding box center [95, 117] width 191 height 36
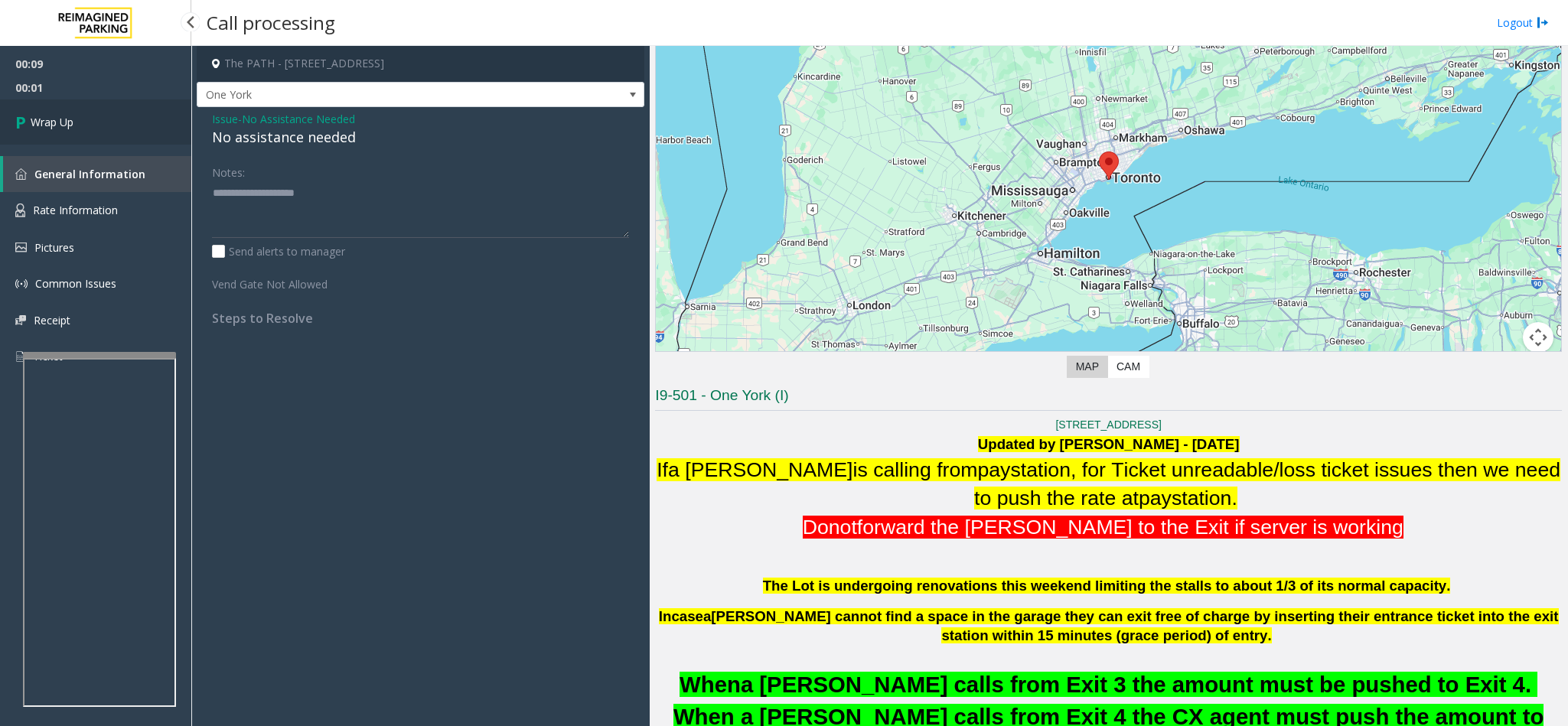
click at [139, 135] on link "Wrap Up" at bounding box center [95, 122] width 191 height 45
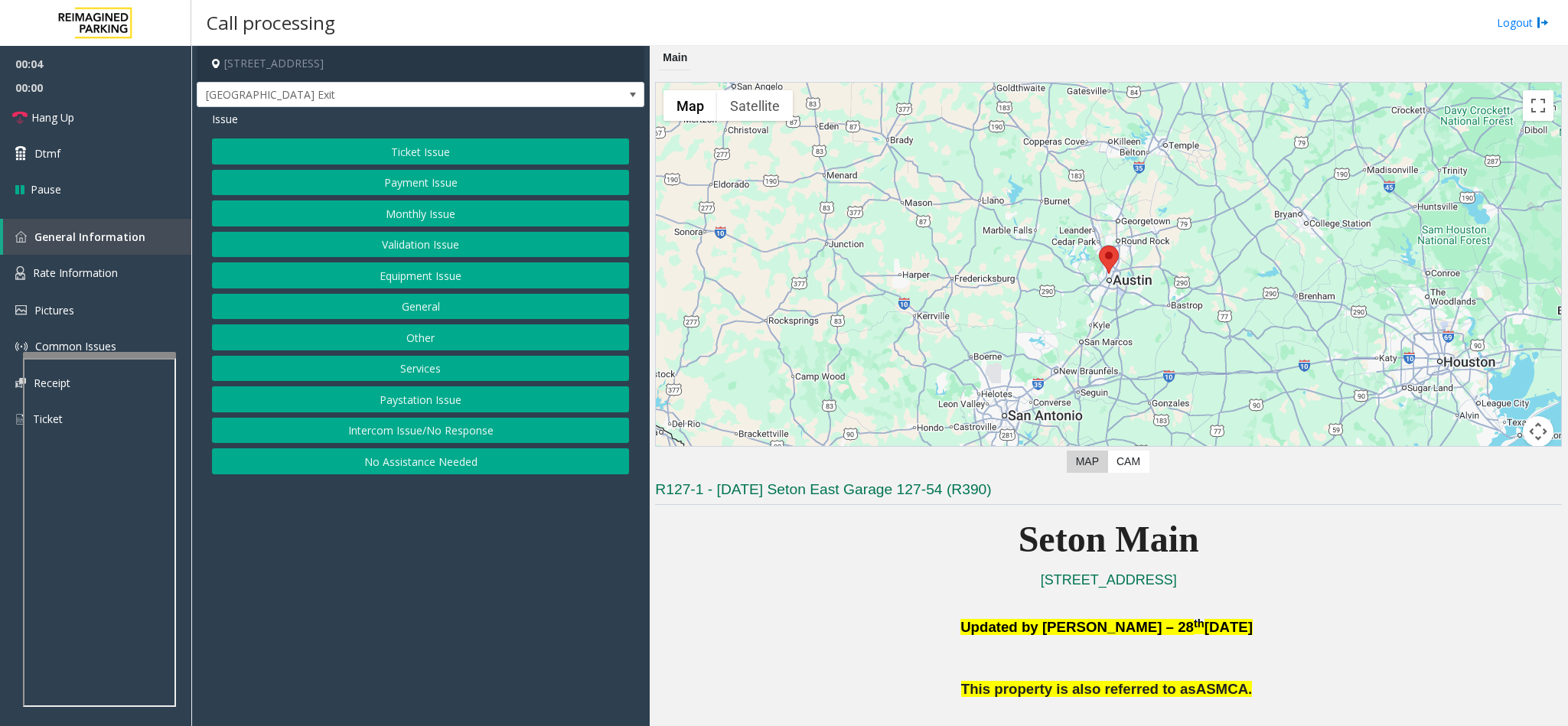
click at [438, 464] on button "No Assistance Needed" at bounding box center [420, 461] width 417 height 26
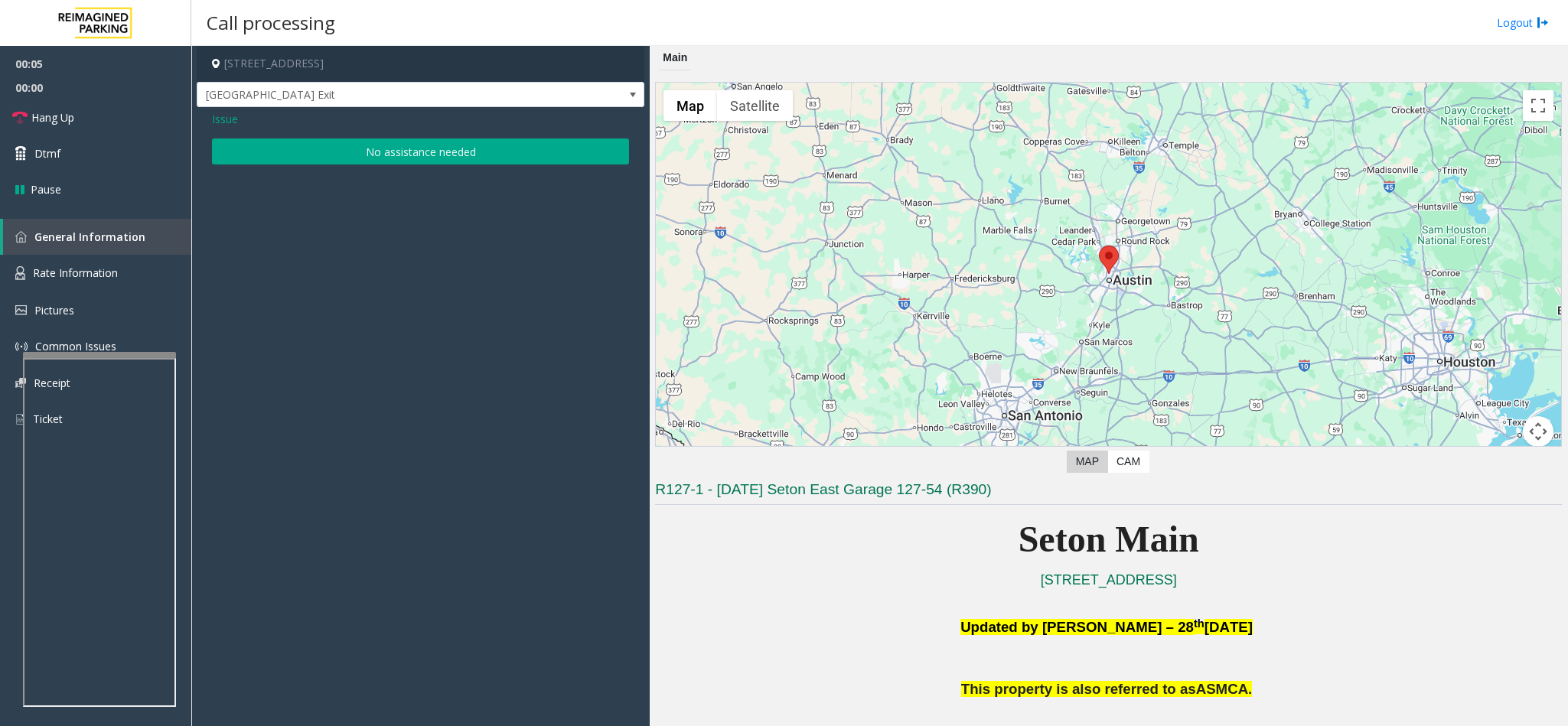
click at [315, 152] on button "No assistance needed" at bounding box center [420, 152] width 417 height 26
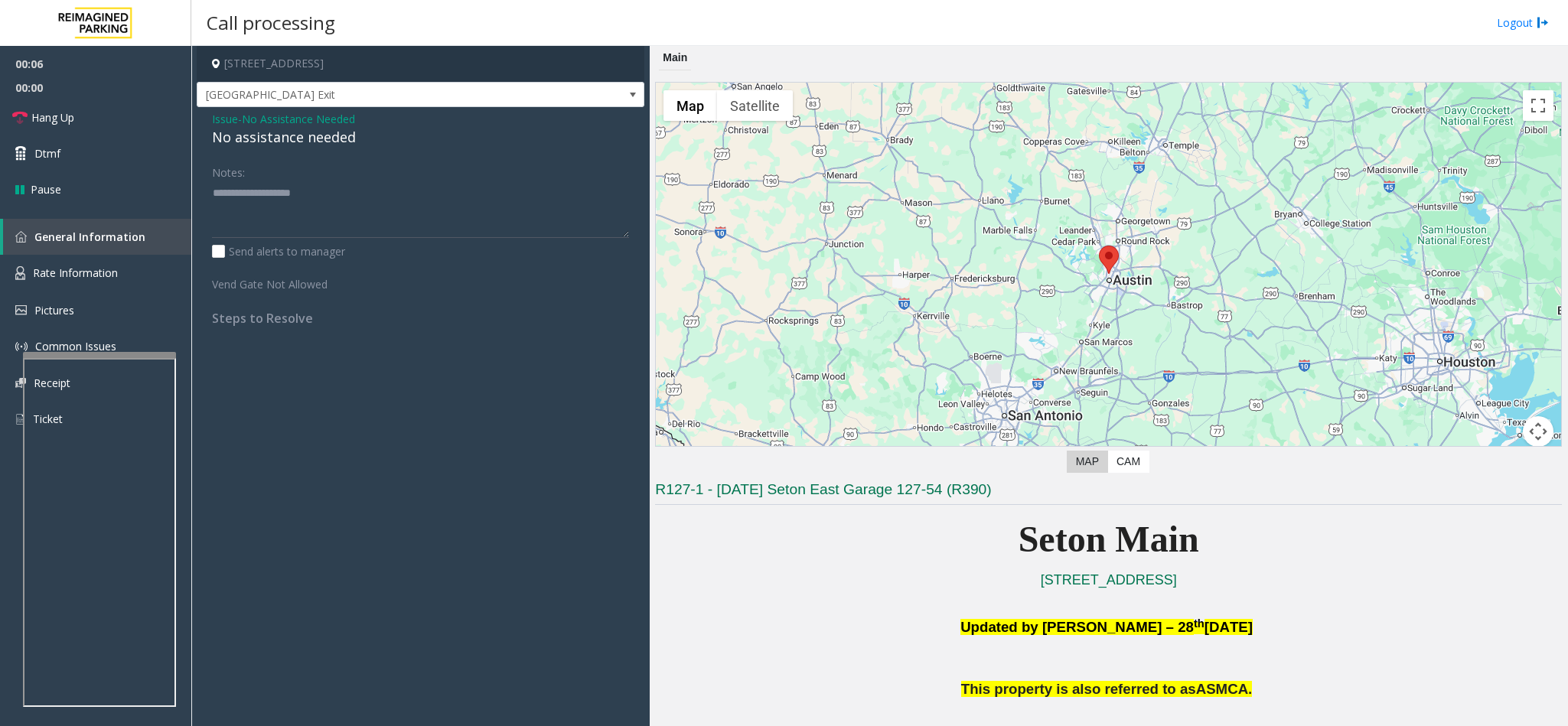
click at [303, 139] on div "No assistance needed" at bounding box center [420, 137] width 417 height 21
click at [374, 204] on textarea at bounding box center [420, 209] width 417 height 58
type textarea "**********"
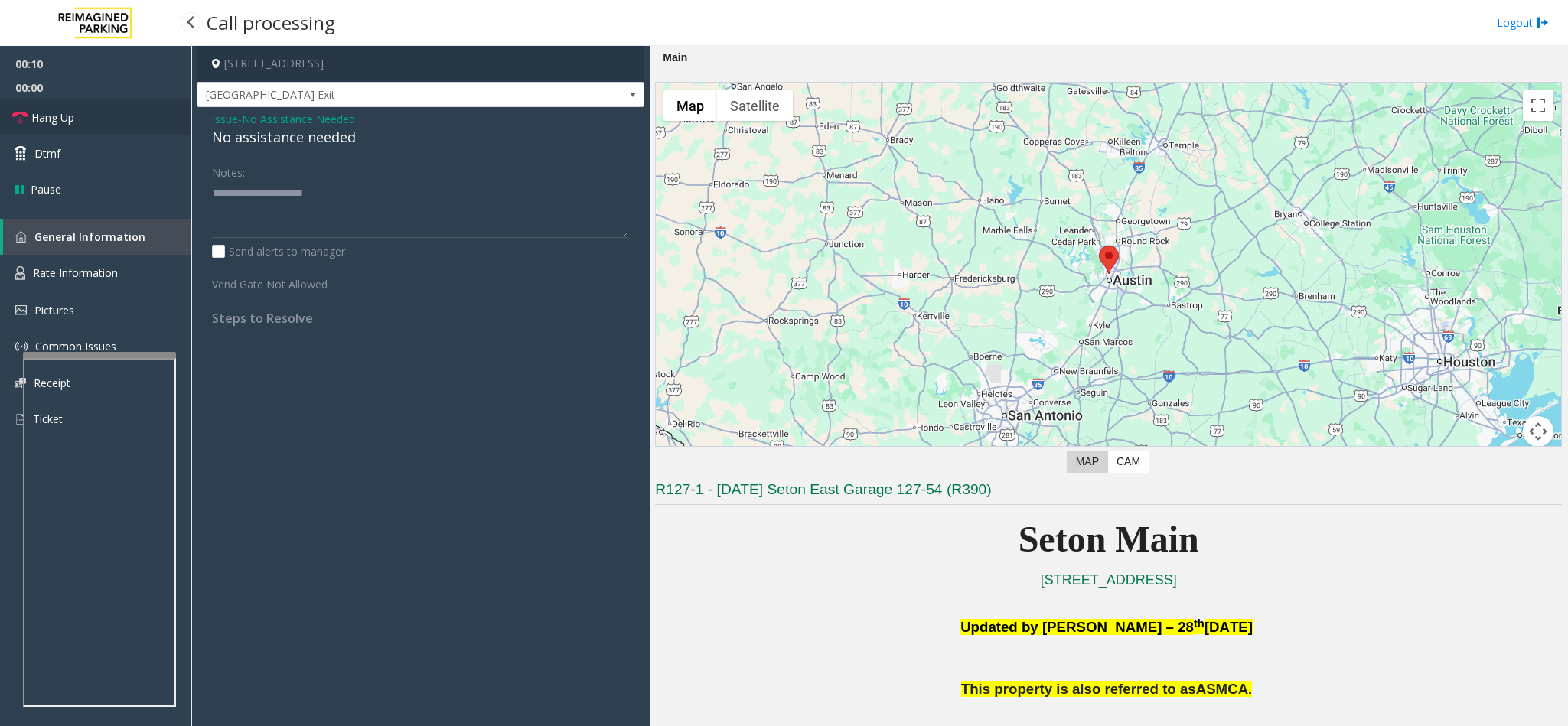
click at [109, 104] on link "Hang Up" at bounding box center [95, 117] width 191 height 36
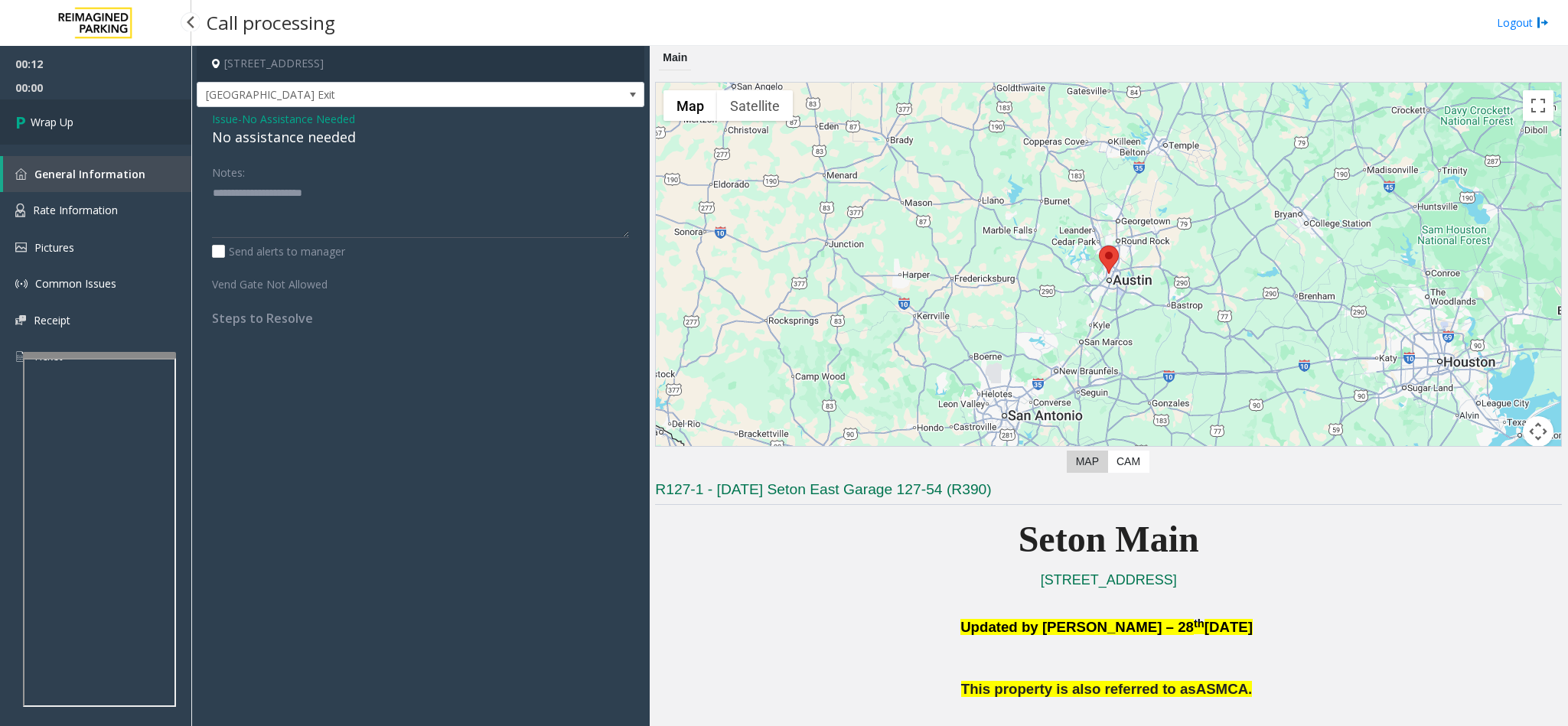
click at [116, 115] on link "Wrap Up" at bounding box center [95, 122] width 191 height 45
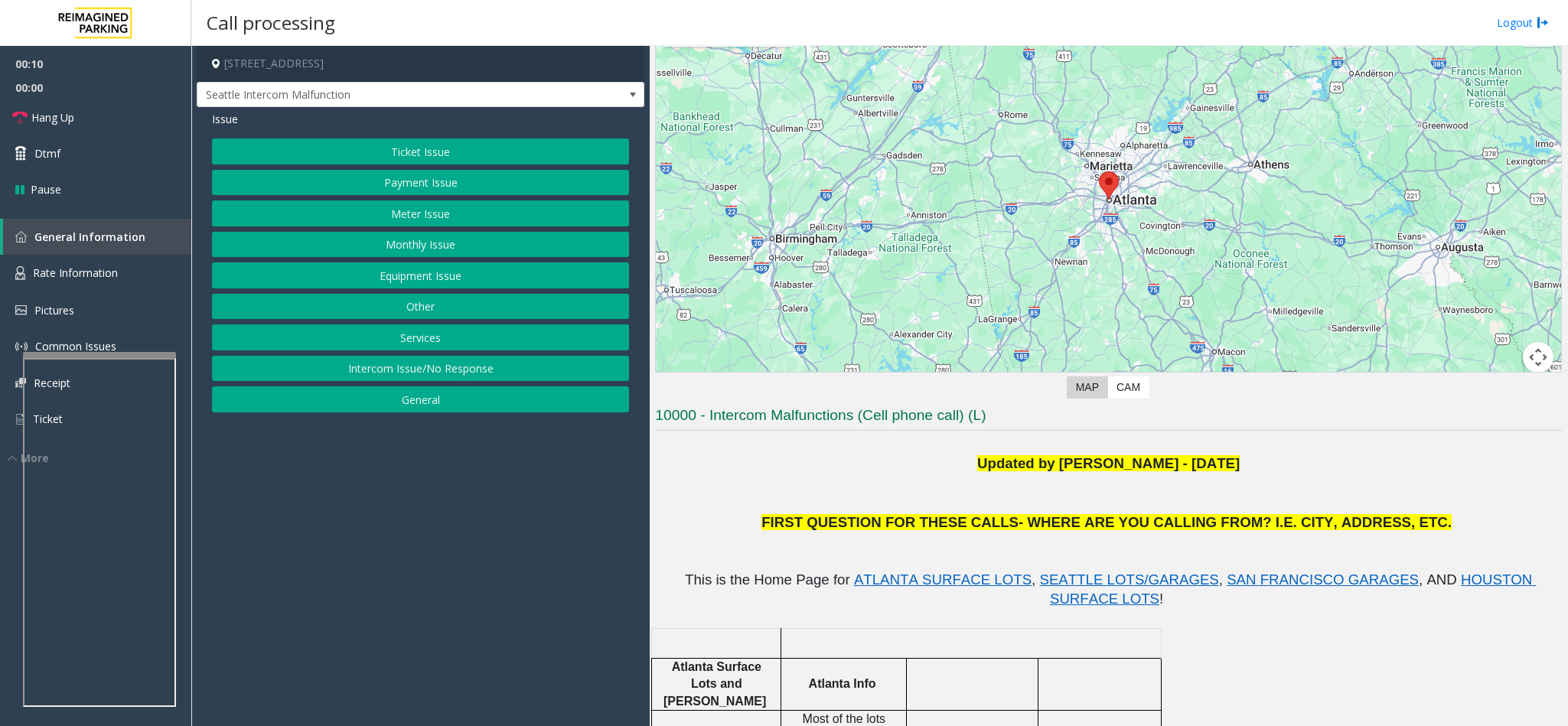
scroll to position [115, 0]
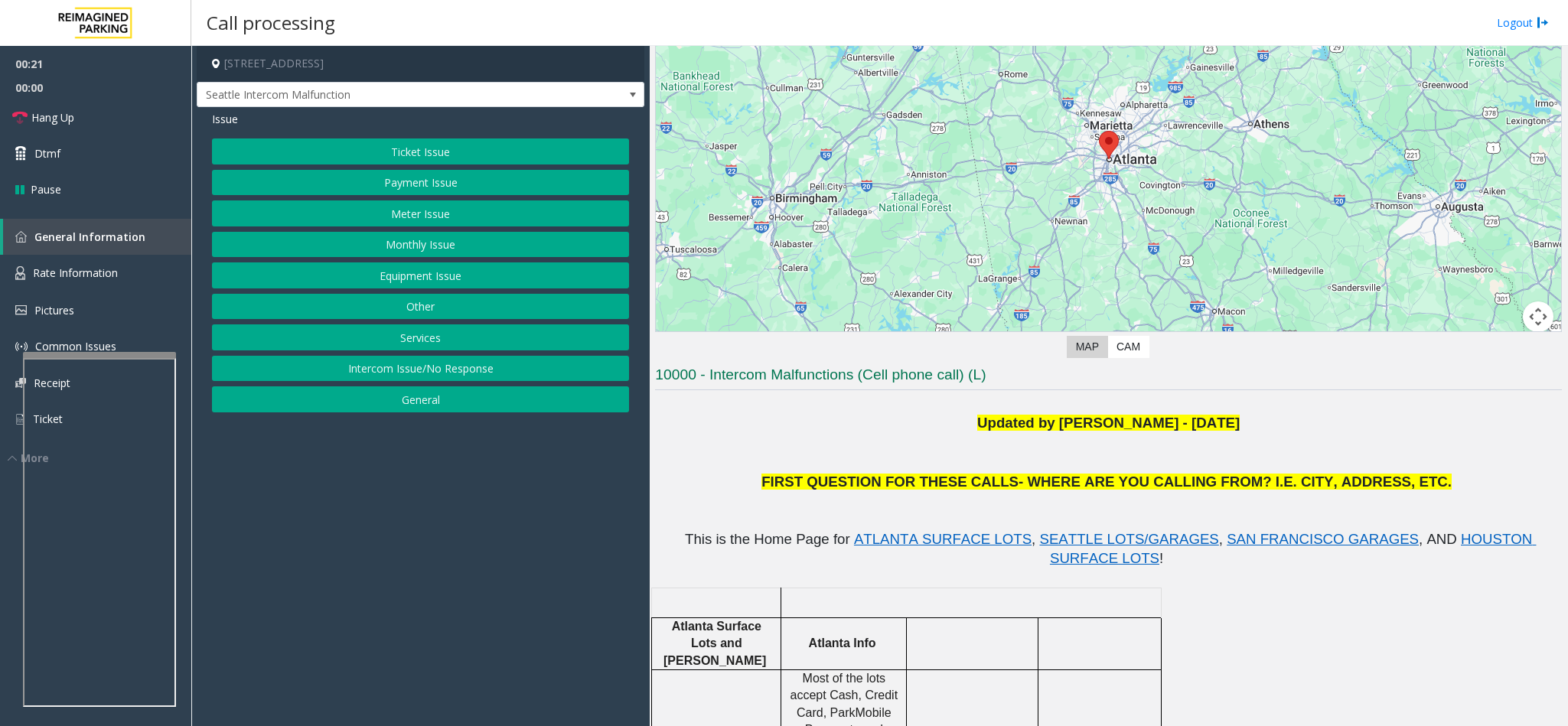
click at [407, 186] on button "Payment Issue" at bounding box center [420, 183] width 417 height 26
click at [407, 186] on button "Credit Card Not Reading" at bounding box center [420, 183] width 417 height 26
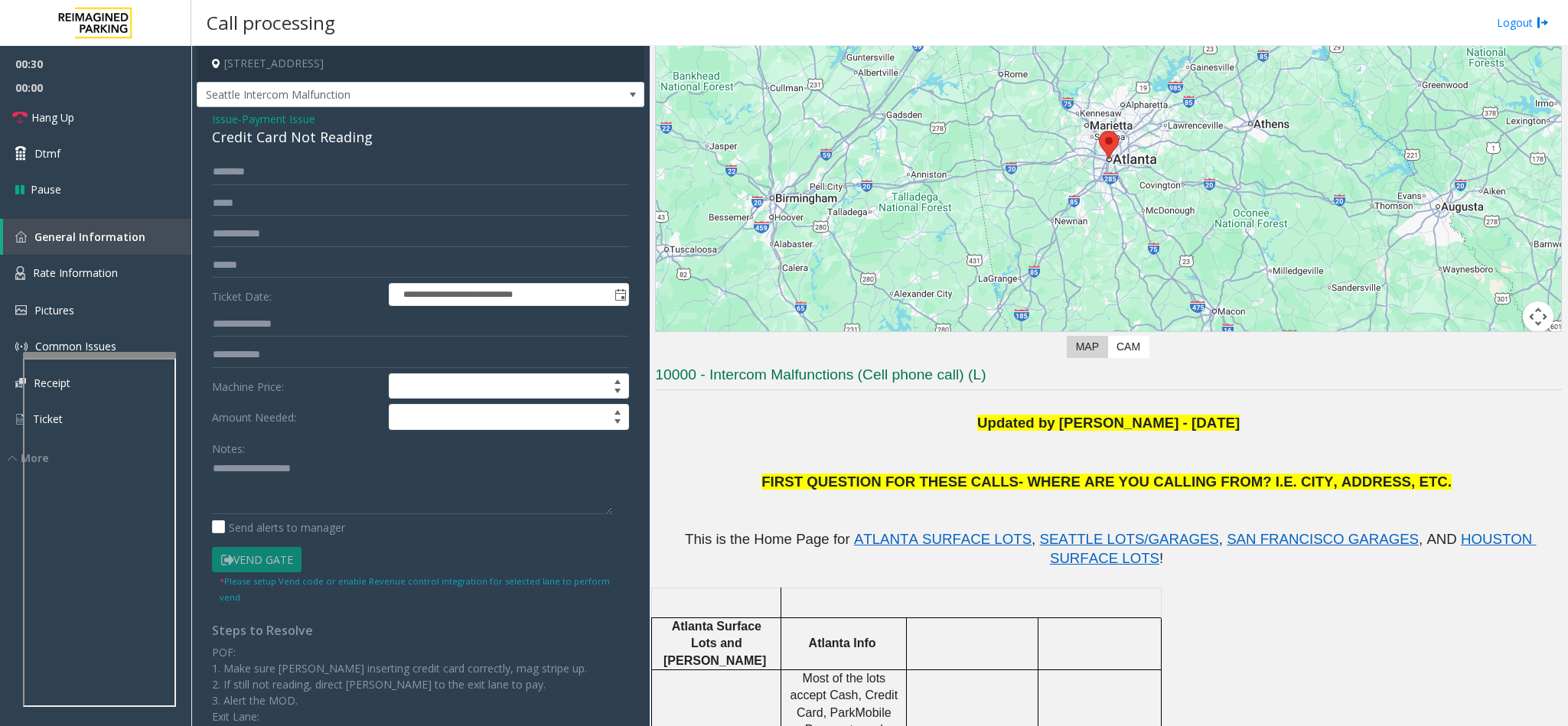
click at [308, 141] on div "Credit Card Not Reading" at bounding box center [420, 137] width 417 height 21
click at [214, 471] on textarea at bounding box center [412, 485] width 400 height 58
click at [460, 482] on textarea at bounding box center [412, 485] width 400 height 58
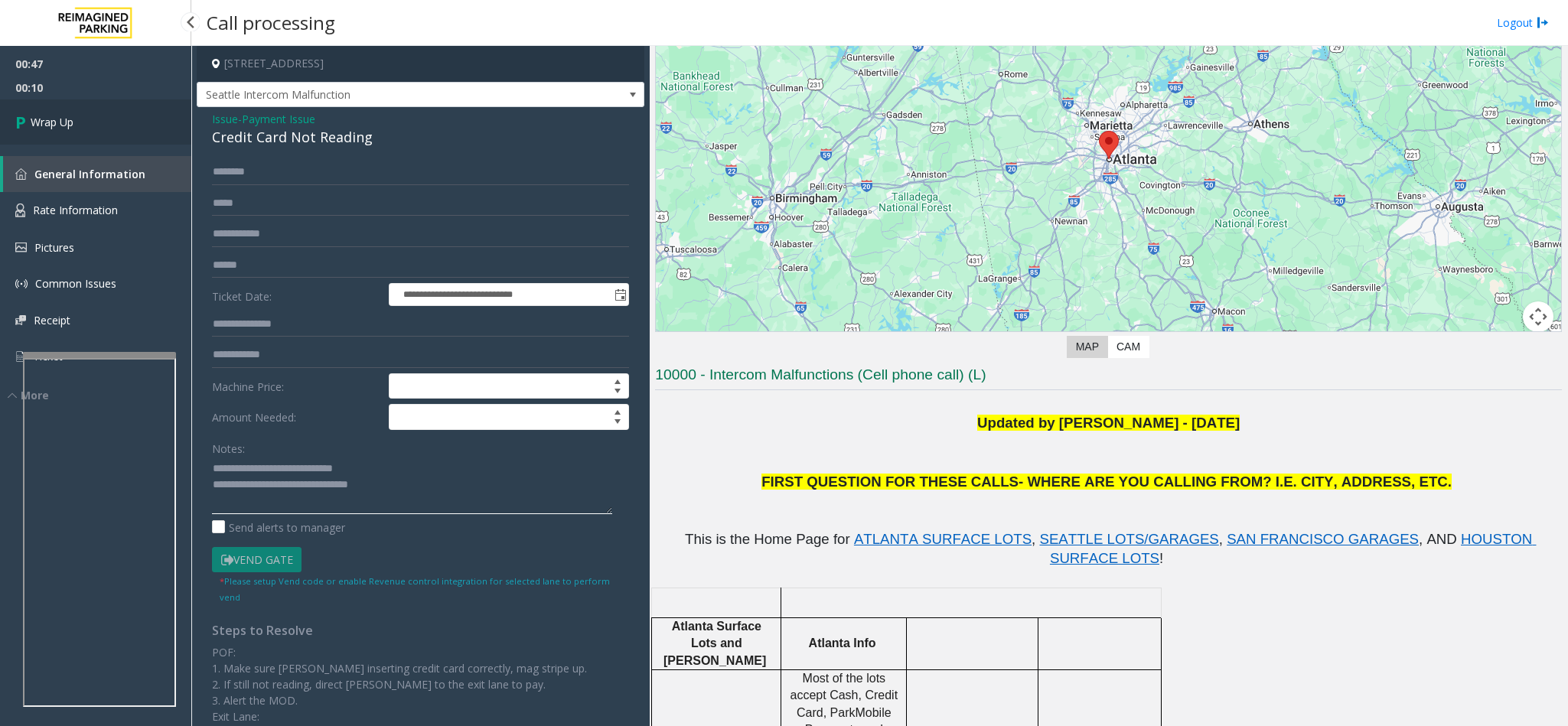
type textarea "**********"
click at [73, 115] on span "Wrap Up" at bounding box center [52, 122] width 43 height 16
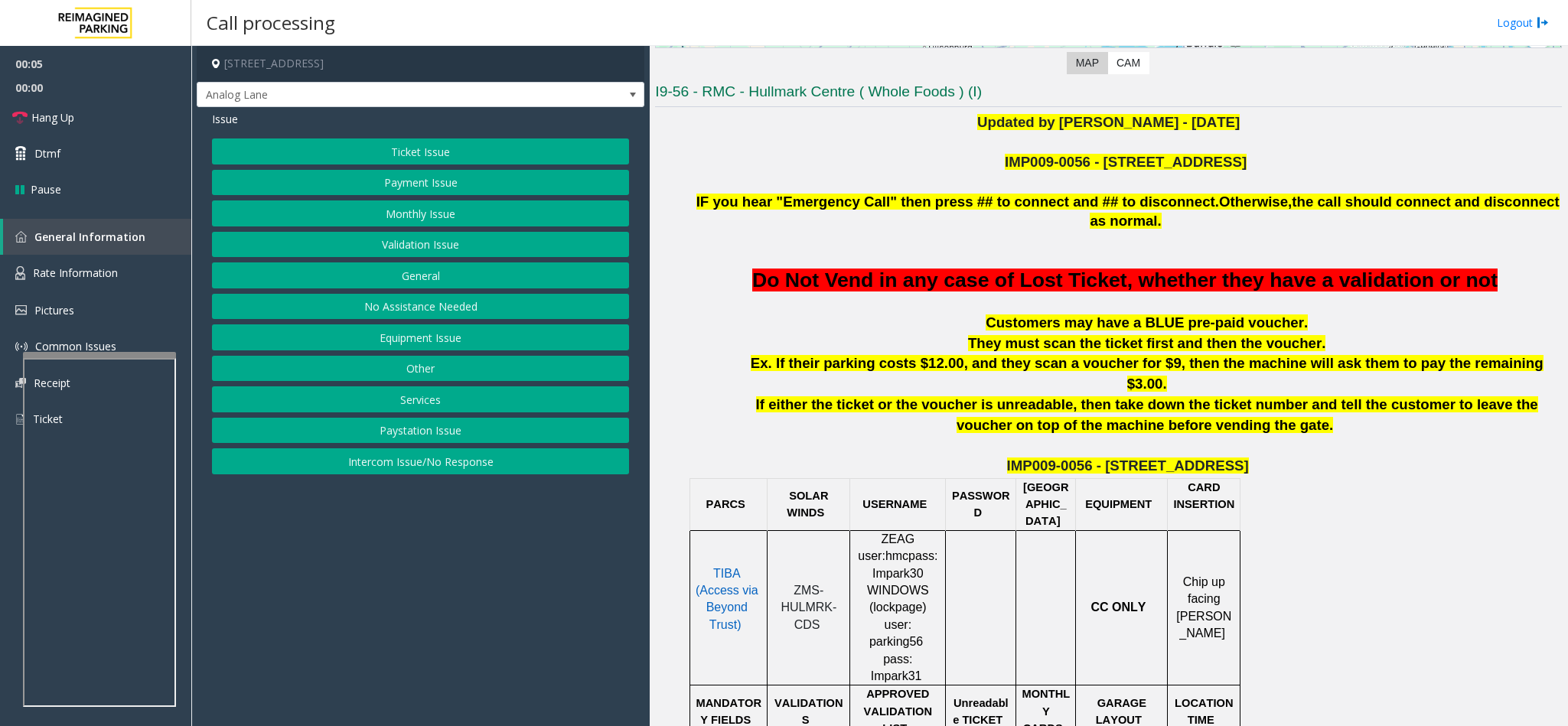
scroll to position [459, 0]
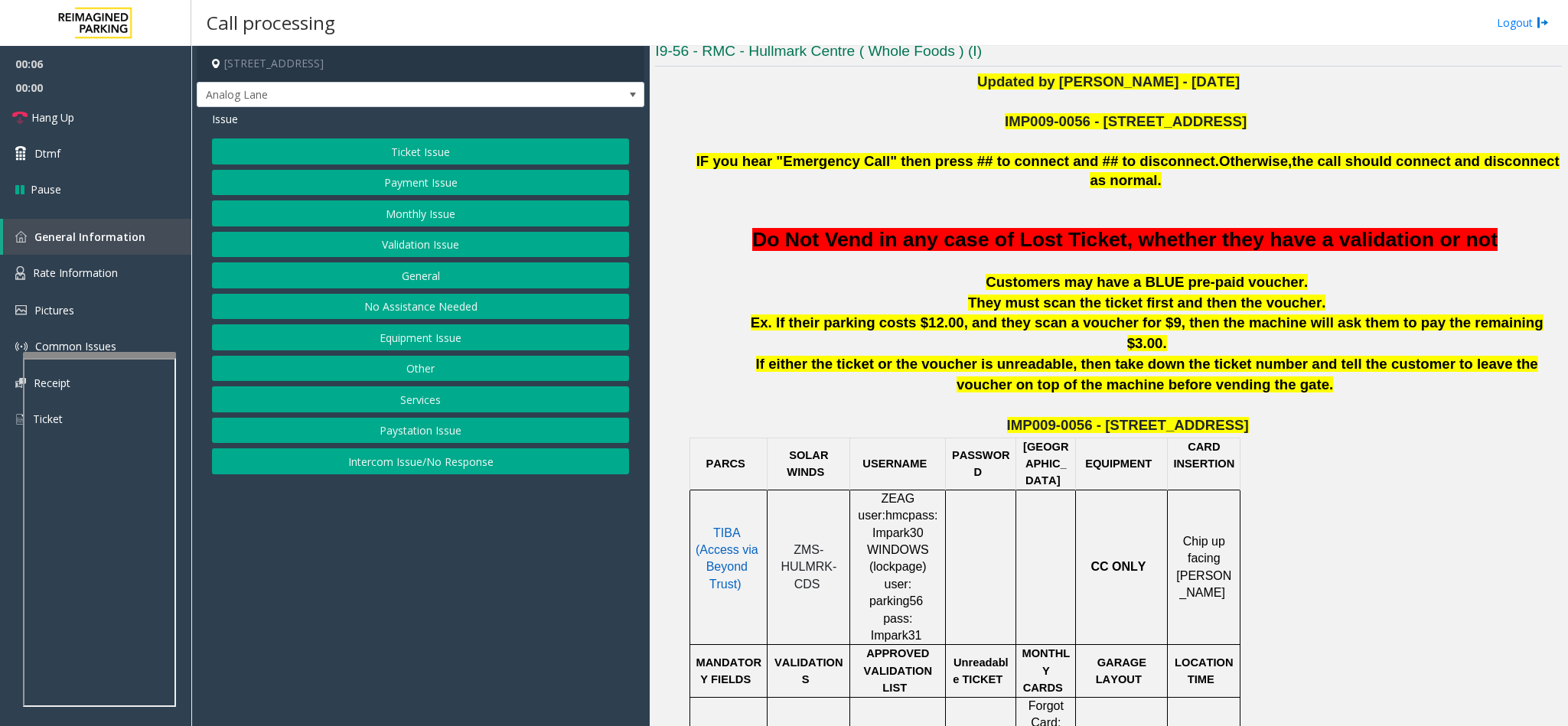
click at [451, 474] on button "Intercom Issue/No Response" at bounding box center [420, 461] width 417 height 26
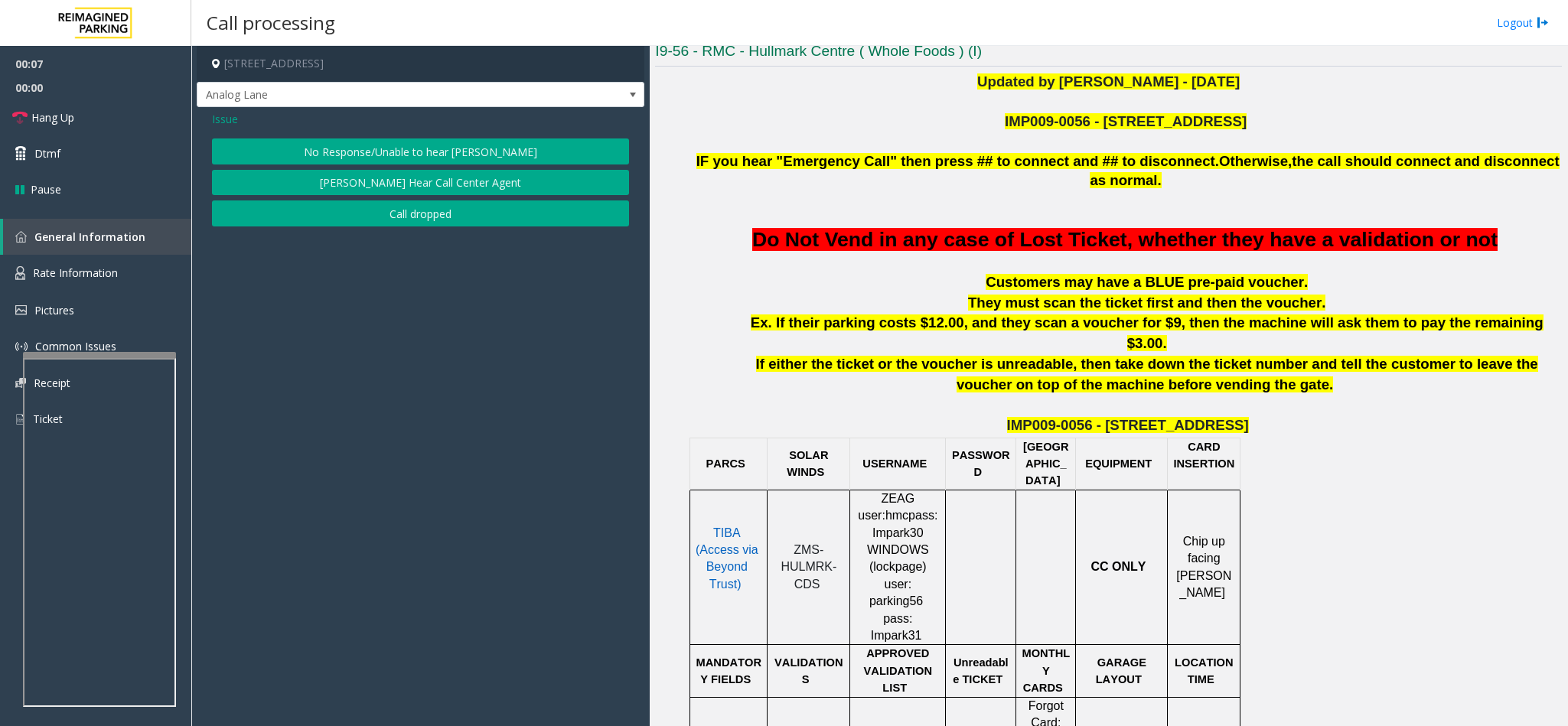
click at [347, 143] on button "No Response/Unable to hear [PERSON_NAME]" at bounding box center [420, 152] width 417 height 26
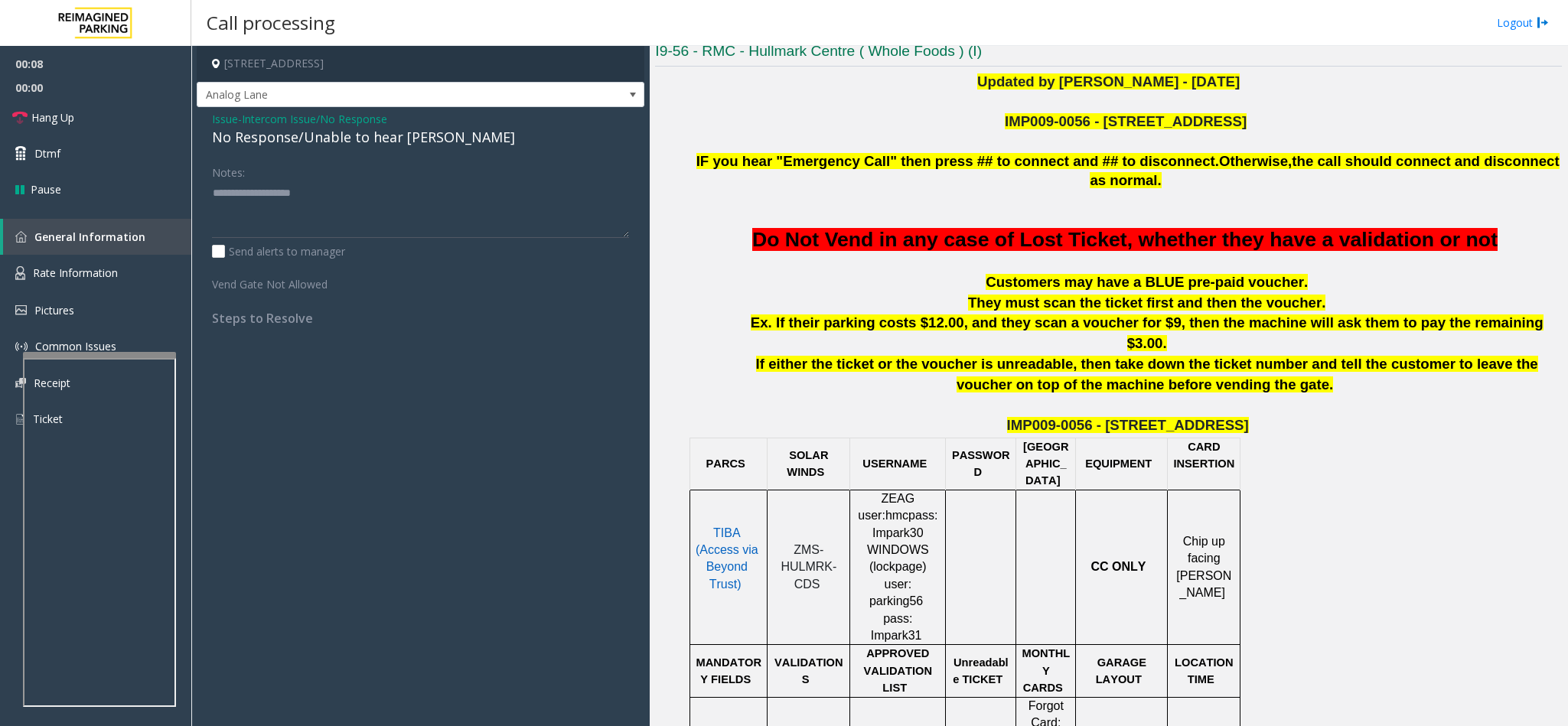
click at [232, 143] on div "No Response/Unable to hear [PERSON_NAME]" at bounding box center [420, 137] width 417 height 21
click at [424, 200] on textarea at bounding box center [420, 209] width 417 height 58
type textarea "**********"
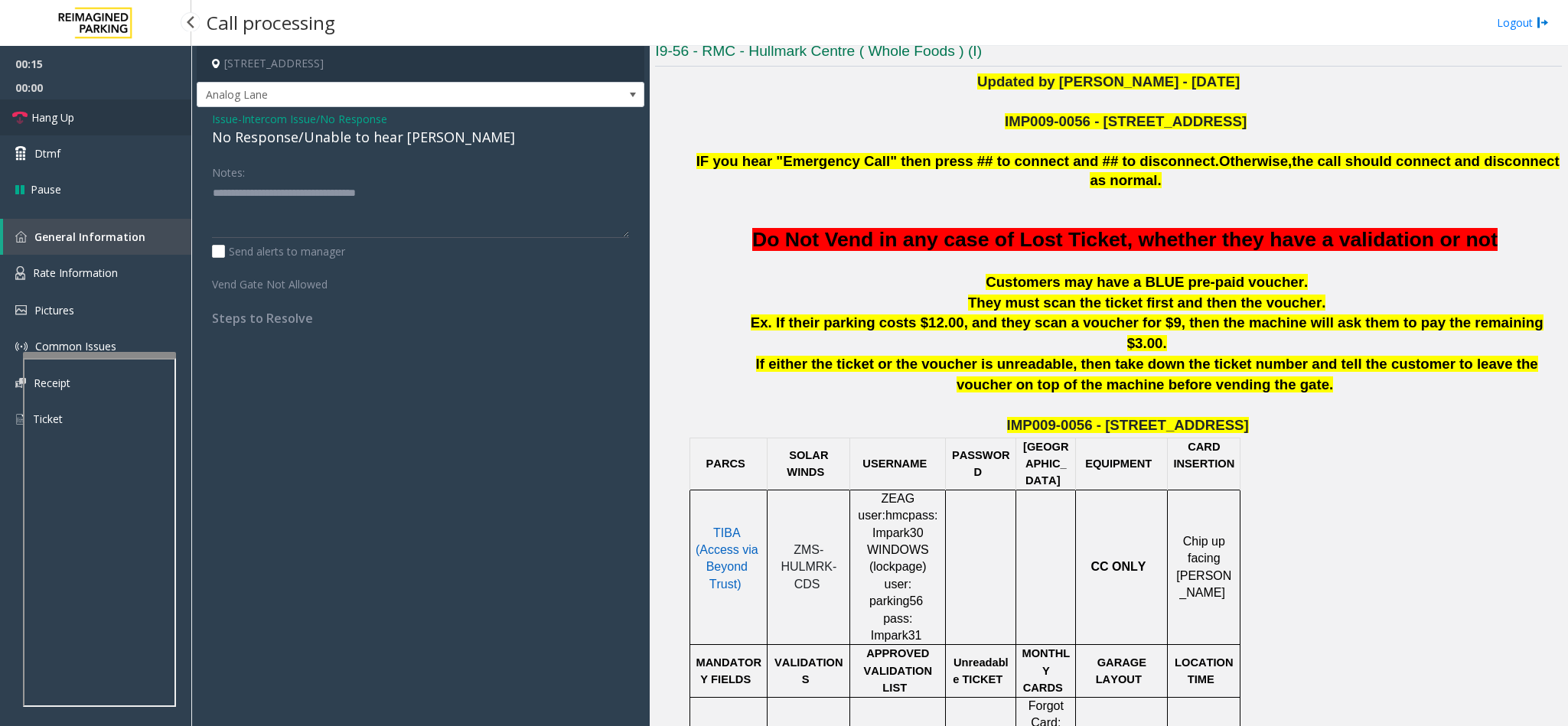
click at [85, 117] on link "Hang Up" at bounding box center [95, 117] width 191 height 36
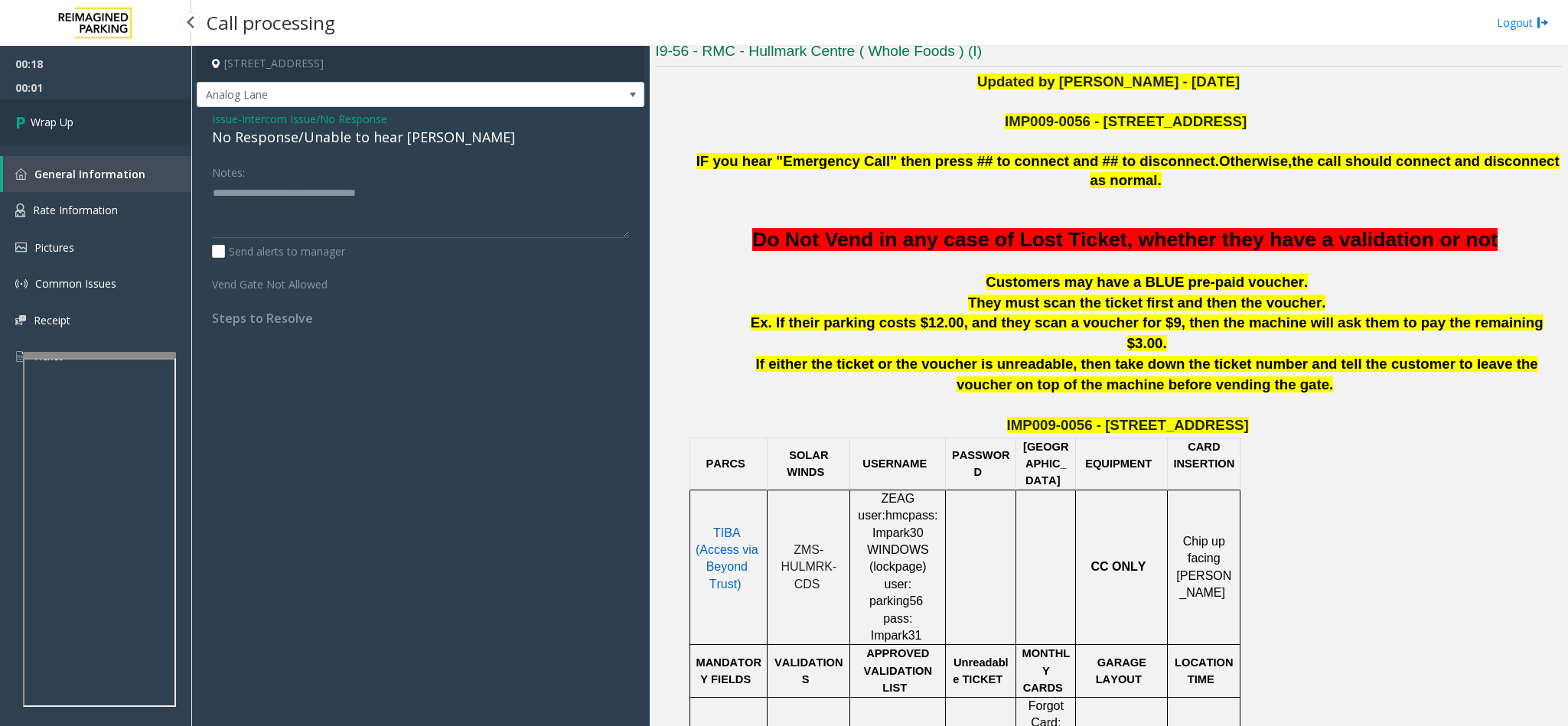
click at [85, 117] on link "Wrap Up" at bounding box center [95, 122] width 191 height 45
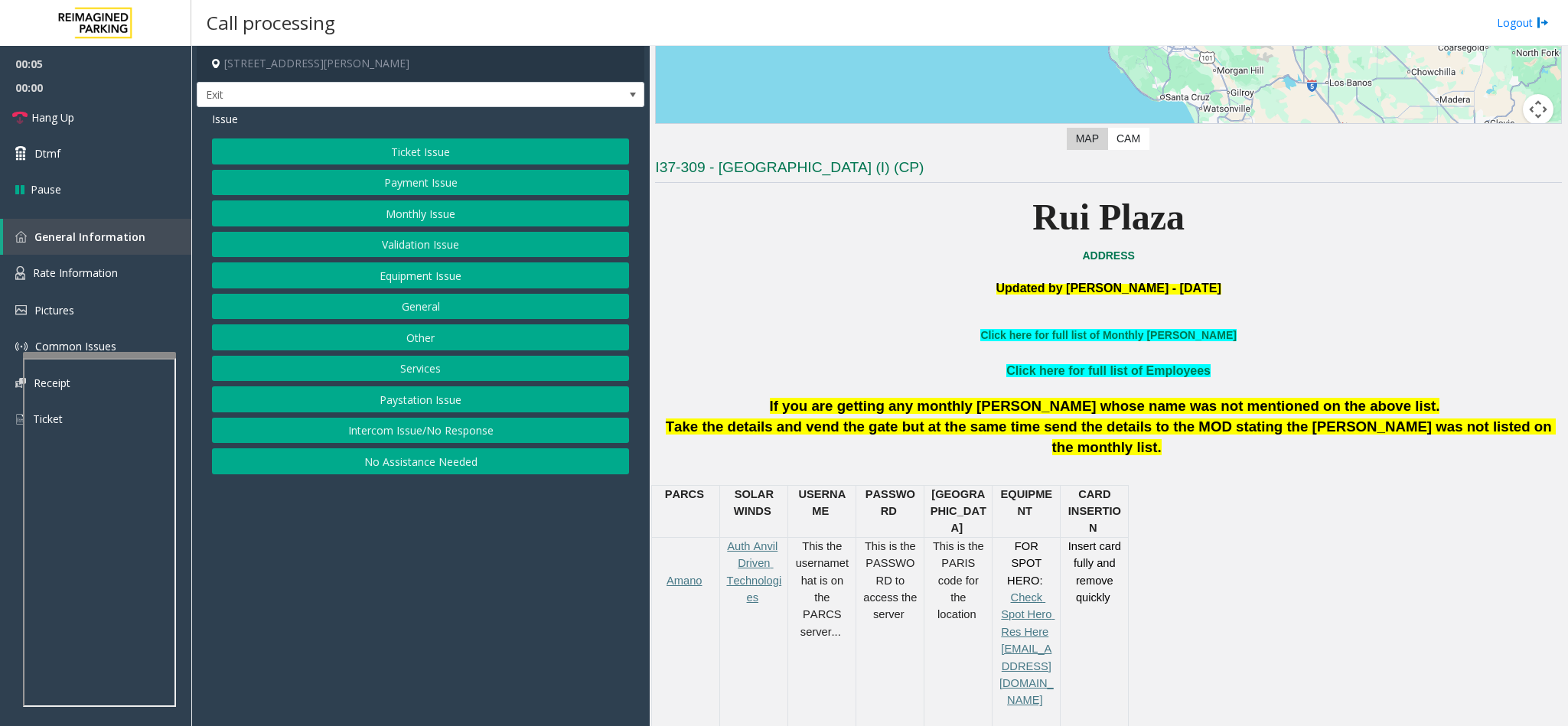
scroll to position [344, 0]
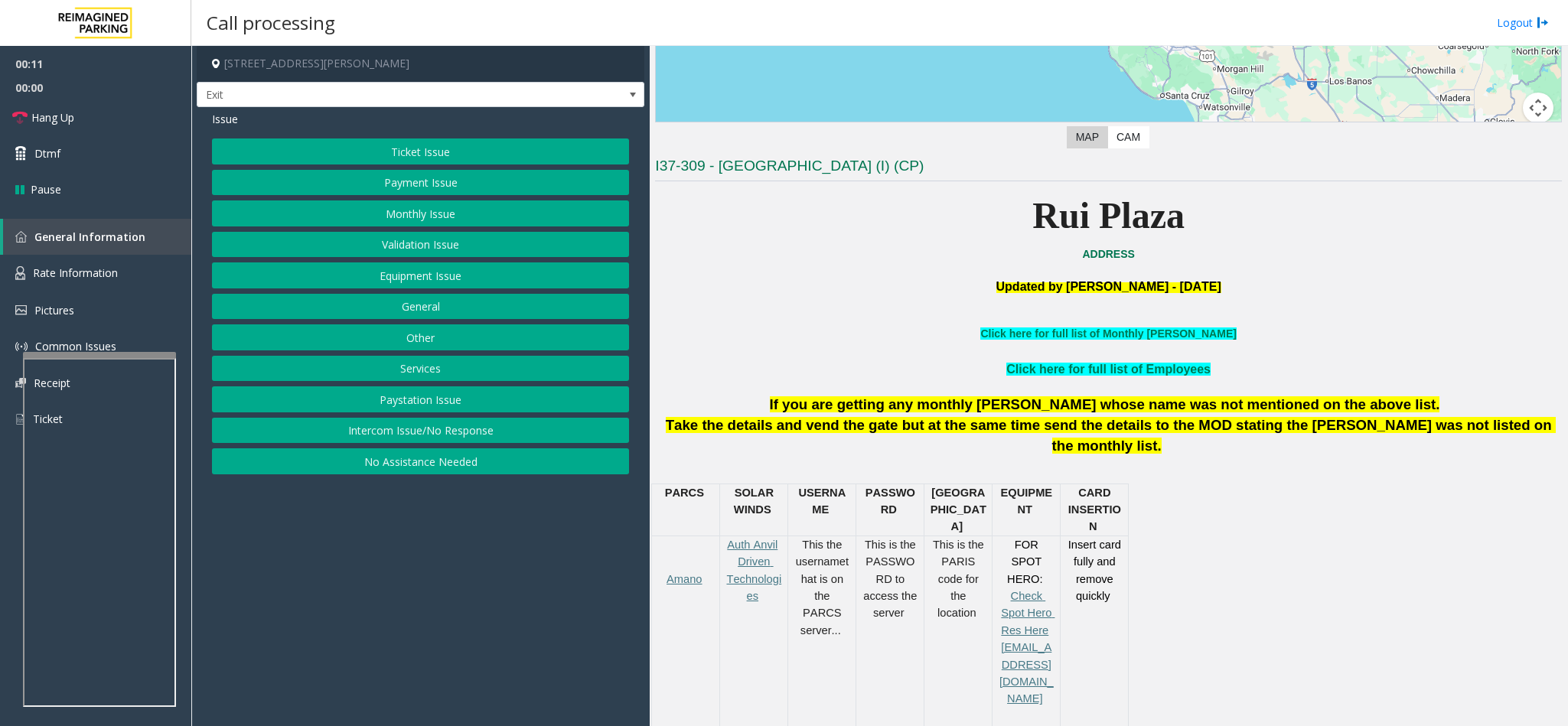
click at [508, 441] on button "Intercom Issue/No Response" at bounding box center [420, 431] width 417 height 26
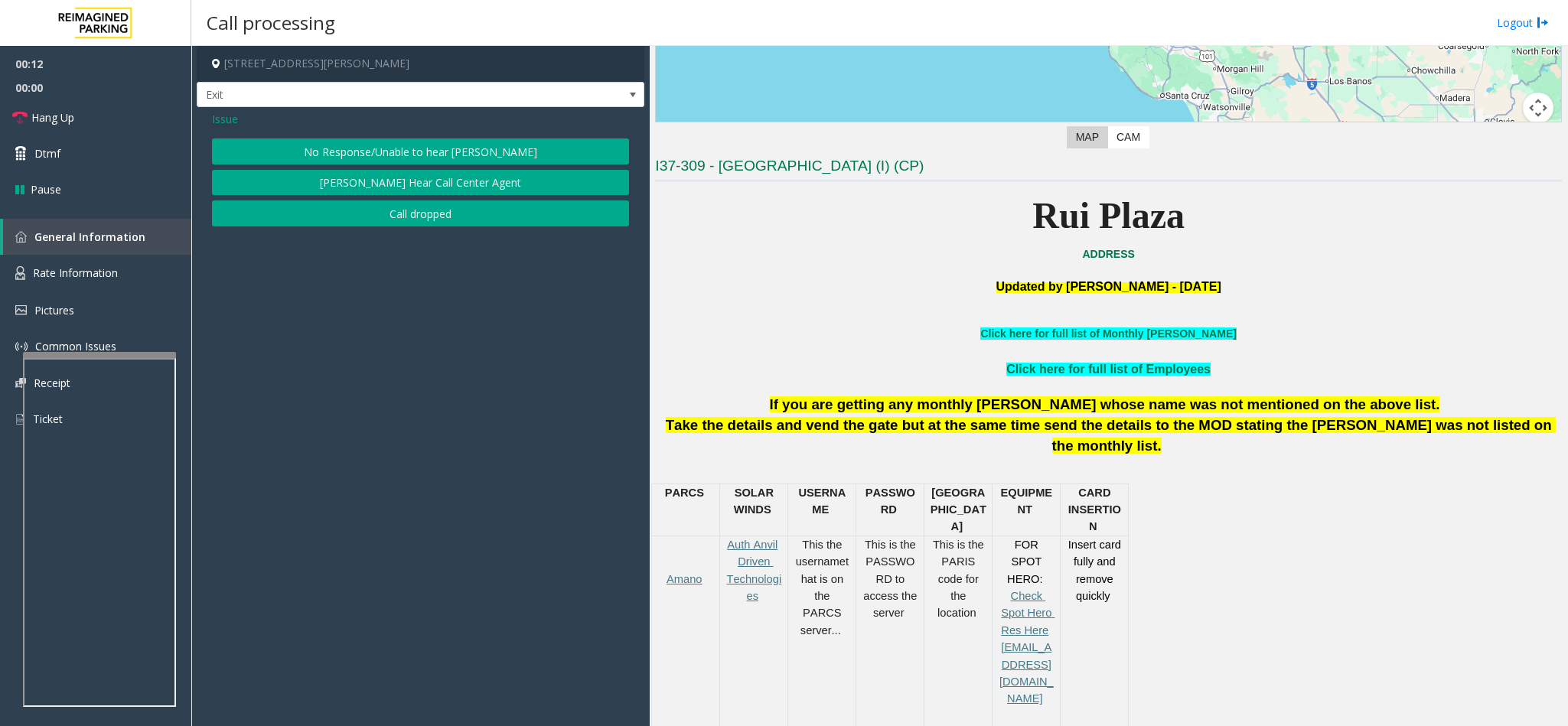
click at [414, 156] on button "No Response/Unable to hear [PERSON_NAME]" at bounding box center [420, 152] width 417 height 26
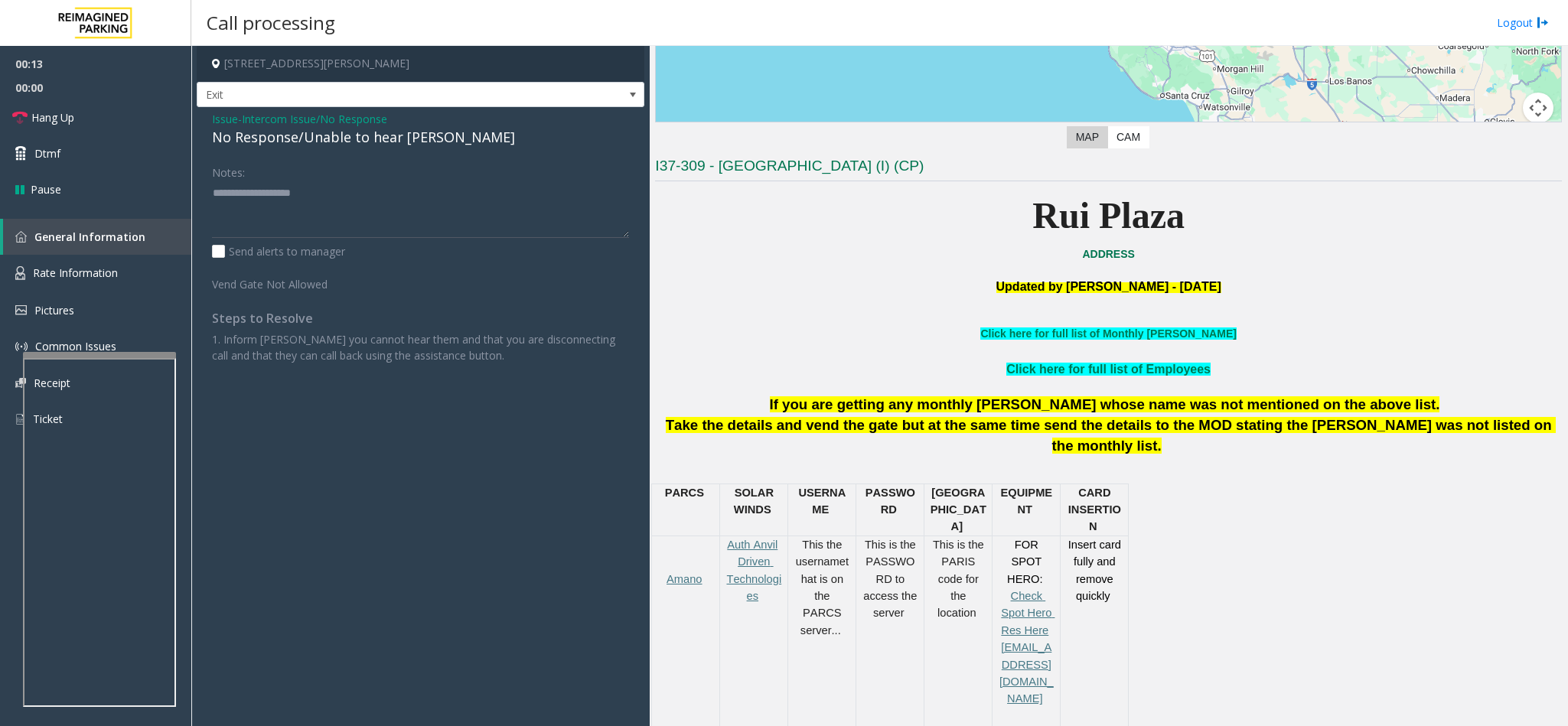
click at [345, 138] on div "No Response/Unable to hear [PERSON_NAME]" at bounding box center [420, 137] width 417 height 21
click at [345, 136] on div "No Response/Unable to hear [PERSON_NAME]" at bounding box center [420, 137] width 417 height 21
click at [443, 199] on textarea at bounding box center [420, 209] width 417 height 58
type textarea "**********"
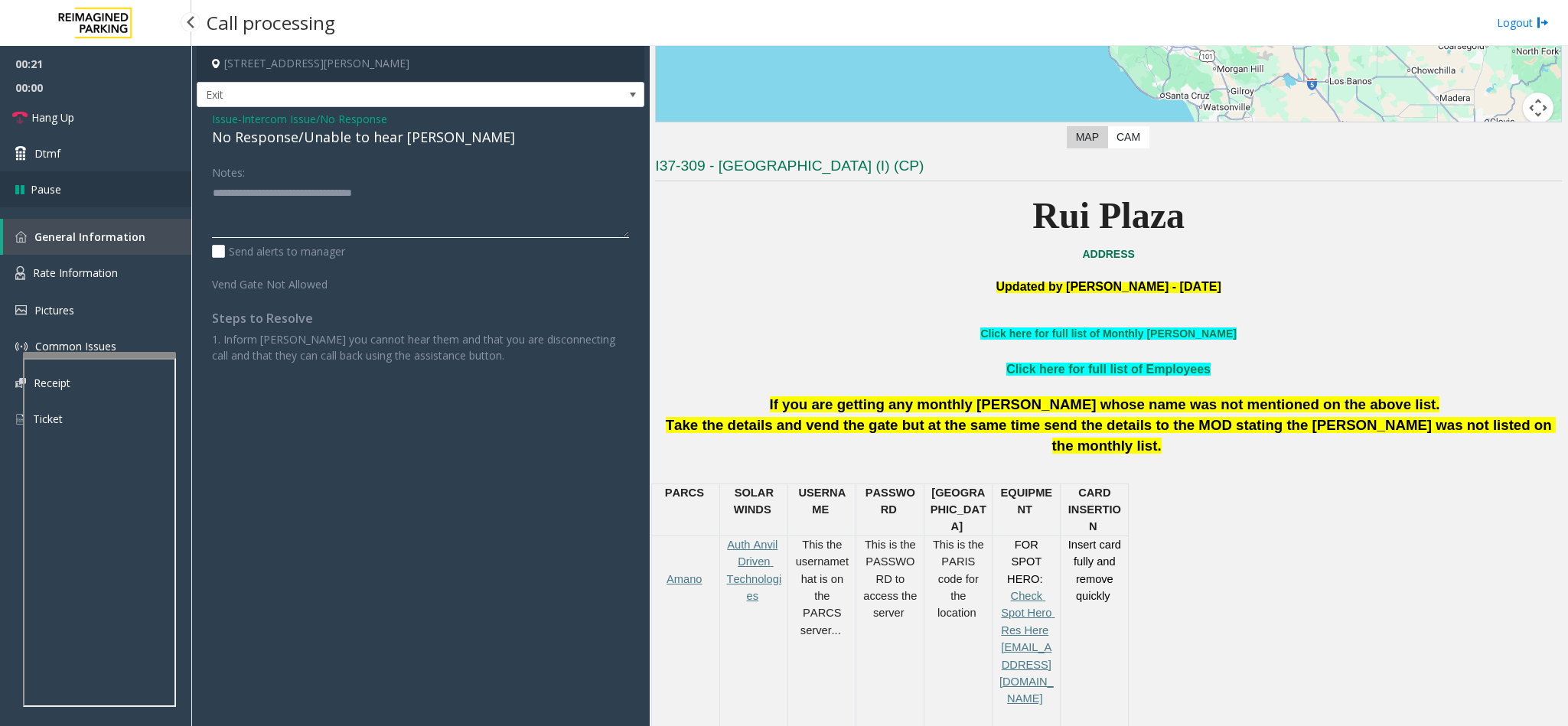
drag, startPoint x: 439, startPoint y: 192, endPoint x: 178, endPoint y: 189, distance: 261.0
click at [178, 189] on app-root "00:21 00:00 Hang Up Dtmf Pause General Information Rate Information Pictures Co…" at bounding box center [784, 363] width 1568 height 726
click at [223, 117] on span "Issue" at bounding box center [225, 119] width 26 height 16
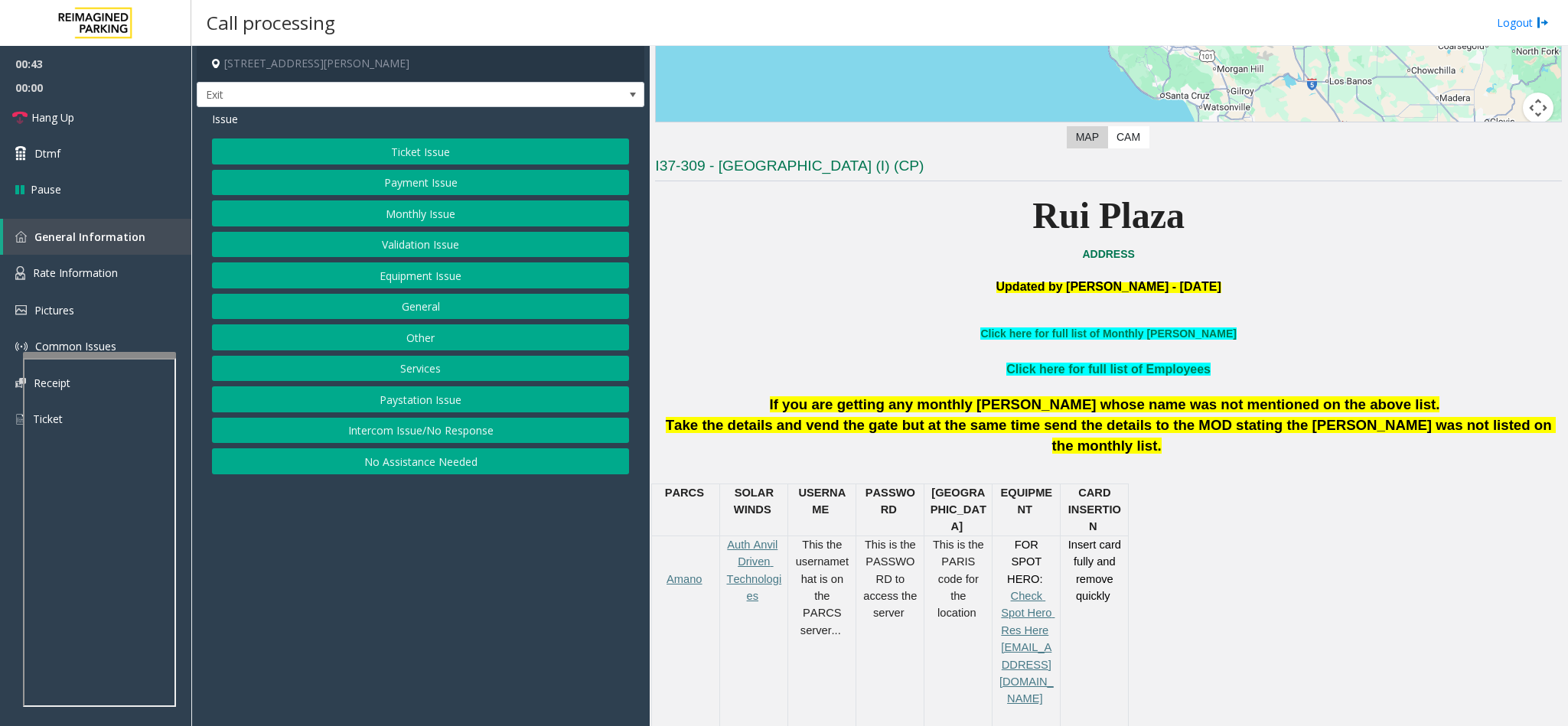
click at [424, 368] on button "Services" at bounding box center [420, 369] width 417 height 26
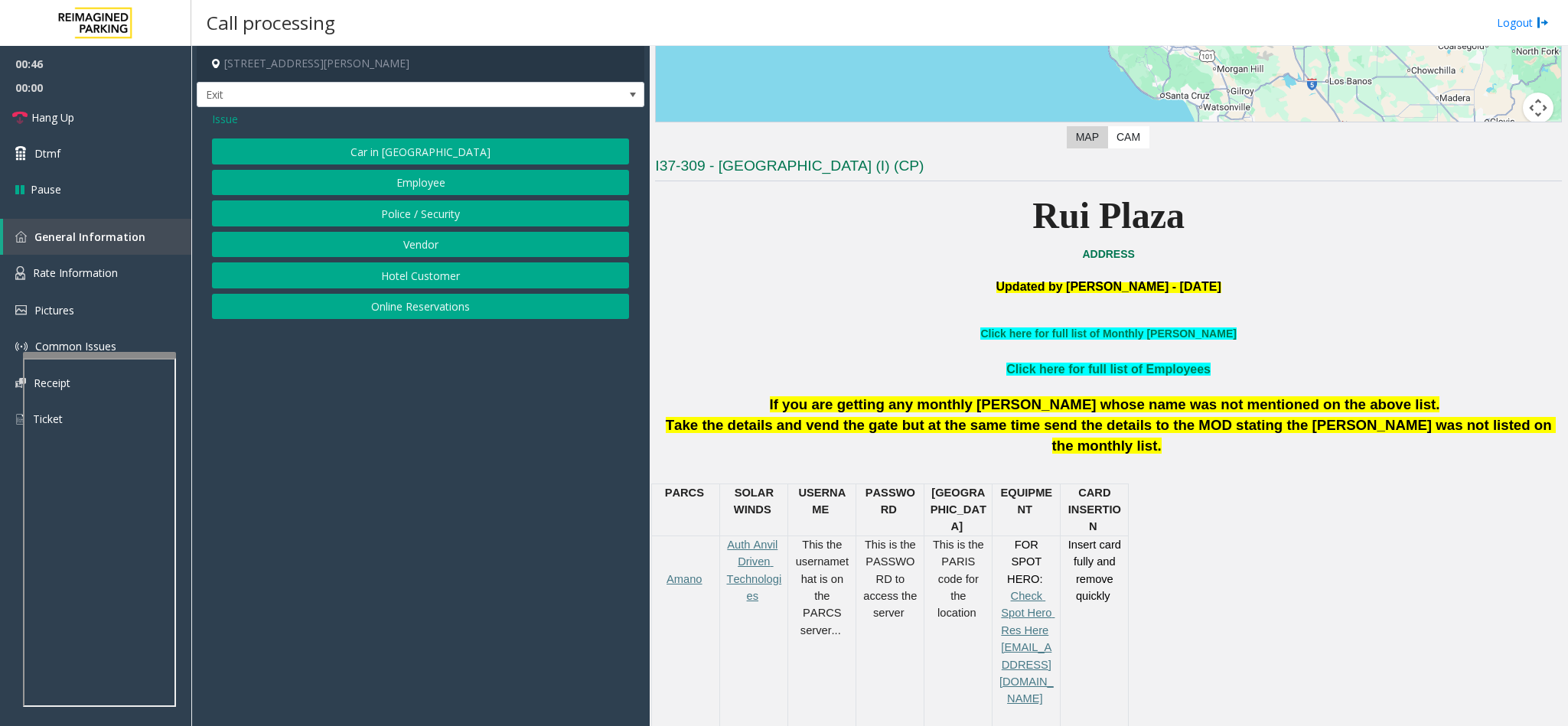
click at [402, 286] on button "Hotel Customer" at bounding box center [420, 276] width 417 height 26
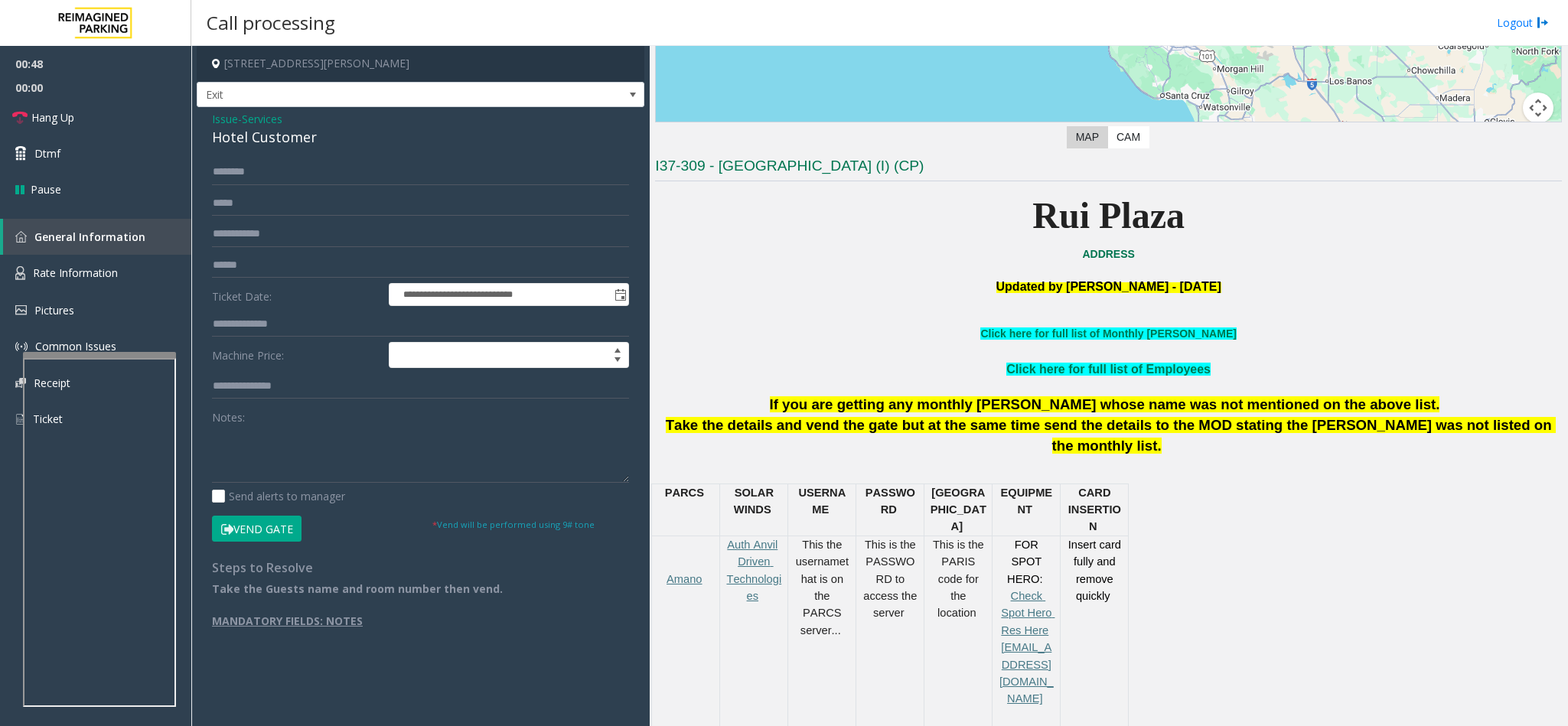
click at [253, 139] on div "Hotel Customer" at bounding box center [420, 137] width 417 height 21
click at [213, 453] on textarea at bounding box center [420, 453] width 417 height 58
type textarea "**********"
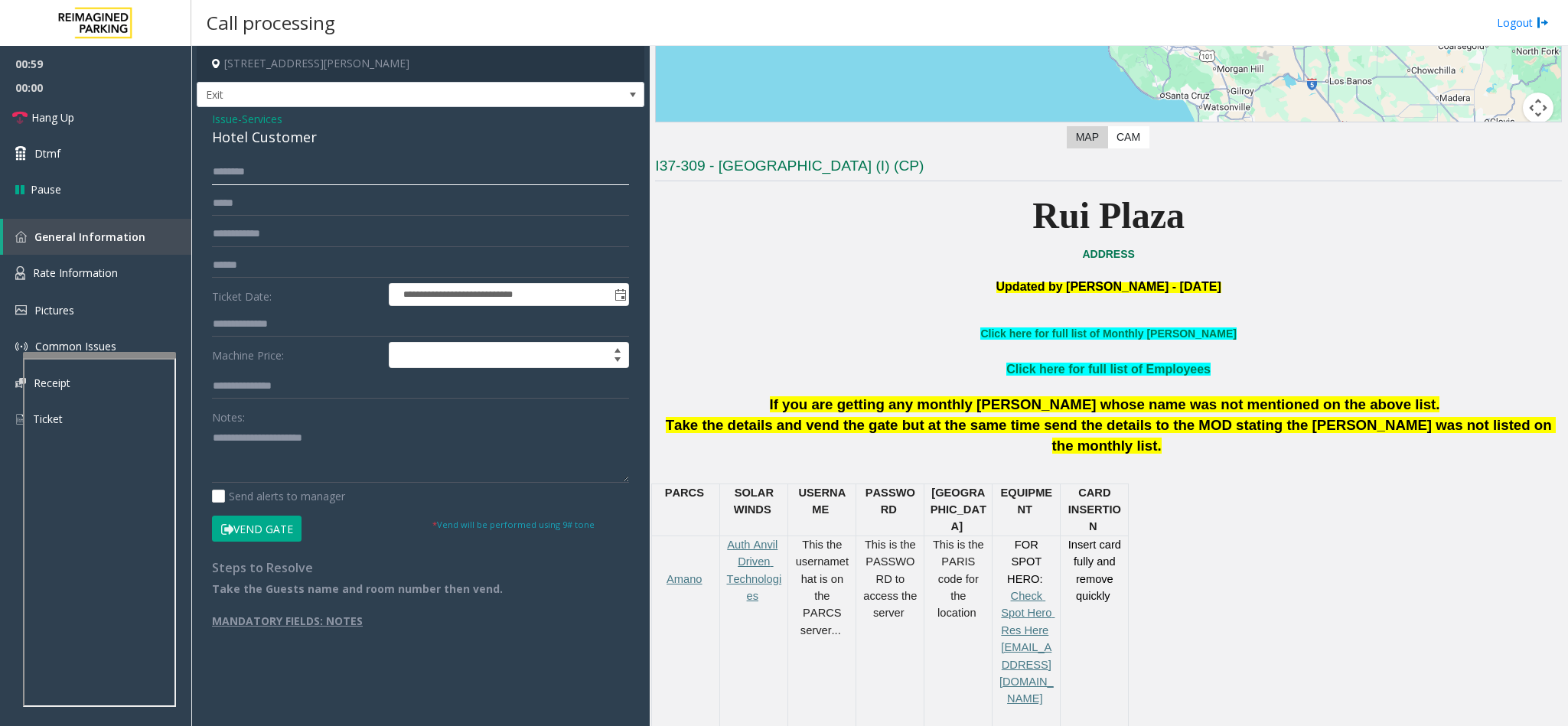
click at [237, 173] on input "text" at bounding box center [420, 172] width 417 height 26
click at [278, 331] on input "text" at bounding box center [420, 324] width 417 height 26
type input "****"
click at [232, 178] on input "text" at bounding box center [420, 172] width 417 height 26
type input "***"
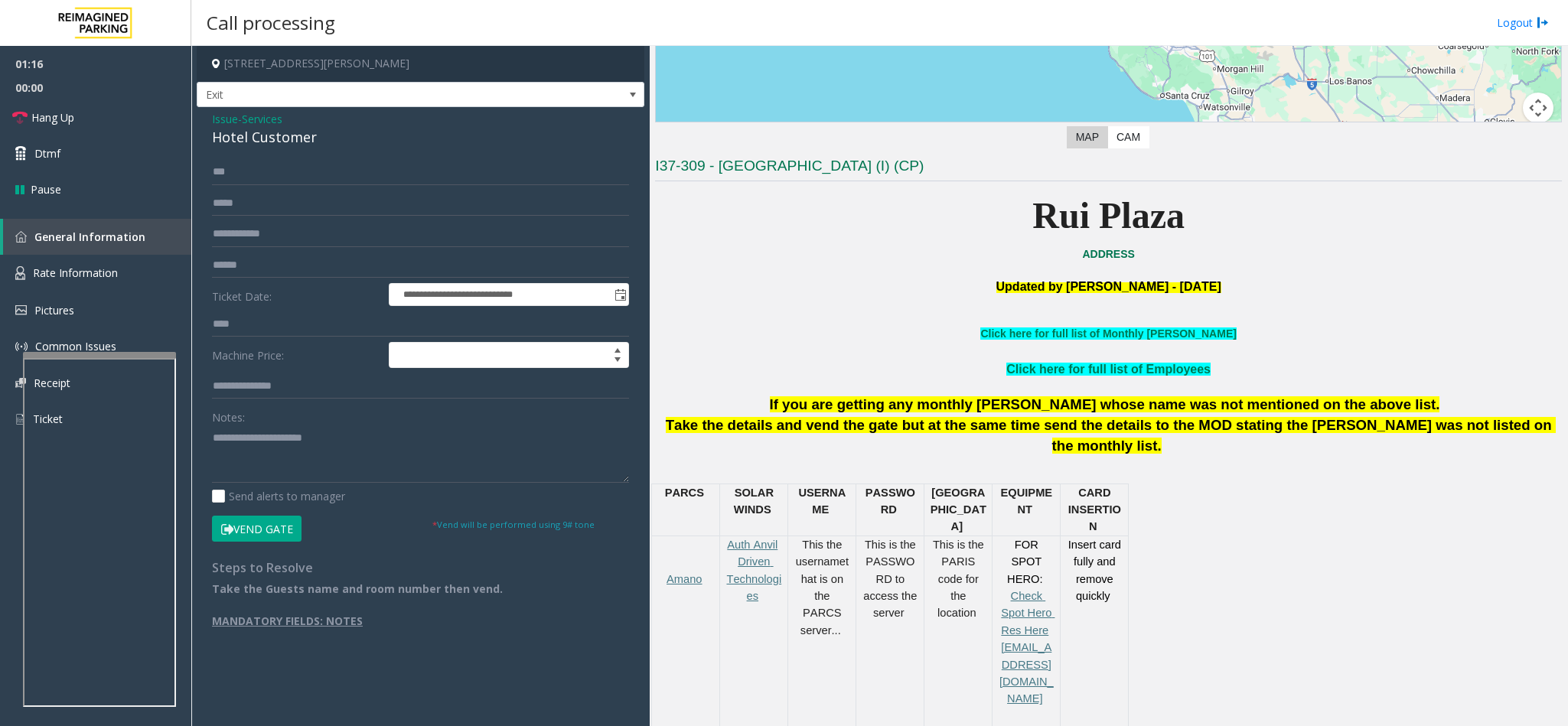
click at [264, 524] on button "Vend Gate" at bounding box center [256, 529] width 89 height 26
click at [356, 437] on textarea at bounding box center [420, 453] width 417 height 58
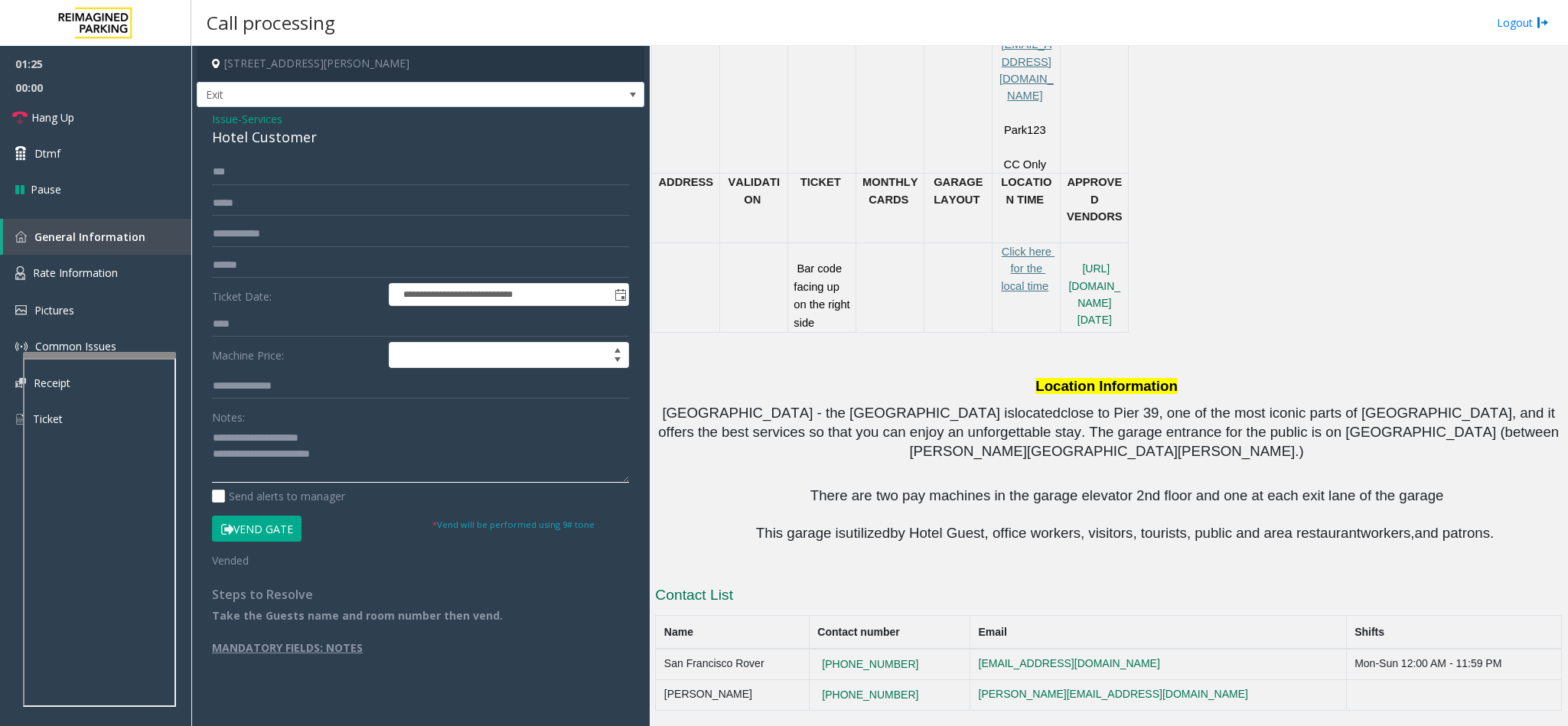
scroll to position [1252, 0]
type textarea "**********"
click at [116, 115] on link "Hang Up" at bounding box center [95, 117] width 191 height 36
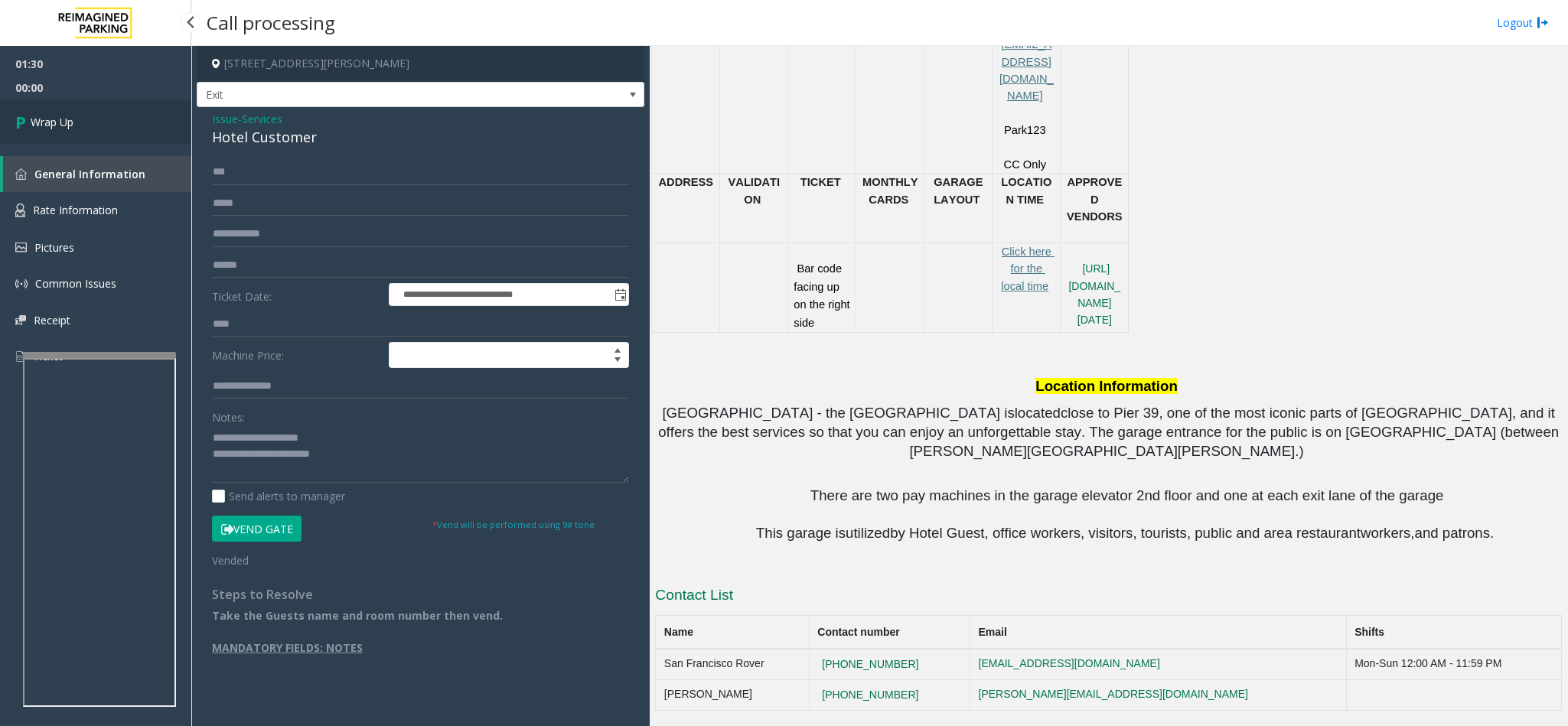
click at [116, 115] on link "Wrap Up" at bounding box center [95, 122] width 191 height 45
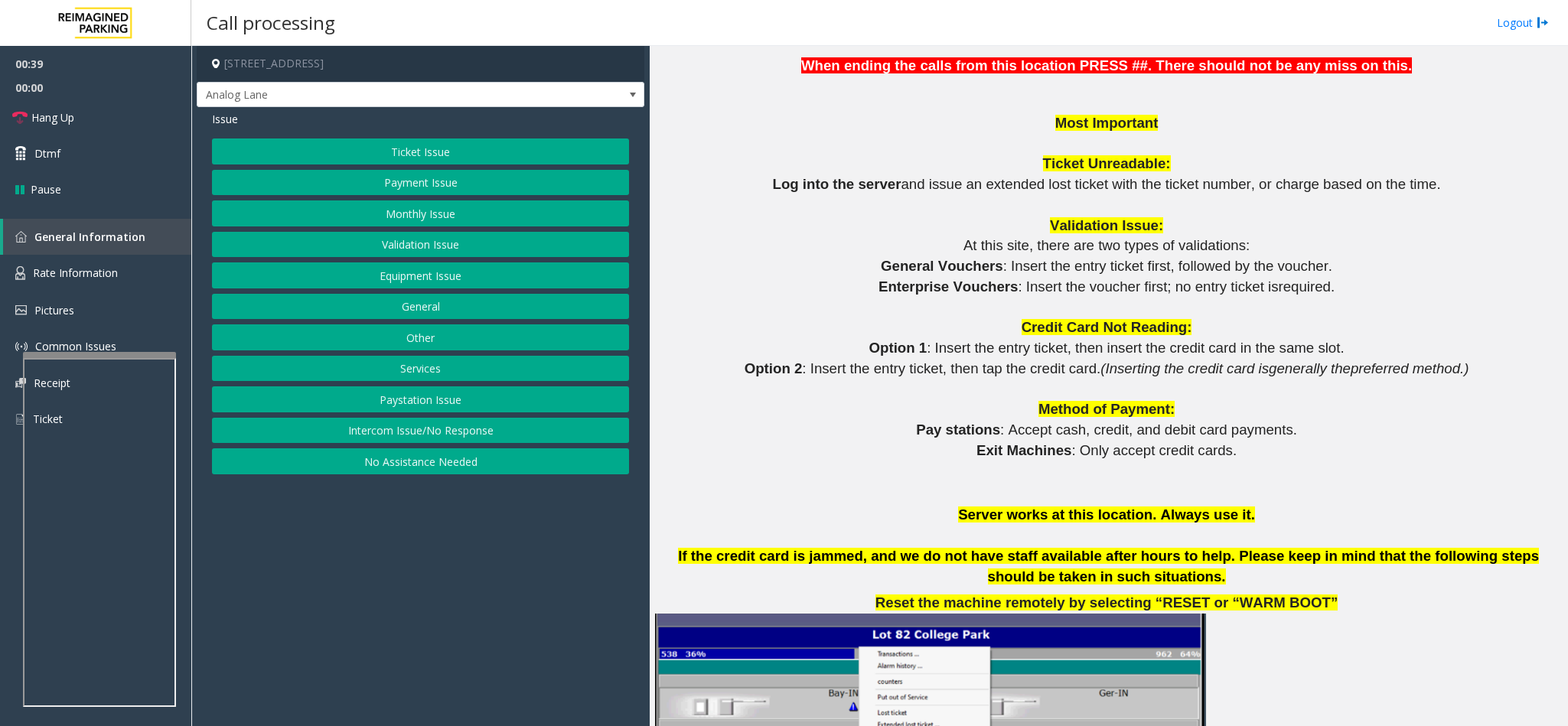
scroll to position [1377, 0]
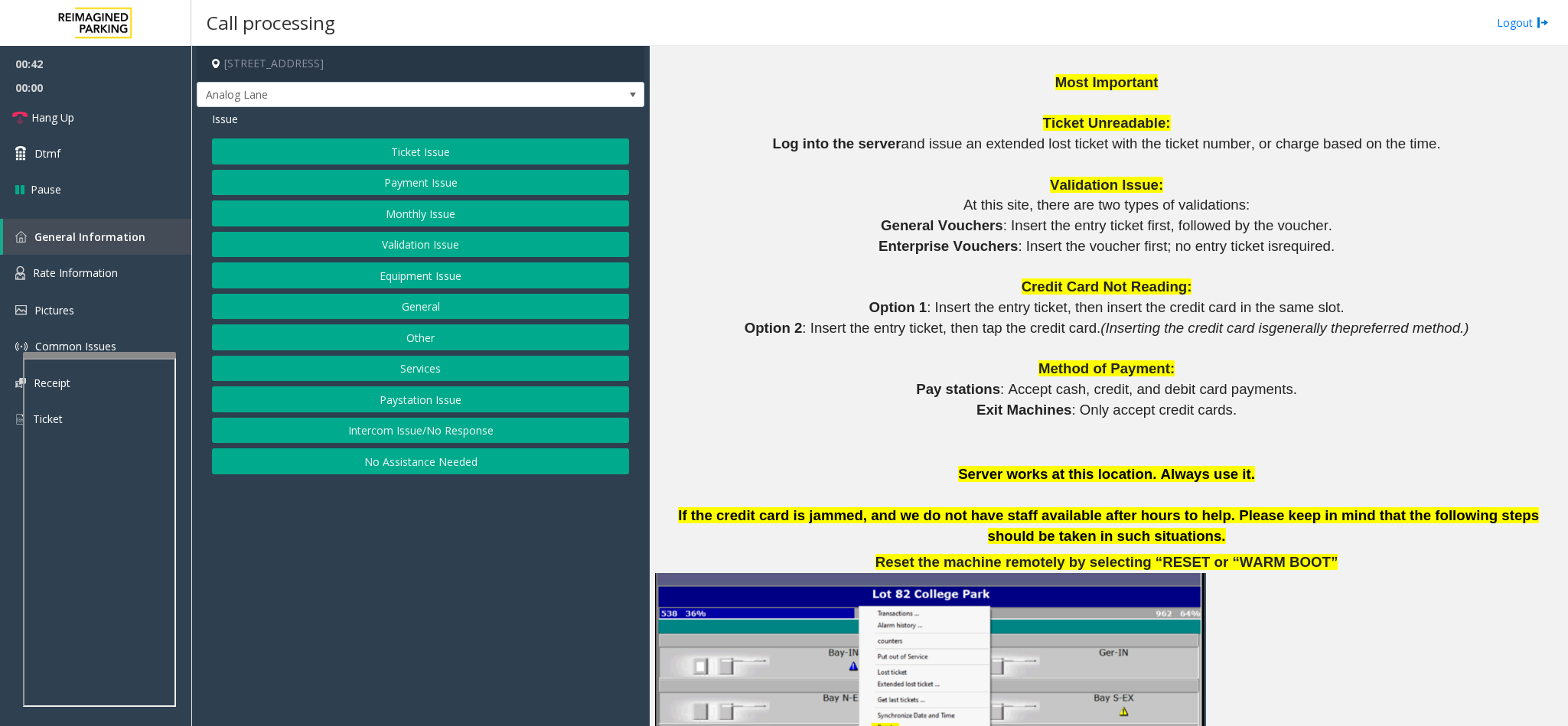
click at [357, 380] on button "Services" at bounding box center [420, 369] width 417 height 26
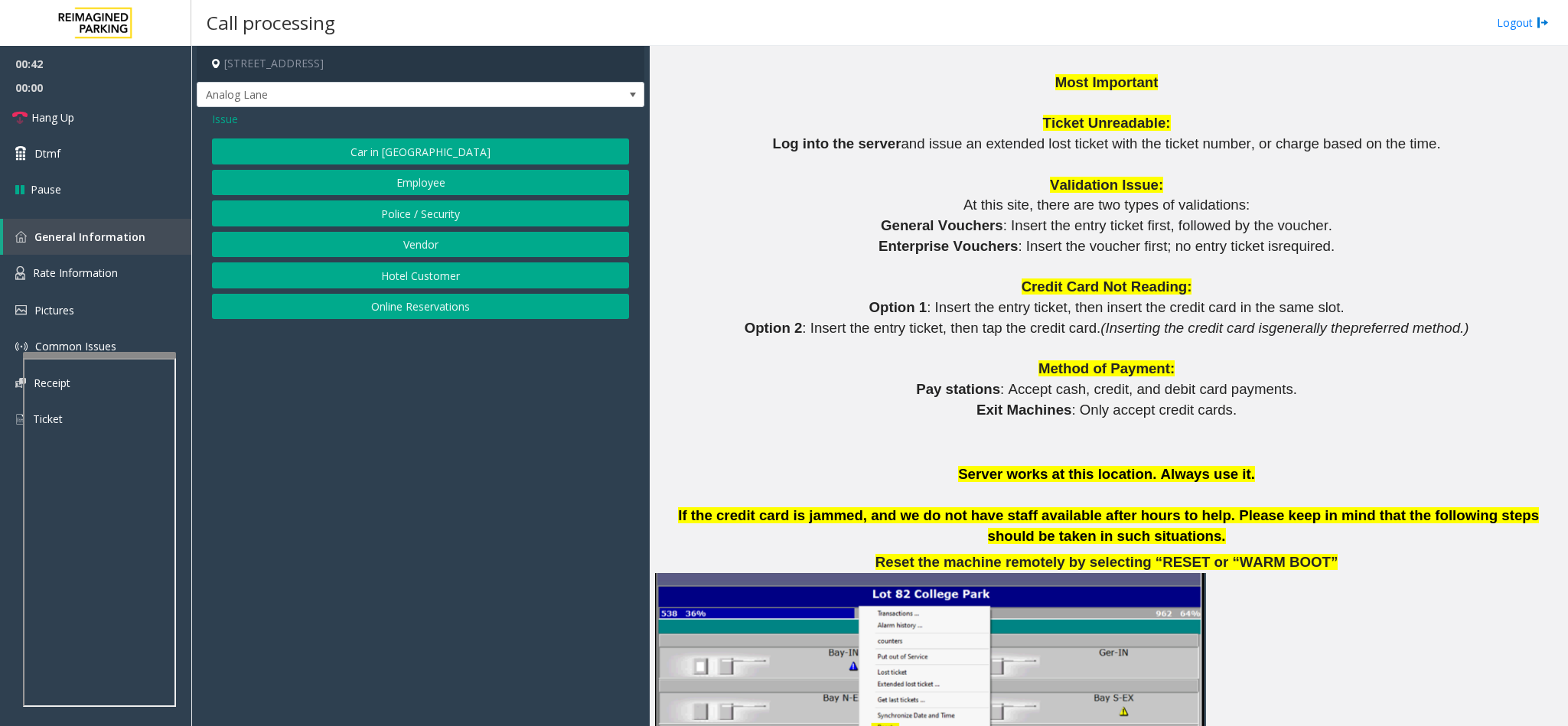
click at [377, 303] on button "Online Reservations" at bounding box center [420, 307] width 417 height 26
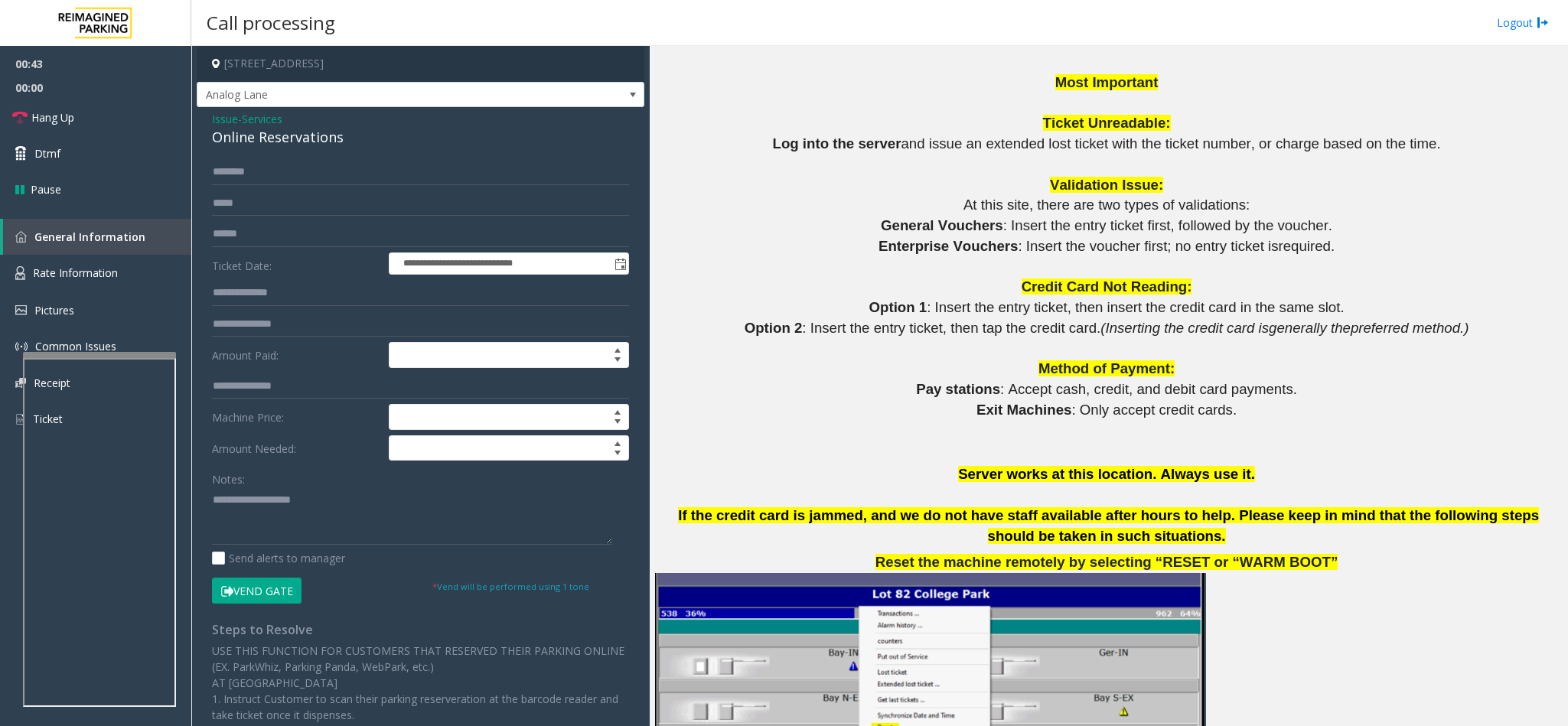
click at [226, 142] on div "Online Reservations" at bounding box center [420, 137] width 417 height 21
click at [212, 508] on textarea at bounding box center [412, 516] width 400 height 58
click at [129, 125] on link "Hang Up" at bounding box center [95, 117] width 191 height 36
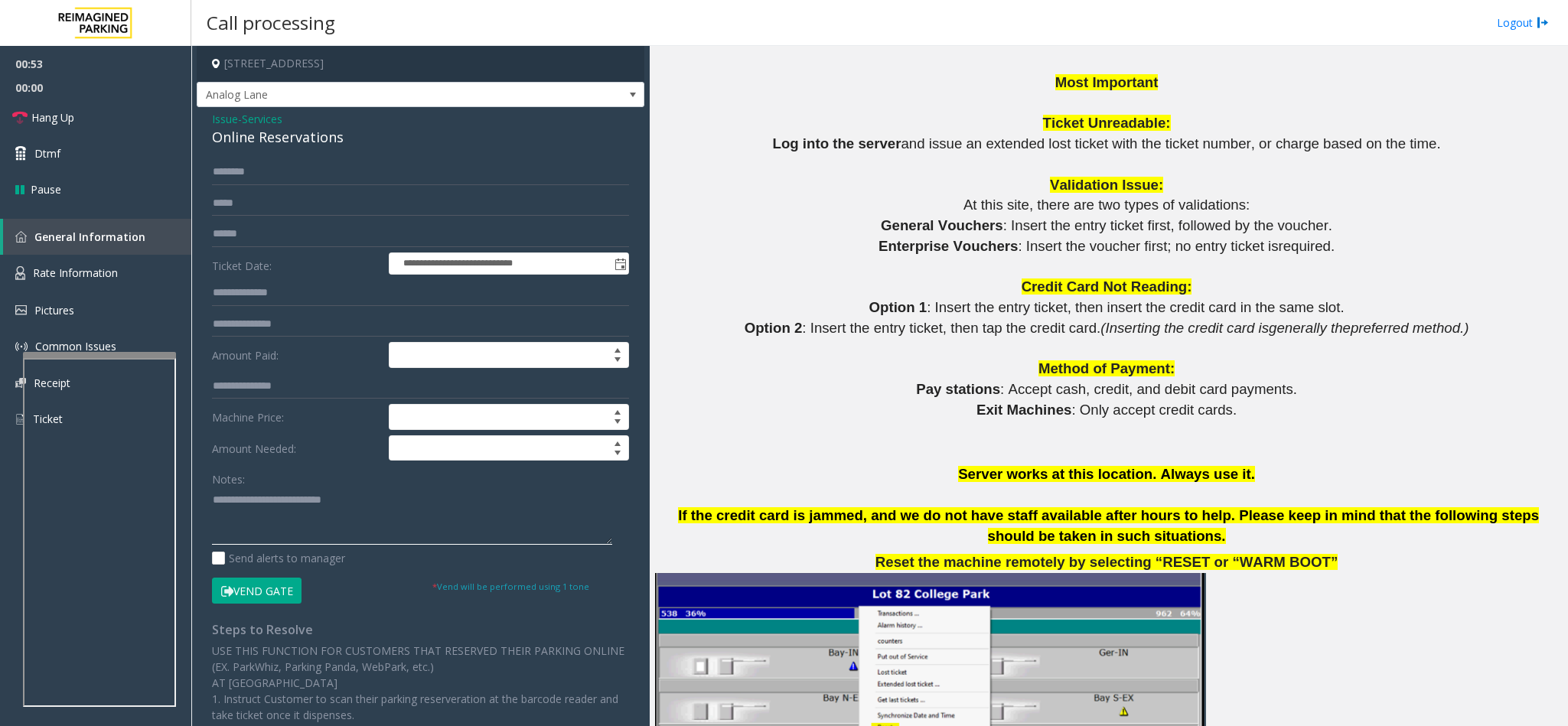
click at [372, 507] on textarea at bounding box center [412, 516] width 400 height 58
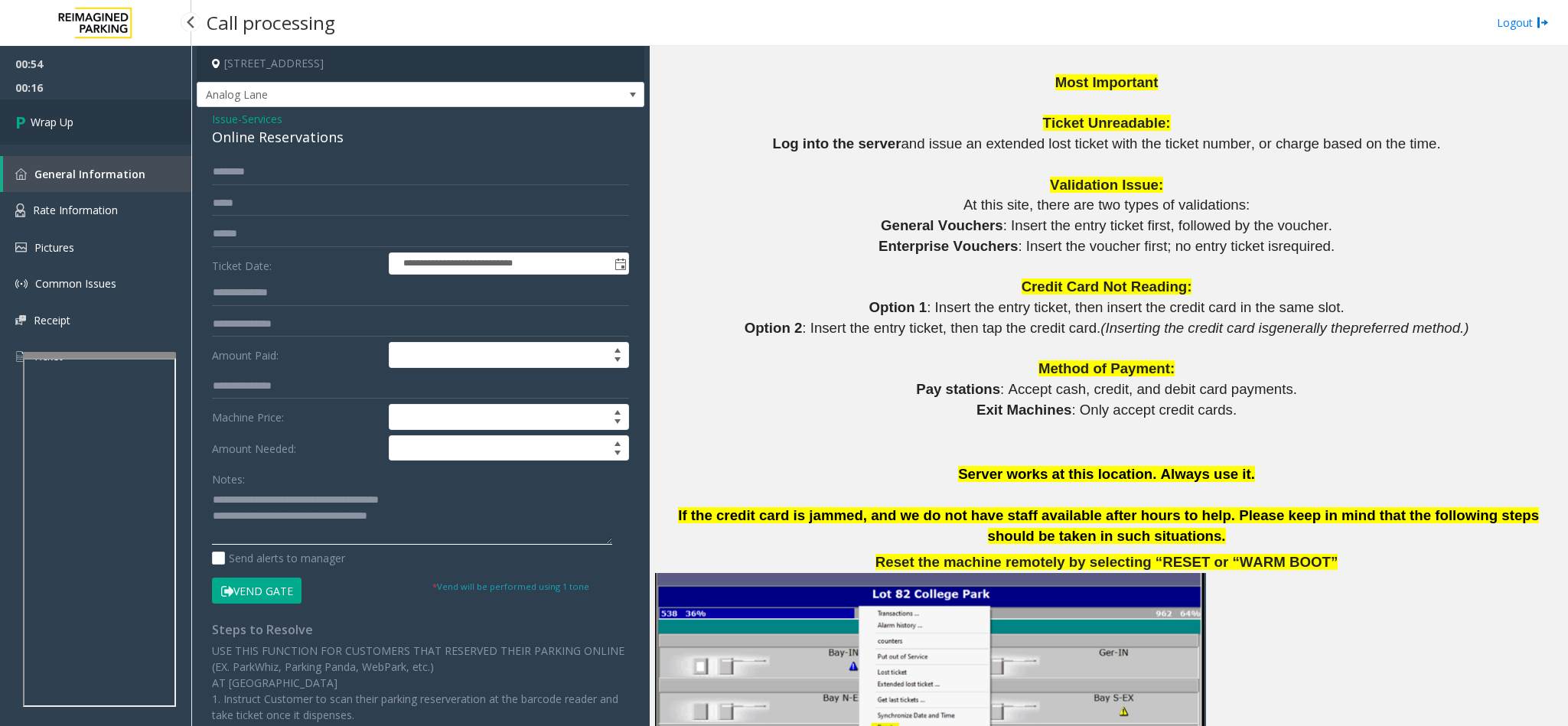
type textarea "**********"
click at [94, 127] on link "Wrap Up" at bounding box center [95, 122] width 191 height 45
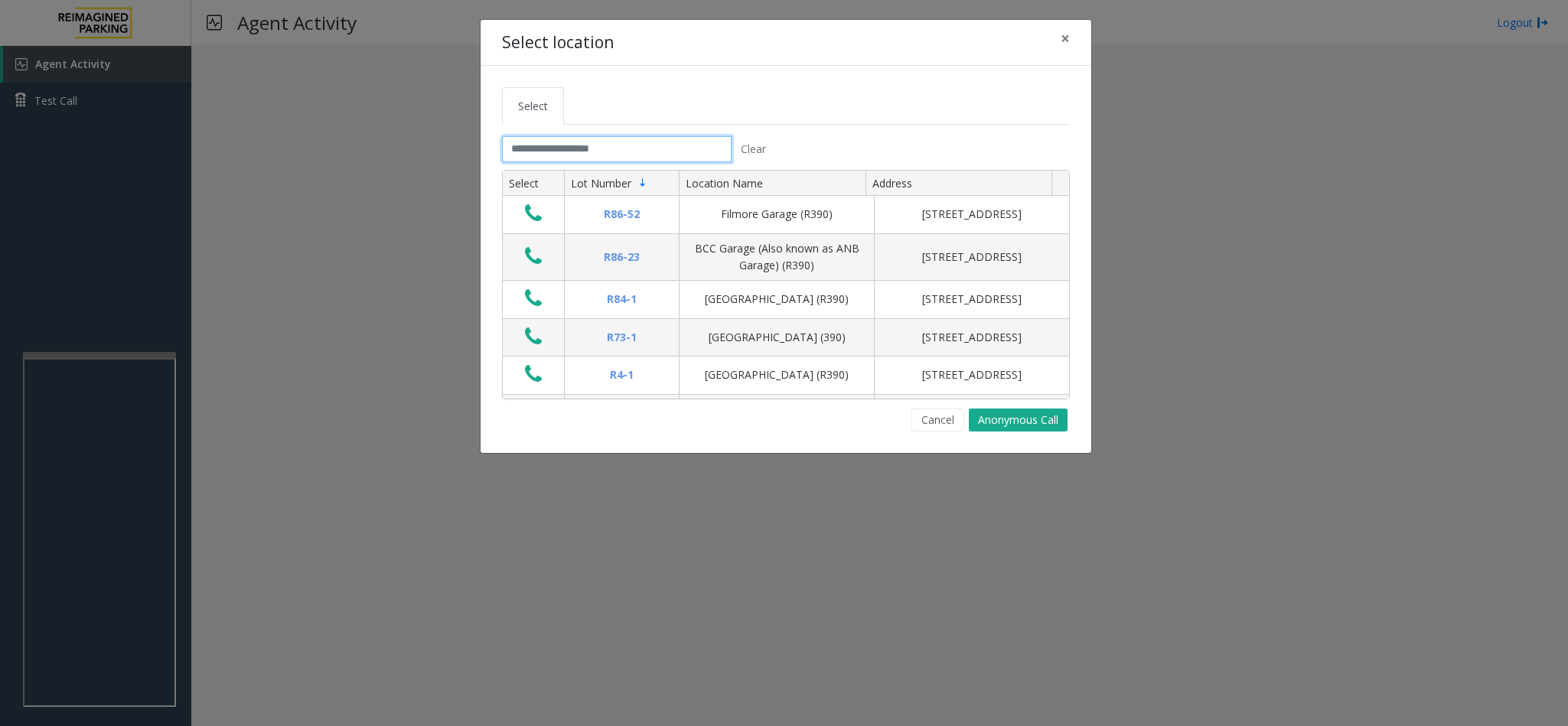
click at [538, 148] on input "text" at bounding box center [617, 149] width 230 height 26
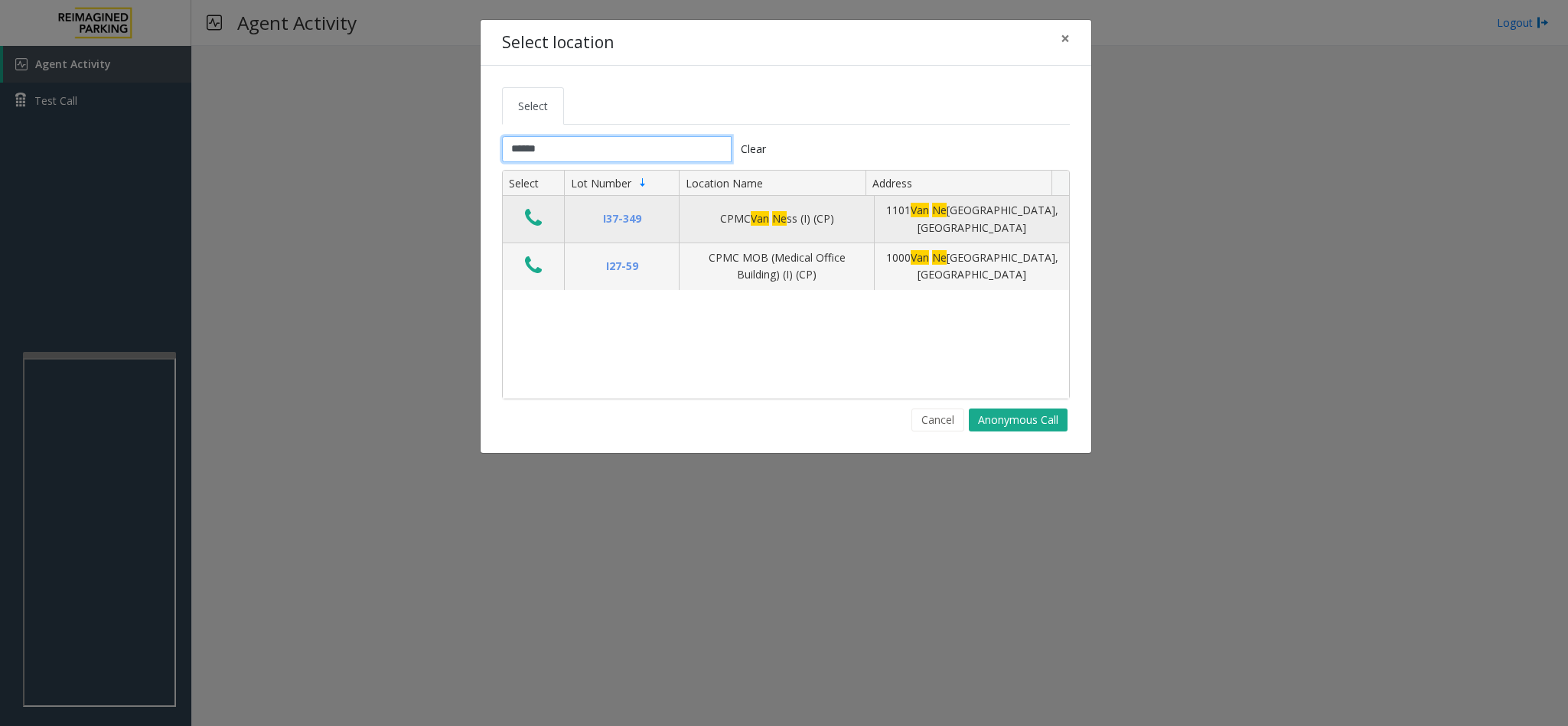
type input "******"
click at [529, 225] on icon "Data table" at bounding box center [534, 218] width 17 height 22
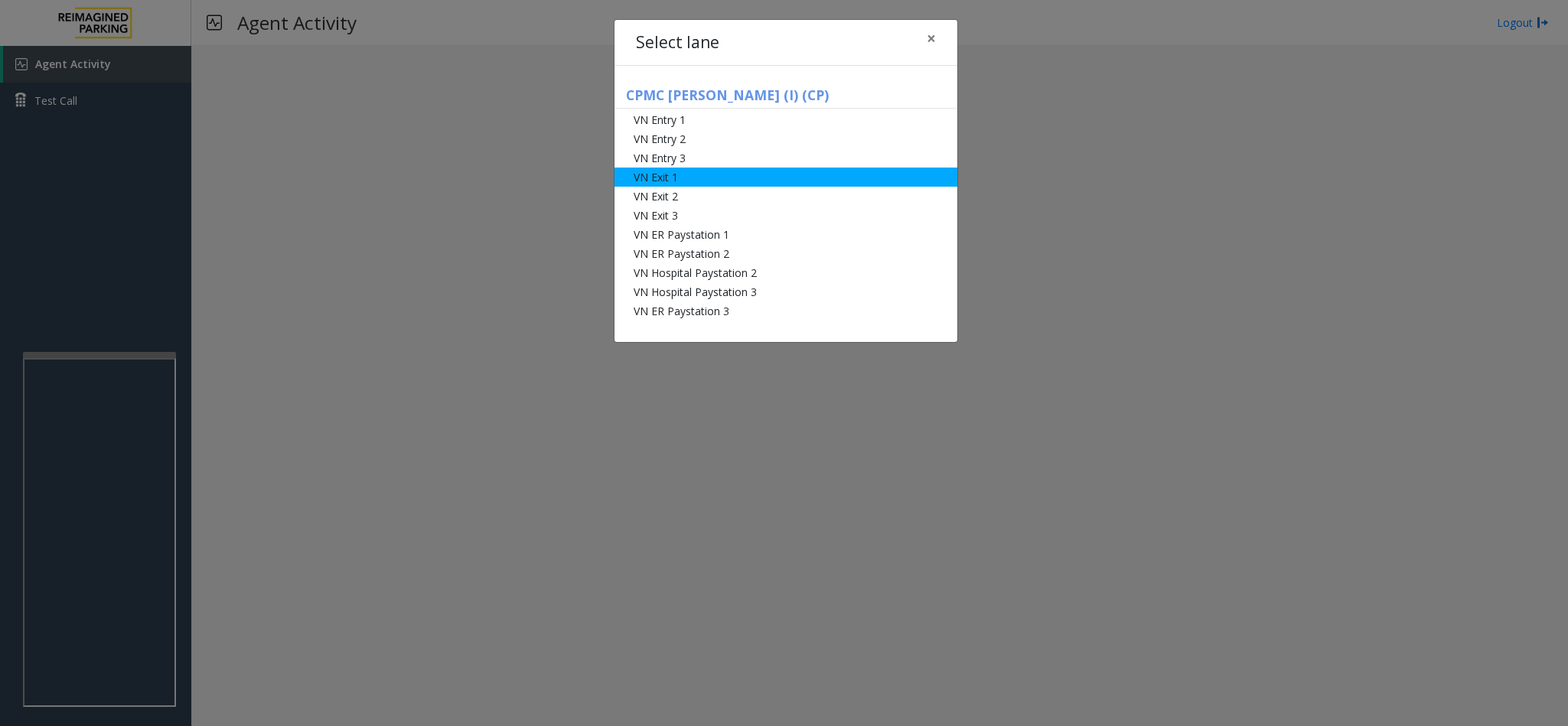
click at [684, 179] on li "VN Exit 1" at bounding box center [786, 177] width 343 height 19
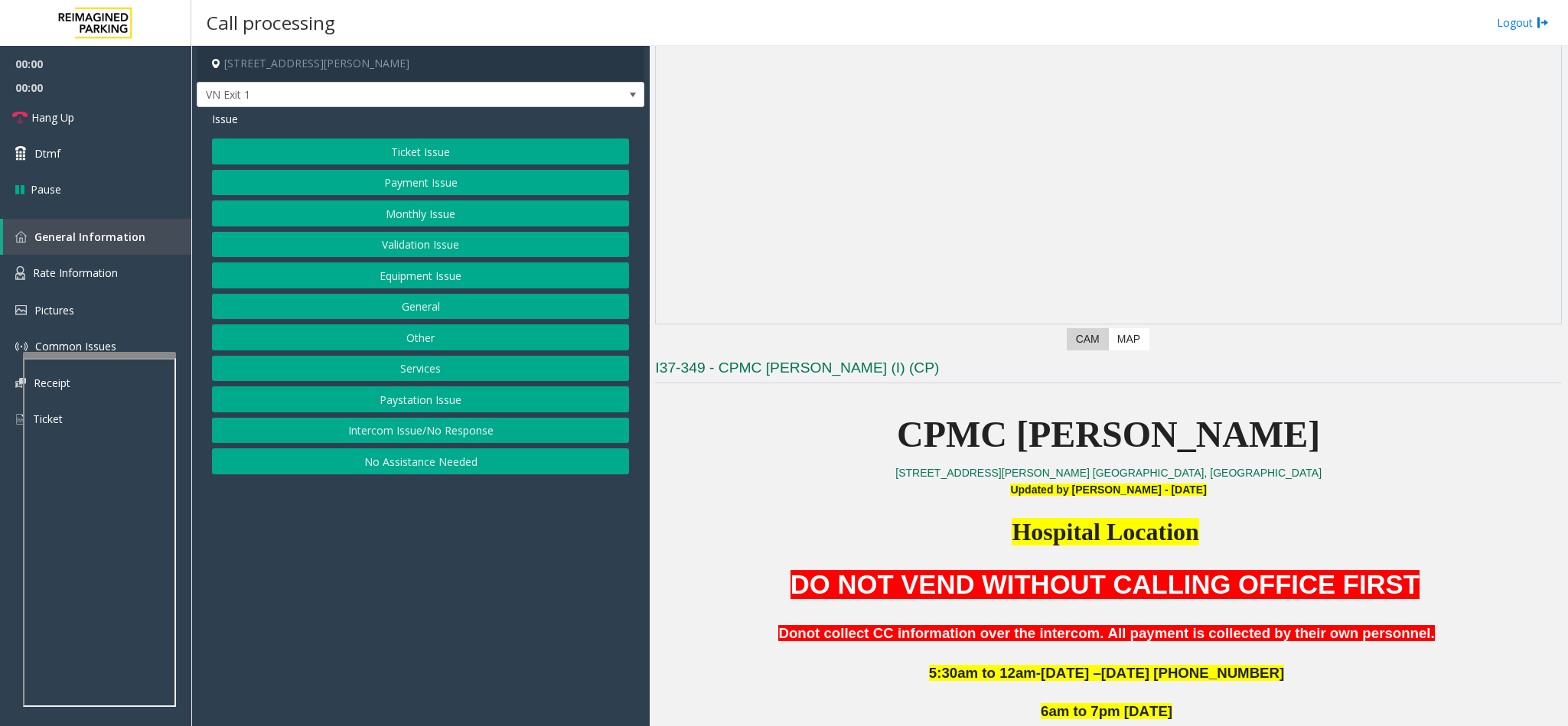
scroll to position [344, 0]
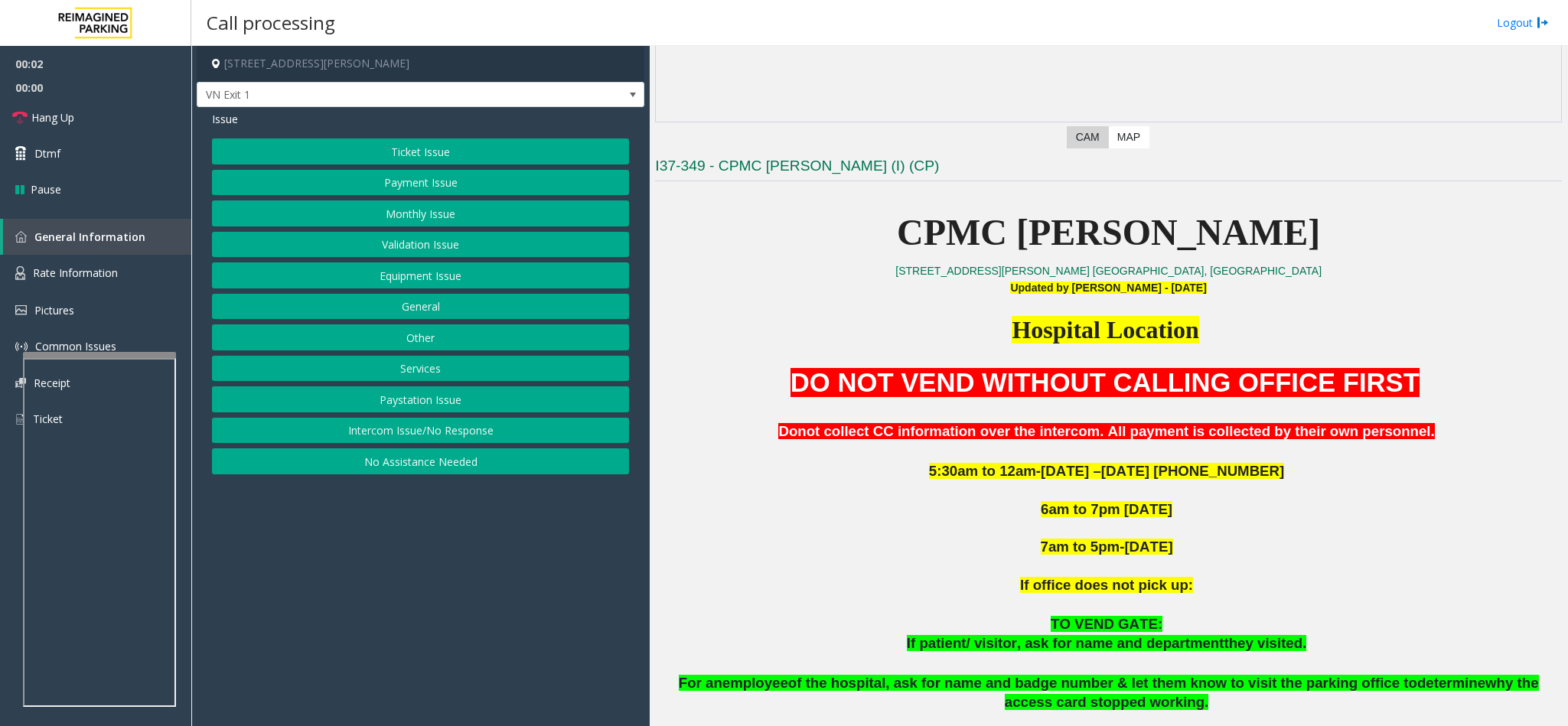
click at [409, 216] on button "Monthly Issue" at bounding box center [420, 213] width 417 height 26
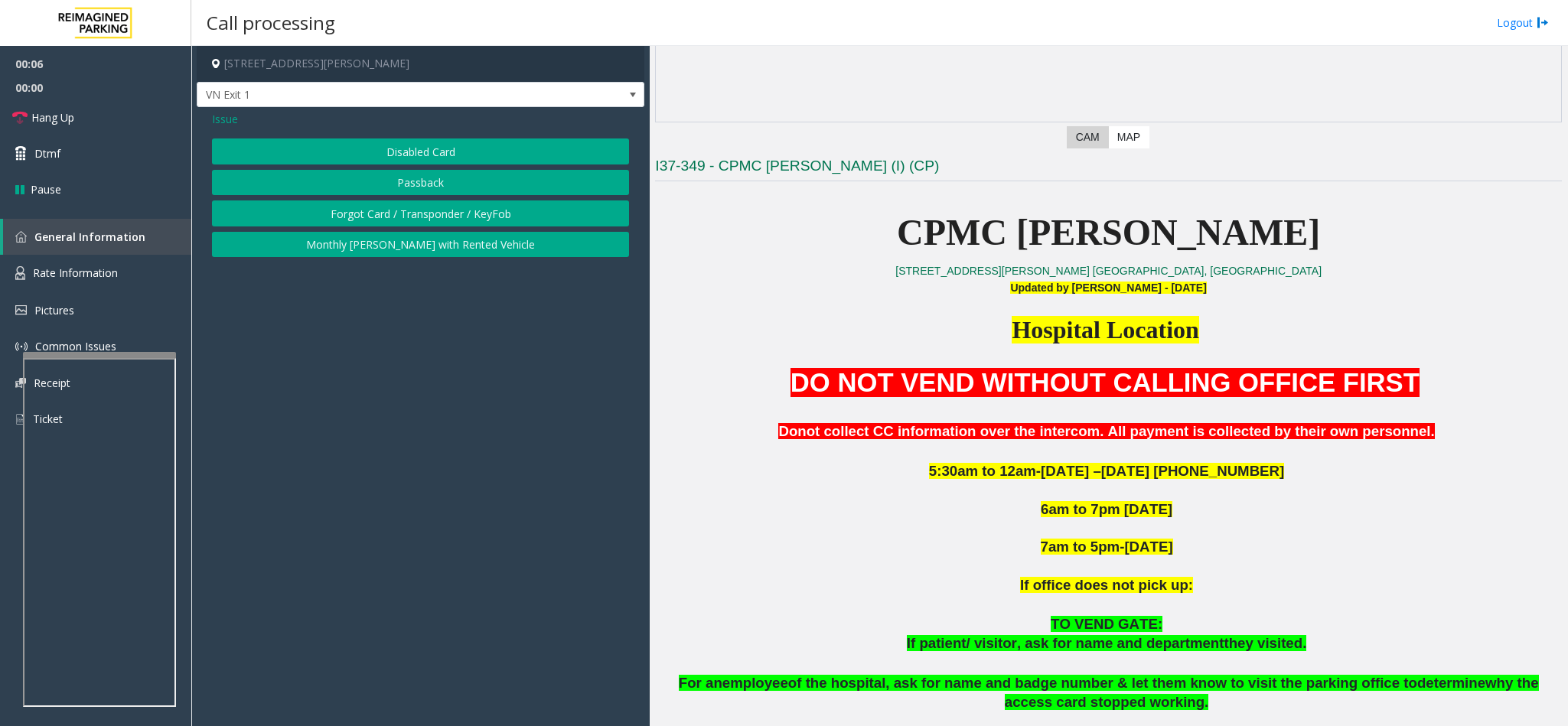
click at [400, 152] on button "Disabled Card" at bounding box center [420, 152] width 417 height 26
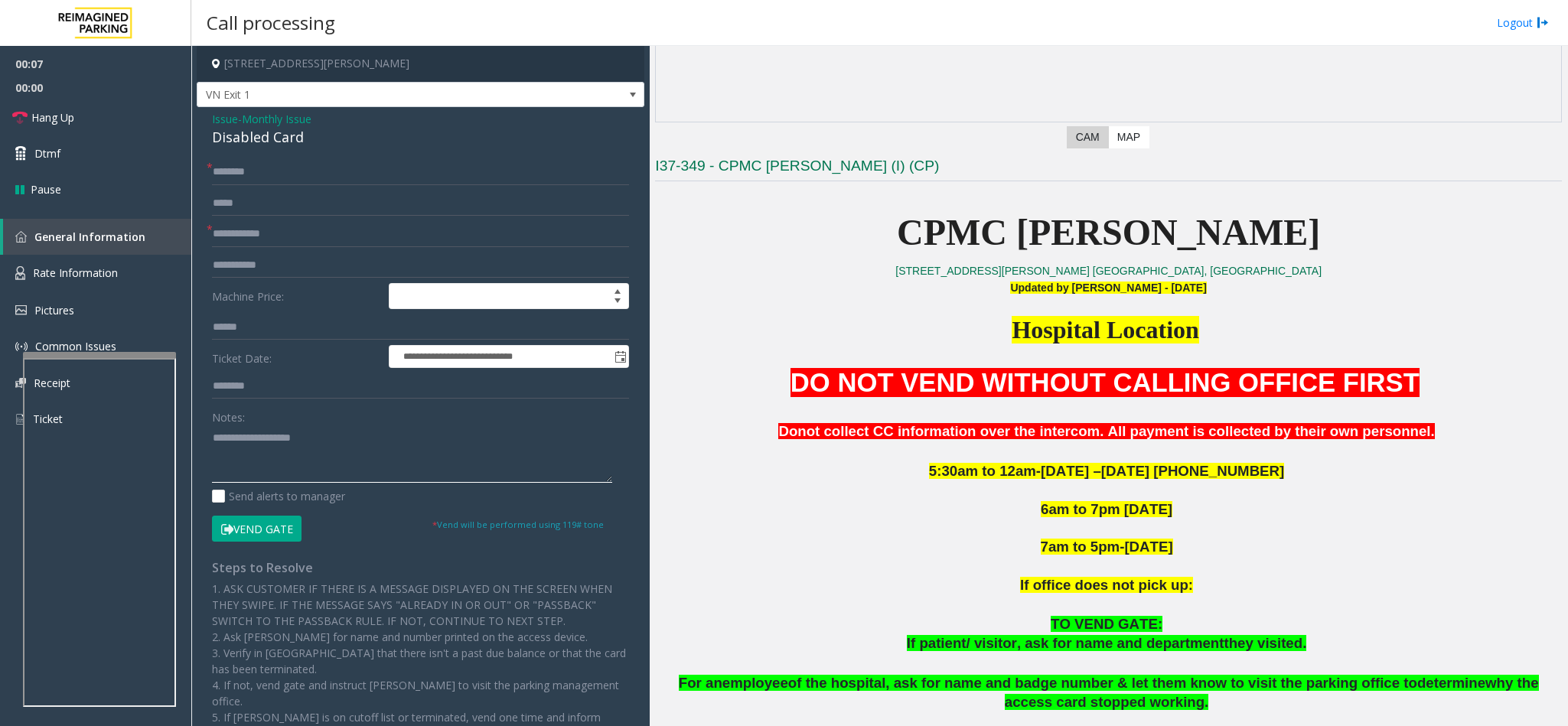
click at [260, 431] on textarea at bounding box center [412, 453] width 400 height 58
type textarea "**********"
click at [246, 179] on input "text" at bounding box center [420, 172] width 417 height 26
click at [211, 166] on span "*" at bounding box center [209, 167] width 6 height 16
drag, startPoint x: 263, startPoint y: 172, endPoint x: 204, endPoint y: 173, distance: 59.0
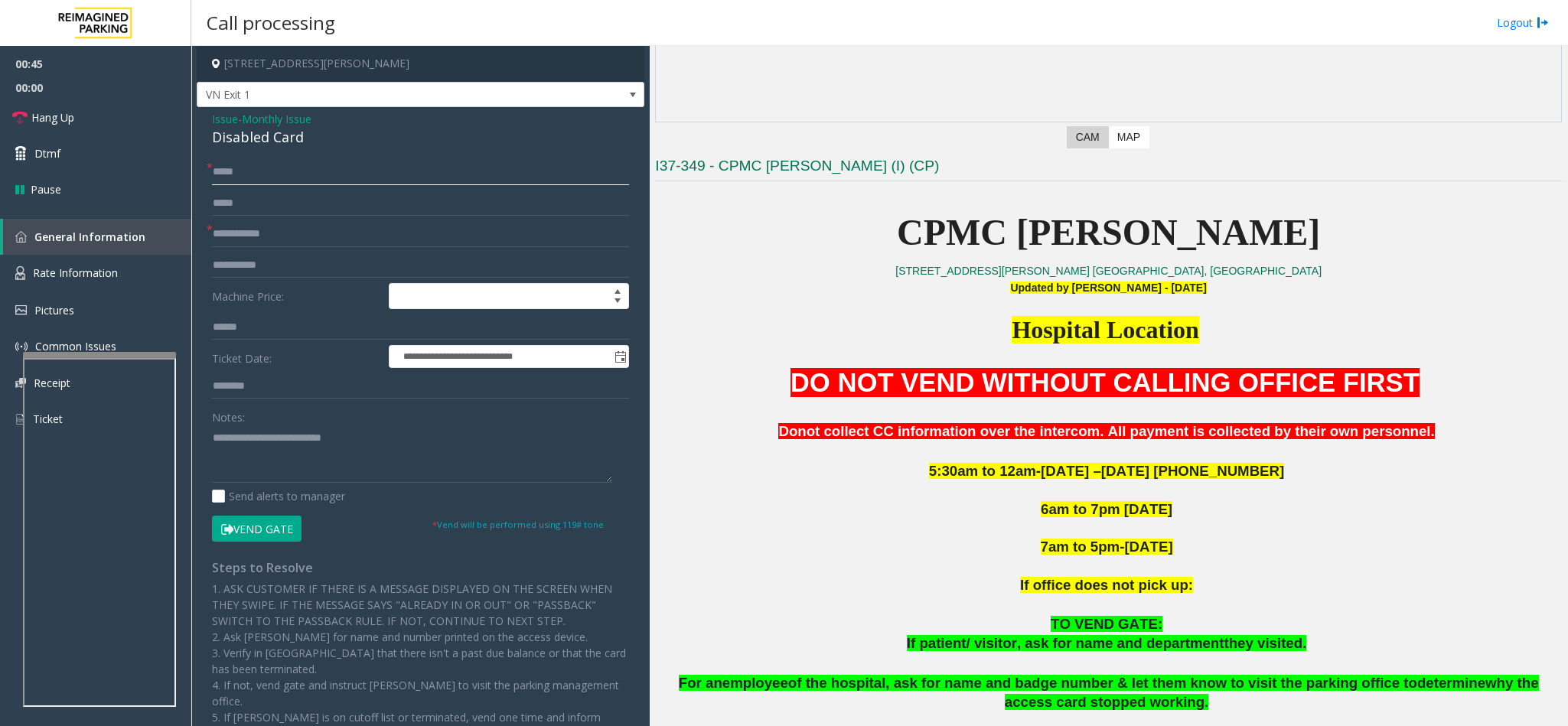
click at [204, 173] on div "**********" at bounding box center [420, 514] width 440 height 711
click at [260, 175] on input "*****" at bounding box center [420, 172] width 417 height 26
drag, startPoint x: 260, startPoint y: 175, endPoint x: 111, endPoint y: 166, distance: 149.3
click at [111, 166] on app-root "**********" at bounding box center [784, 363] width 1568 height 726
click at [216, 169] on input "*****" at bounding box center [420, 172] width 417 height 26
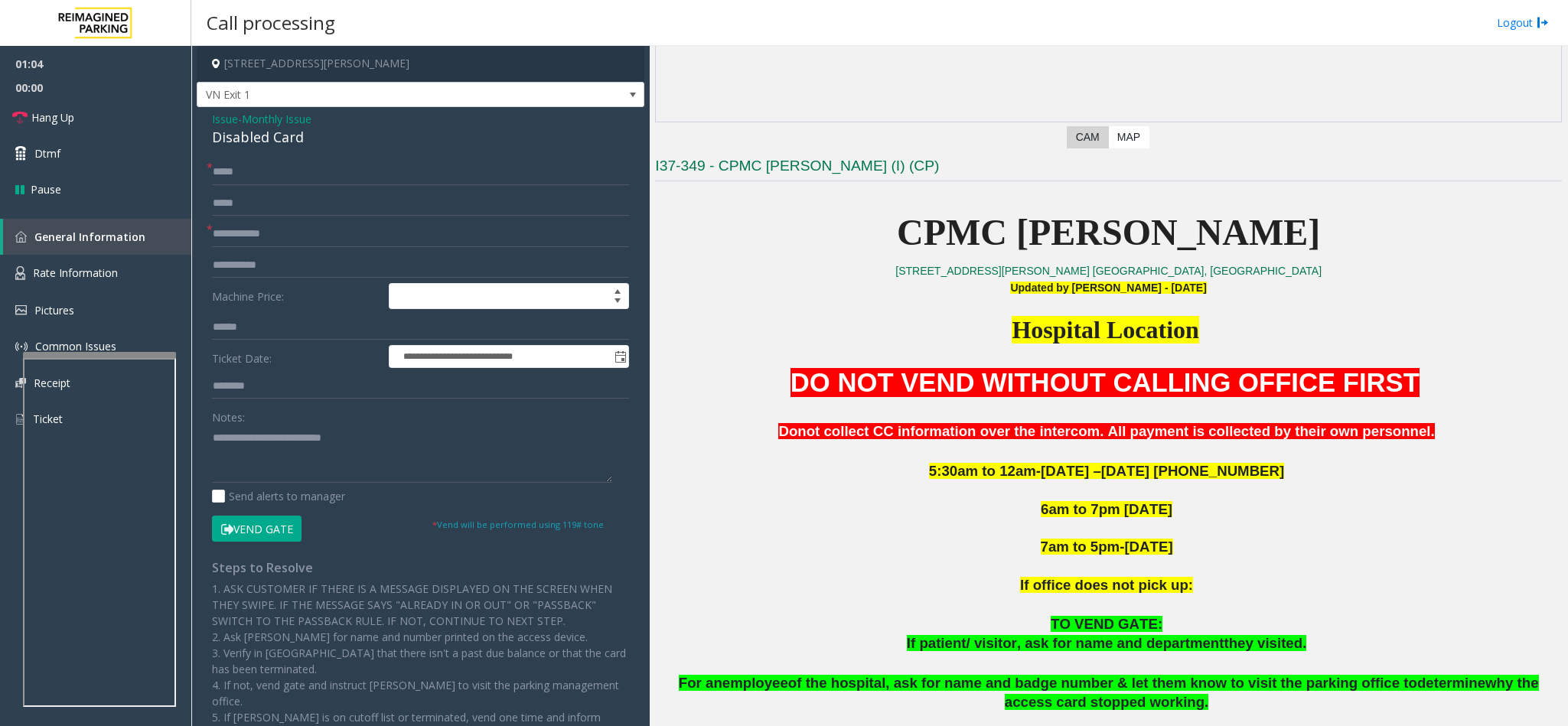
click at [209, 172] on span "*" at bounding box center [209, 167] width 6 height 16
click at [278, 173] on input "*****" at bounding box center [420, 172] width 417 height 26
type input "*"
type input "**********"
click at [267, 225] on input "text" at bounding box center [420, 234] width 417 height 26
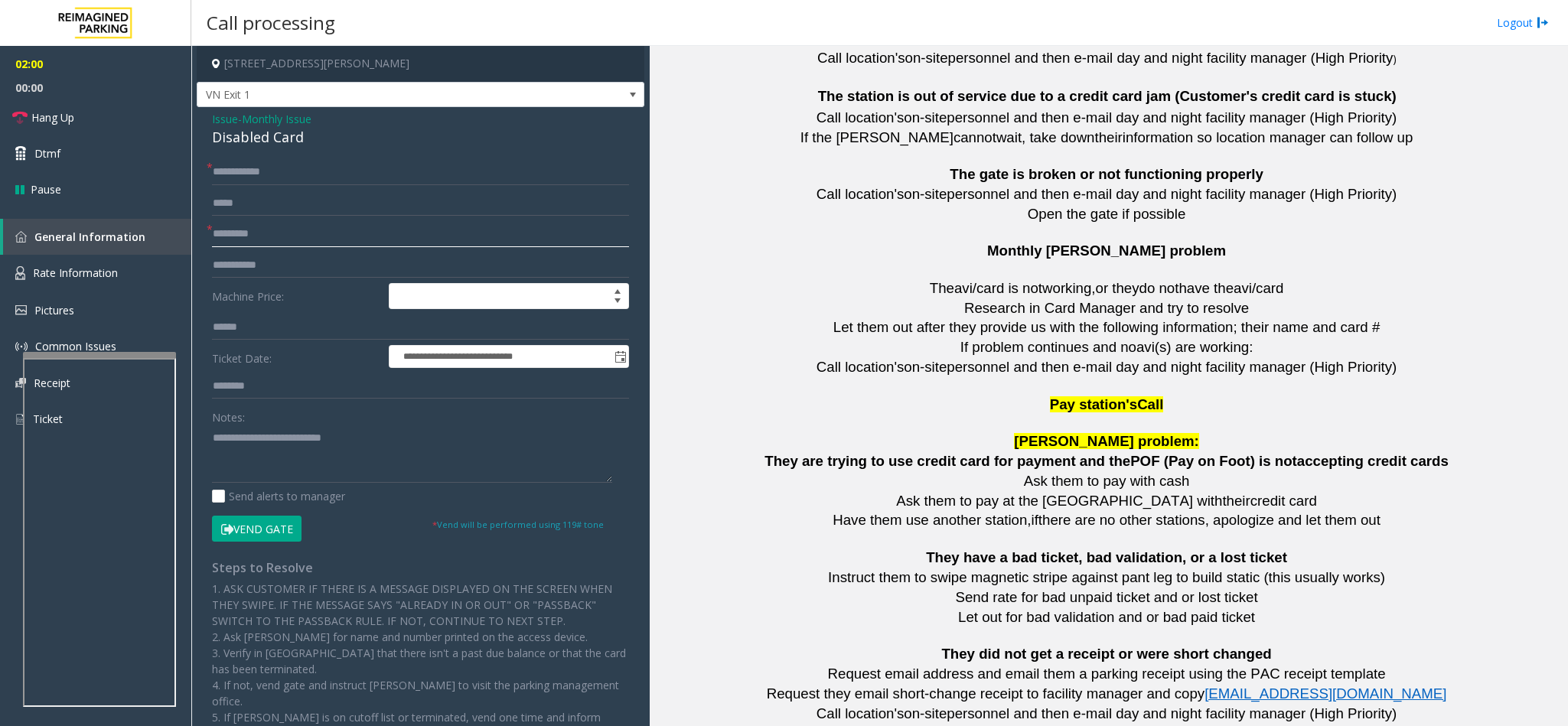
scroll to position [3347, 0]
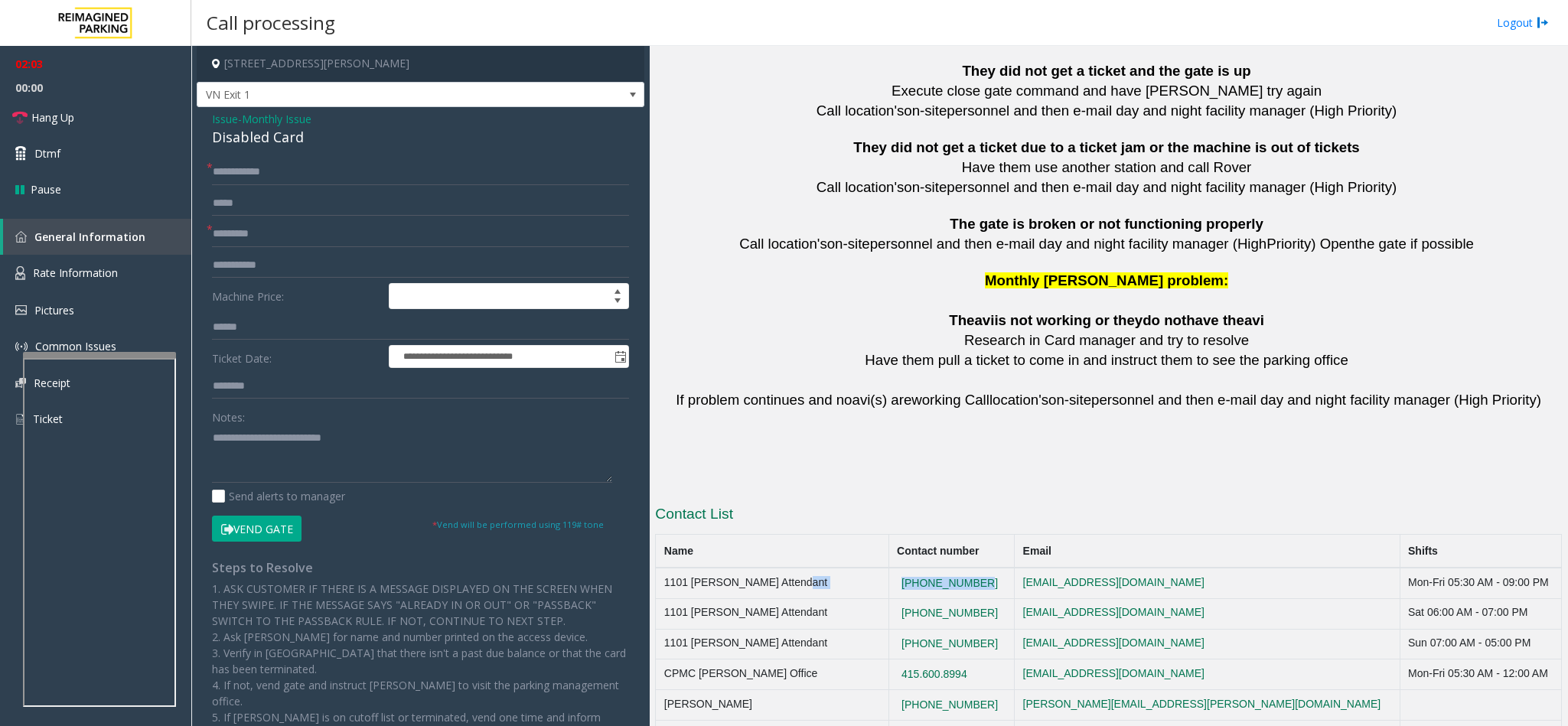
drag, startPoint x: 976, startPoint y: 540, endPoint x: 873, endPoint y: 534, distance: 103.2
click at [873, 567] on tr "1101 [PERSON_NAME] Attendant [PHONE_NUMBER] [EMAIL_ADDRESS][DOMAIN_NAME] Mon-Fr…" at bounding box center [1109, 583] width 906 height 31
copy tr "[PHONE_NUMBER]"
drag, startPoint x: 295, startPoint y: 235, endPoint x: 126, endPoint y: 226, distance: 169.2
click at [126, 226] on app-root "**********" at bounding box center [784, 363] width 1568 height 726
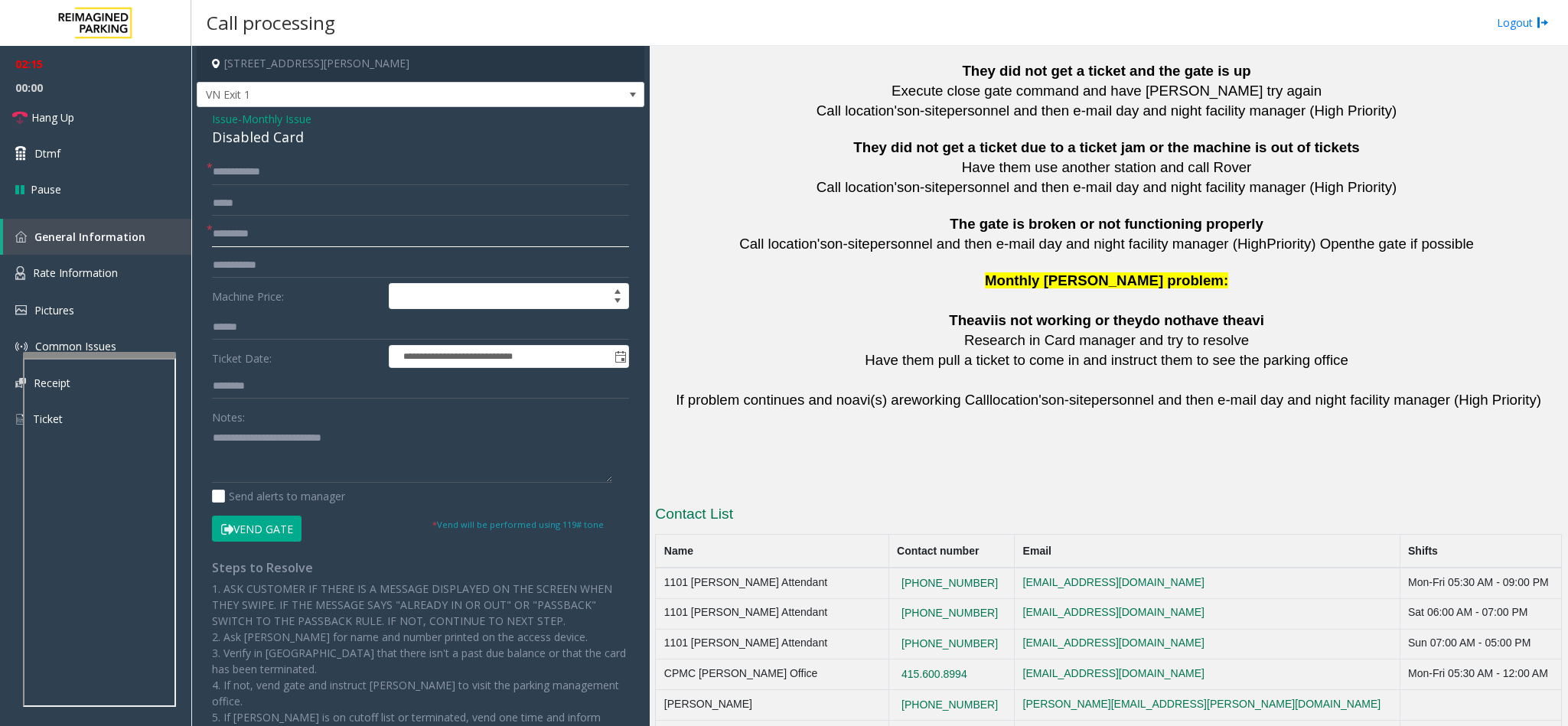
type input "*********"
drag, startPoint x: 992, startPoint y: 564, endPoint x: 894, endPoint y: 587, distance: 100.7
click at [894, 587] on tbody "1101 [PERSON_NAME] Attendant [PHONE_NUMBER] [EMAIL_ADDRESS][DOMAIN_NAME] Mon-Fr…" at bounding box center [1109, 658] width 906 height 182
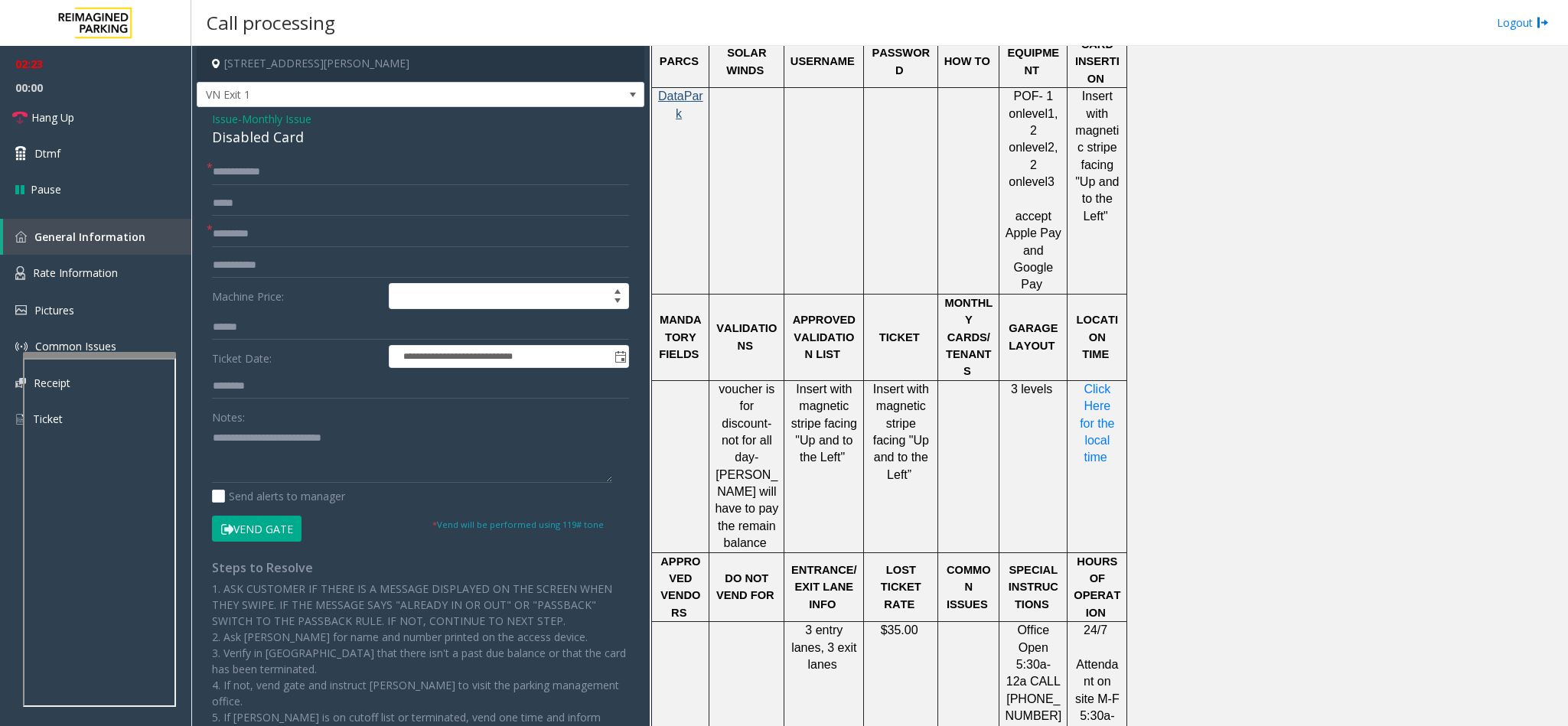
scroll to position [1166, 0]
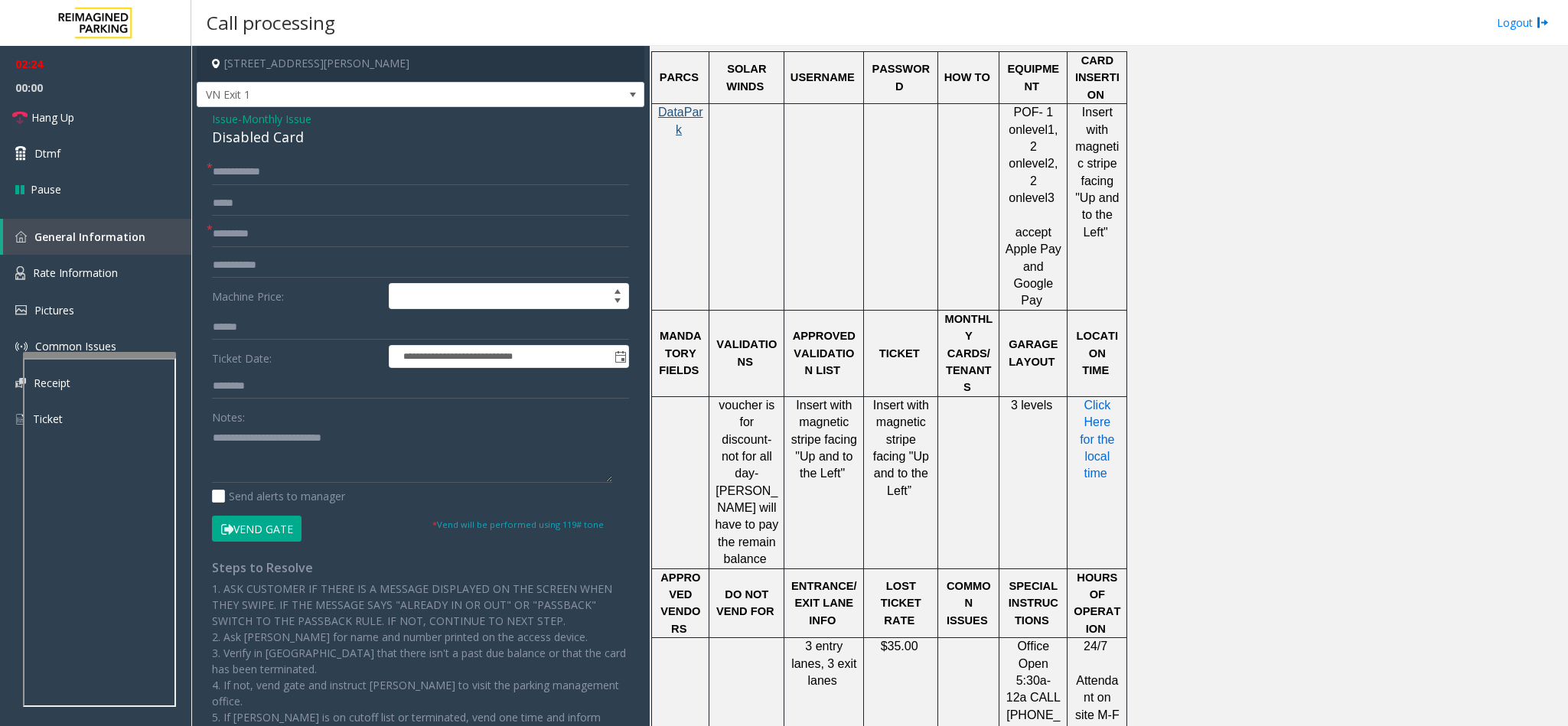
click at [1107, 399] on span "Click Here for the local time" at bounding box center [1099, 440] width 39 height 82
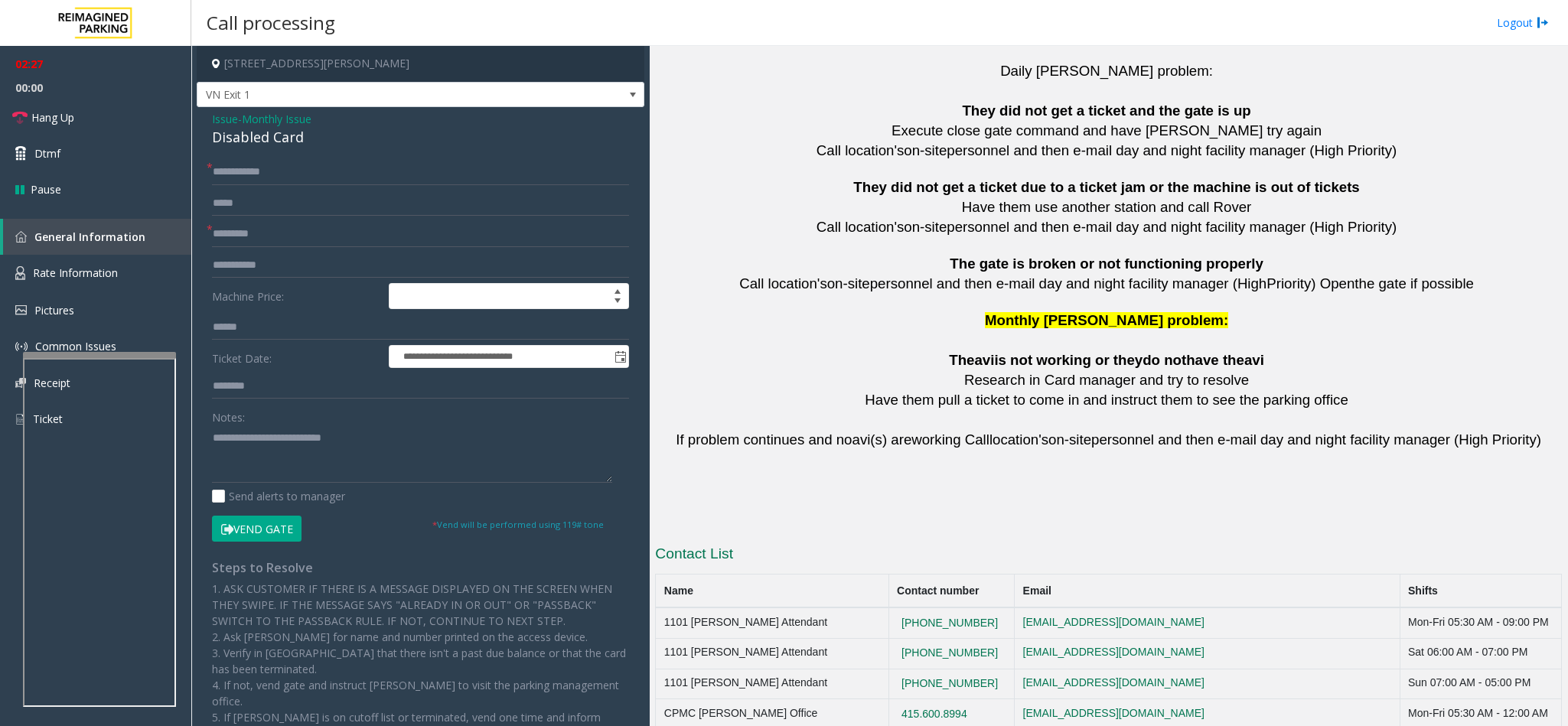
scroll to position [3347, 0]
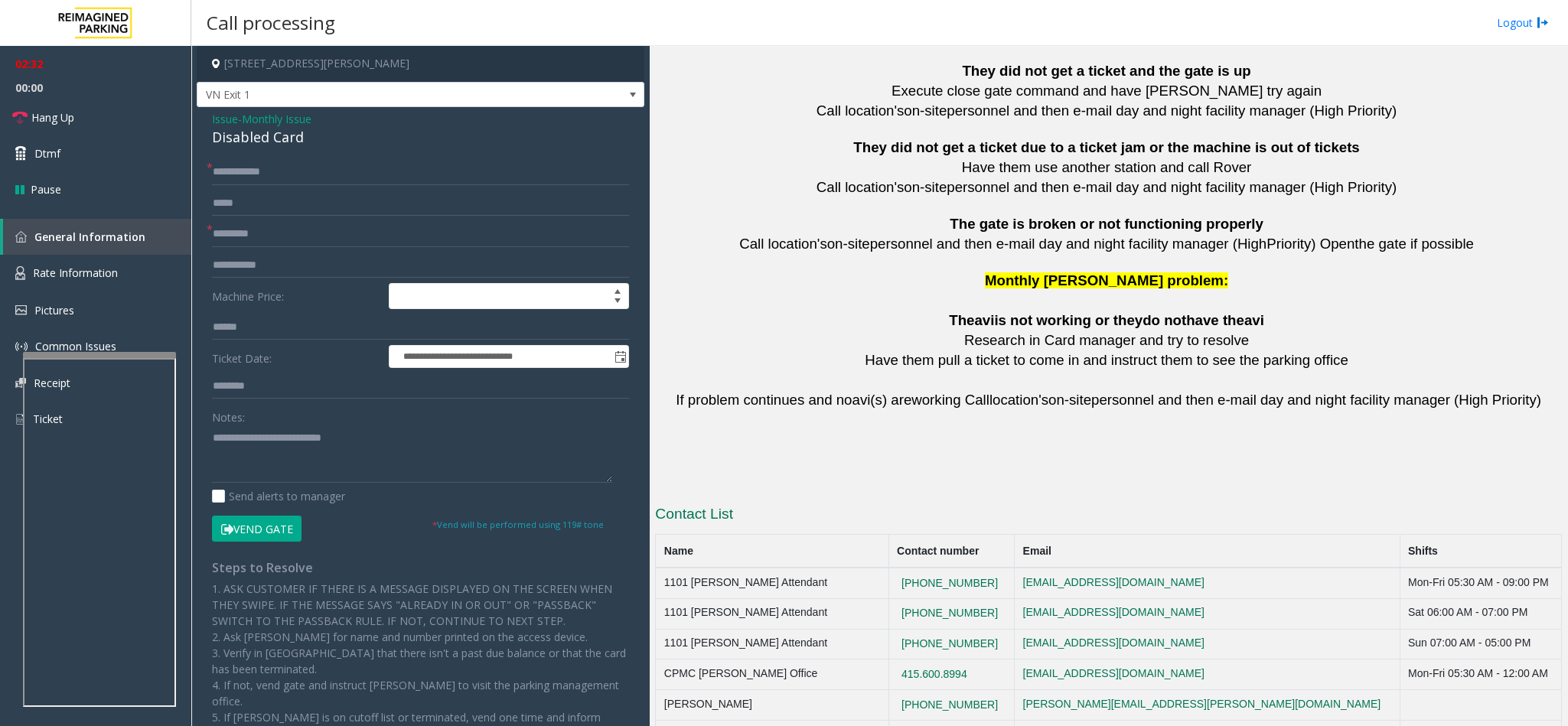
click at [993, 598] on td "[PHONE_NUMBER]" at bounding box center [952, 614] width 126 height 31
copy tr "[PHONE_NUMBER]"
drag, startPoint x: 882, startPoint y: 551, endPoint x: 869, endPoint y: 580, distance: 31.8
click at [869, 598] on tr "1101 [PERSON_NAME] Attendant [PHONE_NUMBER] [EMAIL_ADDRESS][DOMAIN_NAME] Sat 06…" at bounding box center [1109, 614] width 906 height 31
drag, startPoint x: 988, startPoint y: 602, endPoint x: 898, endPoint y: 597, distance: 90.1
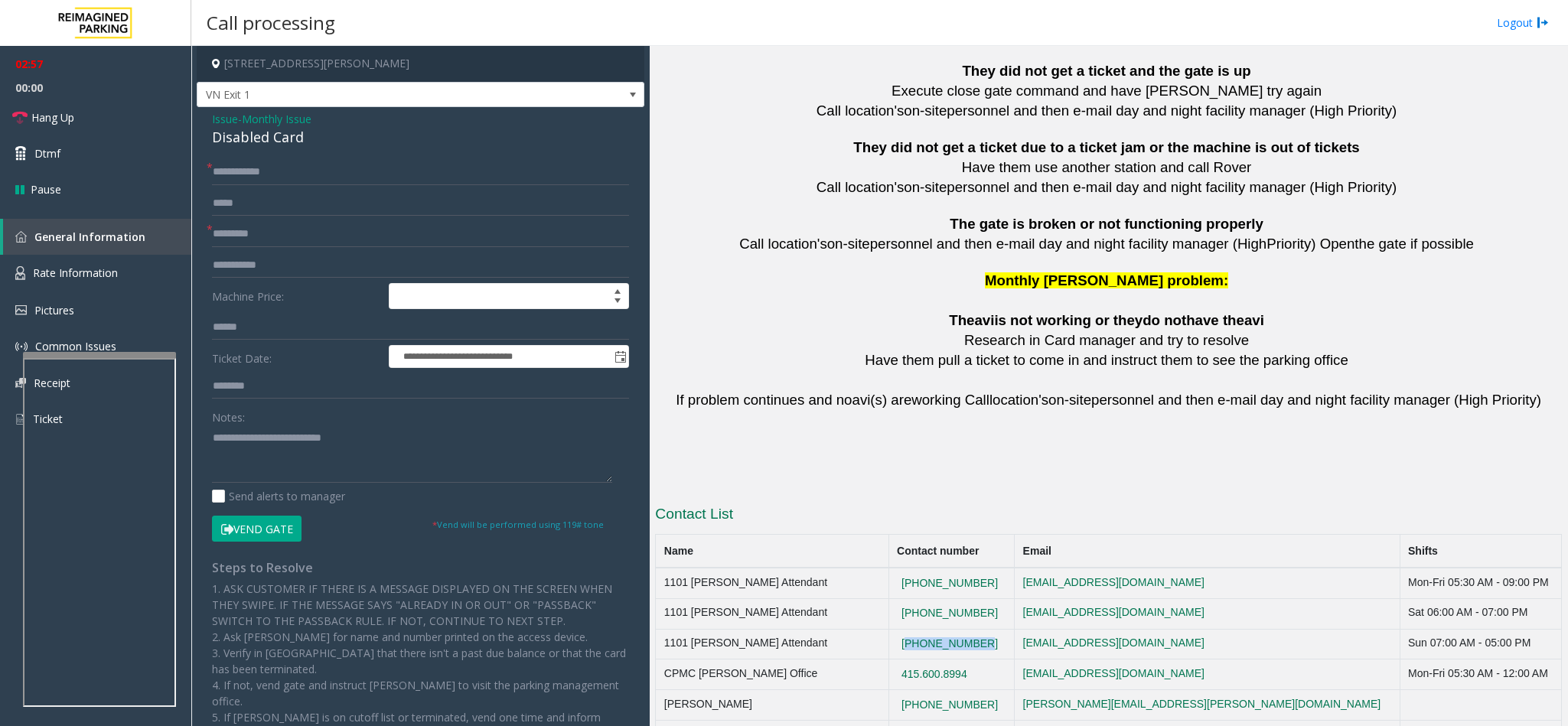
click at [898, 629] on td "[PHONE_NUMBER]" at bounding box center [952, 644] width 126 height 31
drag, startPoint x: 983, startPoint y: 691, endPoint x: 926, endPoint y: 702, distance: 58.1
click at [926, 720] on td "[PHONE_NUMBER]" at bounding box center [952, 735] width 126 height 31
drag, startPoint x: 985, startPoint y: 657, endPoint x: 859, endPoint y: 674, distance: 127.1
click at [859, 690] on tr "[PERSON_NAME] [PHONE_NUMBER] [PERSON_NAME][EMAIL_ADDRESS][PERSON_NAME][DOMAIN_N…" at bounding box center [1109, 705] width 906 height 31
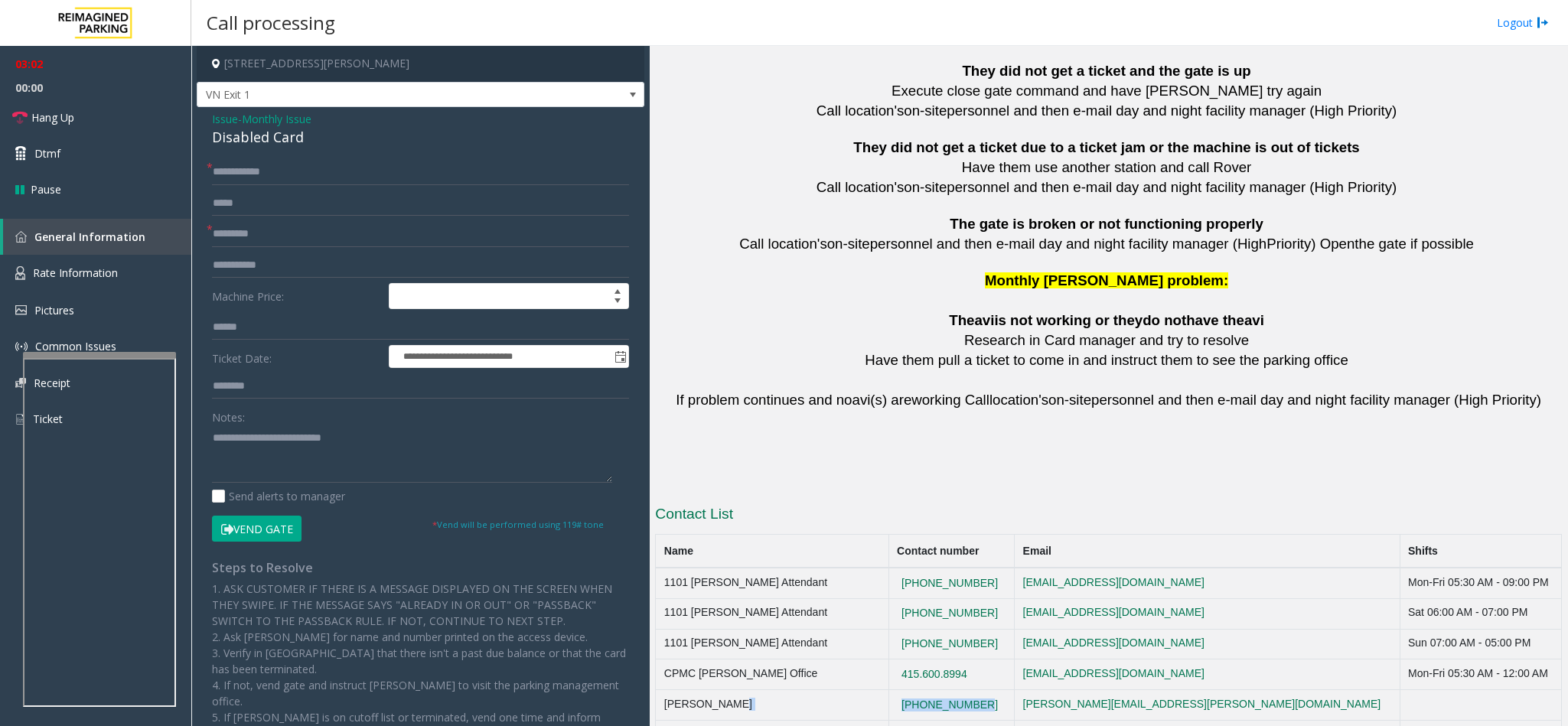
copy tr "[PHONE_NUMBER]"
click at [375, 441] on textarea at bounding box center [412, 453] width 400 height 58
drag, startPoint x: 983, startPoint y: 567, endPoint x: 890, endPoint y: 567, distance: 93.0
click at [890, 598] on tr "1101 [PERSON_NAME] Attendant [PHONE_NUMBER] [EMAIL_ADDRESS][DOMAIN_NAME] Sat 06…" at bounding box center [1109, 614] width 906 height 31
copy tr "[PHONE_NUMBER]"
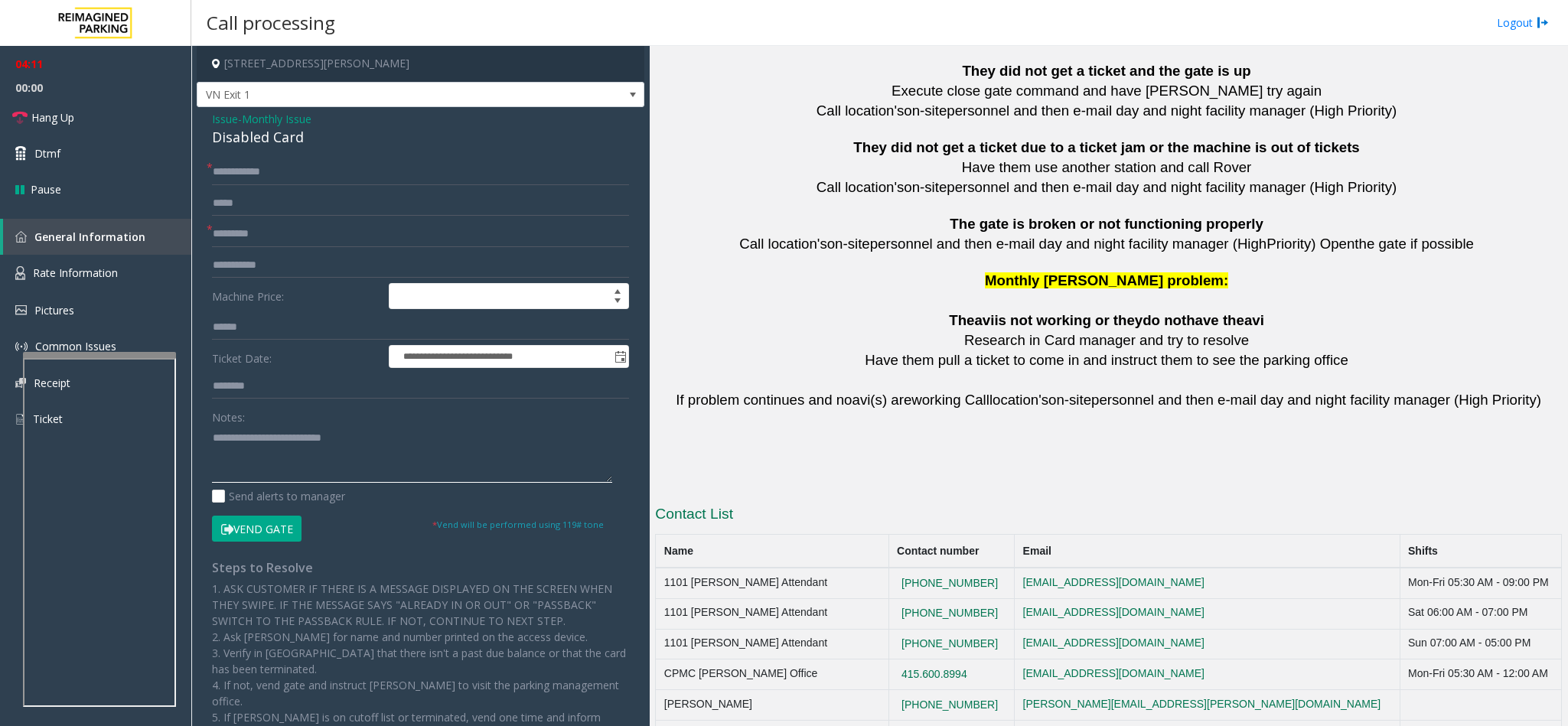
click at [370, 452] on textarea at bounding box center [412, 453] width 400 height 58
click at [248, 526] on button "Vend Gate" at bounding box center [256, 529] width 89 height 26
click at [274, 468] on textarea at bounding box center [412, 453] width 400 height 58
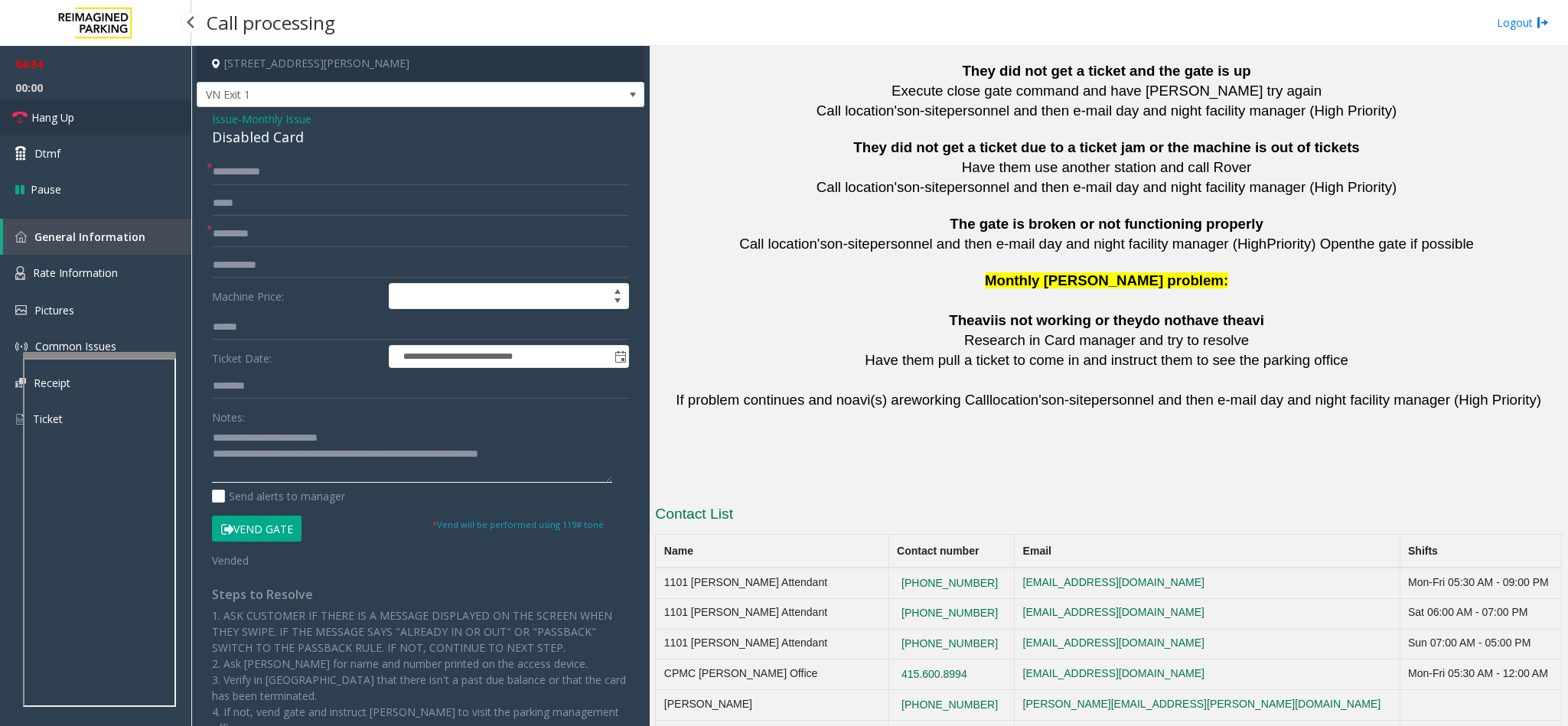
type textarea "**********"
click at [101, 124] on link "Hang Up" at bounding box center [95, 117] width 191 height 36
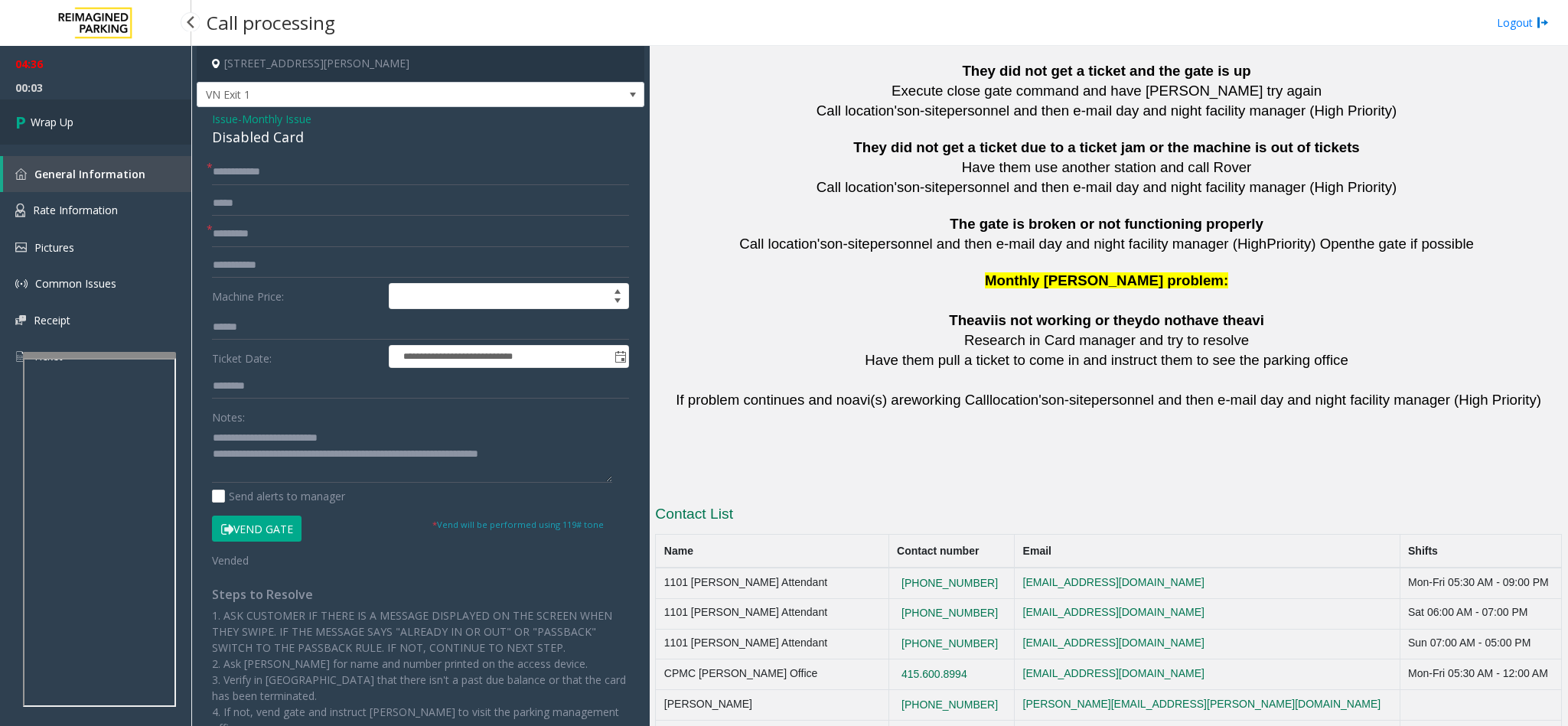
click at [115, 131] on link "Wrap Up" at bounding box center [95, 122] width 191 height 45
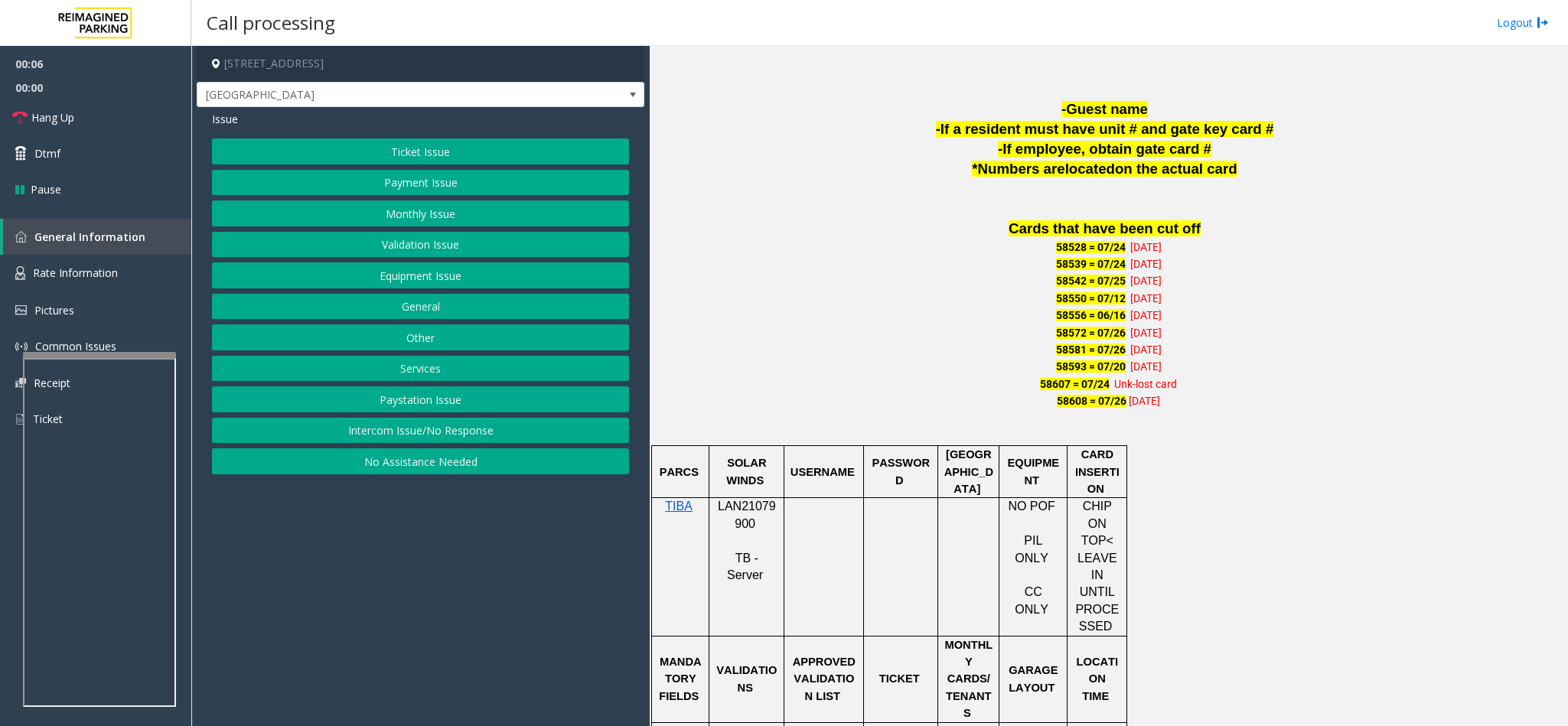
scroll to position [918, 0]
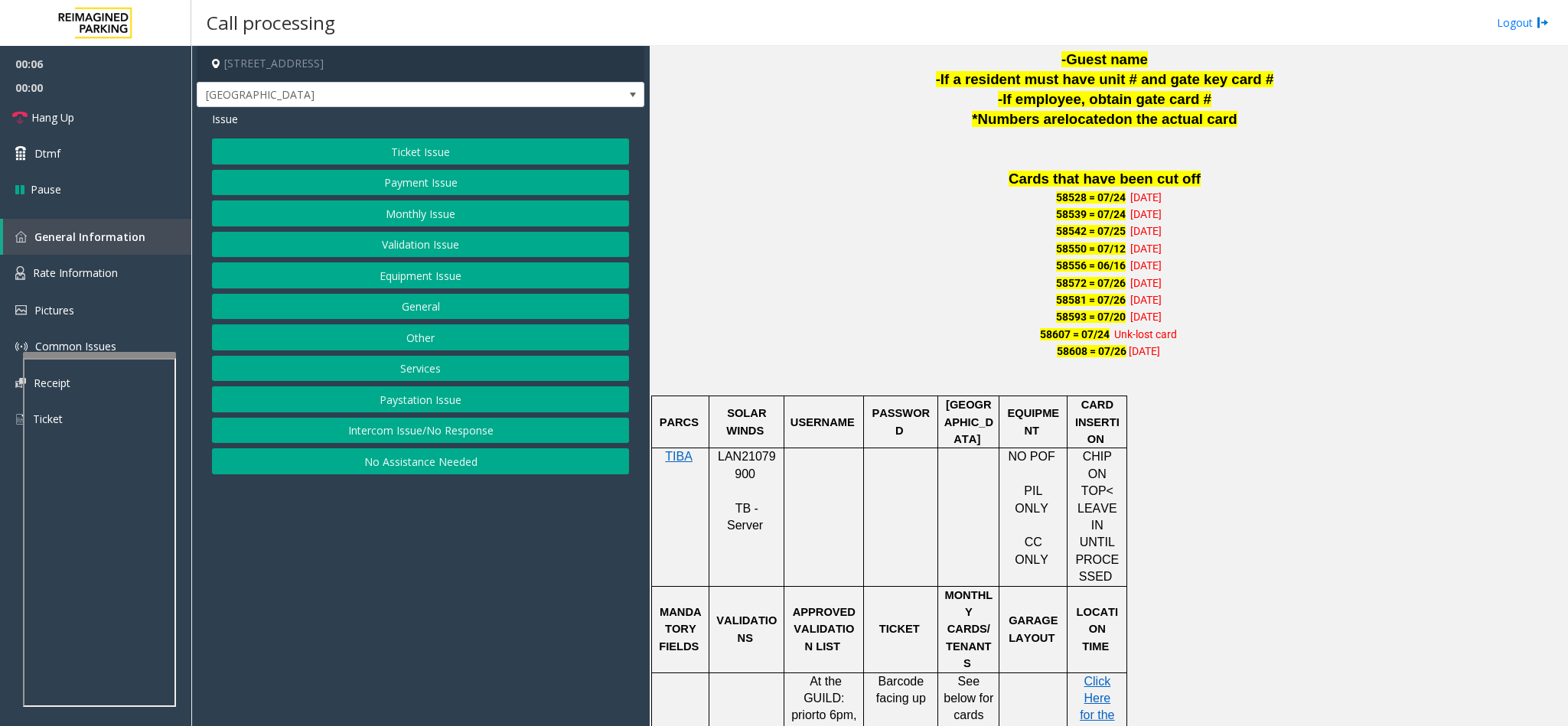
click at [735, 461] on span "LAN21079900" at bounding box center [747, 464] width 59 height 30
copy p "LAN21079900"
click at [501, 221] on button "Monthly Issue" at bounding box center [420, 213] width 417 height 26
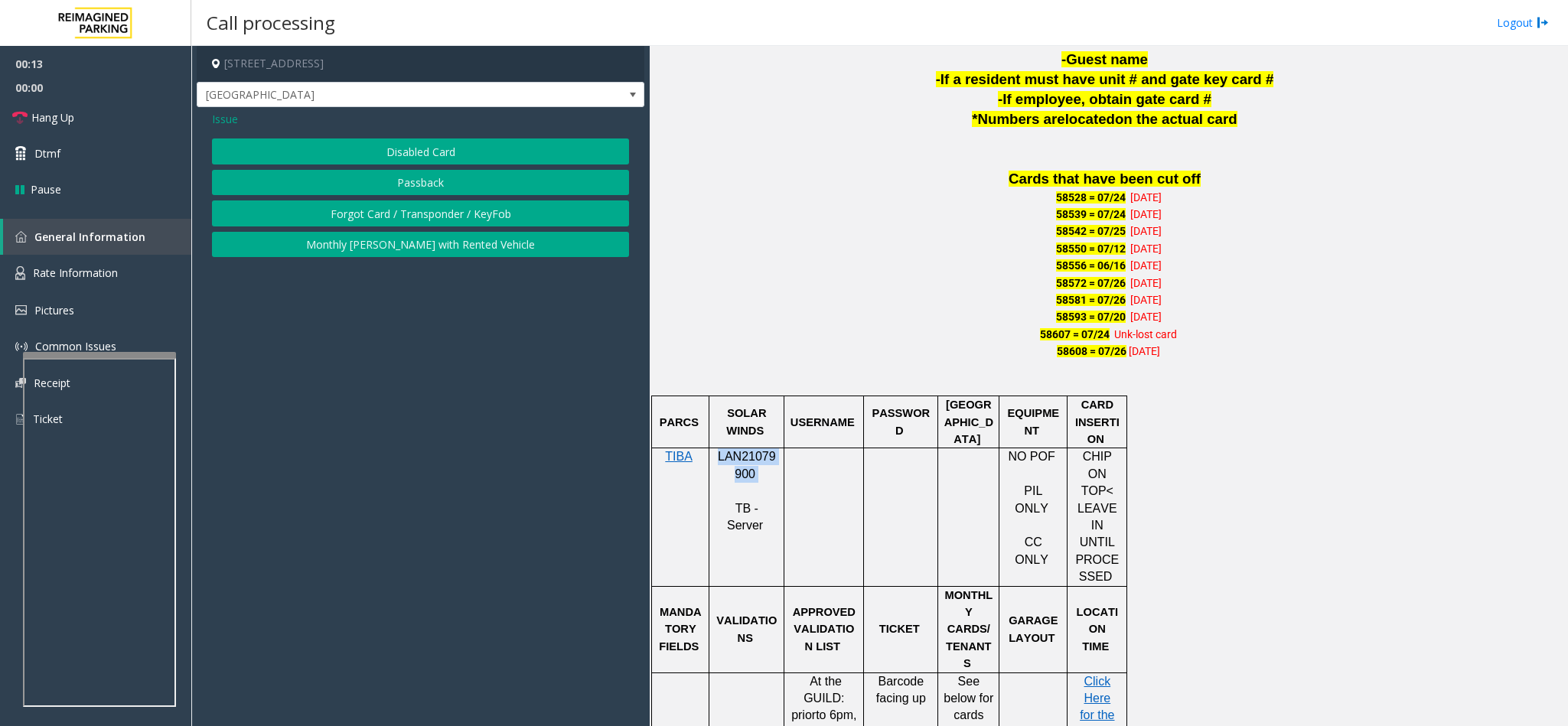
click at [393, 146] on button "Disabled Card" at bounding box center [420, 152] width 417 height 26
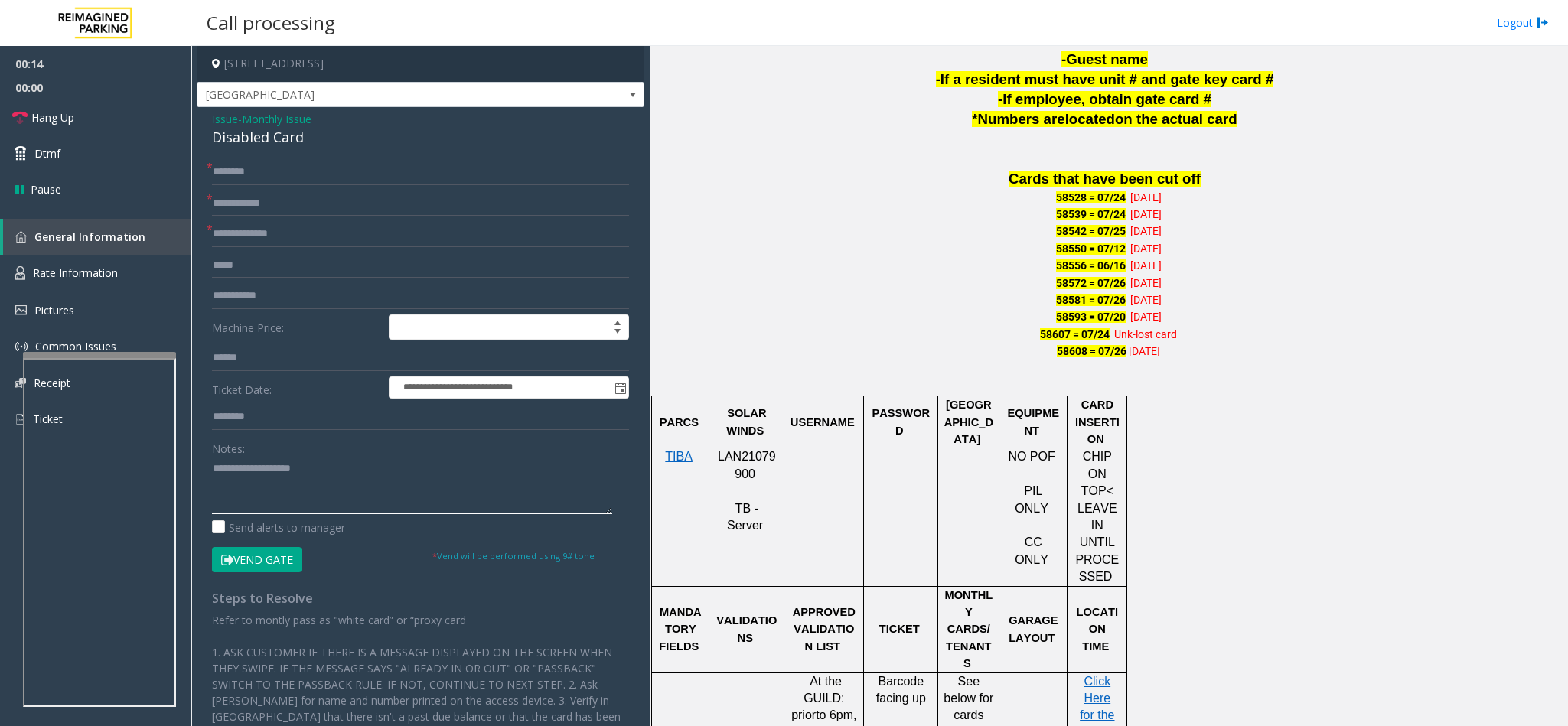
click at [319, 490] on textarea at bounding box center [412, 485] width 400 height 58
click at [260, 475] on textarea at bounding box center [412, 485] width 400 height 58
click at [260, 471] on textarea at bounding box center [412, 485] width 400 height 58
click at [288, 473] on textarea at bounding box center [412, 485] width 400 height 58
click at [267, 469] on textarea at bounding box center [412, 485] width 400 height 58
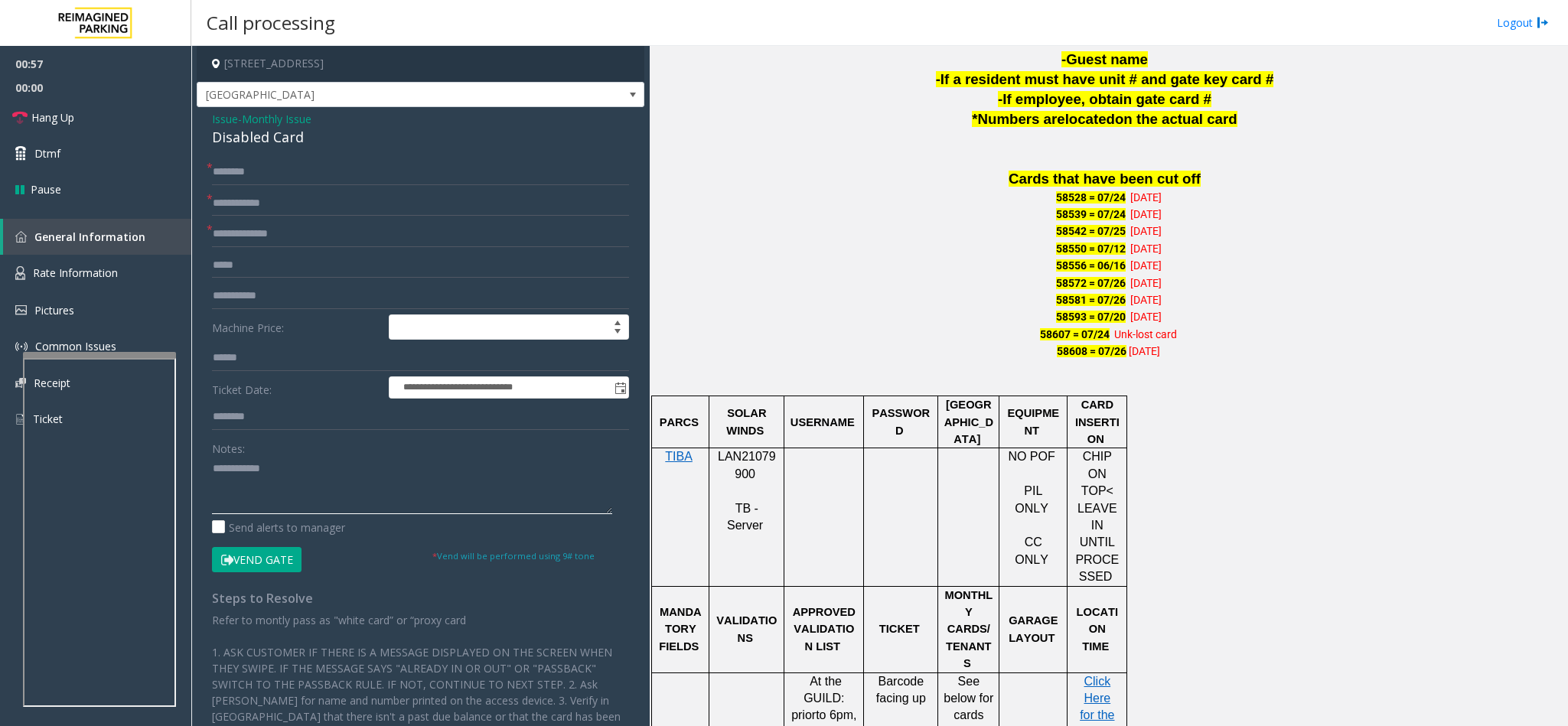
click at [248, 470] on textarea at bounding box center [412, 485] width 400 height 58
click at [256, 470] on textarea at bounding box center [412, 485] width 400 height 58
click at [260, 470] on textarea at bounding box center [412, 485] width 400 height 58
type textarea "**********"
click at [281, 169] on input "text" at bounding box center [420, 172] width 417 height 26
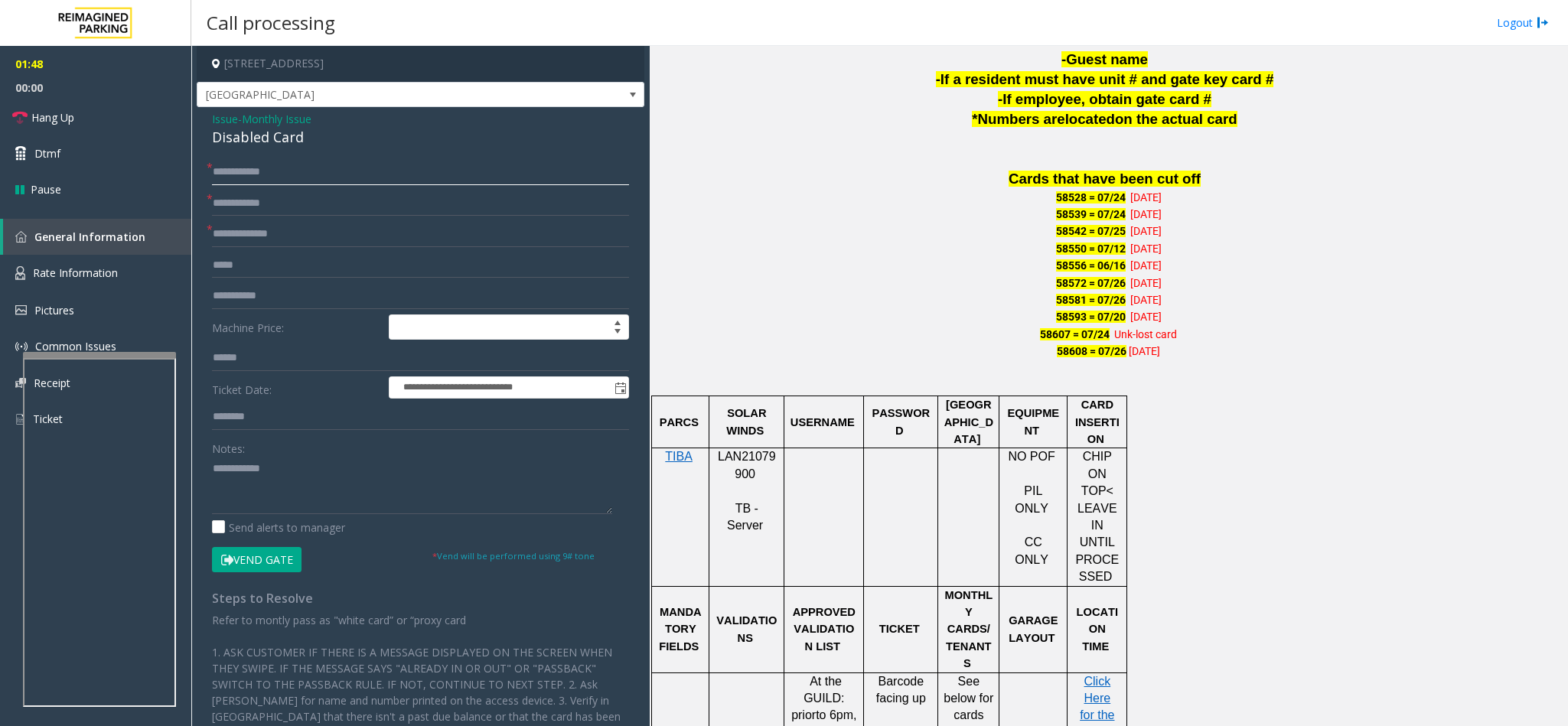
type input "**********"
click at [285, 550] on button "Vend Gate" at bounding box center [256, 560] width 89 height 26
click at [212, 471] on textarea at bounding box center [412, 485] width 400 height 58
type textarea "**********"
click at [230, 197] on input "text" at bounding box center [420, 203] width 417 height 26
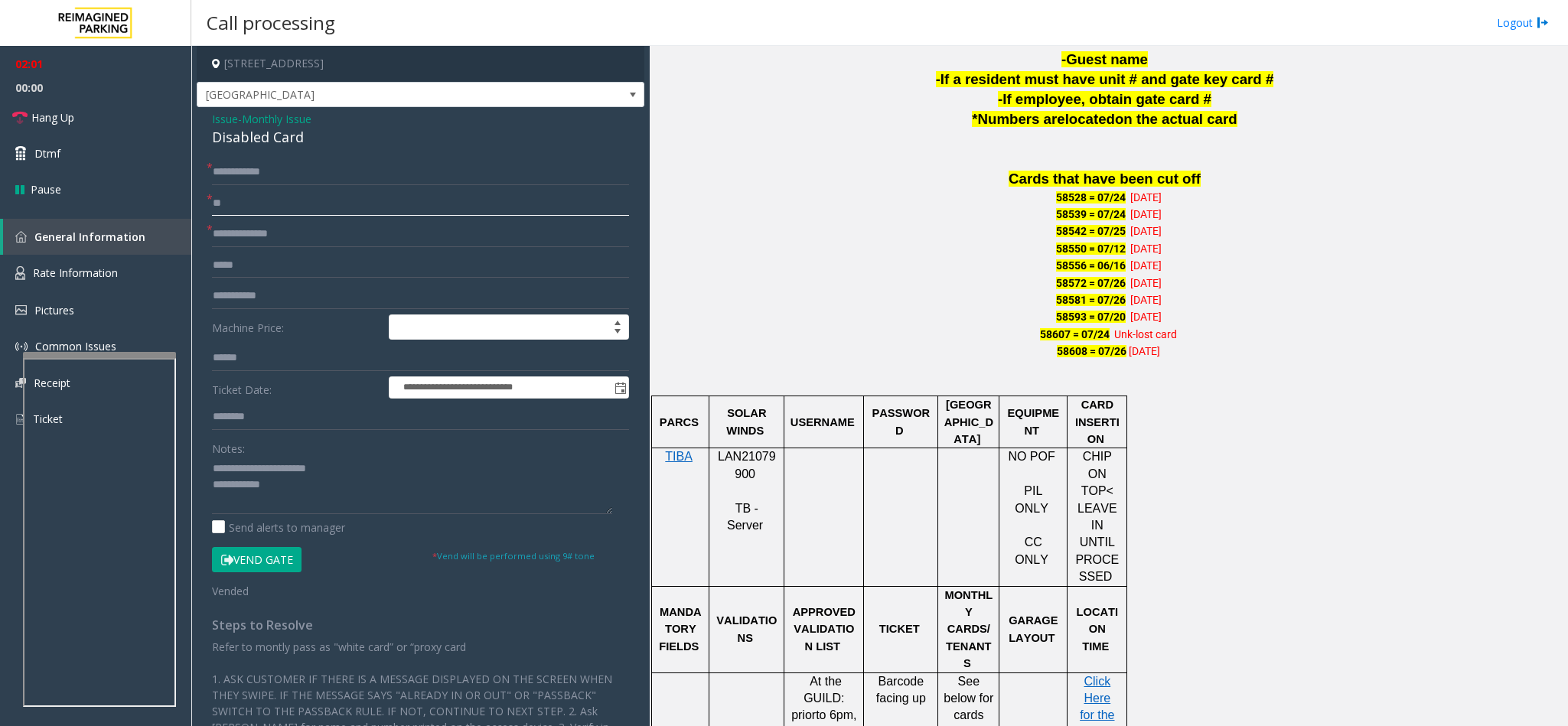
type input "**"
click at [129, 112] on link "Hang Up" at bounding box center [95, 117] width 191 height 36
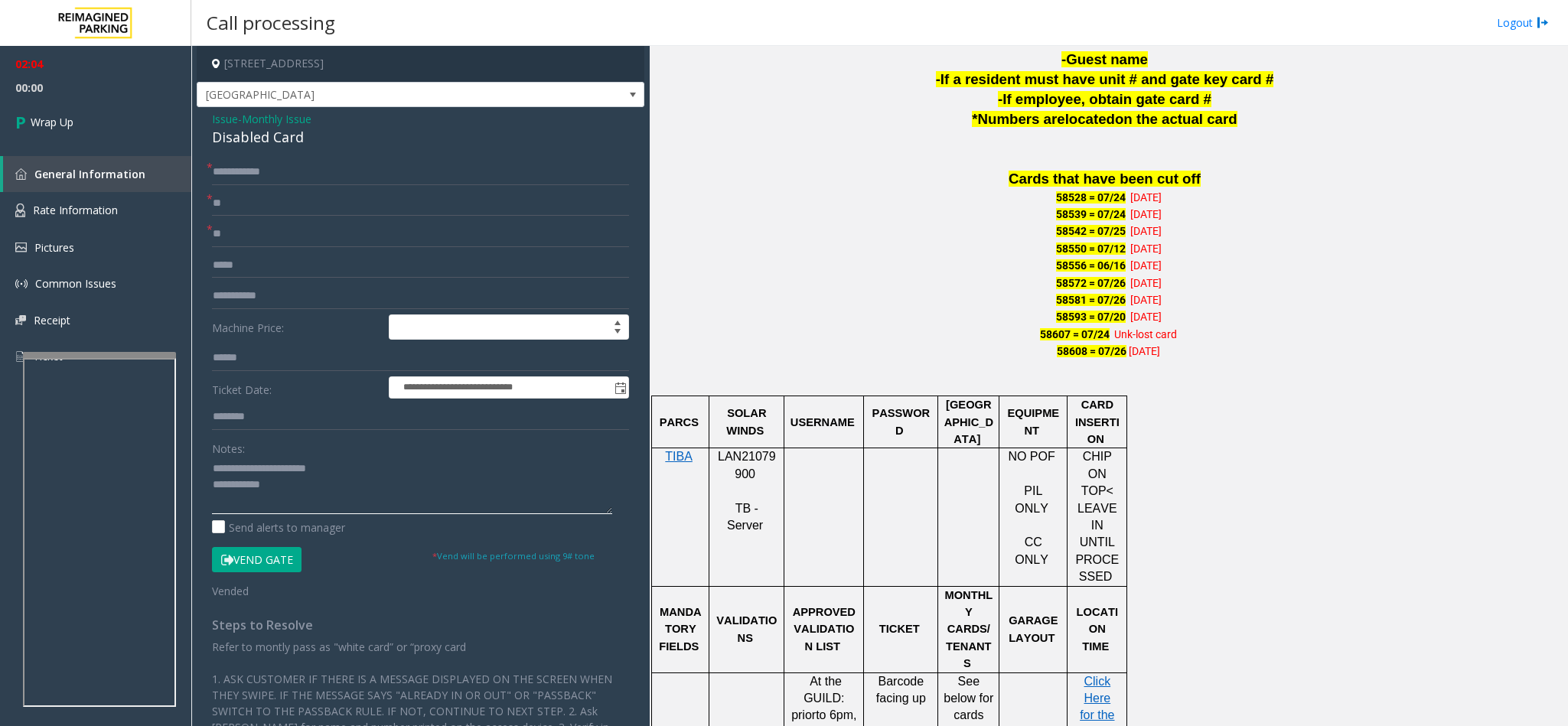
click at [319, 494] on textarea at bounding box center [412, 485] width 400 height 58
type textarea "**********"
click at [85, 131] on link "Wrap Up" at bounding box center [95, 122] width 191 height 45
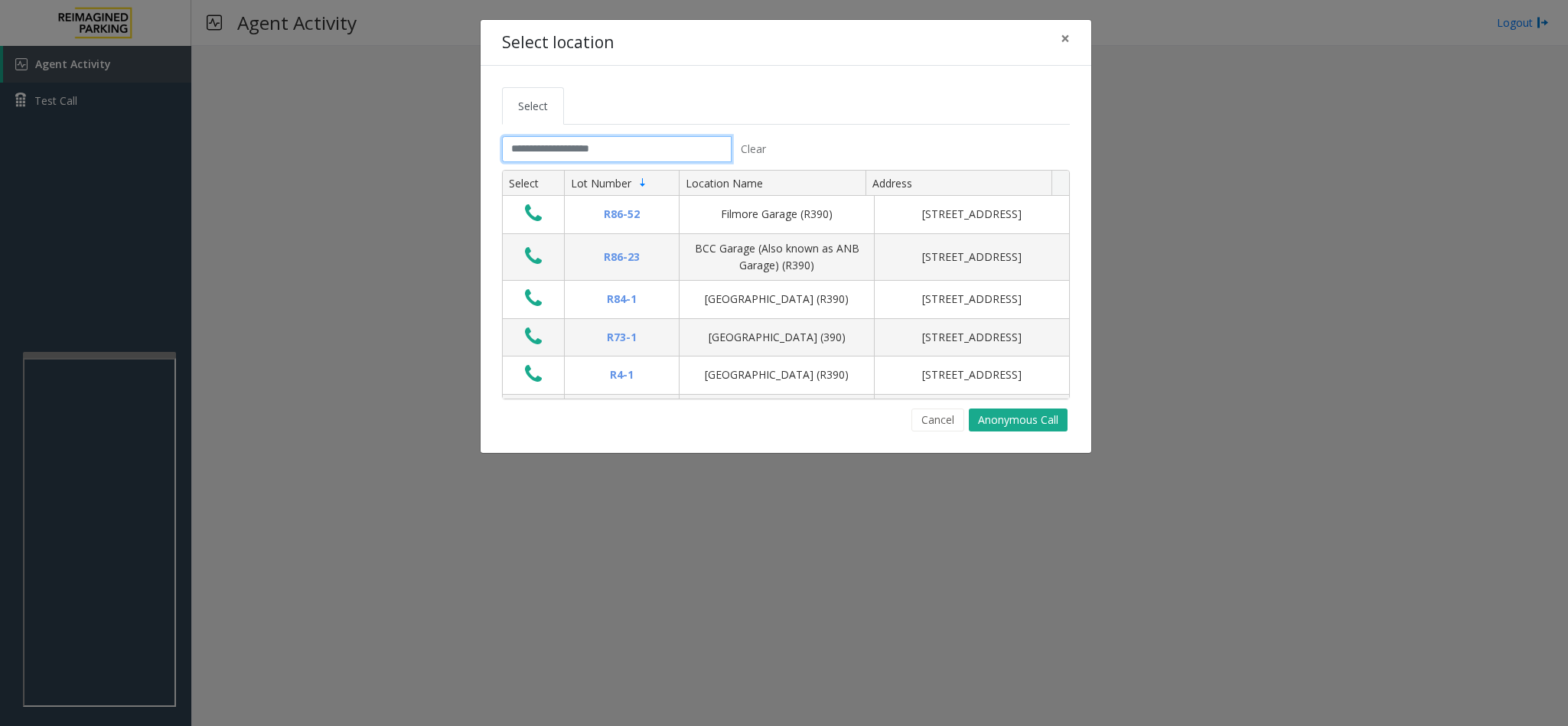
click at [630, 154] on input "text" at bounding box center [617, 149] width 230 height 26
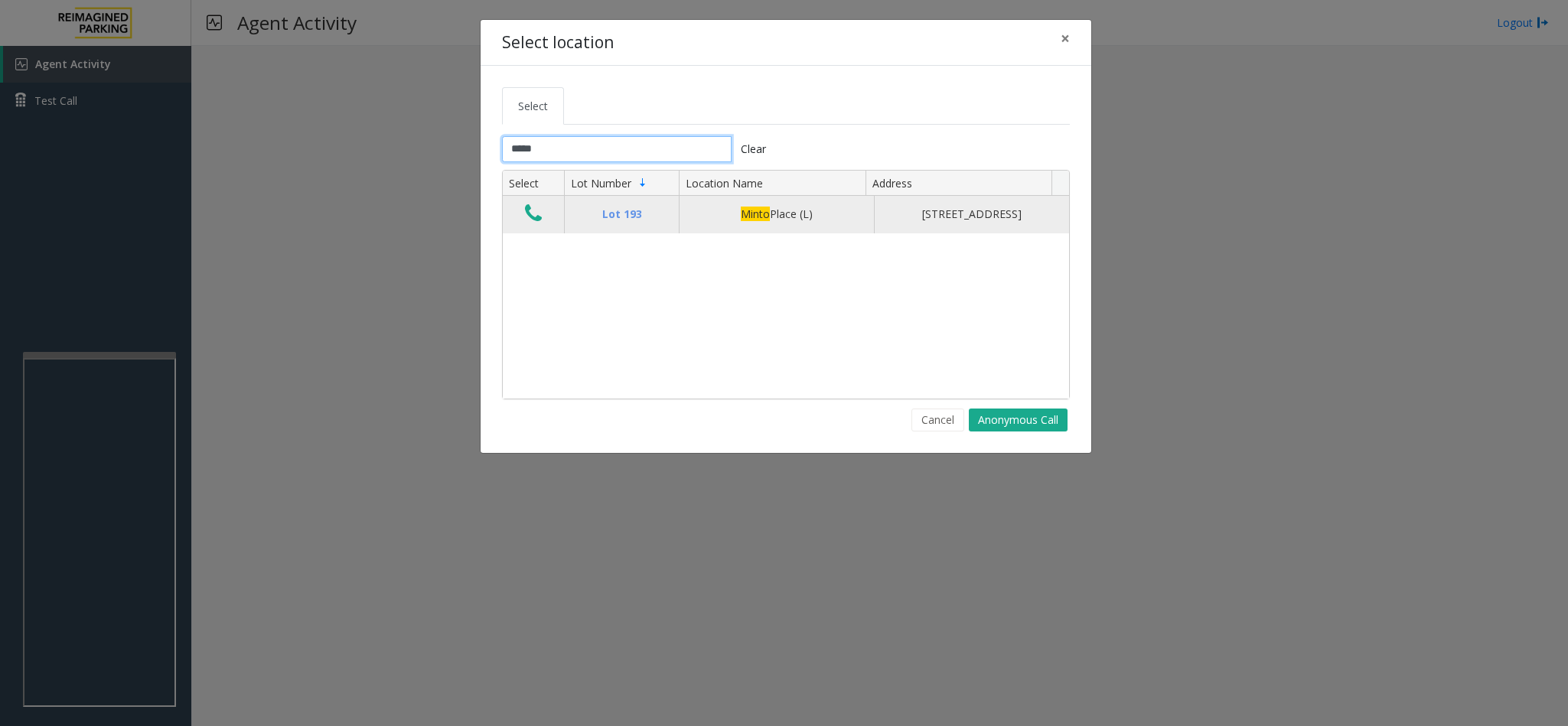
type input "*****"
click at [538, 216] on icon "Data table" at bounding box center [534, 213] width 17 height 22
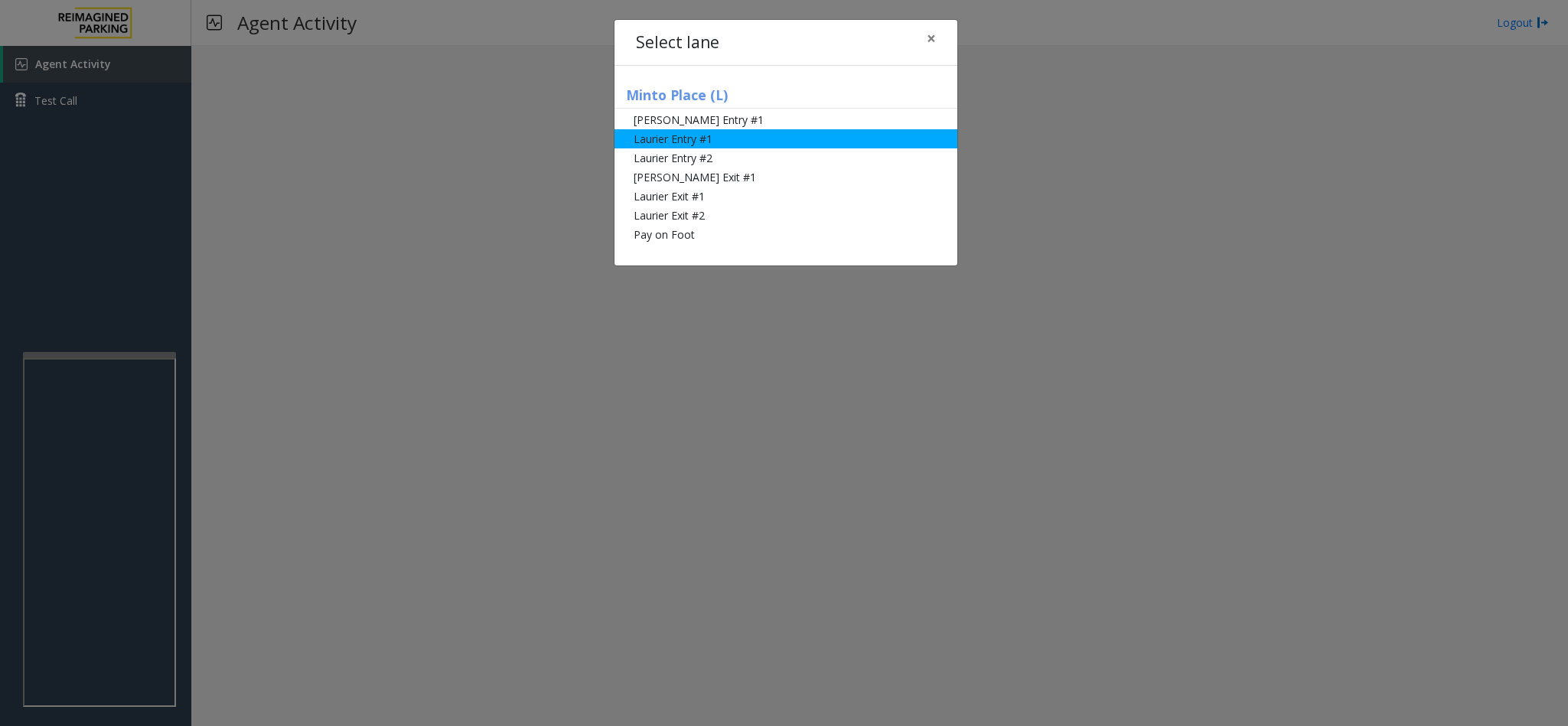
click at [679, 134] on li "Laurier Entry #1" at bounding box center [786, 139] width 343 height 19
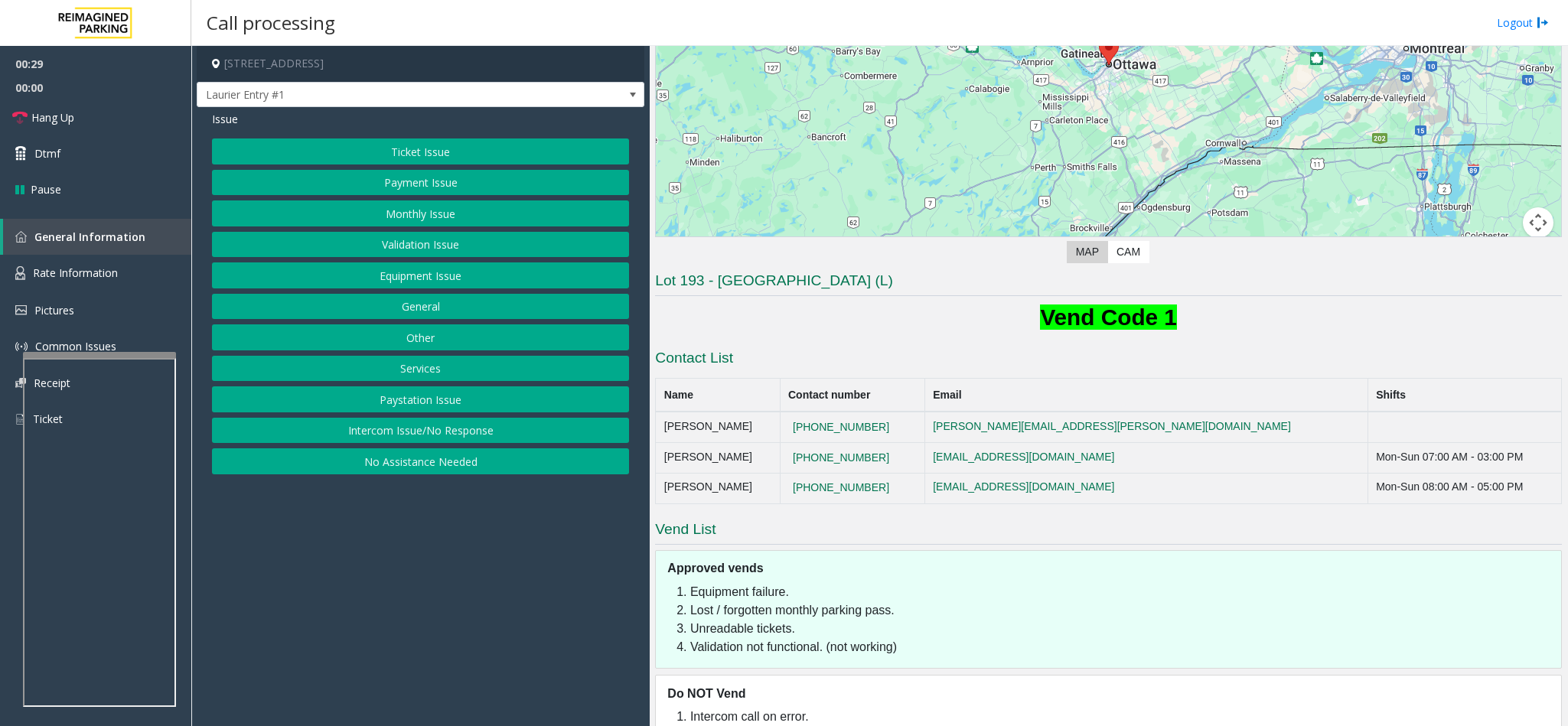
scroll to position [260, 0]
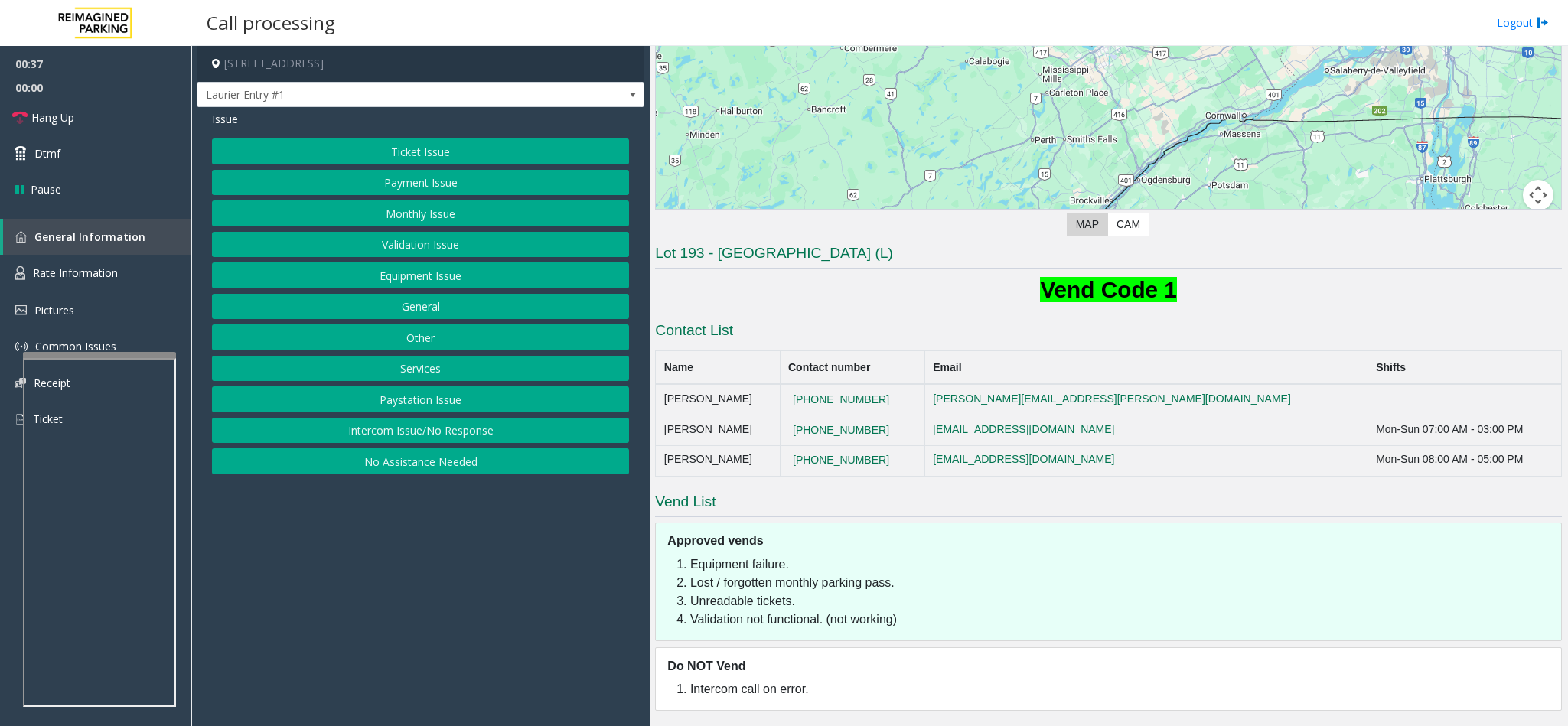
click at [457, 154] on button "Ticket Issue" at bounding box center [420, 152] width 417 height 26
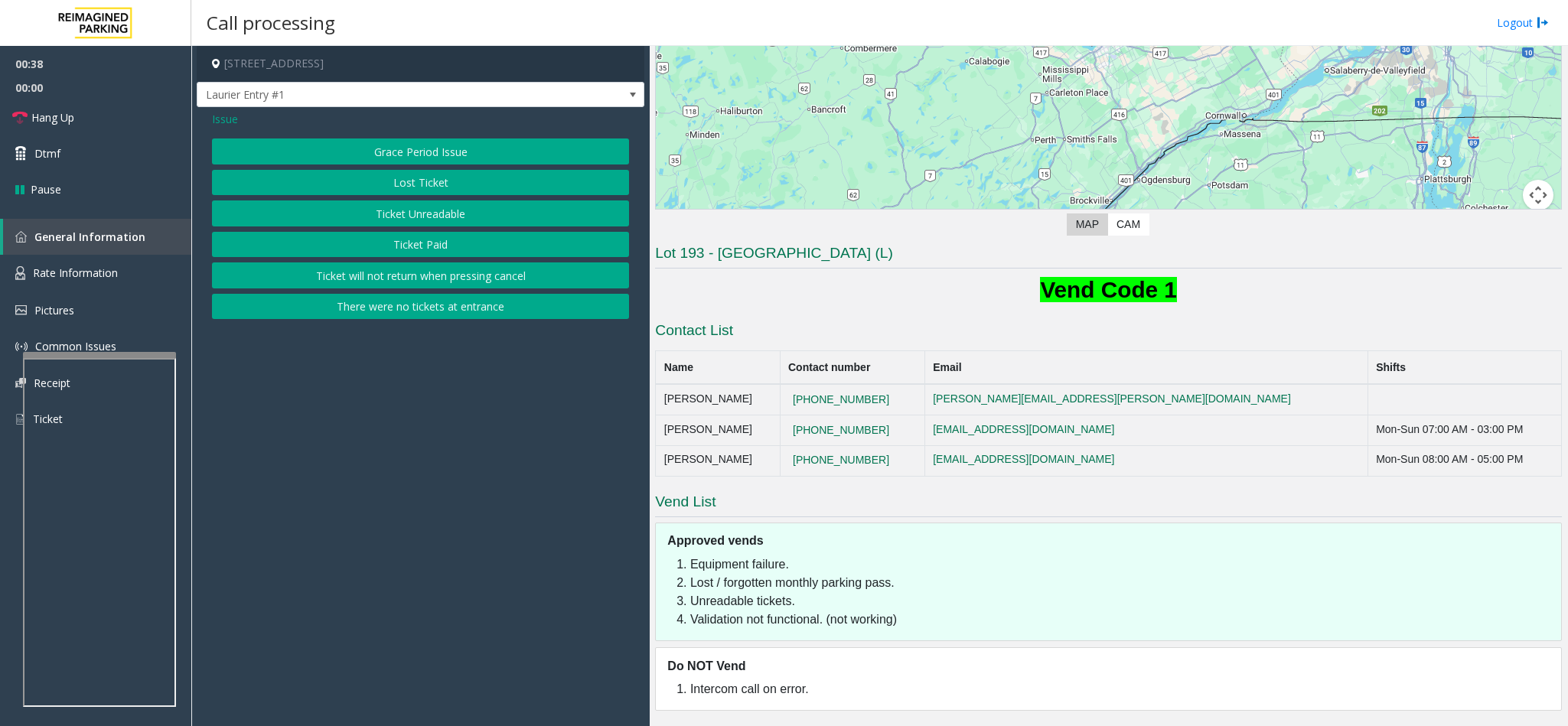
click at [421, 204] on button "Ticket Unreadable" at bounding box center [420, 213] width 417 height 26
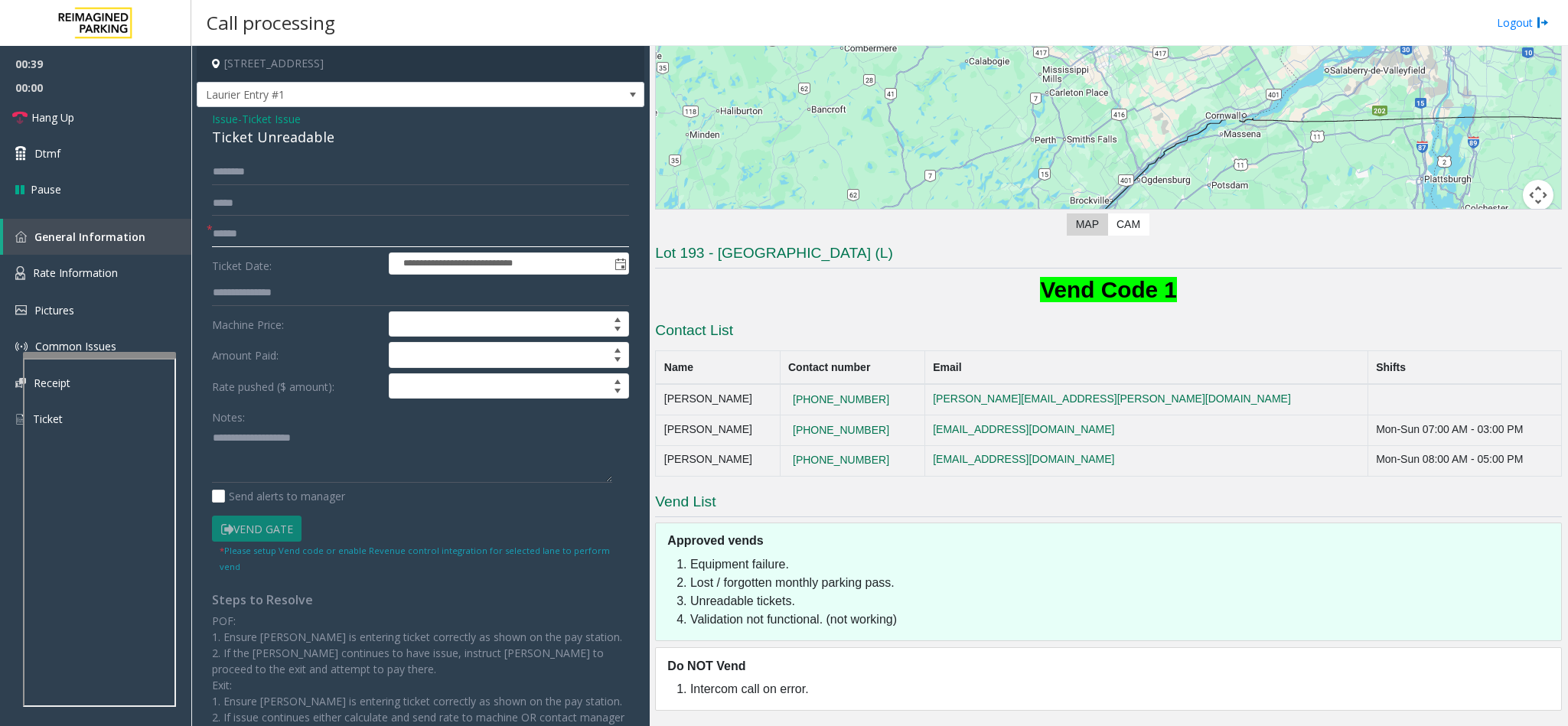
click at [249, 223] on input "text" at bounding box center [420, 234] width 417 height 26
click at [280, 143] on div "Ticket Unreadable" at bounding box center [420, 137] width 417 height 21
click at [213, 437] on textarea at bounding box center [412, 453] width 400 height 58
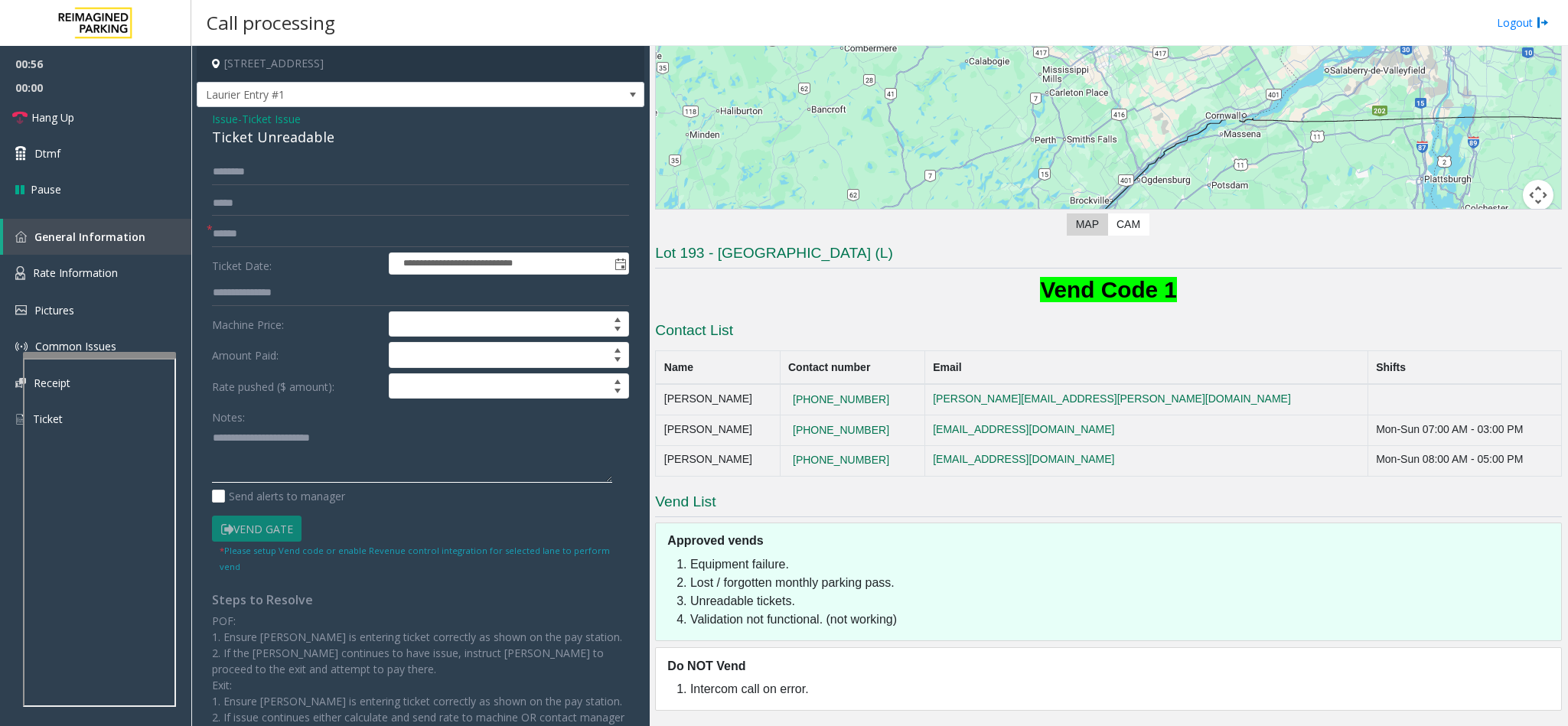
type textarea "**********"
click at [365, 446] on textarea at bounding box center [412, 453] width 400 height 58
drag, startPoint x: 367, startPoint y: 440, endPoint x: -75, endPoint y: 440, distance: 442.0
click at [0, 440] on html "**********" at bounding box center [784, 363] width 1568 height 726
drag, startPoint x: 223, startPoint y: 124, endPoint x: 236, endPoint y: 126, distance: 13.2
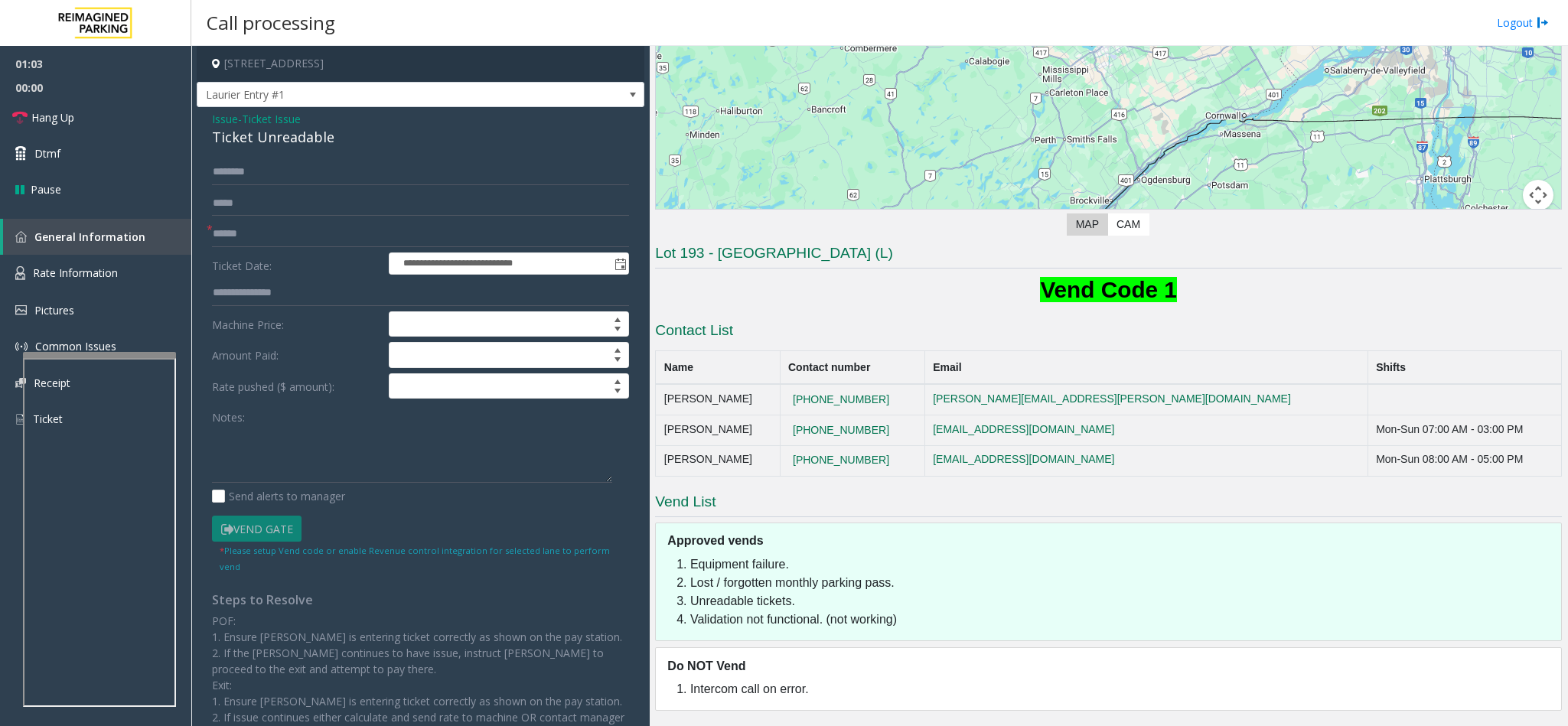
click at [223, 124] on span "Issue" at bounding box center [225, 119] width 26 height 16
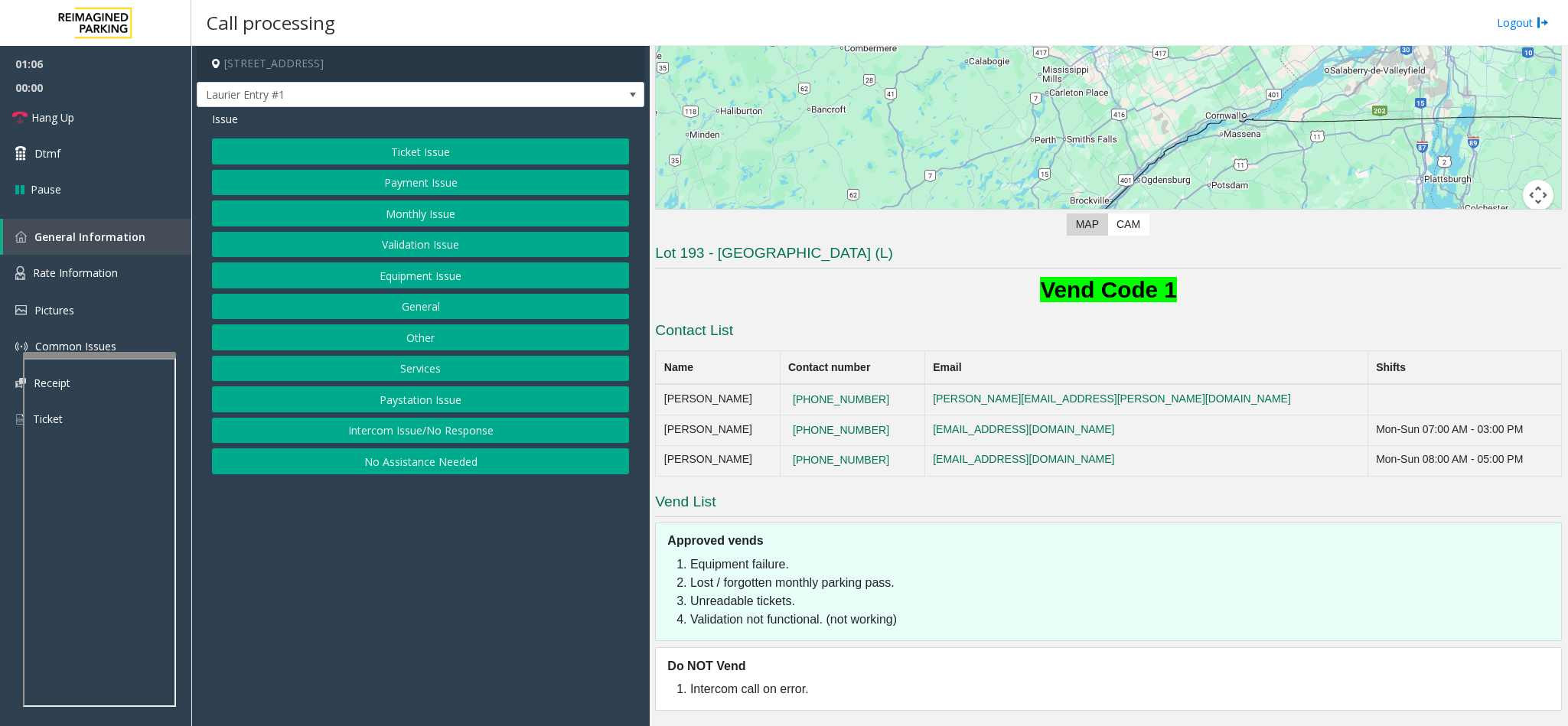
click at [404, 186] on button "Payment Issue" at bounding box center [420, 183] width 417 height 26
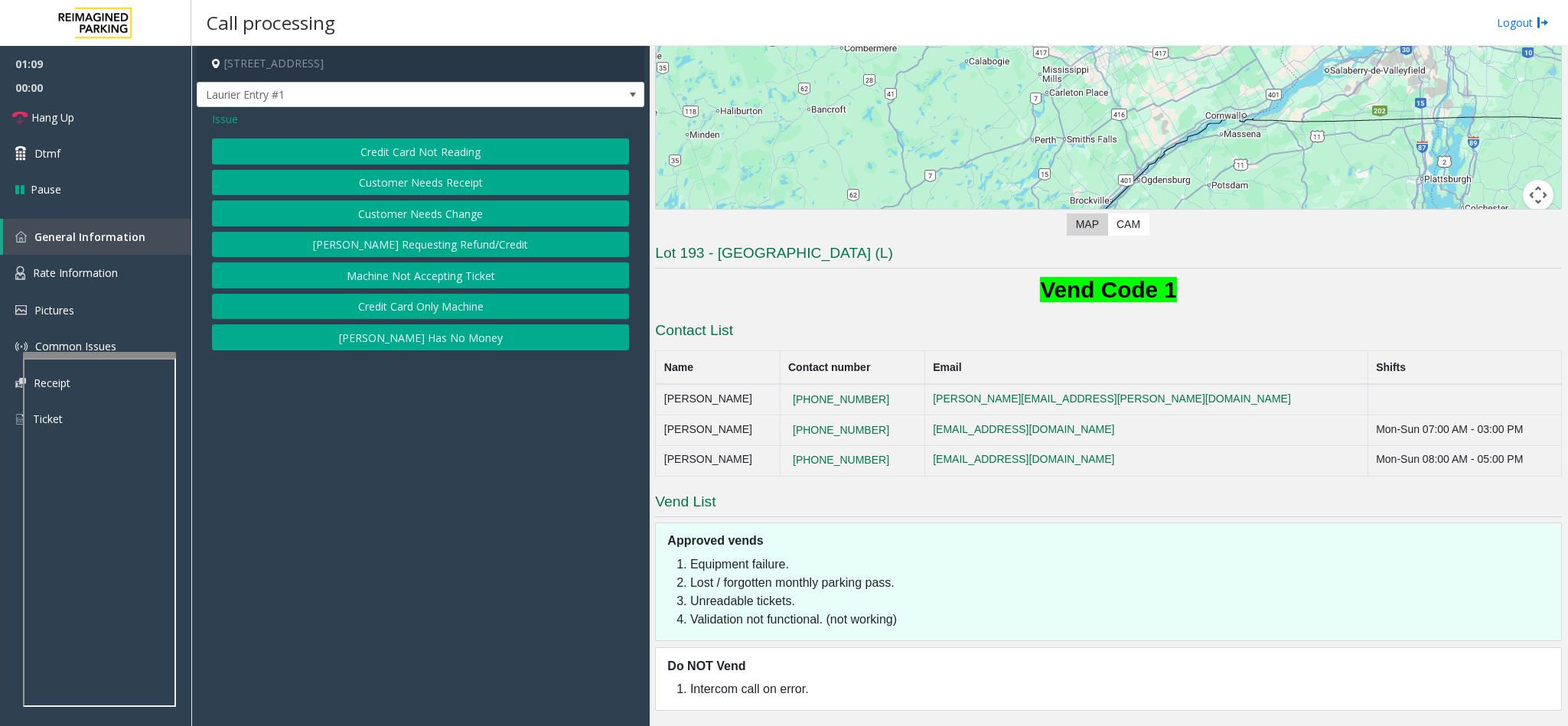
click at [419, 142] on button "Credit Card Not Reading" at bounding box center [420, 152] width 417 height 26
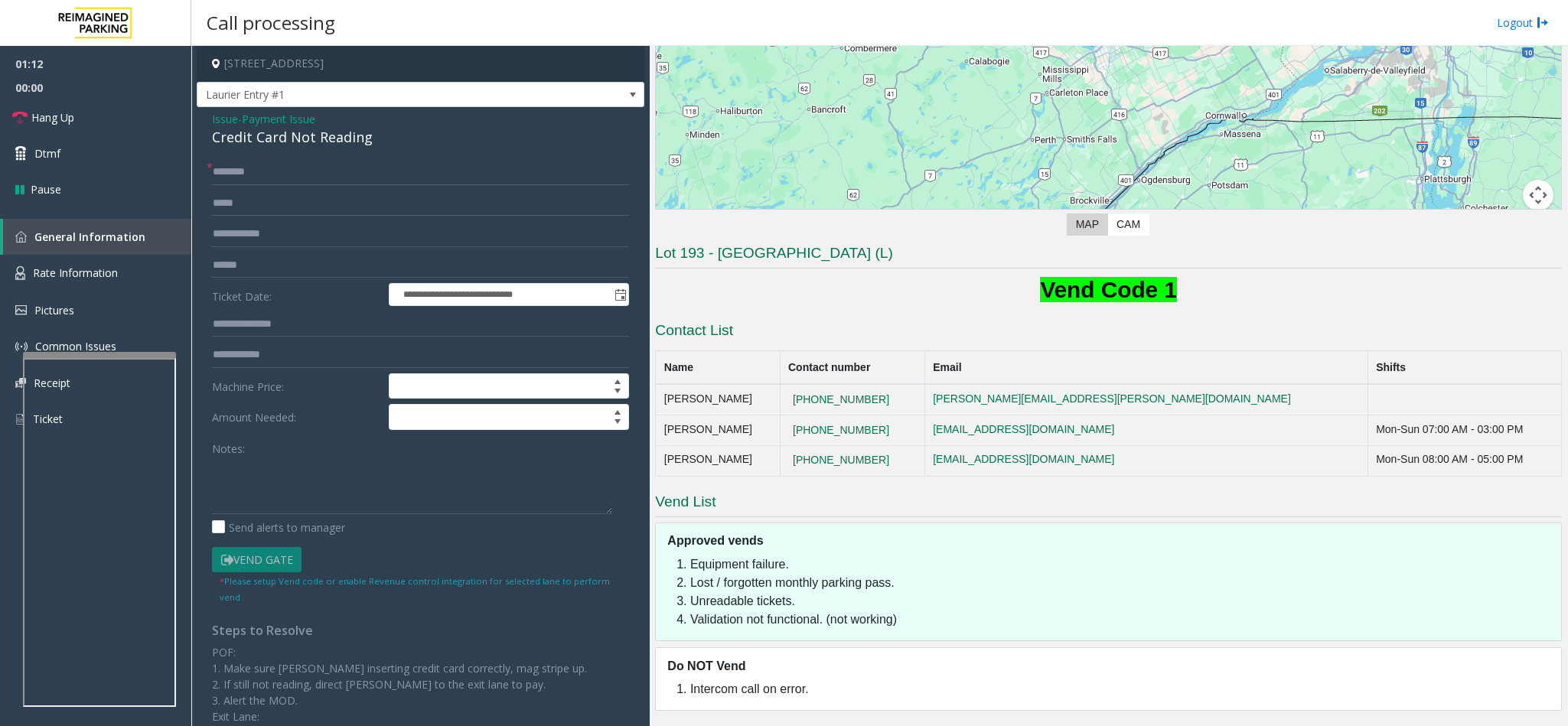
click at [230, 119] on span "Issue" at bounding box center [225, 119] width 26 height 16
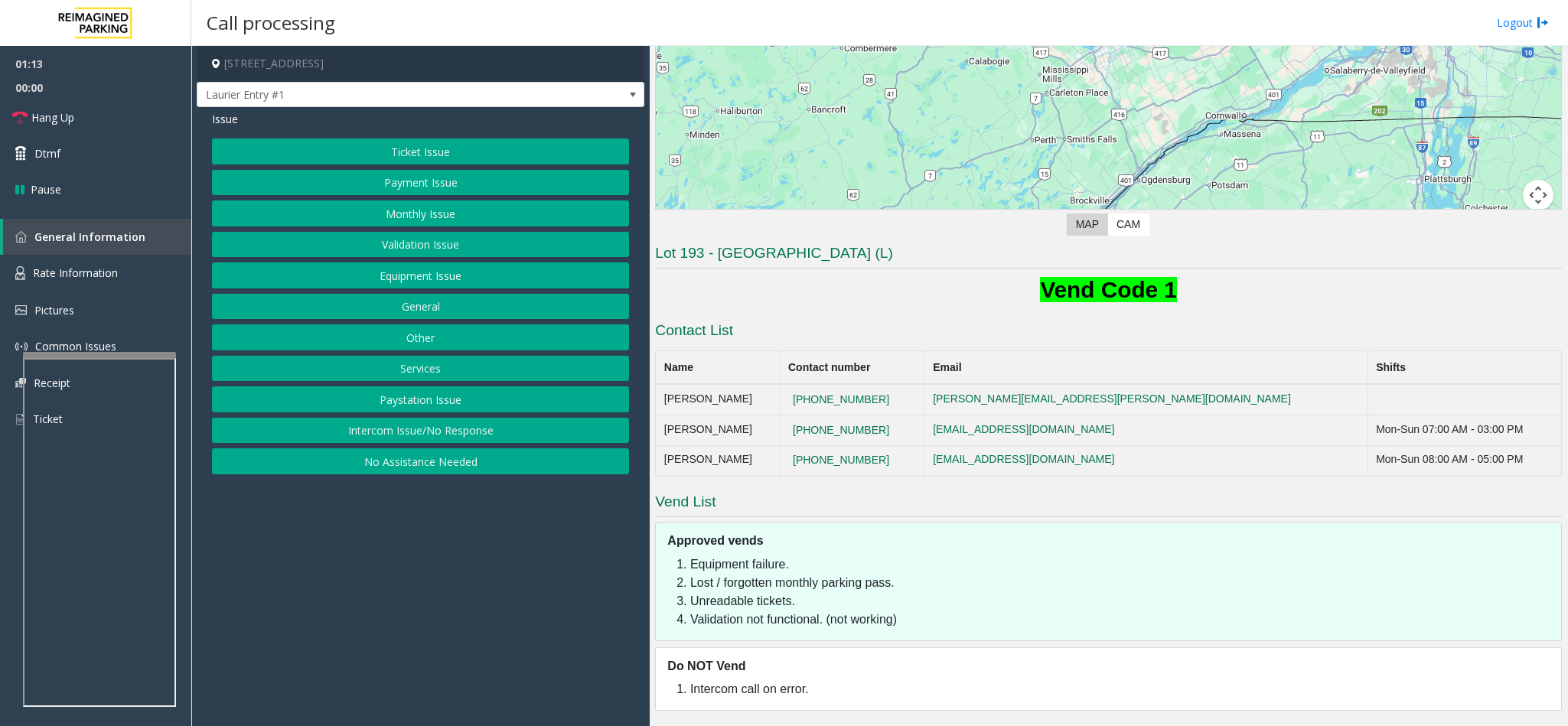
click at [424, 281] on button "Equipment Issue" at bounding box center [420, 276] width 417 height 26
click at [411, 267] on button "Gate / Door Won't Open" at bounding box center [420, 276] width 417 height 26
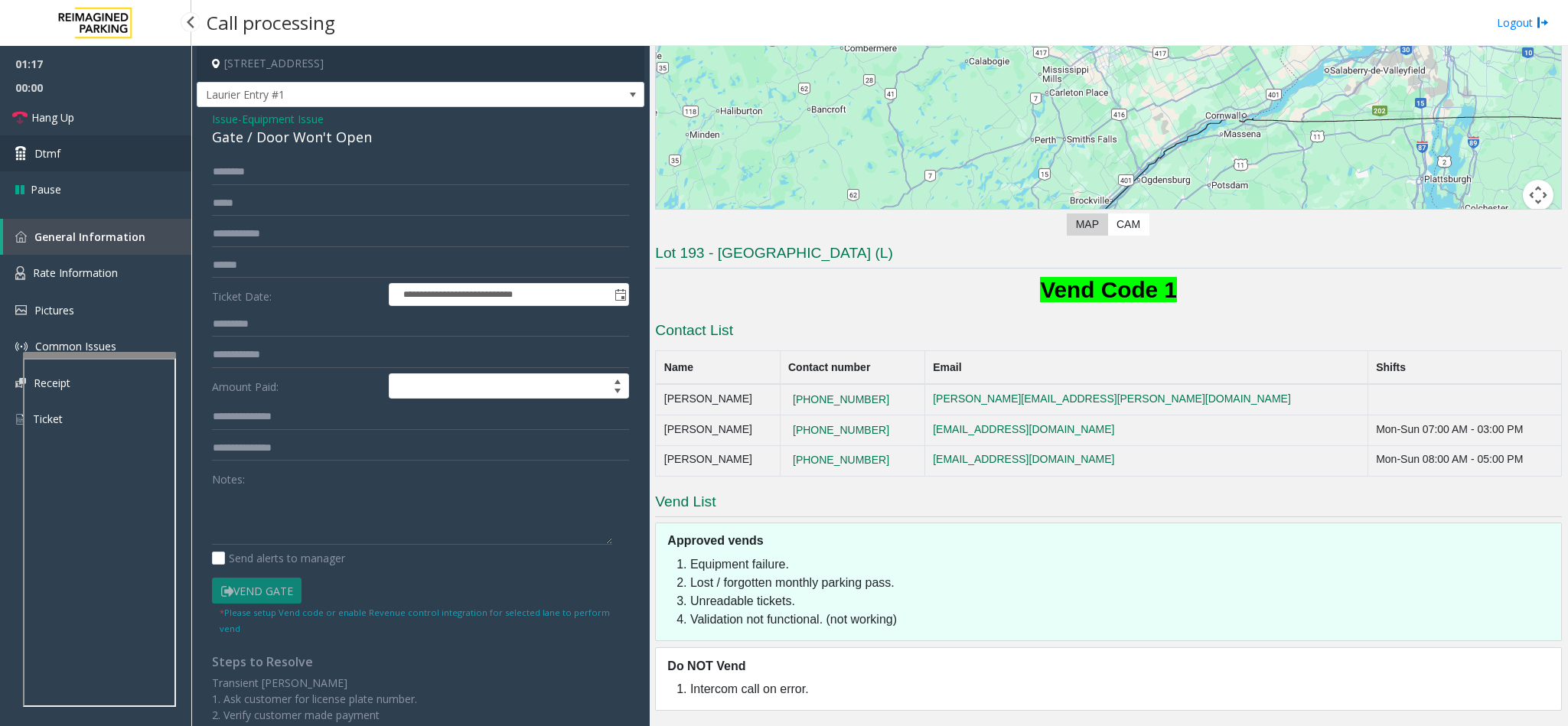
click at [94, 152] on link "Dtmf" at bounding box center [95, 153] width 191 height 36
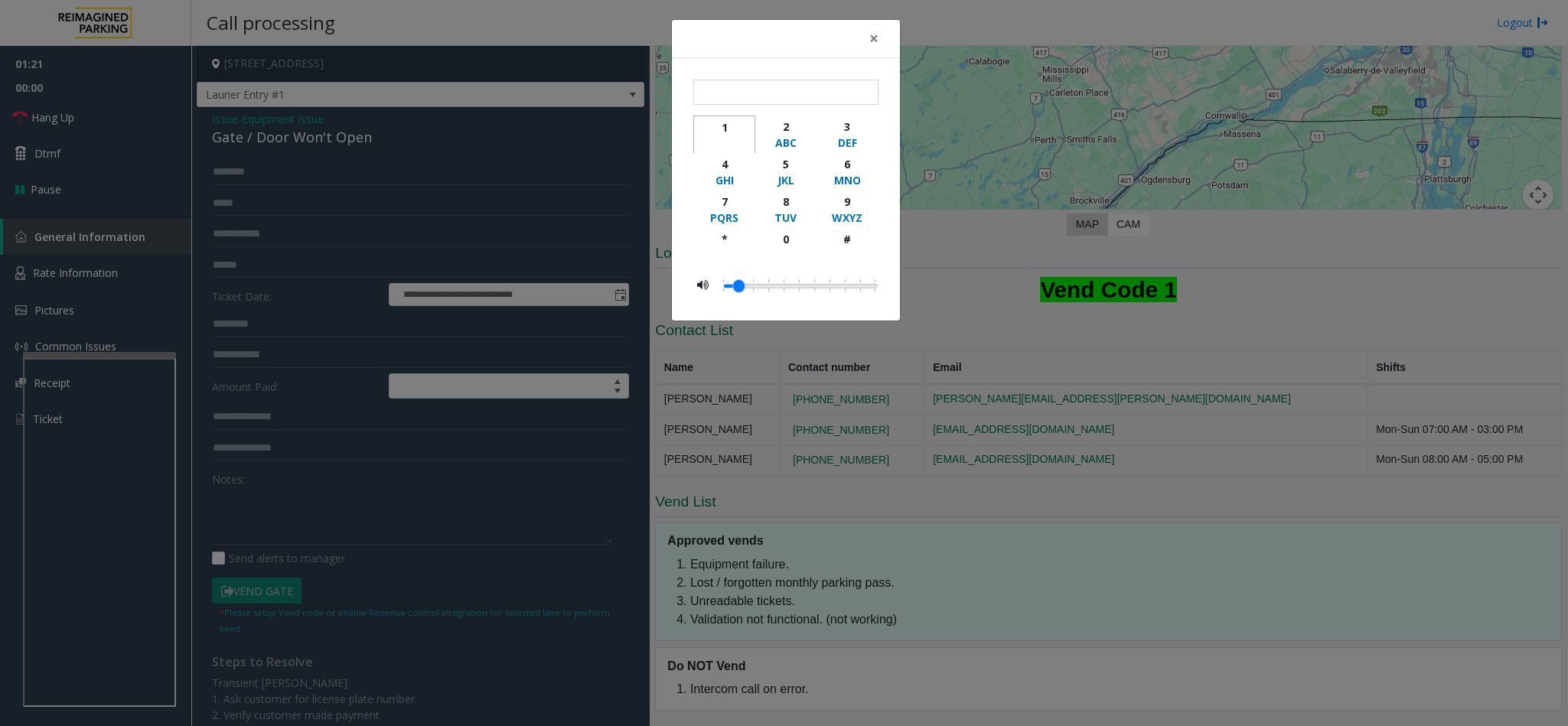
click at [735, 125] on div "1" at bounding box center [724, 127] width 42 height 16
type input "*"
click at [873, 40] on span "×" at bounding box center [874, 38] width 9 height 22
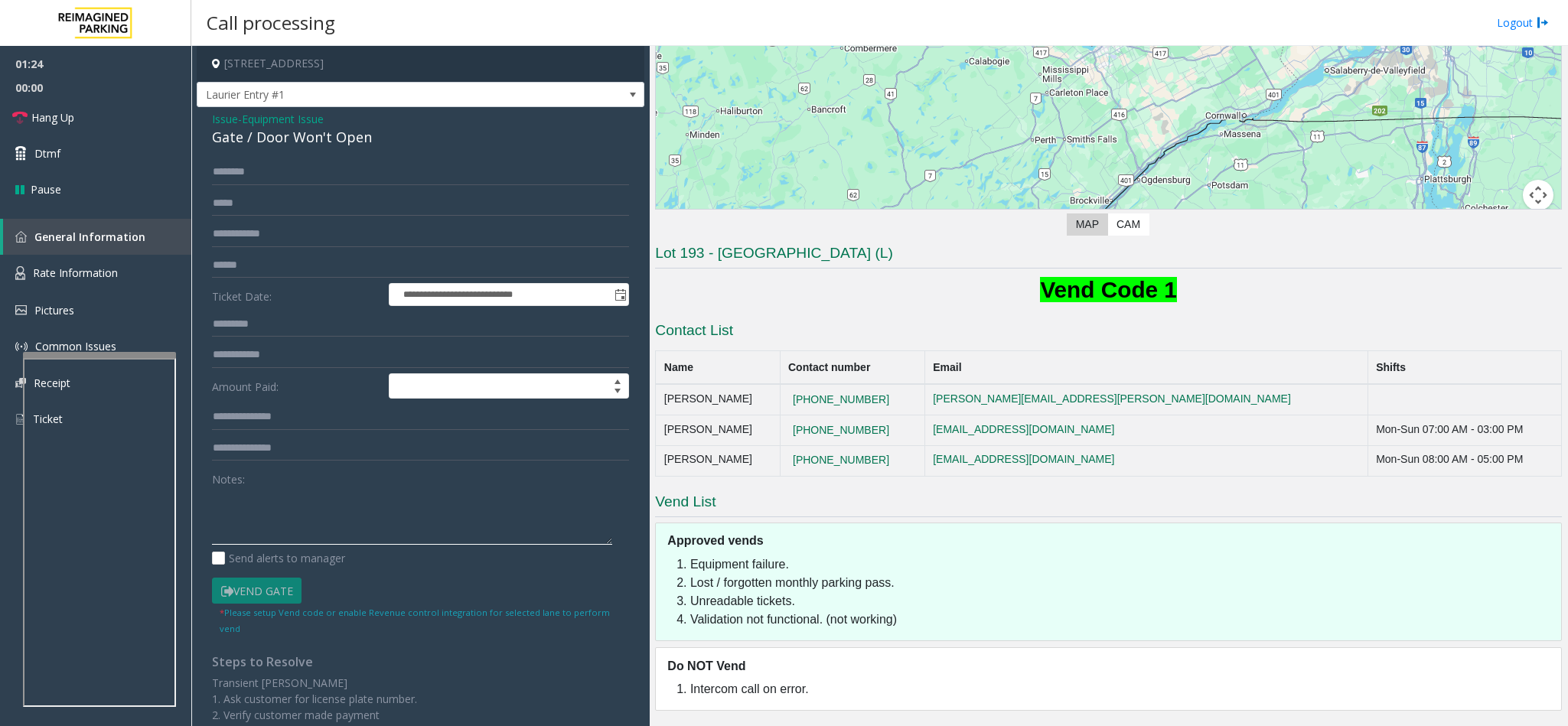
click at [281, 515] on textarea at bounding box center [412, 516] width 400 height 58
click at [52, 113] on span "Hang Up" at bounding box center [53, 117] width 43 height 16
click at [295, 489] on textarea at bounding box center [412, 516] width 400 height 58
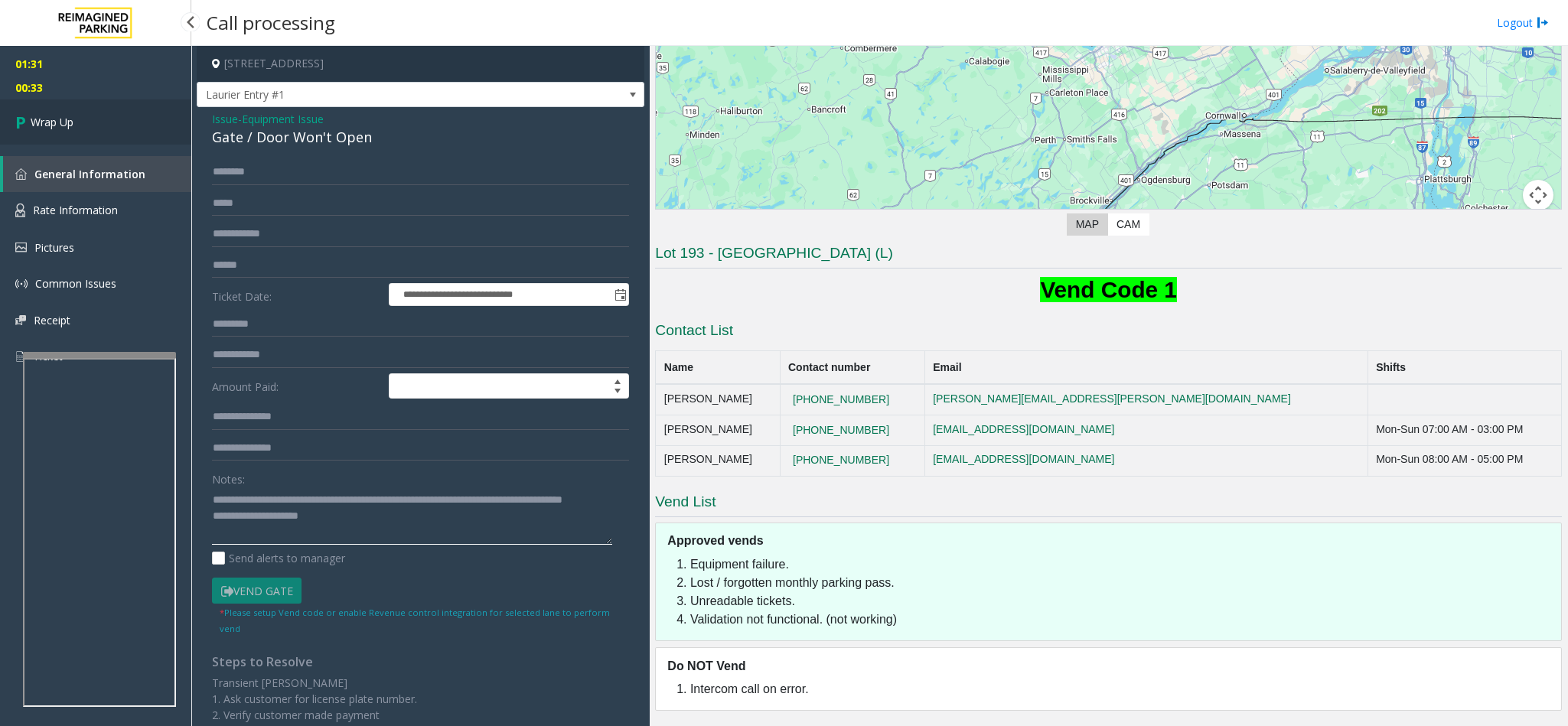
type textarea "**********"
click at [127, 109] on link "Wrap Up" at bounding box center [95, 122] width 191 height 45
